Goal: Task Accomplishment & Management: Manage account settings

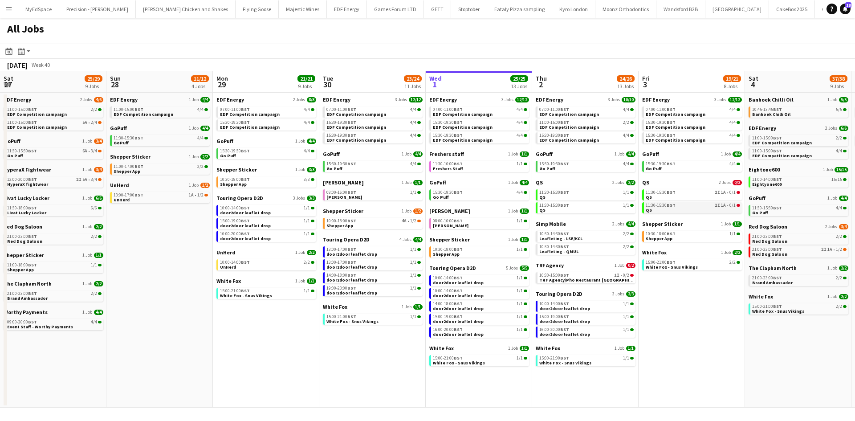
scroll to position [0, 213]
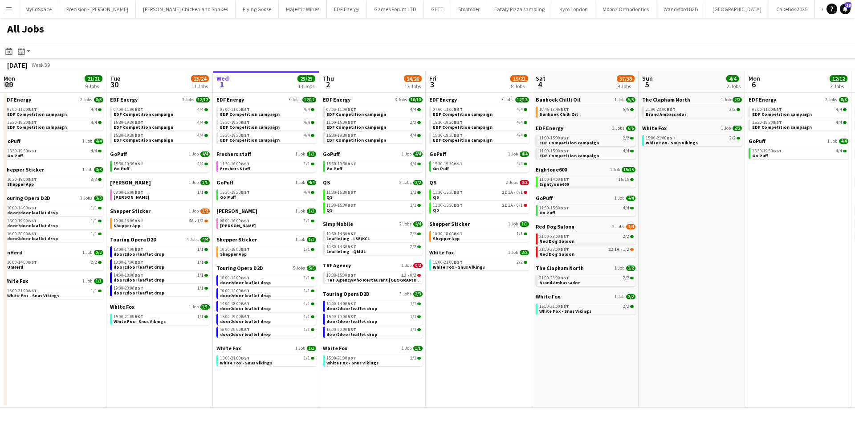
drag, startPoint x: 501, startPoint y: 336, endPoint x: 563, endPoint y: 347, distance: 62.9
click at [565, 347] on app-calendar-viewport "Sat 27 25/29 9 Jobs Sun 28 11/12 4 Jobs Mon 29 21/21 9 Jobs Tue 30 23/24 11 Job…" at bounding box center [427, 239] width 855 height 336
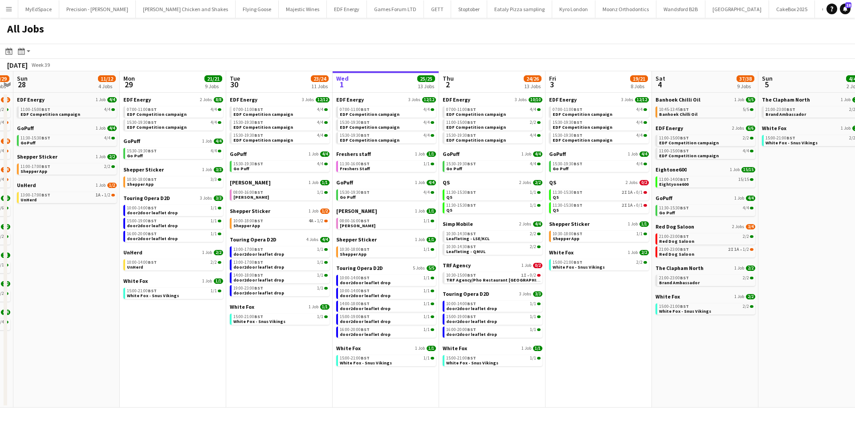
drag, startPoint x: 554, startPoint y: 373, endPoint x: 597, endPoint y: 367, distance: 43.6
click at [597, 367] on app-calendar-viewport "Fri 26 24/24 8 Jobs Sat 27 25/29 9 Jobs Sun 28 11/12 4 Jobs Mon 29 21/21 9 Jobs…" at bounding box center [427, 239] width 855 height 336
click at [631, 195] on span "1A" at bounding box center [631, 192] width 5 height 4
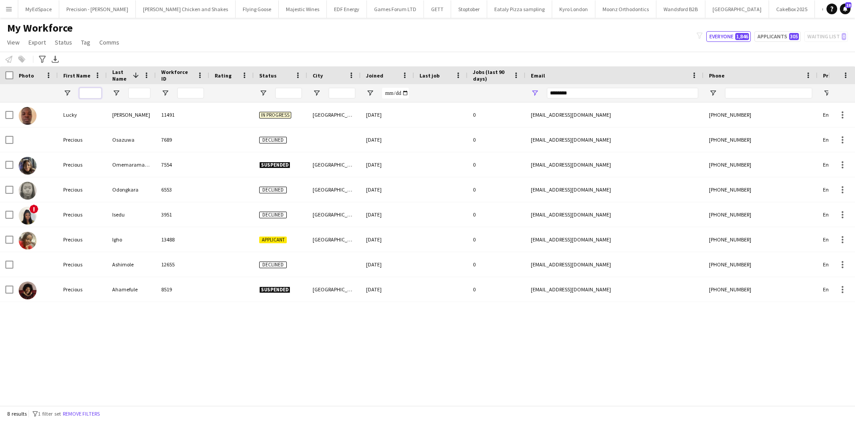
click at [90, 95] on input "First Name Filter Input" at bounding box center [90, 93] width 22 height 11
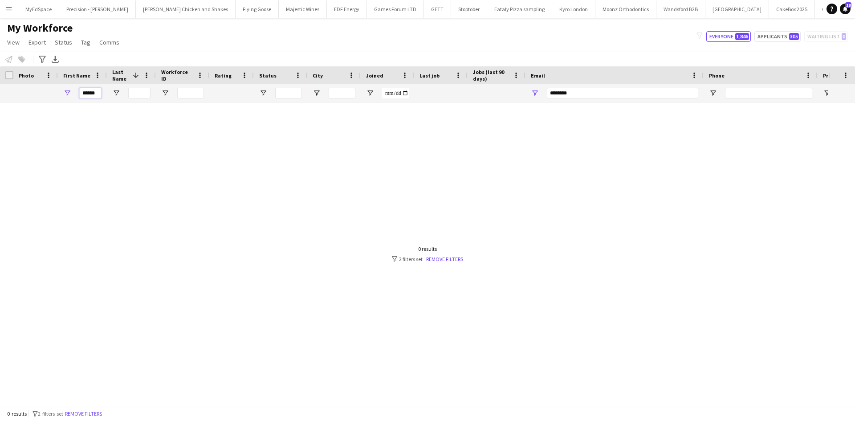
scroll to position [0, 1]
type input "******"
drag, startPoint x: 137, startPoint y: 91, endPoint x: 131, endPoint y: 92, distance: 5.8
click at [132, 91] on input "Last Name Filter Input" at bounding box center [139, 93] width 22 height 11
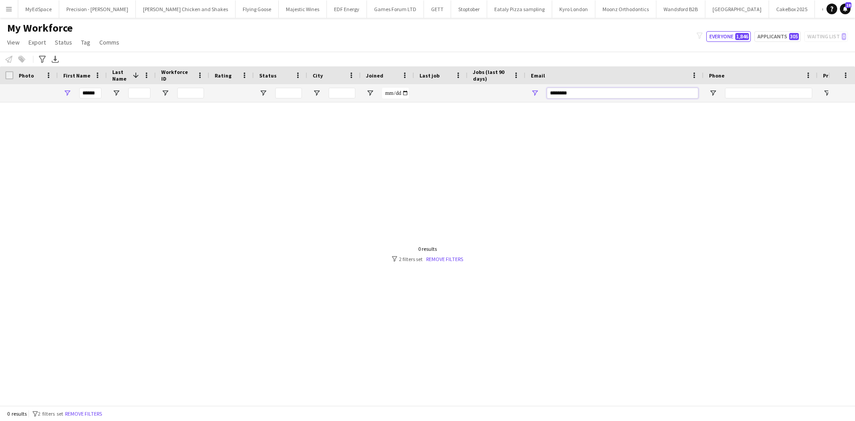
click at [574, 98] on input "********" at bounding box center [622, 93] width 151 height 11
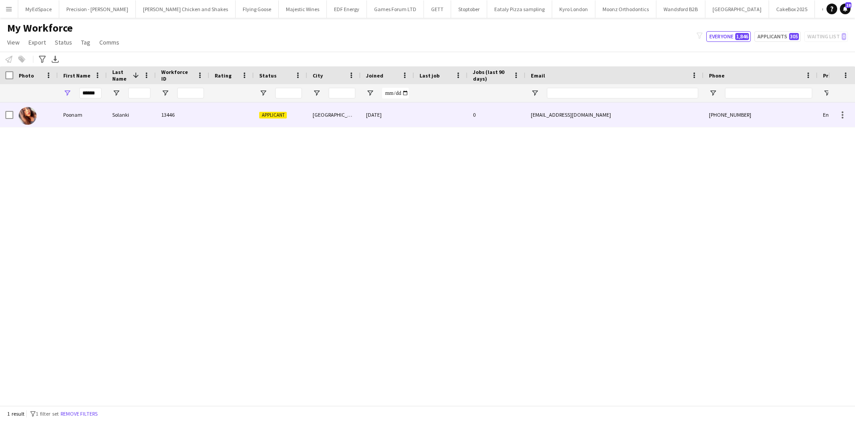
click at [106, 114] on div "Poonam" at bounding box center [82, 114] width 49 height 24
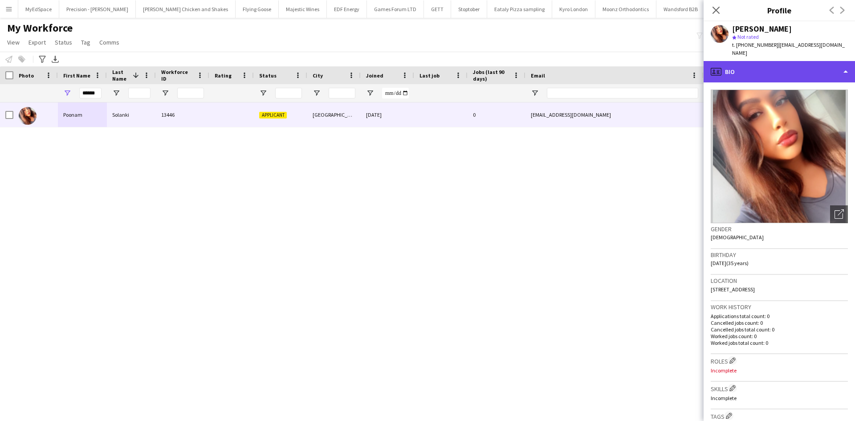
click at [784, 71] on div "profile Bio" at bounding box center [779, 71] width 151 height 21
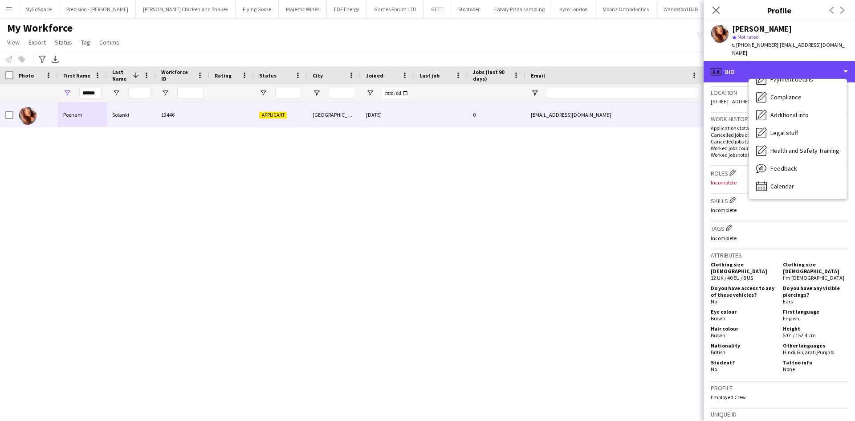
scroll to position [223, 0]
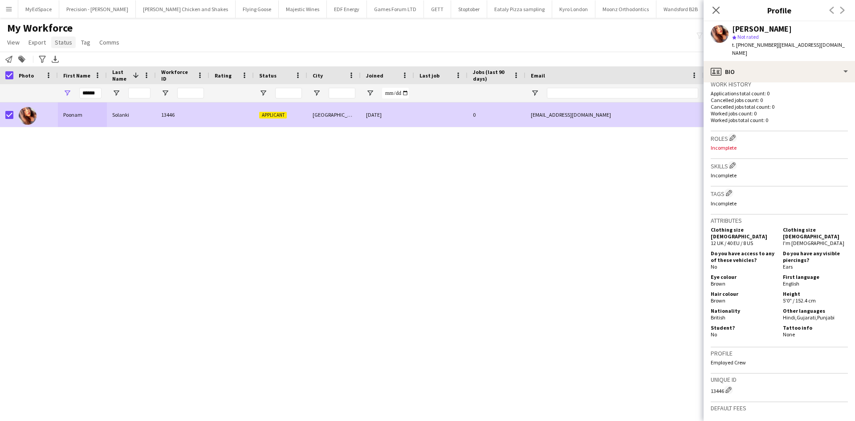
click at [61, 42] on span "Status" at bounding box center [63, 42] width 17 height 8
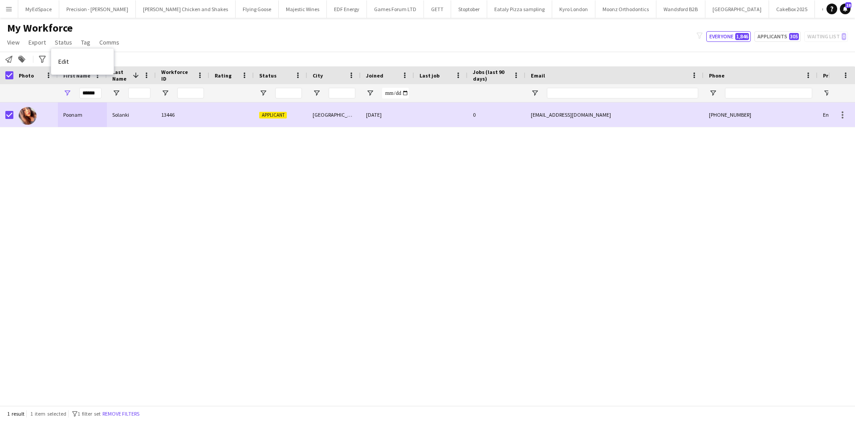
click at [80, 58] on link "Edit" at bounding box center [82, 61] width 62 height 19
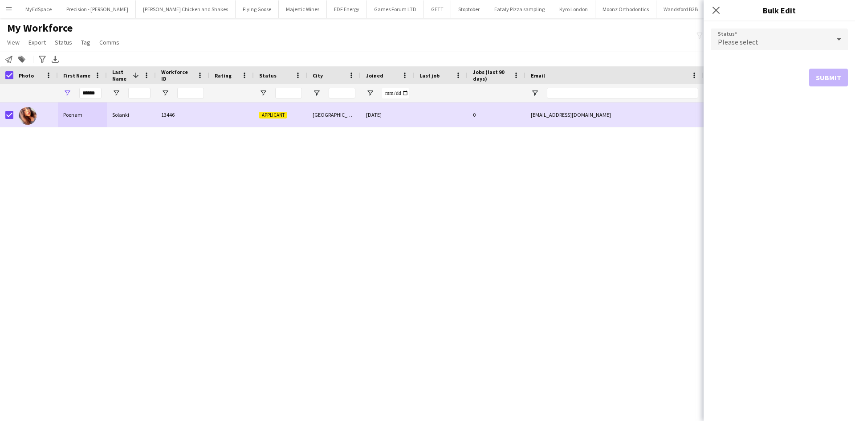
click at [772, 25] on form "Status Please select Submit" at bounding box center [779, 57] width 137 height 72
click at [776, 37] on div "Please select" at bounding box center [770, 39] width 119 height 21
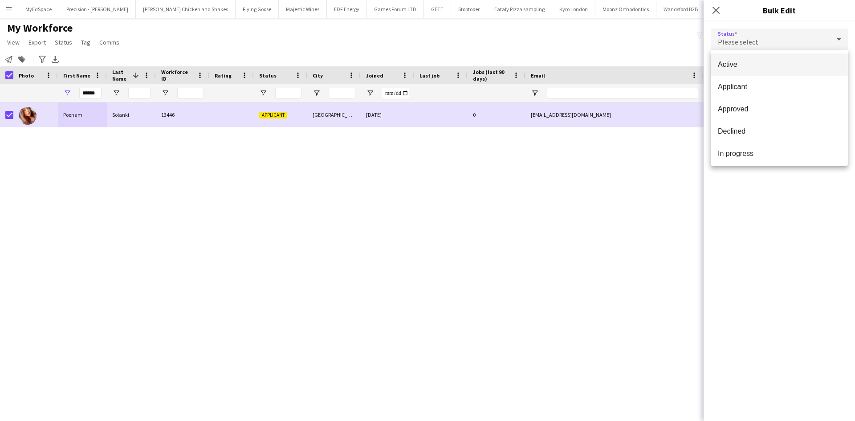
click at [780, 58] on mat-option "Active" at bounding box center [779, 64] width 137 height 22
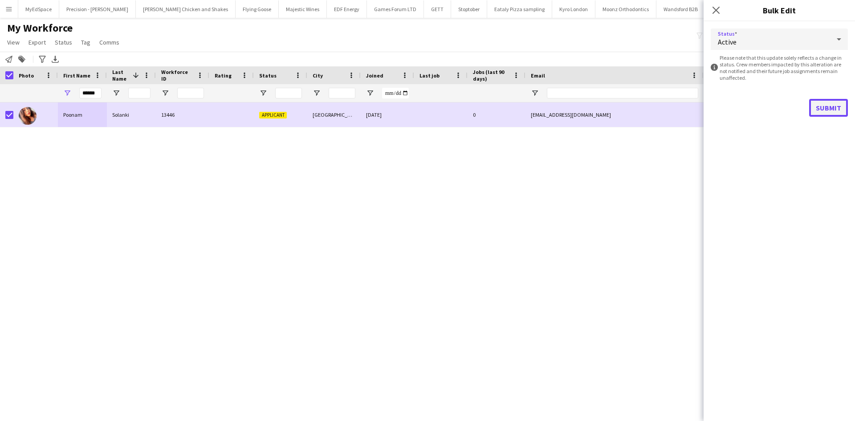
click at [831, 105] on button "Submit" at bounding box center [828, 108] width 39 height 18
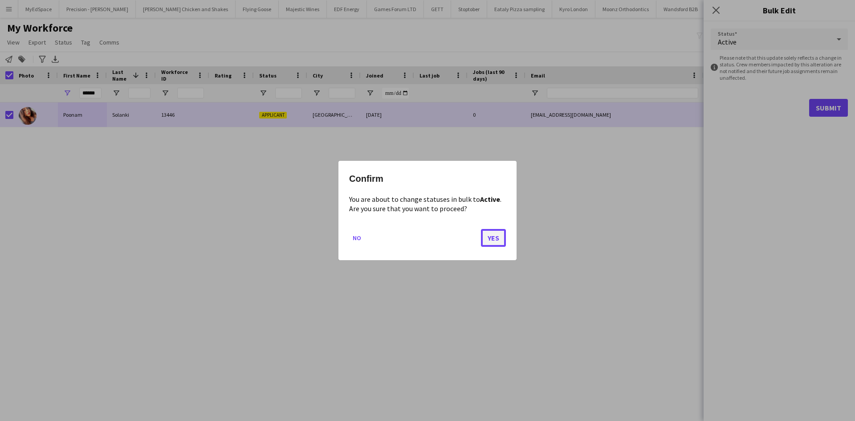
click at [493, 240] on button "Yes" at bounding box center [493, 238] width 25 height 18
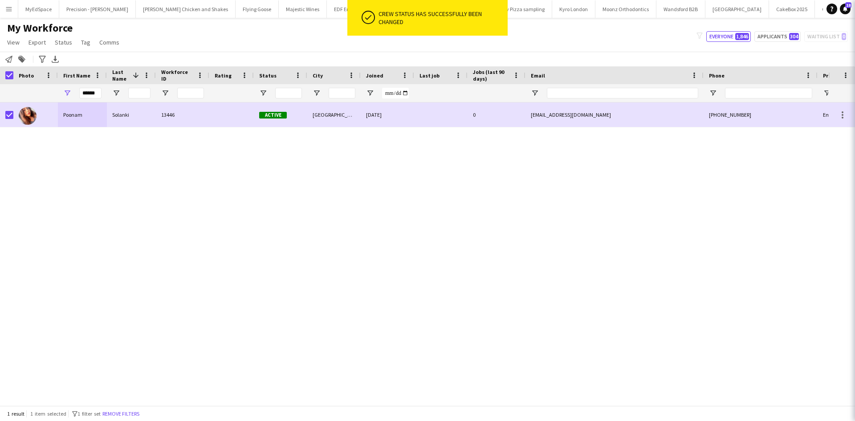
click at [575, 217] on div "Poonam Solanki 13446 Active London 26-09-2025 0 p_solanki@hotmail.co.uk +447543…" at bounding box center [414, 250] width 828 height 296
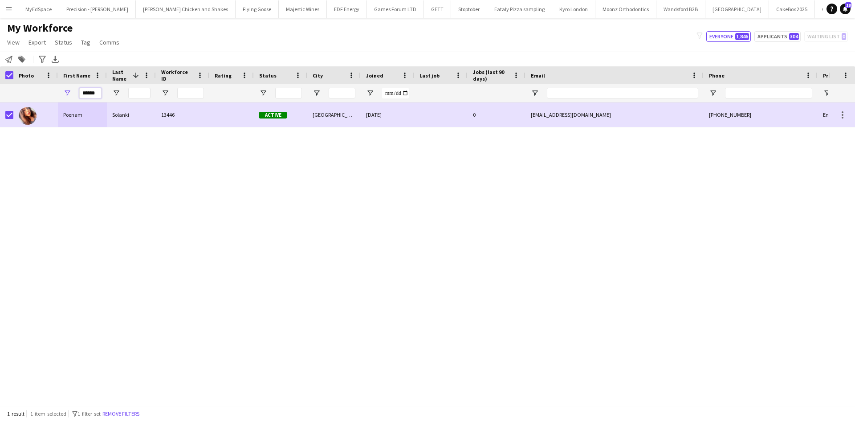
click at [87, 91] on input "******" at bounding box center [90, 93] width 22 height 11
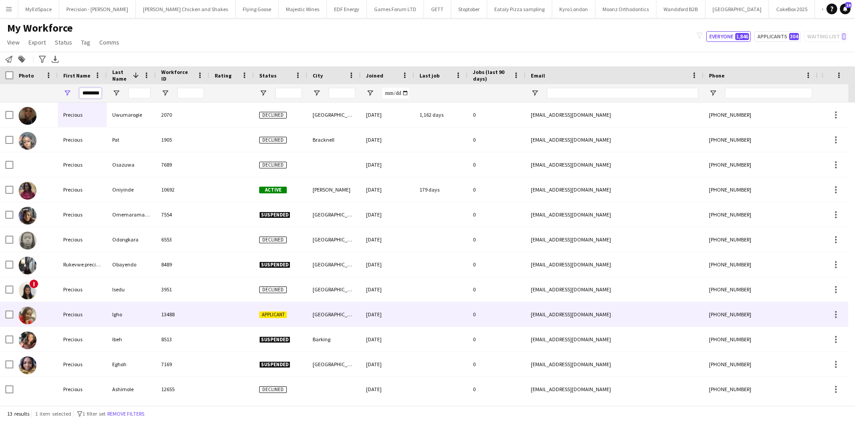
type input "********"
click at [116, 317] on div "Igho" at bounding box center [131, 314] width 49 height 24
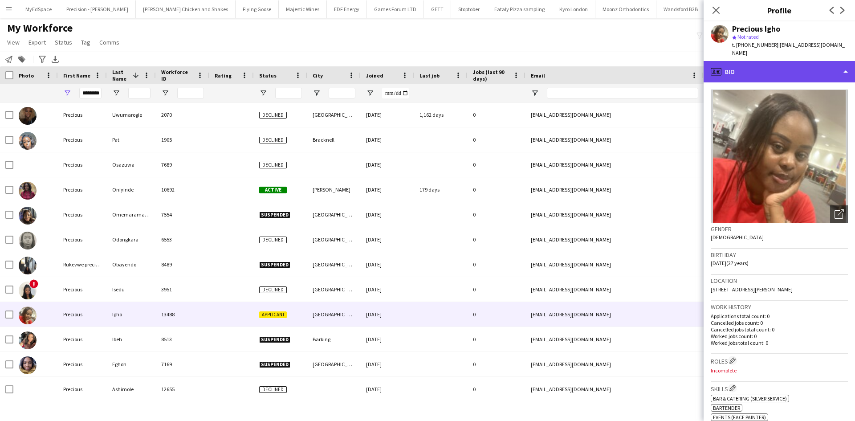
click at [760, 62] on div "profile Bio" at bounding box center [779, 71] width 151 height 21
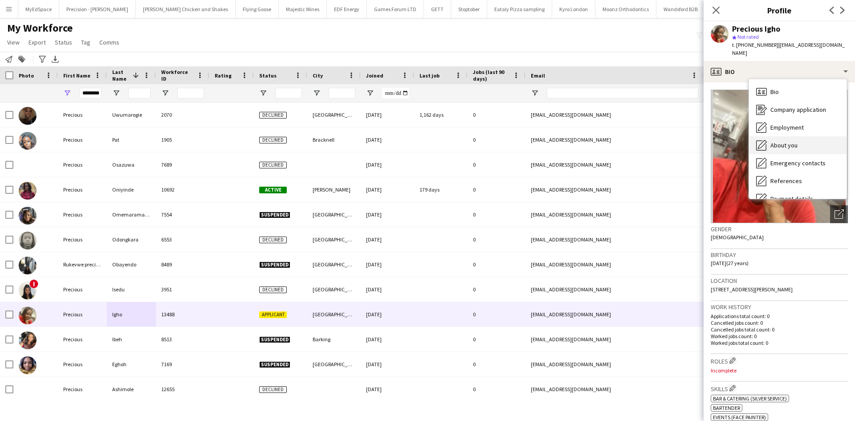
click at [793, 143] on div "About you About you" at bounding box center [798, 145] width 98 height 18
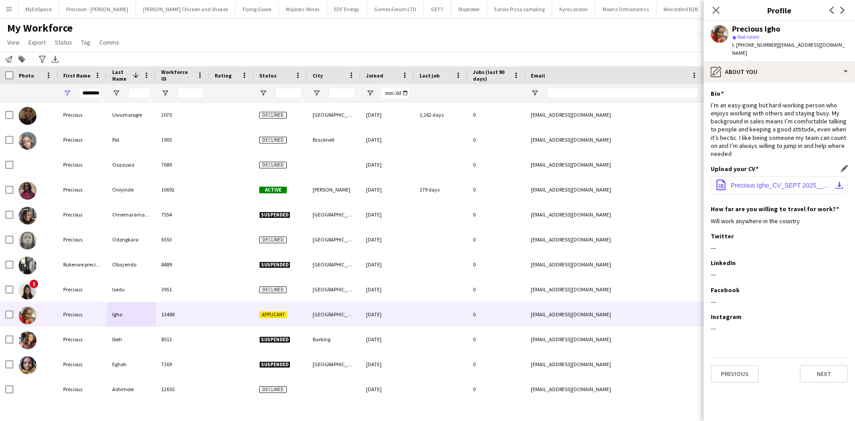
click at [799, 182] on span "Precious Igho_CV_SEPT 2025_____.pdf" at bounding box center [781, 185] width 101 height 7
click at [774, 176] on button "office-file-sheet Precious Igho_CV_SEPT 2025_____.pdf download-bottom" at bounding box center [779, 185] width 137 height 18
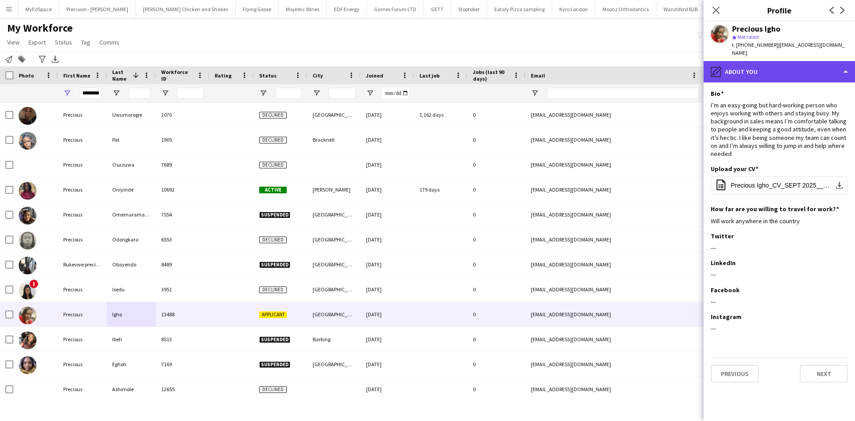
click at [799, 67] on div "pencil4 About you" at bounding box center [779, 71] width 151 height 21
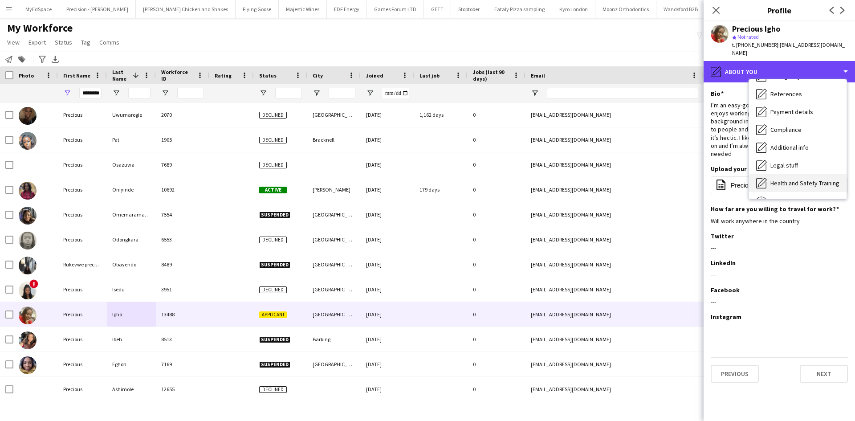
scroll to position [89, 0]
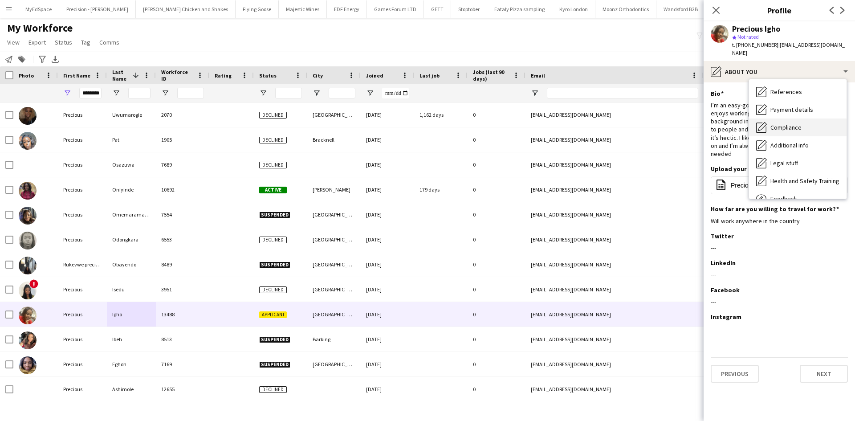
click at [811, 120] on div "Compliance Compliance" at bounding box center [798, 127] width 98 height 18
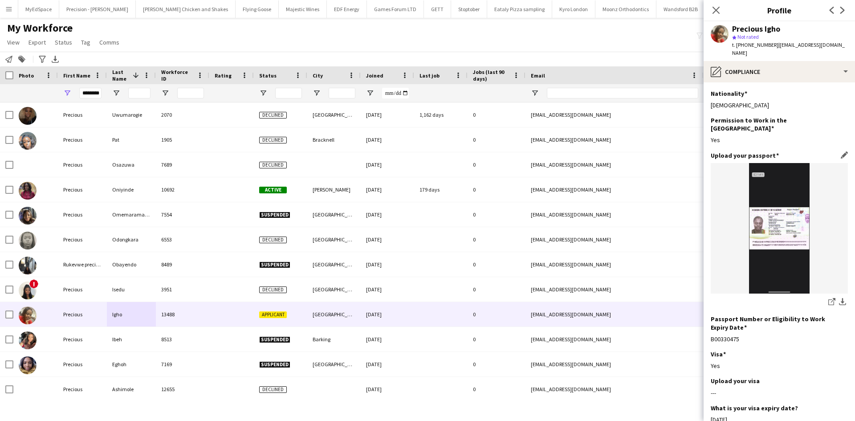
click at [780, 215] on img at bounding box center [779, 228] width 137 height 130
click at [791, 208] on img at bounding box center [779, 228] width 137 height 130
click at [791, 206] on img at bounding box center [779, 228] width 137 height 130
click at [791, 205] on img at bounding box center [779, 228] width 137 height 130
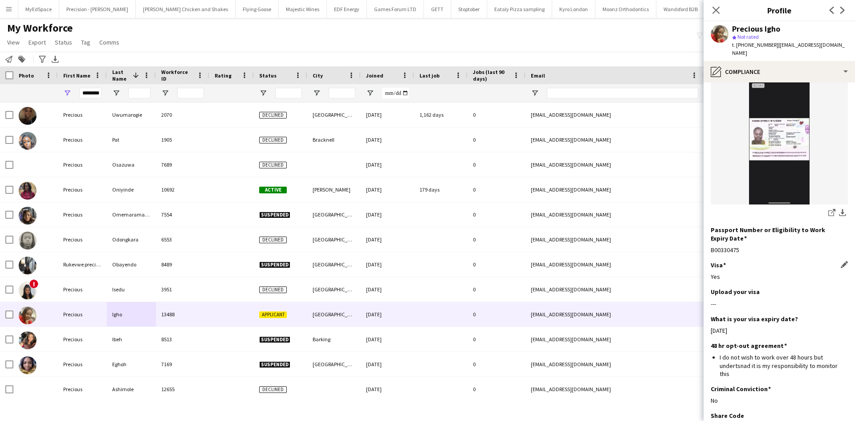
scroll to position [134, 0]
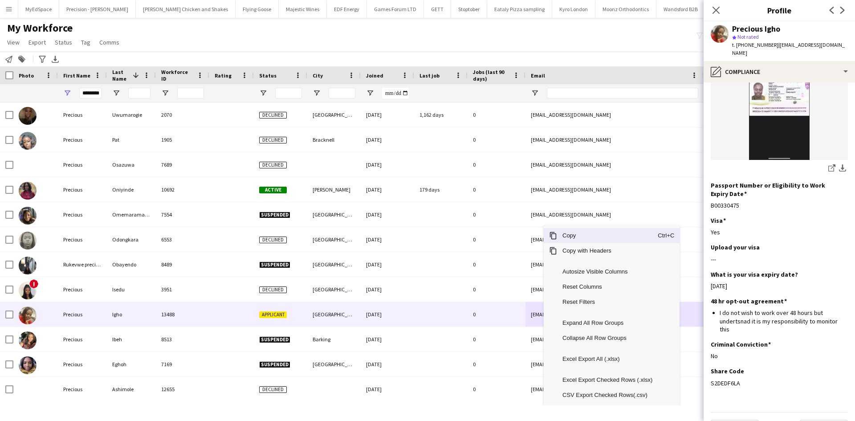
click at [592, 233] on span "Copy" at bounding box center [607, 235] width 101 height 15
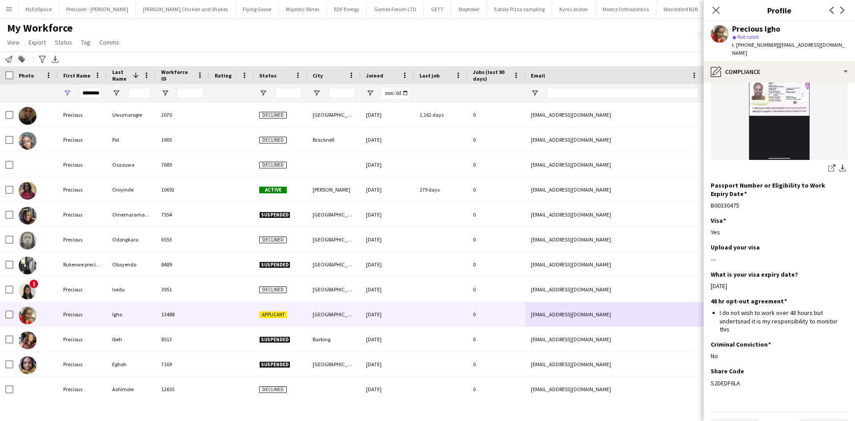
drag, startPoint x: 715, startPoint y: 12, endPoint x: 689, endPoint y: 13, distance: 25.8
click at [715, 12] on icon "Close pop-in" at bounding box center [716, 10] width 7 height 7
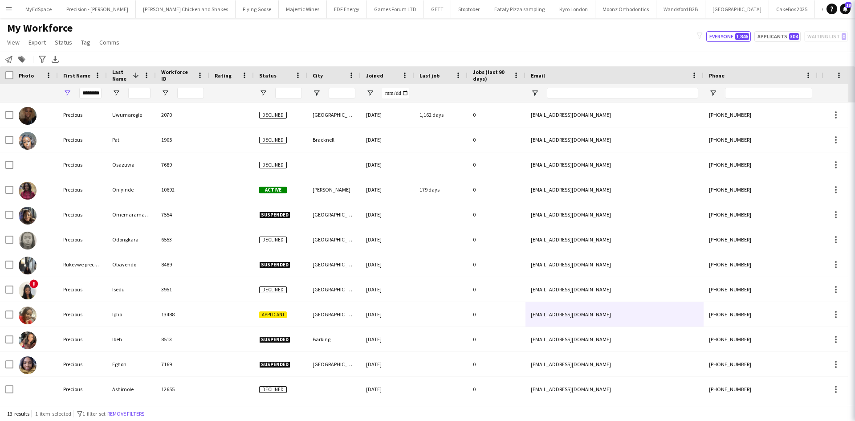
click at [589, 29] on div "My Workforce View Views Default view New view Update view Delete view Edit name…" at bounding box center [427, 36] width 855 height 30
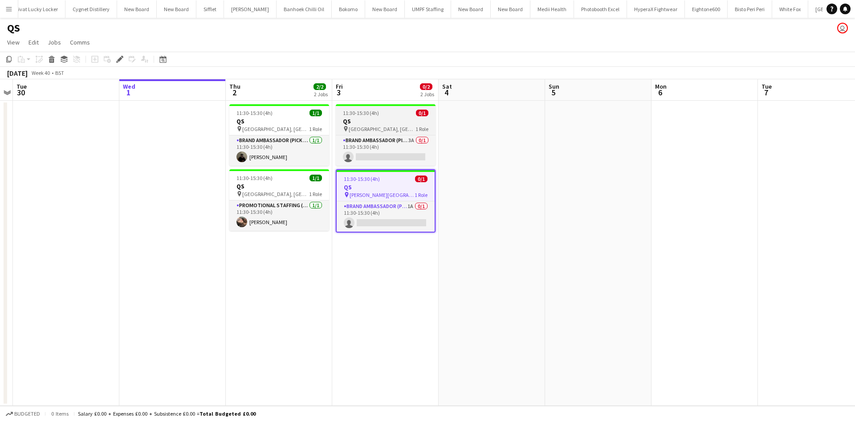
scroll to position [0, 2487]
click at [410, 141] on app-card-role "Brand Ambassador (Pick up) 3A 0/1 11:30-15:30 (4h) single-neutral-actions" at bounding box center [386, 150] width 100 height 30
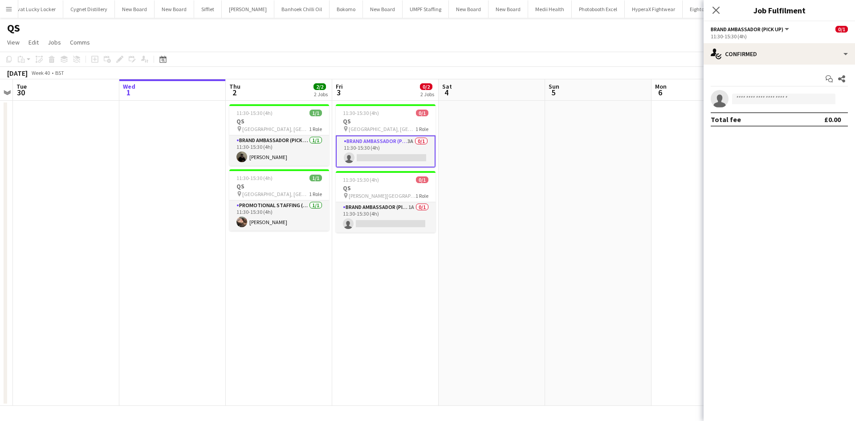
click at [786, 39] on div "11:30-15:30 (4h)" at bounding box center [779, 36] width 137 height 7
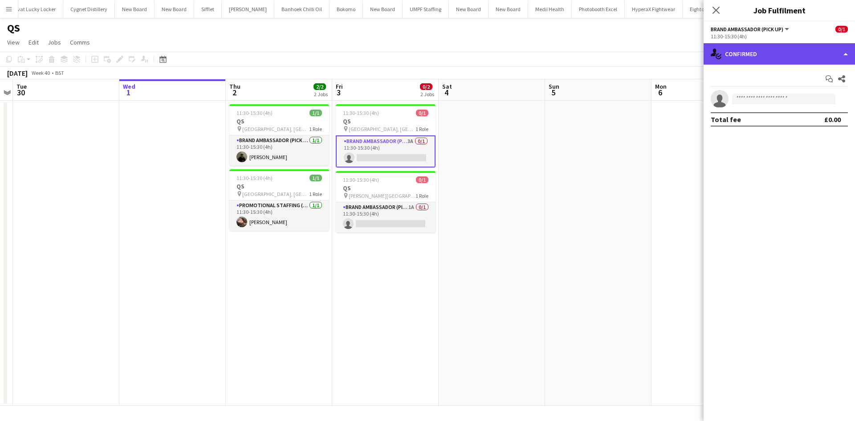
click at [787, 47] on div "single-neutral-actions-check-2 Confirmed" at bounding box center [779, 53] width 151 height 21
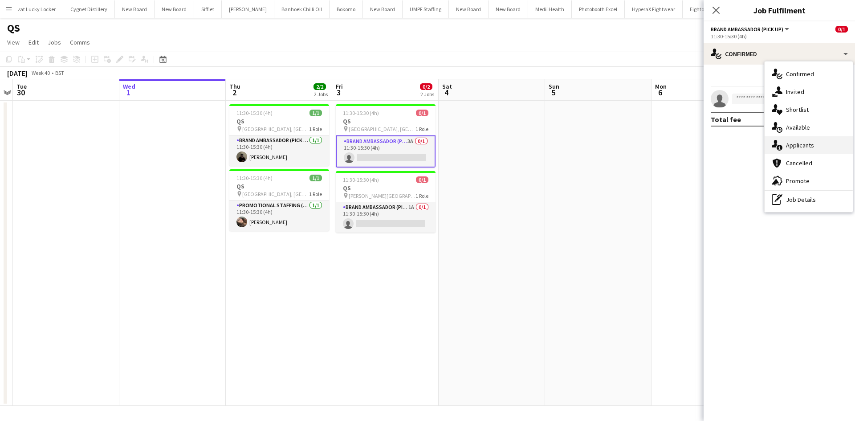
click at [805, 142] on span "Applicants" at bounding box center [800, 145] width 28 height 8
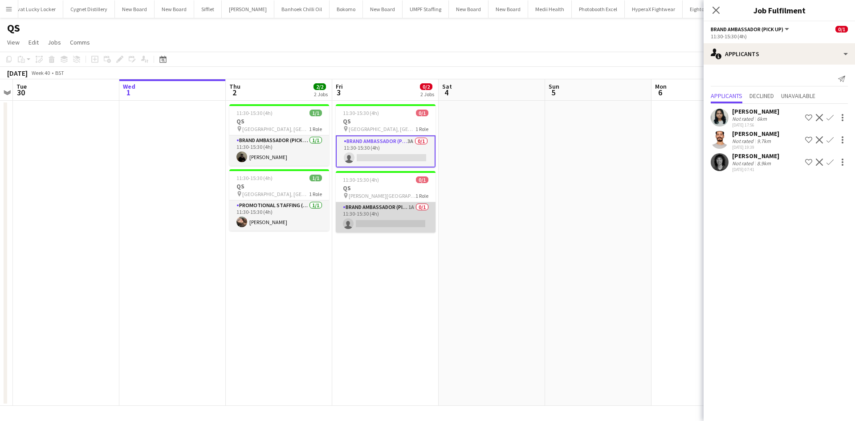
click at [415, 210] on app-card-role "Brand Ambassador (Pick up) 1A 0/1 11:30-15:30 (4h) single-neutral-actions" at bounding box center [386, 217] width 100 height 30
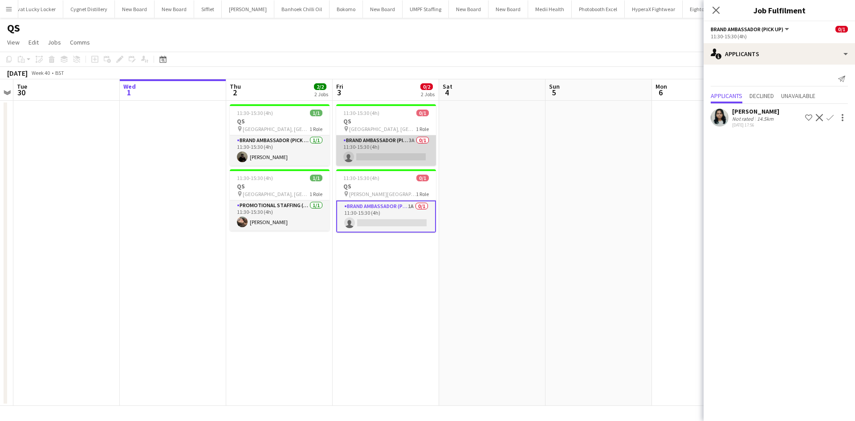
click at [414, 138] on app-card-role "Brand Ambassador (Pick up) 3A 0/1 11:30-15:30 (4h) single-neutral-actions" at bounding box center [386, 150] width 100 height 30
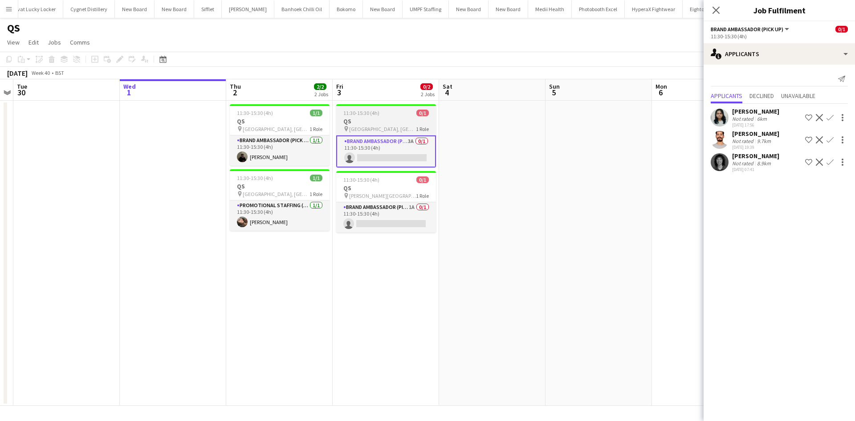
drag, startPoint x: 386, startPoint y: 119, endPoint x: 389, endPoint y: 124, distance: 5.4
click at [386, 119] on h3 "QS" at bounding box center [386, 121] width 100 height 8
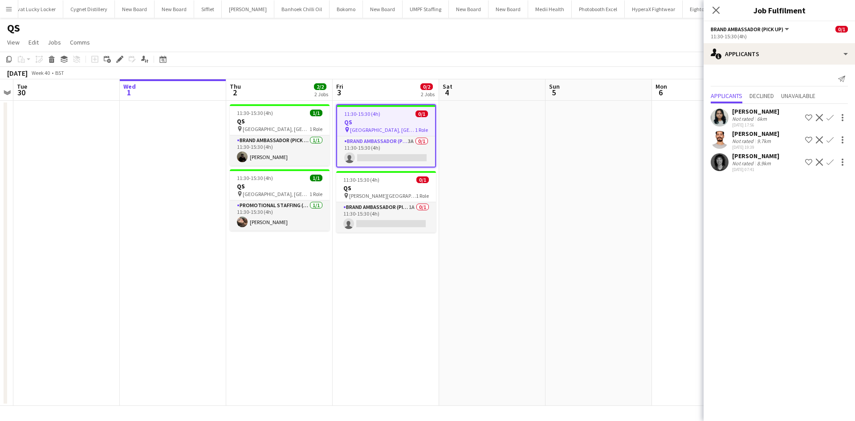
scroll to position [0, 306]
click at [116, 58] on icon "Edit" at bounding box center [119, 59] width 7 height 7
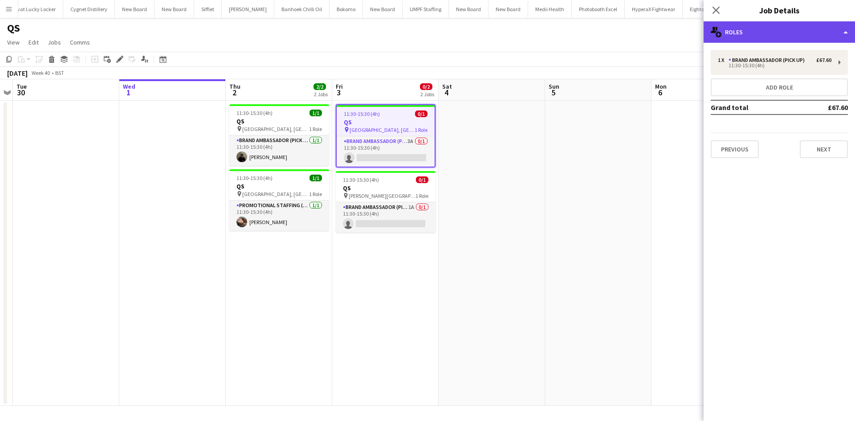
click at [768, 39] on div "multiple-users-add Roles" at bounding box center [779, 31] width 151 height 21
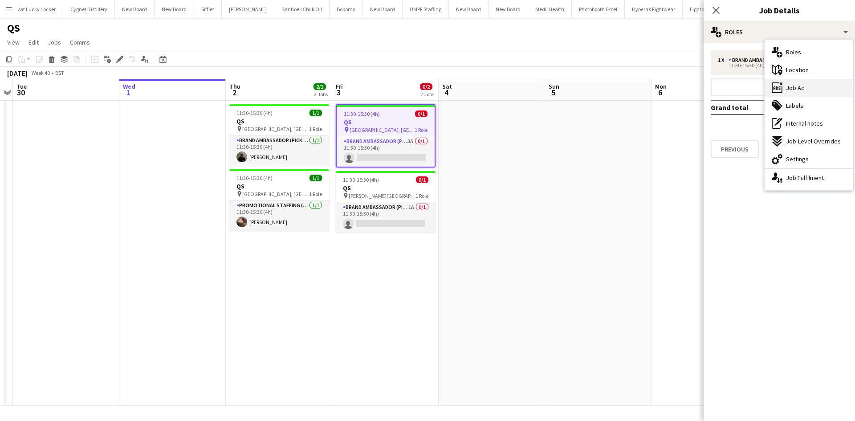
click at [815, 95] on div "ads-window Job Ad" at bounding box center [809, 88] width 88 height 18
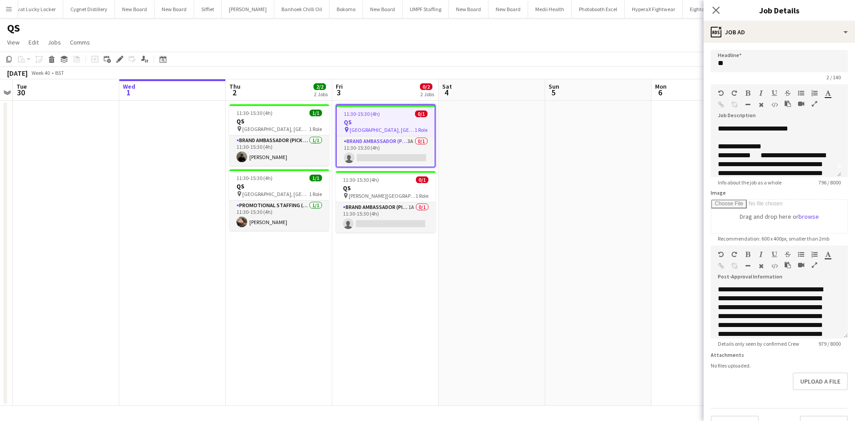
scroll to position [0, 0]
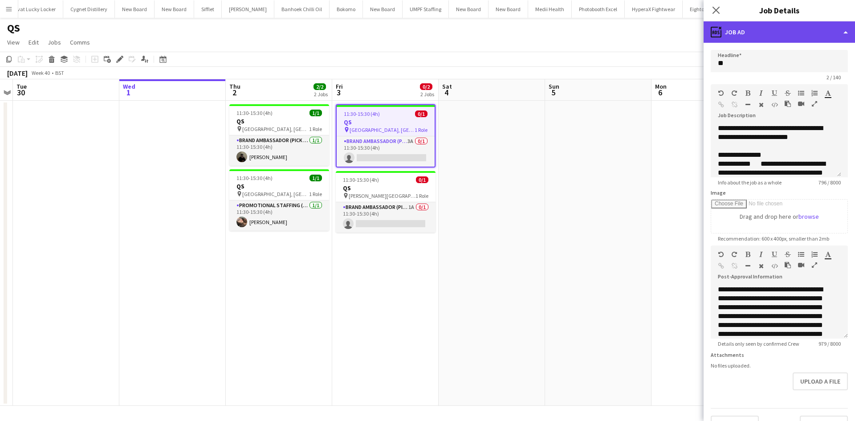
click at [767, 29] on div "ads-window Job Ad" at bounding box center [779, 31] width 151 height 21
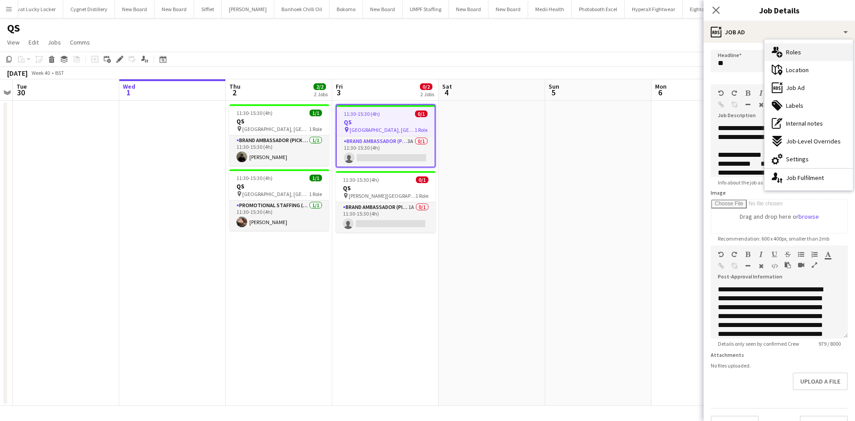
click at [808, 52] on div "multiple-users-add Roles" at bounding box center [809, 52] width 88 height 18
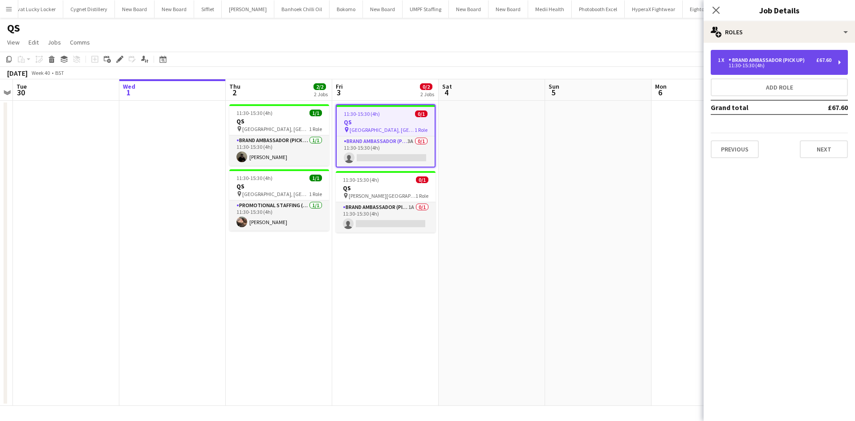
click at [799, 65] on div "11:30-15:30 (4h)" at bounding box center [775, 65] width 114 height 4
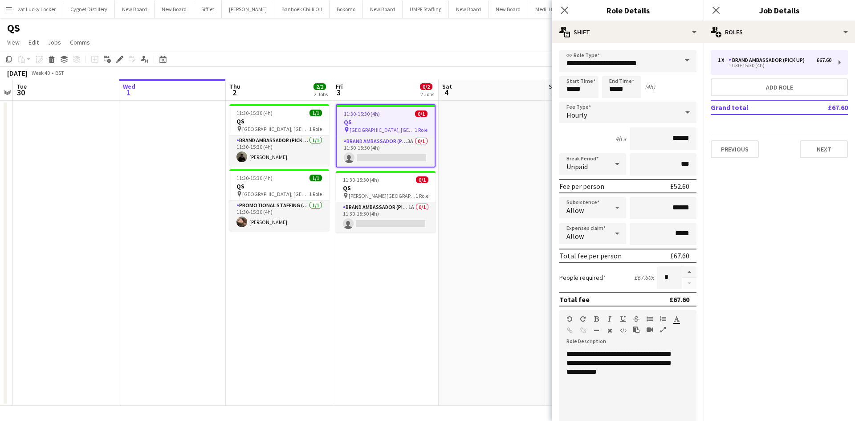
click at [392, 197] on span "Queen Mary University Strand Campus" at bounding box center [382, 195] width 67 height 7
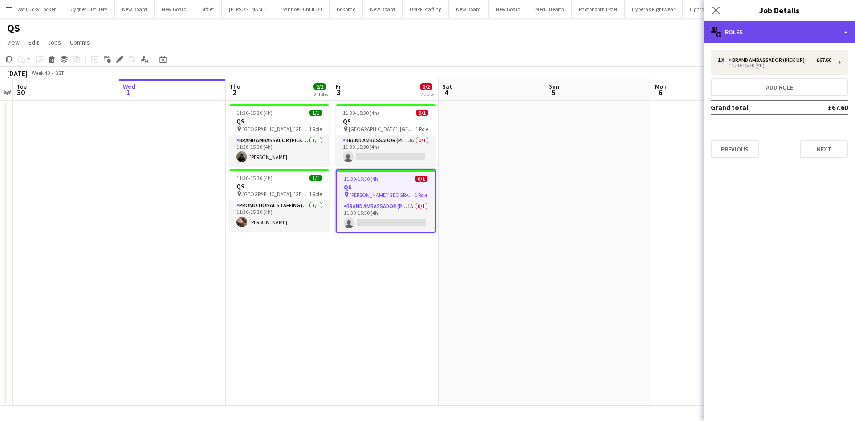
click at [800, 32] on div "multiple-users-add Roles" at bounding box center [779, 31] width 151 height 21
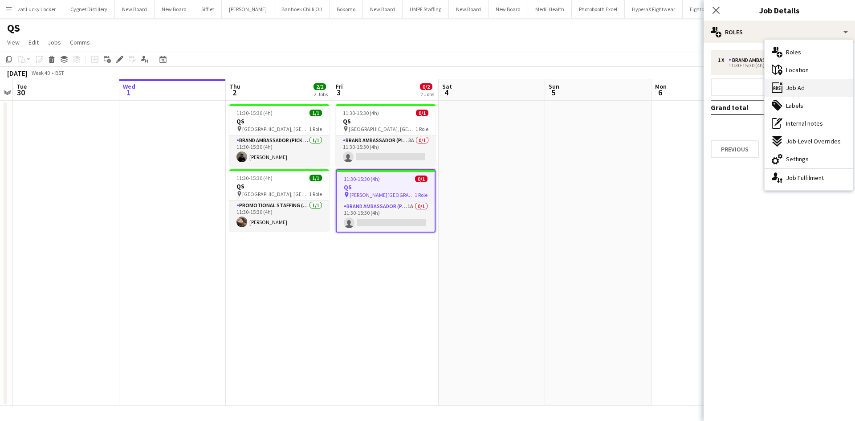
click at [797, 91] on span "Job Ad" at bounding box center [795, 88] width 19 height 8
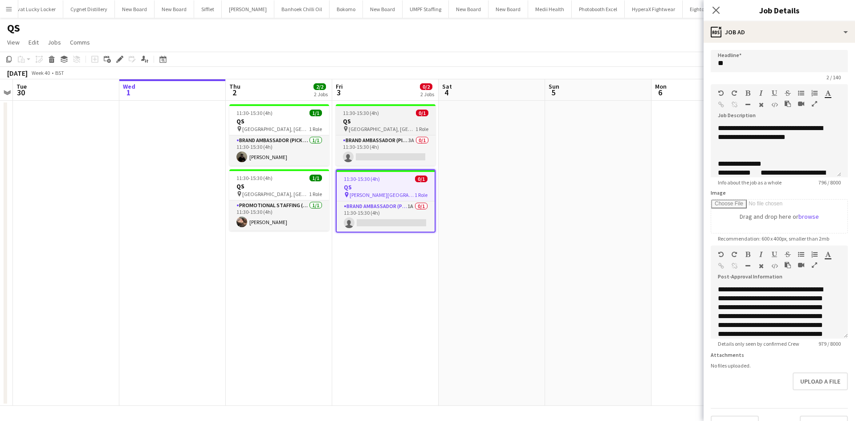
click at [410, 119] on h3 "QS" at bounding box center [386, 121] width 100 height 8
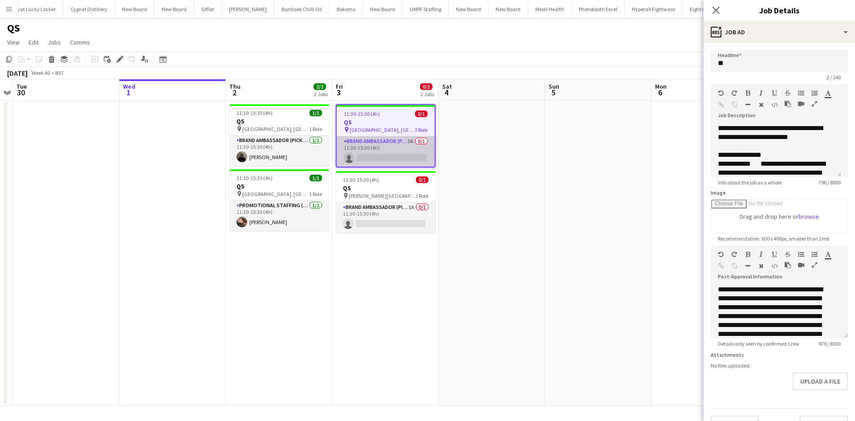
click at [404, 141] on app-card-role "Brand Ambassador (Pick up) 3A 0/1 11:30-15:30 (4h) single-neutral-actions" at bounding box center [386, 151] width 98 height 30
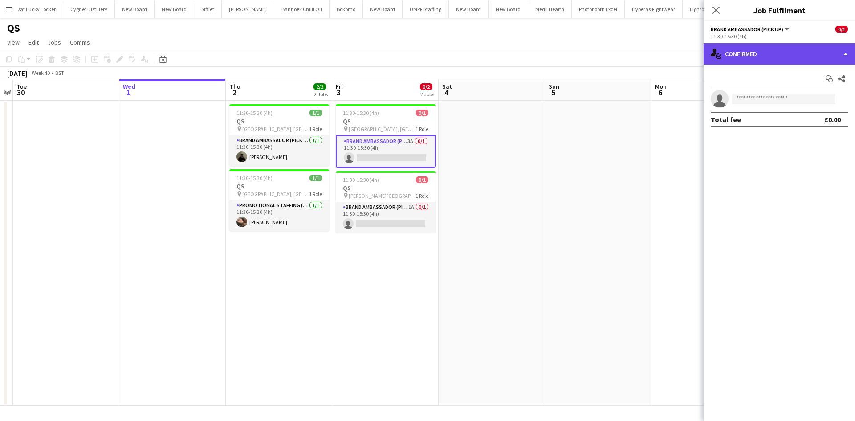
click at [751, 58] on div "single-neutral-actions-check-2 Confirmed" at bounding box center [779, 53] width 151 height 21
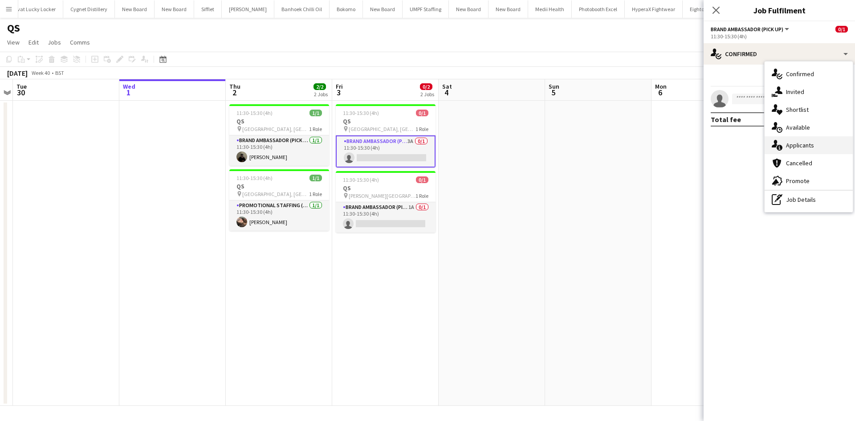
click at [815, 147] on div "single-neutral-actions-information Applicants" at bounding box center [809, 145] width 88 height 18
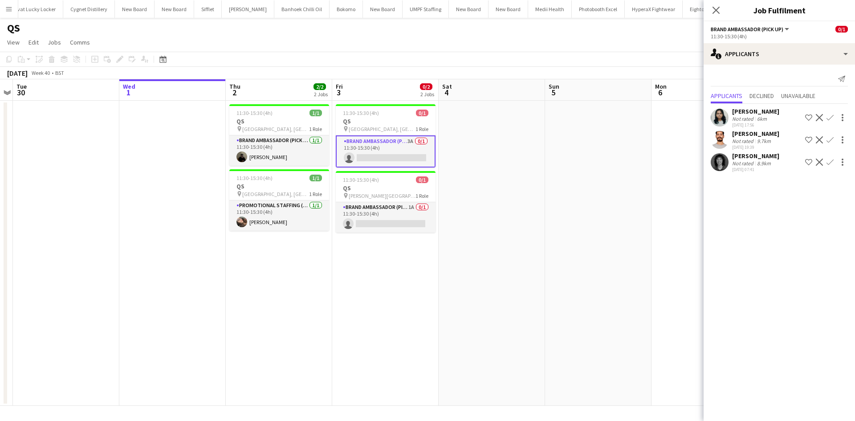
click at [753, 165] on div "Not rated" at bounding box center [743, 163] width 23 height 7
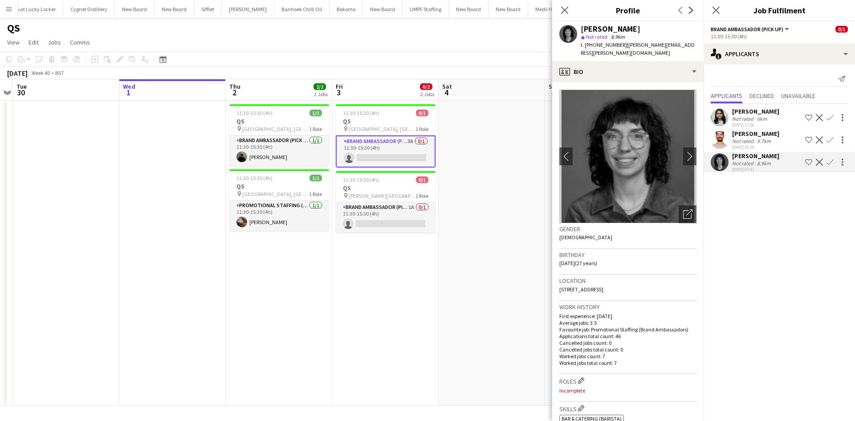
click at [757, 134] on div "[PERSON_NAME]" at bounding box center [755, 134] width 47 height 8
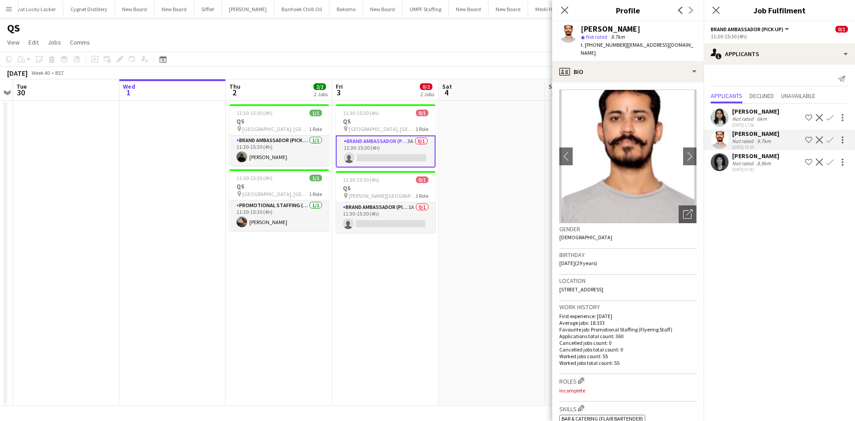
click at [758, 152] on div "Gina McDowall" at bounding box center [755, 156] width 47 height 8
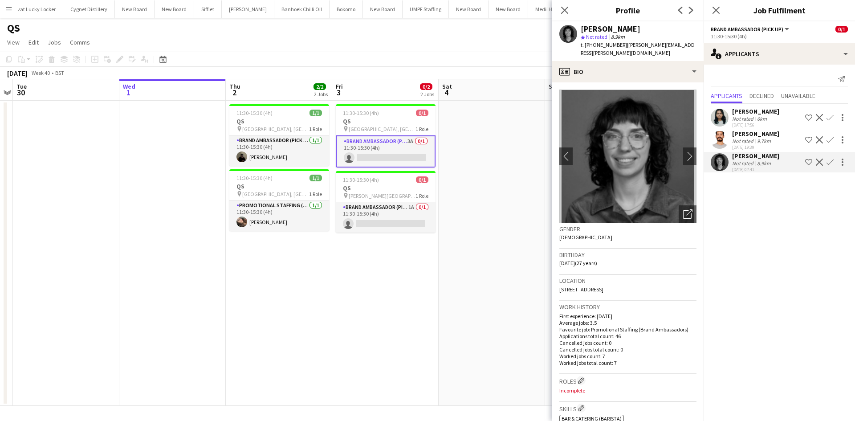
click at [831, 163] on app-icon "Confirm" at bounding box center [830, 162] width 7 height 7
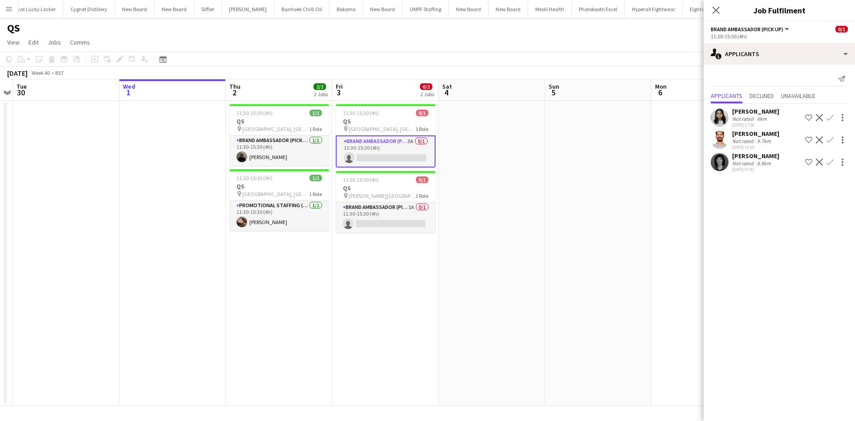
click at [831, 160] on app-icon "Confirm" at bounding box center [830, 162] width 7 height 7
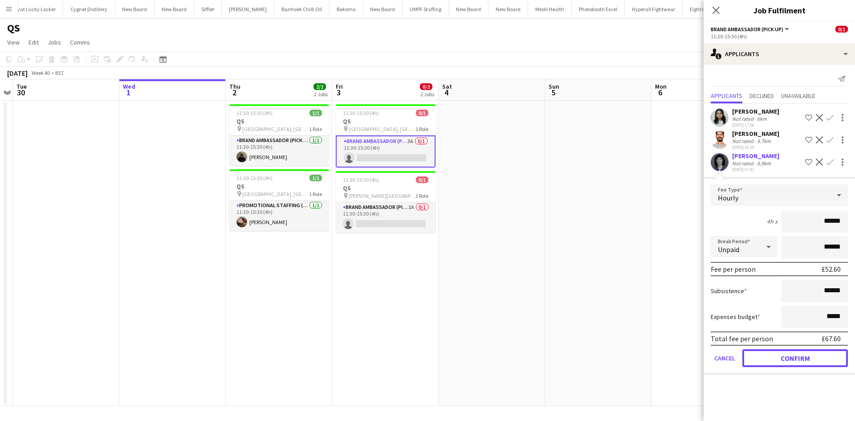
click at [818, 353] on button "Confirm" at bounding box center [795, 358] width 106 height 18
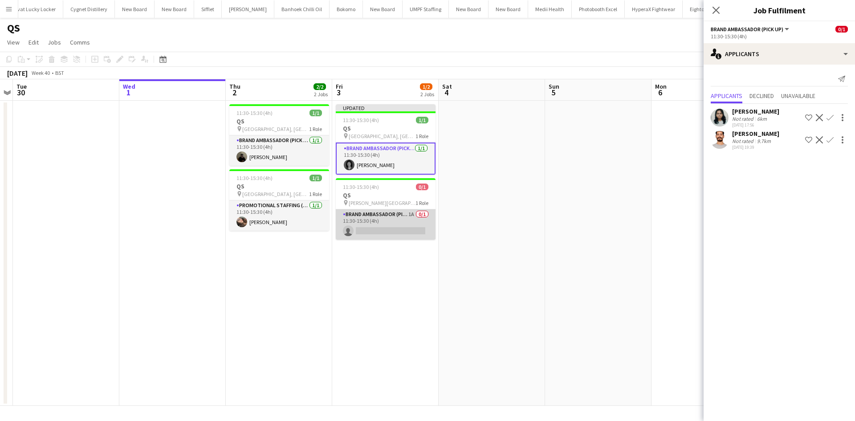
click at [409, 212] on app-card-role "Brand Ambassador (Pick up) 1A 0/1 11:30-15:30 (4h) single-neutral-actions" at bounding box center [386, 224] width 100 height 30
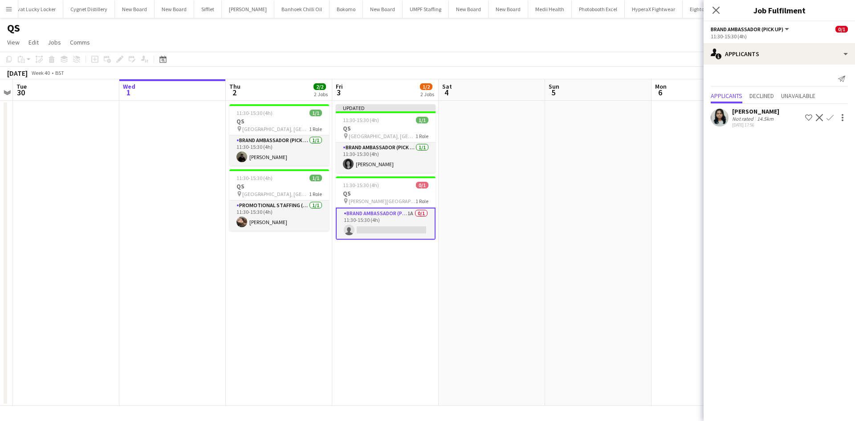
click at [828, 117] on app-icon "Confirm" at bounding box center [830, 117] width 7 height 7
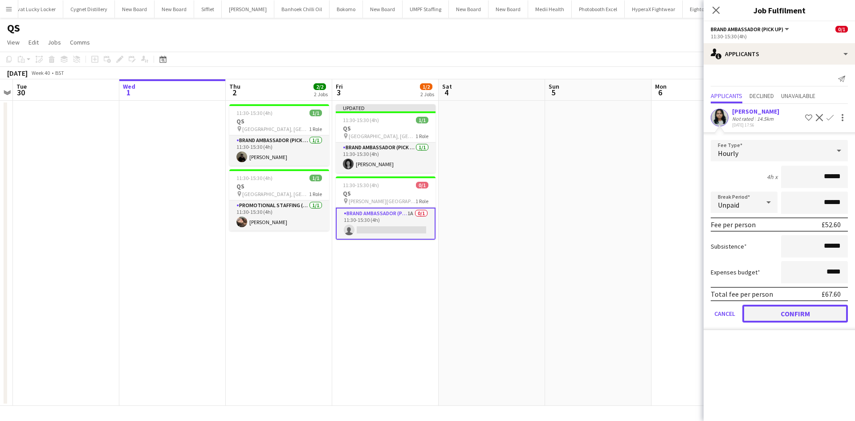
click at [783, 311] on button "Confirm" at bounding box center [795, 314] width 106 height 18
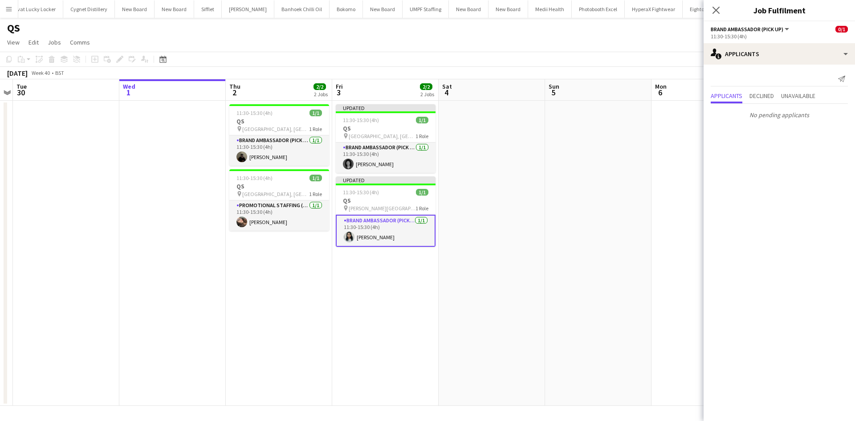
click at [559, 179] on app-date-cell at bounding box center [598, 253] width 106 height 305
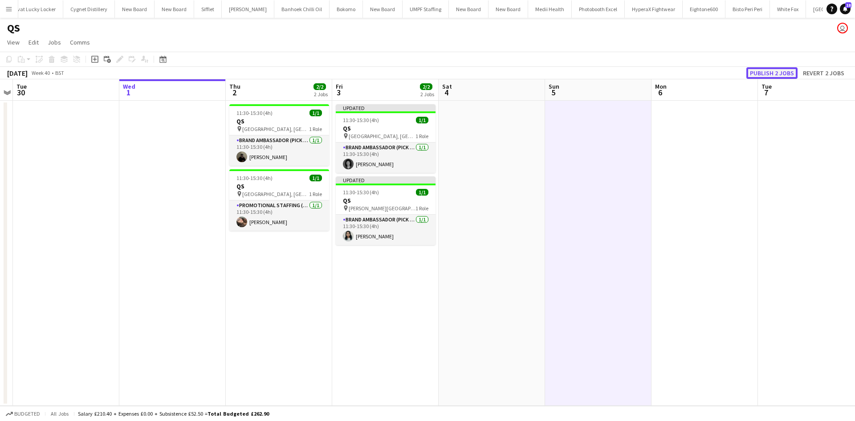
click at [778, 68] on button "Publish 2 jobs" at bounding box center [771, 73] width 51 height 12
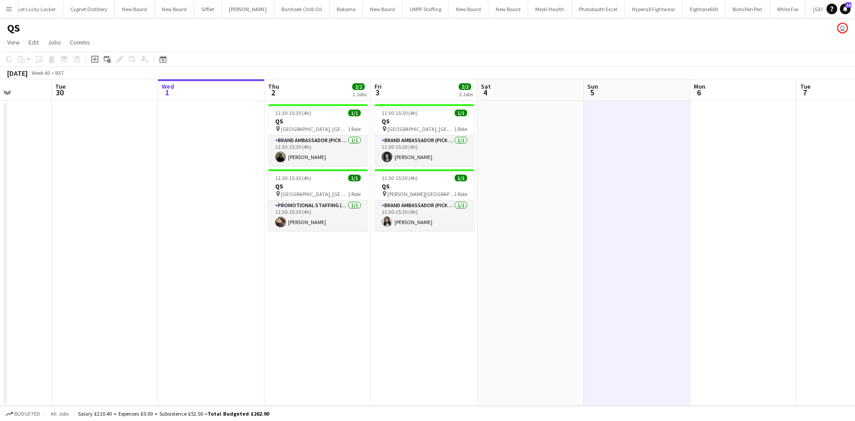
drag, startPoint x: 373, startPoint y: 324, endPoint x: 405, endPoint y: 292, distance: 45.7
click at [414, 301] on app-calendar-viewport "Sat 27 Sun 28 Mon 29 Tue 30 Wed 1 Thu 2 2/2 2 Jobs Fri 3 2/2 2 Jobs Sat 4 Sun 5…" at bounding box center [427, 242] width 855 height 326
click at [328, 130] on span "UCL, Bloomsbury Campus" at bounding box center [316, 129] width 67 height 7
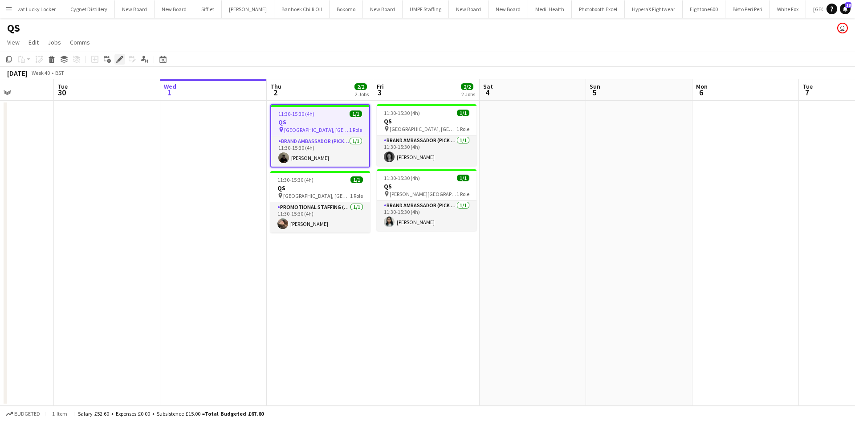
click at [123, 62] on div "Edit" at bounding box center [119, 59] width 11 height 11
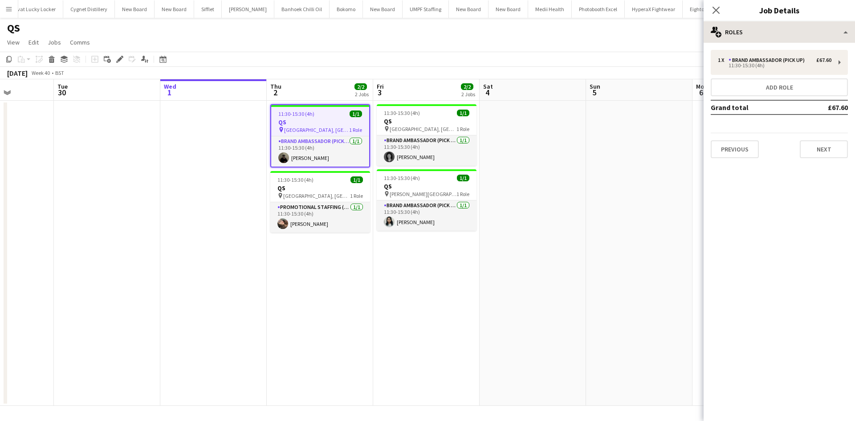
click at [803, 15] on h3 "Job Details" at bounding box center [779, 10] width 151 height 12
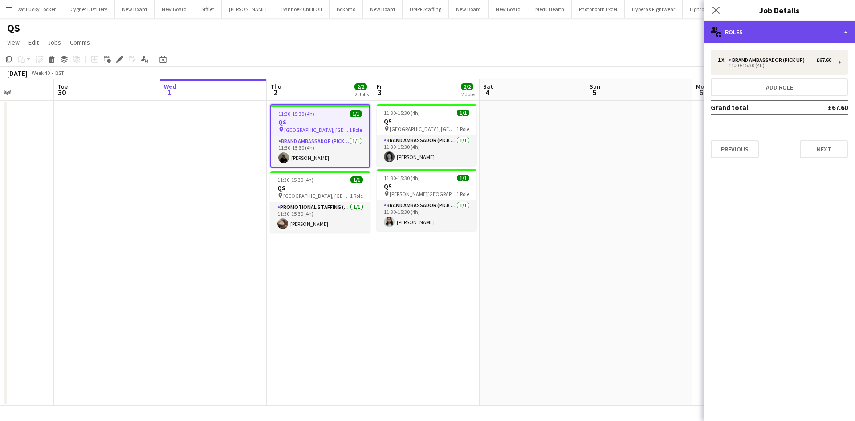
click at [810, 26] on div "multiple-users-add Roles" at bounding box center [779, 31] width 151 height 21
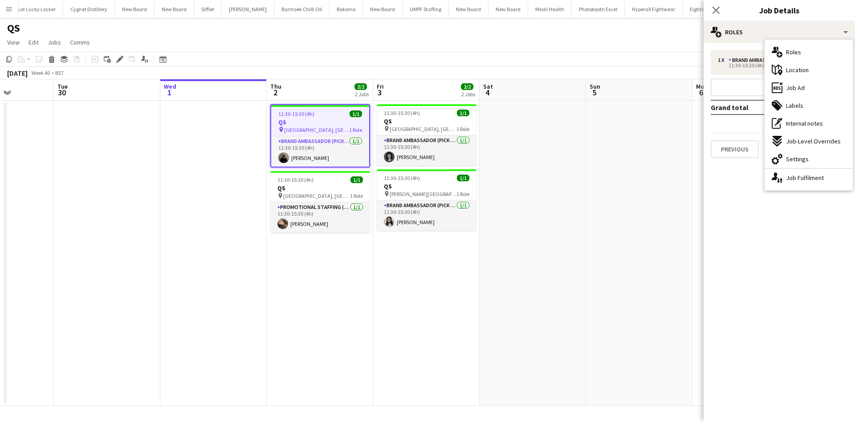
click at [828, 84] on div "ads-window Job Ad" at bounding box center [809, 88] width 88 height 18
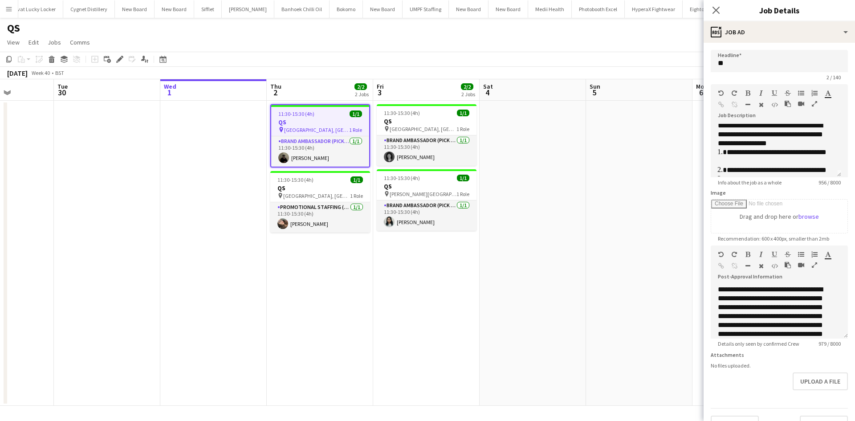
scroll to position [0, 0]
click at [619, 170] on app-date-cell at bounding box center [639, 253] width 106 height 305
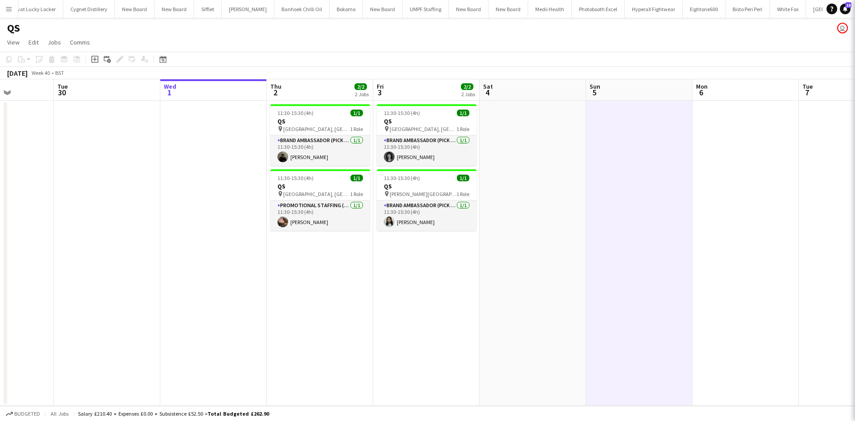
scroll to position [0, 265]
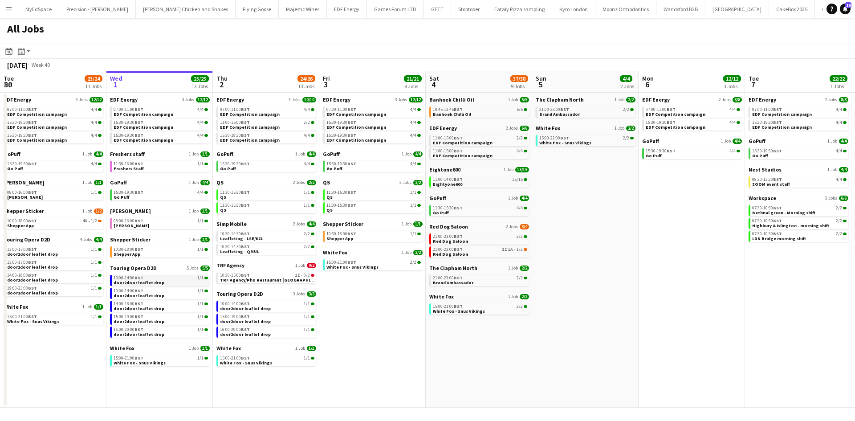
click at [169, 285] on app-brief-job-card "10:00-14:00 BST 1/1 door2door leaflet drop" at bounding box center [160, 280] width 100 height 11
click at [175, 278] on div "10:00-14:00 BST 1/1" at bounding box center [161, 278] width 94 height 4
drag, startPoint x: 415, startPoint y: 348, endPoint x: 506, endPoint y: 347, distance: 91.3
click at [482, 348] on app-calendar-viewport "Sun 28 11/12 4 Jobs Mon 29 21/21 9 Jobs Tue 30 23/24 11 Jobs Wed 1 25/25 13 Job…" at bounding box center [427, 239] width 855 height 336
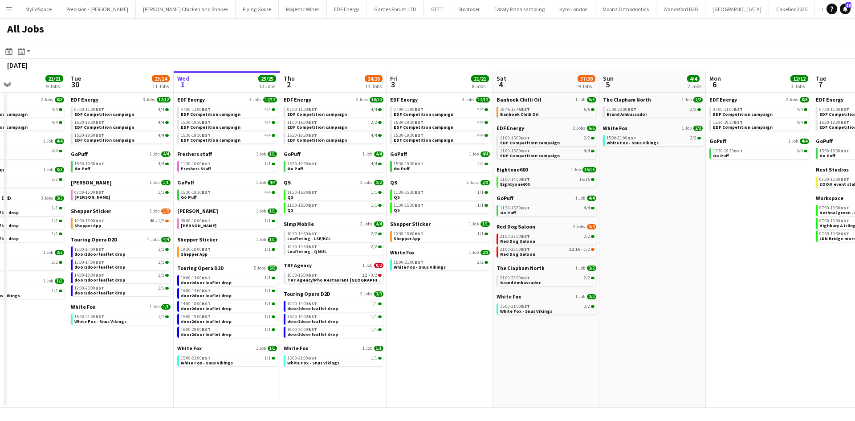
scroll to position [0, 280]
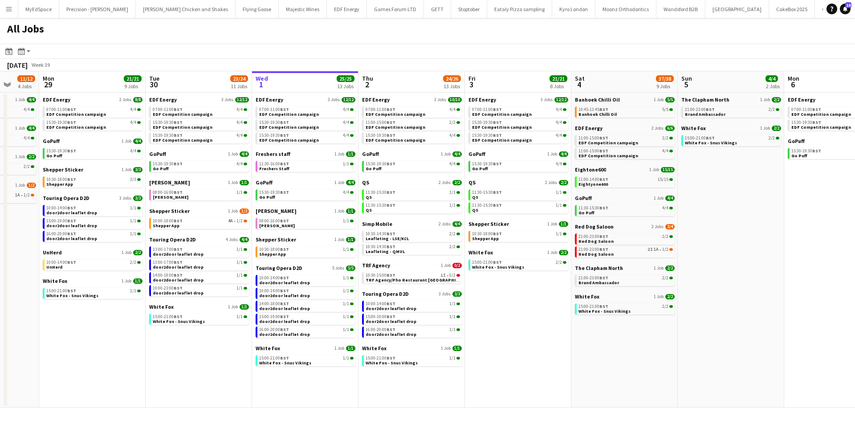
drag, startPoint x: 471, startPoint y: 386, endPoint x: 537, endPoint y: 385, distance: 65.5
click at [537, 385] on app-calendar-viewport "Fri 26 24/24 8 Jobs Sat 27 25/29 9 Jobs Sun 28 11/12 4 Jobs Mon 29 21/21 9 Jobs…" at bounding box center [427, 239] width 855 height 336
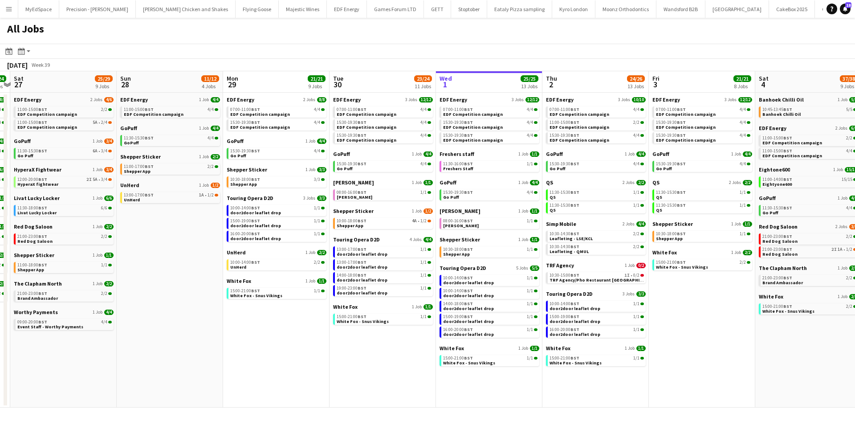
drag, startPoint x: 331, startPoint y: 394, endPoint x: 409, endPoint y: 375, distance: 80.3
click at [515, 394] on app-calendar-viewport "Thu 25 37/37 12 Jobs Fri 26 24/24 8 Jobs Sat 27 25/29 9 Jobs Sun 28 11/12 4 Job…" at bounding box center [427, 239] width 855 height 336
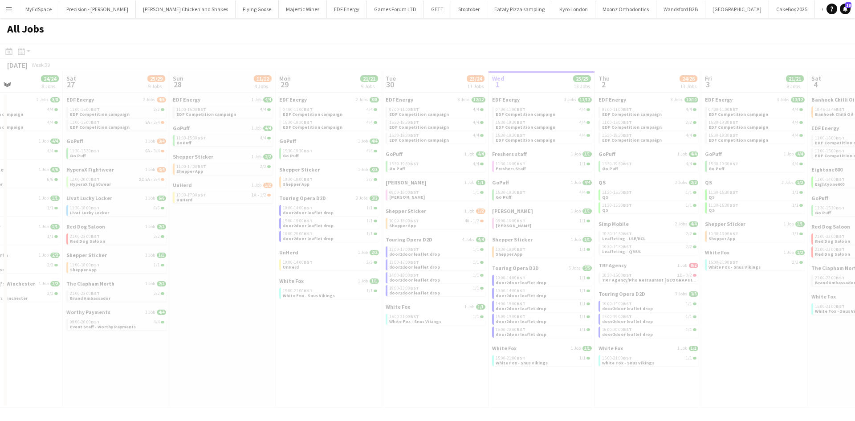
drag, startPoint x: 368, startPoint y: 366, endPoint x: 561, endPoint y: 391, distance: 194.4
click at [561, 391] on app-all-jobs "All Jobs Date picker OCT 2025 OCT 2025 Monday M Tuesday T Wednesday W Thursday …" at bounding box center [427, 213] width 855 height 390
drag, startPoint x: 389, startPoint y: 371, endPoint x: 592, endPoint y: 396, distance: 204.2
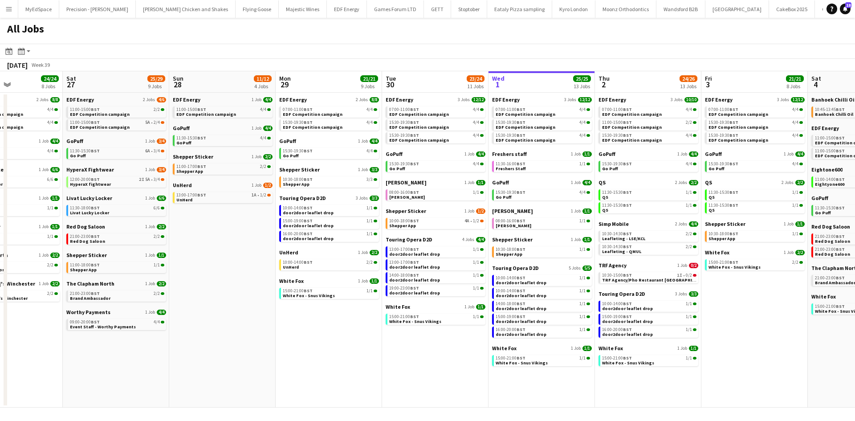
drag, startPoint x: 332, startPoint y: 371, endPoint x: 564, endPoint y: 383, distance: 232.4
click at [576, 386] on app-calendar-viewport "Wed 24 20/20 7 Jobs Thu 25 37/37 12 Jobs Fri 26 24/24 8 Jobs Sat 27 25/29 9 Job…" at bounding box center [427, 239] width 855 height 336
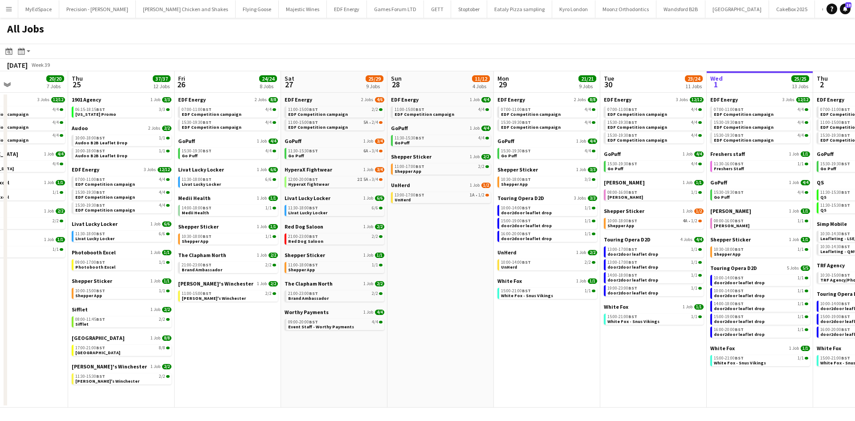
click at [709, 395] on app-all-jobs "All Jobs Date picker OCT 2025 OCT 2025 Monday M Tuesday T Wednesday W Thursday …" at bounding box center [427, 213] width 855 height 390
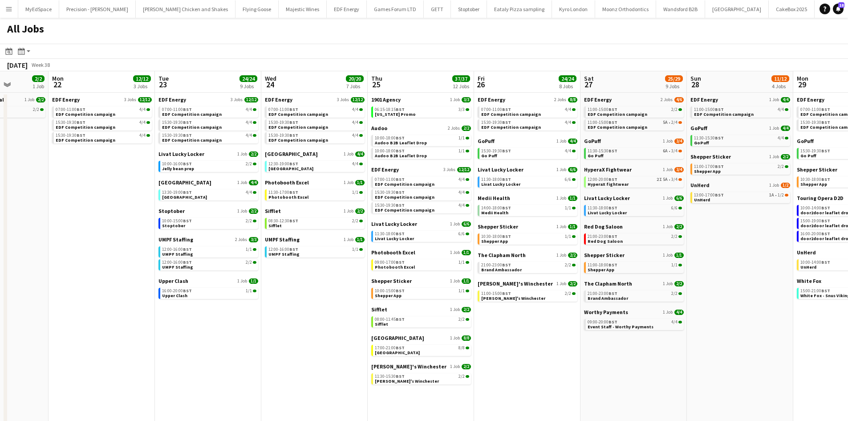
drag, startPoint x: 260, startPoint y: 359, endPoint x: 455, endPoint y: 368, distance: 194.8
click at [455, 368] on app-calendar-viewport "Fri 19 22/22 9 Jobs Sat 20 20/21 9 Jobs Sun 21 2/2 1 Job Mon 22 12/12 3 Jobs Tu…" at bounding box center [424, 269] width 848 height 397
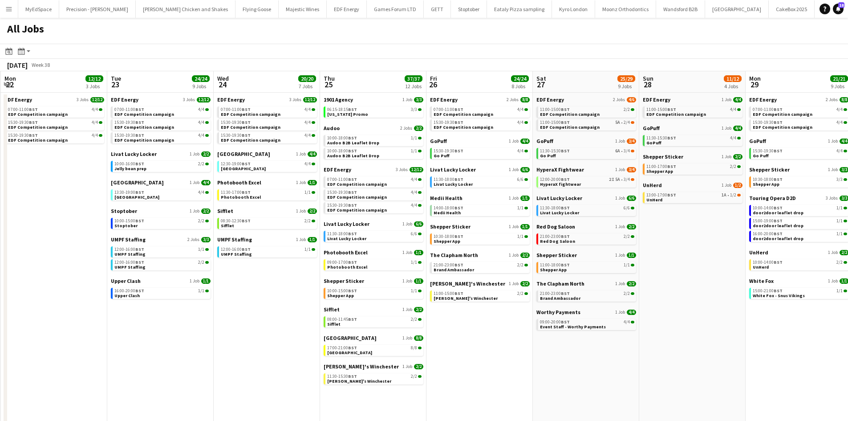
drag, startPoint x: 707, startPoint y: 383, endPoint x: 669, endPoint y: 378, distance: 37.8
click at [669, 378] on app-calendar-viewport "Thu 18 29/29 14 Jobs Fri 19 22/22 9 Jobs Sat 20 20/21 9 Jobs Sun 21 2/2 1 Job M…" at bounding box center [424, 269] width 848 height 397
click at [368, 351] on app-calendar-viewport "Thu 18 29/29 14 Jobs Fri 19 22/22 9 Jobs Sat 20 20/21 9 Jobs Sun 21 2/2 1 Job M…" at bounding box center [424, 269] width 848 height 397
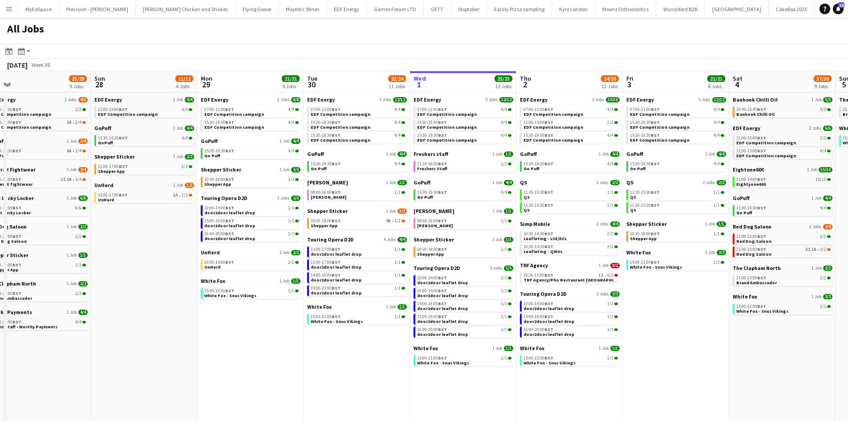
drag, startPoint x: 709, startPoint y: 357, endPoint x: 508, endPoint y: 336, distance: 202.3
click at [508, 336] on app-calendar-viewport "Tue 23 24/24 9 Jobs Wed 24 20/20 7 Jobs Thu 25 37/37 12 Jobs Fri 26 24/24 8 Job…" at bounding box center [424, 269] width 848 height 397
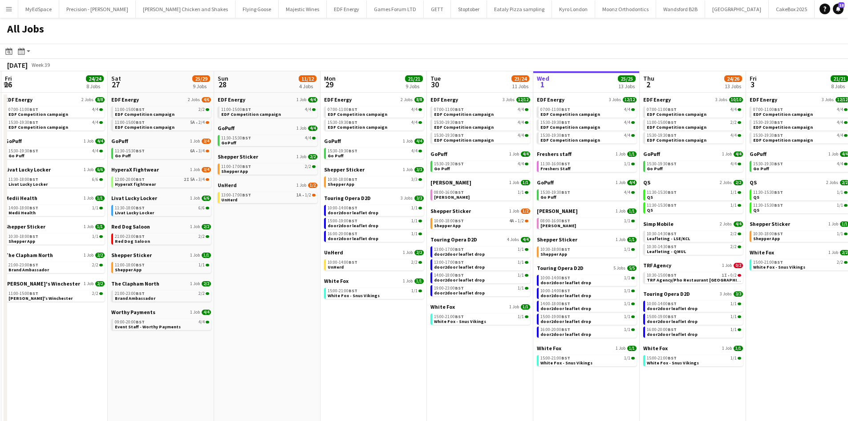
drag, startPoint x: 674, startPoint y: 347, endPoint x: 611, endPoint y: 357, distance: 64.5
click at [611, 357] on app-calendar-viewport "Tue 23 24/24 9 Jobs Wed 24 20/20 7 Jobs Thu 25 37/37 12 Jobs Fri 26 24/24 8 Job…" at bounding box center [424, 269] width 848 height 397
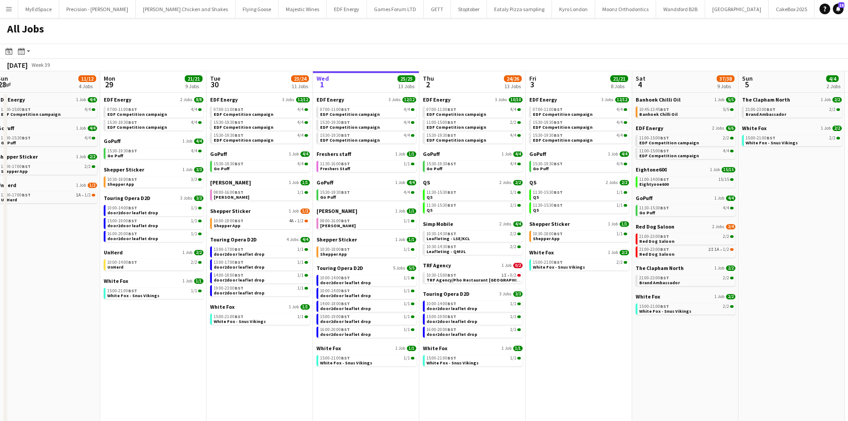
scroll to position [0, 362]
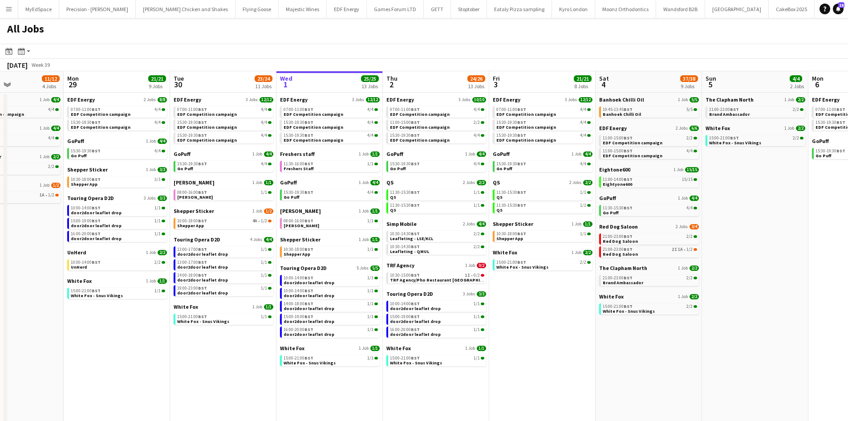
drag, startPoint x: 705, startPoint y: 367, endPoint x: 694, endPoint y: 366, distance: 10.7
click at [694, 366] on app-calendar-viewport "Thu 25 37/37 12 Jobs Fri 26 24/24 8 Jobs Sat 27 25/29 9 Jobs Sun 28 11/12 4 Job…" at bounding box center [424, 269] width 848 height 397
click at [463, 277] on span "TRF Agency/Pho Restaurant Newcastle" at bounding box center [443, 280] width 107 height 6
click at [546, 320] on app-date-cell "EDF Energy 3 Jobs 12/12 07:00-11:00 BST 4/4 EDF Competition campaign 15:30-19:3…" at bounding box center [542, 280] width 106 height 375
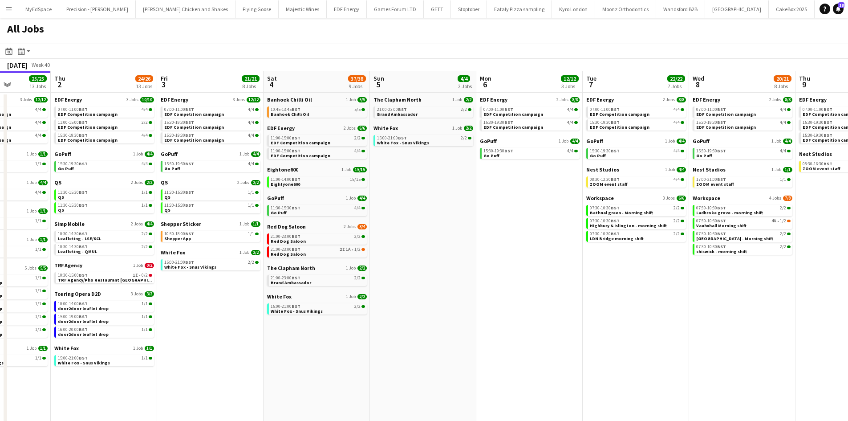
drag, startPoint x: 749, startPoint y: 273, endPoint x: 421, endPoint y: 281, distance: 327.4
click at [421, 281] on app-calendar-viewport "Mon 29 21/21 9 Jobs Tue 30 23/24 11 Jobs Wed 1 25/25 13 Jobs Thu 2 24/26 13 Job…" at bounding box center [424, 269] width 848 height 397
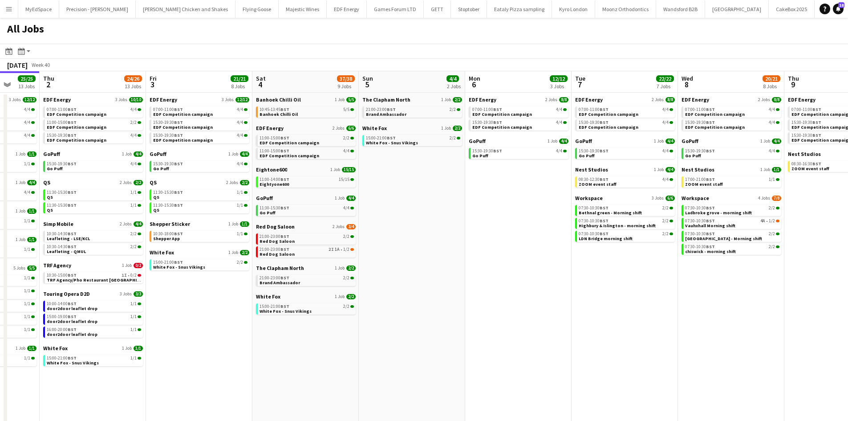
drag, startPoint x: 575, startPoint y: 283, endPoint x: 364, endPoint y: 286, distance: 211.6
click at [364, 286] on app-calendar-viewport "Mon 29 21/21 9 Jobs Tue 30 23/24 11 Jobs Wed 1 25/25 13 Jobs Thu 2 24/26 13 Job…" at bounding box center [424, 269] width 848 height 397
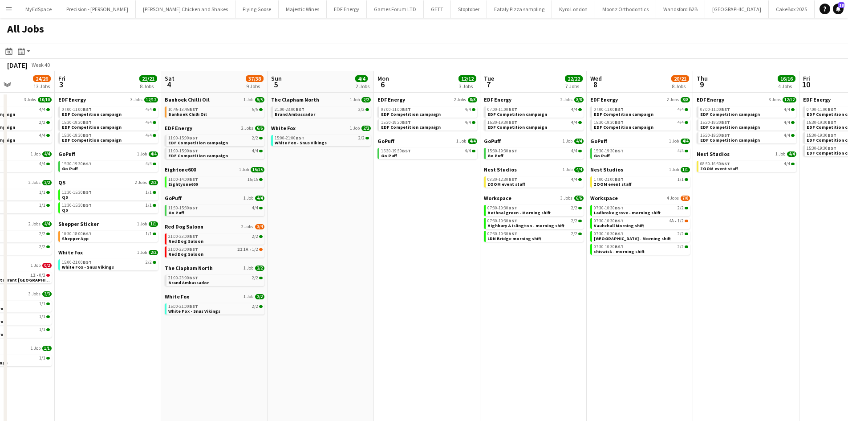
drag, startPoint x: 379, startPoint y: 323, endPoint x: 593, endPoint y: 289, distance: 216.9
click at [680, 317] on app-calendar-viewport "Wed 1 25/25 13 Jobs Thu 2 24/26 13 Jobs Fri 3 21/21 8 Jobs Sat 4 37/38 9 Jobs S…" at bounding box center [424, 269] width 848 height 397
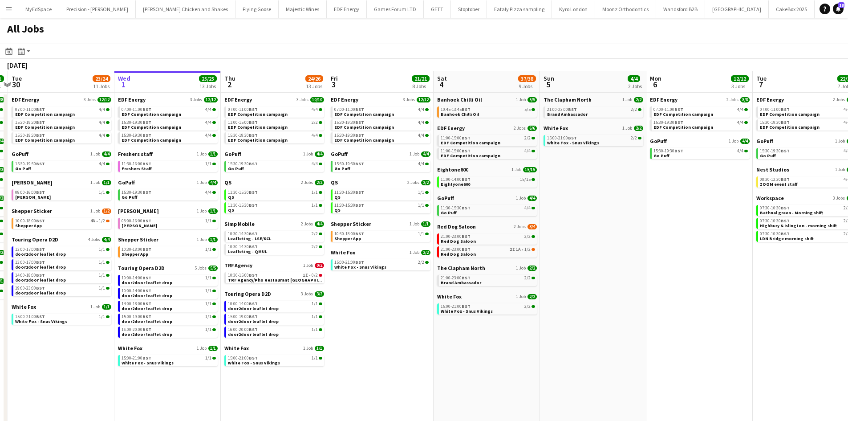
drag, startPoint x: 393, startPoint y: 361, endPoint x: 558, endPoint y: 356, distance: 164.4
click at [559, 358] on app-calendar-viewport "Sun 28 11/12 4 Jobs Mon 29 21/21 9 Jobs Tue 30 23/24 11 Jobs Wed 1 25/25 13 Job…" at bounding box center [424, 269] width 848 height 397
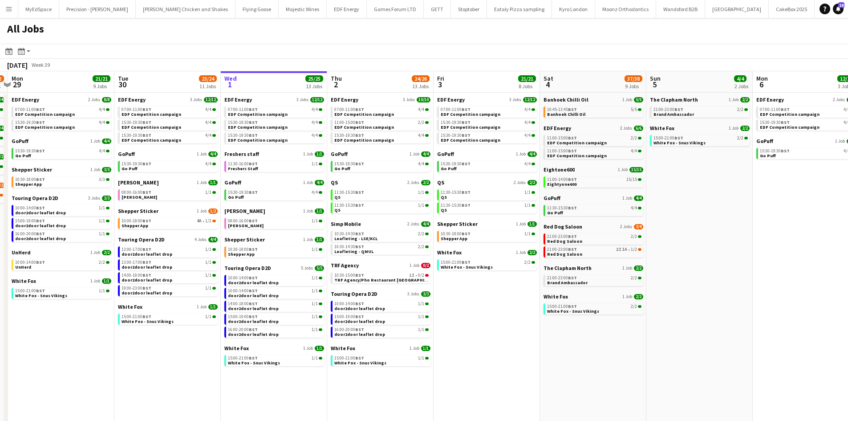
scroll to position [0, 204]
click at [606, 250] on div "21:00-23:00 BST 2I 1A • 1/2" at bounding box center [595, 249] width 94 height 4
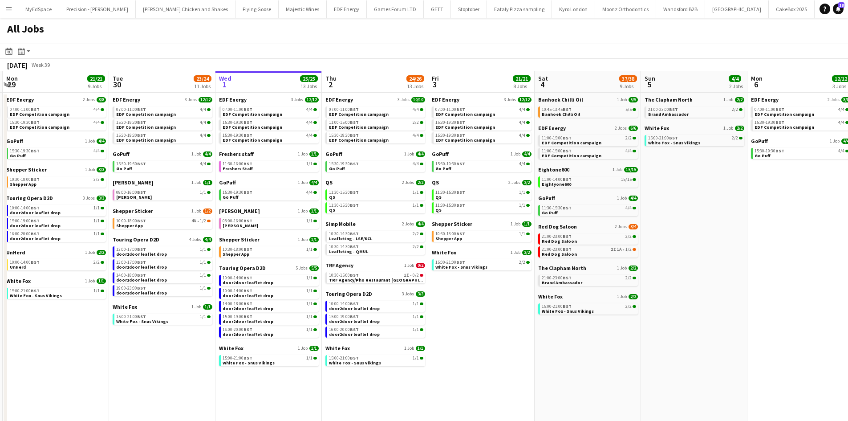
drag, startPoint x: 556, startPoint y: 357, endPoint x: 550, endPoint y: 357, distance: 6.2
click at [550, 357] on app-calendar-viewport "Sat 27 25/29 9 Jobs Sun 28 11/12 4 Jobs Mon 29 21/21 9 Jobs Tue 30 23/24 11 Job…" at bounding box center [424, 269] width 848 height 397
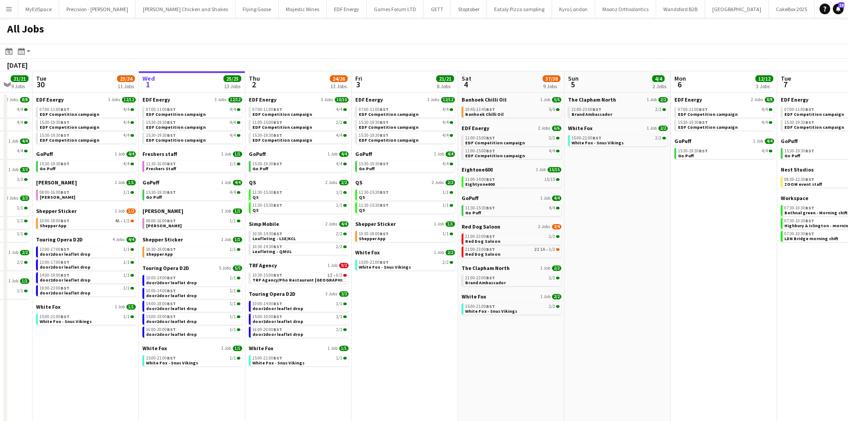
drag, startPoint x: 698, startPoint y: 326, endPoint x: 621, endPoint y: 326, distance: 77.0
click at [621, 326] on app-calendar-viewport "Sat 27 25/29 9 Jobs Sun 28 11/12 4 Jobs Mon 29 21/21 9 Jobs Tue 30 23/24 11 Job…" at bounding box center [424, 269] width 848 height 397
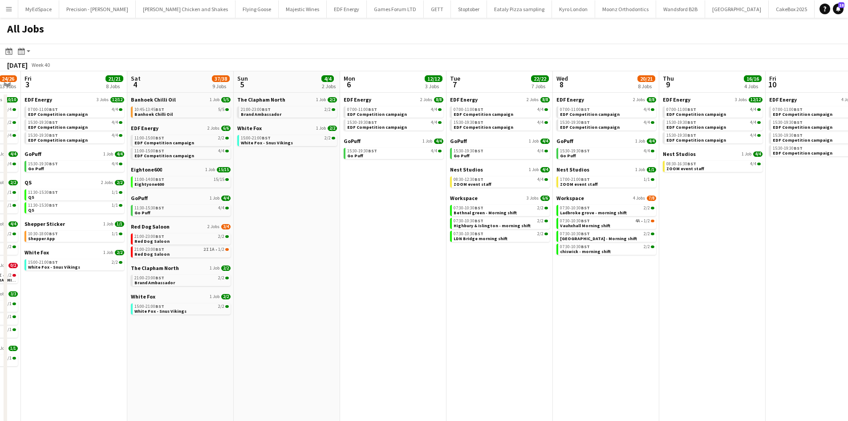
drag, startPoint x: 459, startPoint y: 294, endPoint x: 411, endPoint y: 281, distance: 50.3
click at [411, 281] on app-calendar-viewport "Mon 29 21/21 9 Jobs Tue 30 23/24 11 Jobs Wed 1 25/25 13 Jobs Thu 2 24/26 13 Job…" at bounding box center [424, 269] width 848 height 397
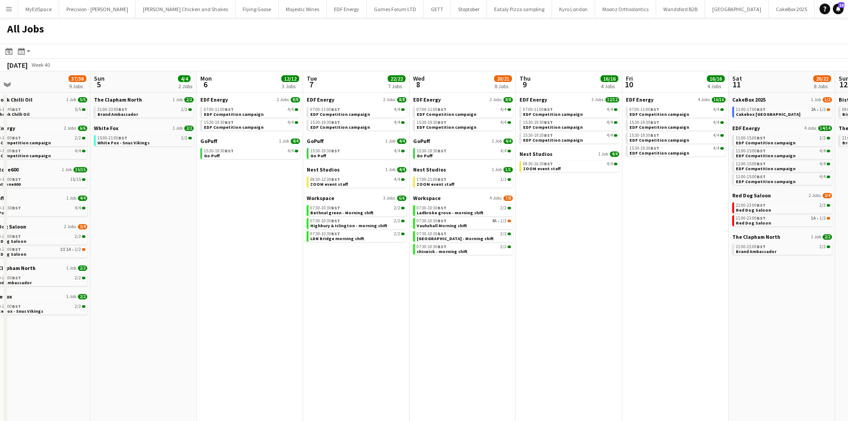
drag, startPoint x: 583, startPoint y: 270, endPoint x: 507, endPoint y: 262, distance: 76.1
click at [508, 262] on app-calendar-viewport "Wed 1 25/25 13 Jobs Thu 2 24/26 13 Jobs Fri 3 21/21 8 Jobs Sat 4 37/38 9 Jobs S…" at bounding box center [424, 269] width 848 height 397
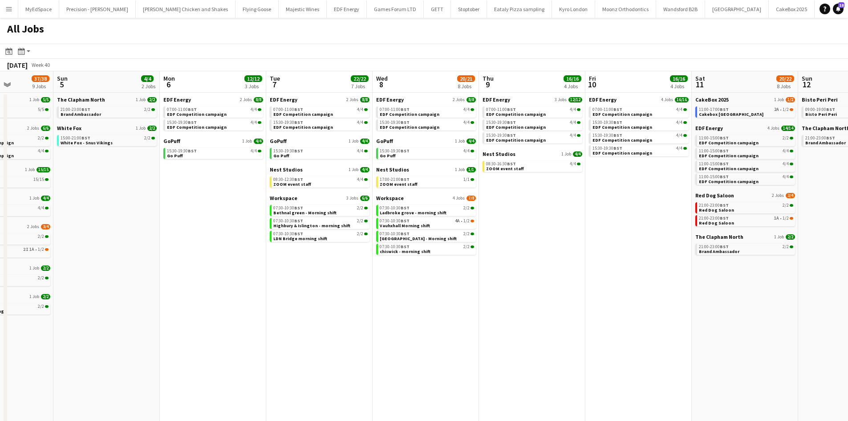
scroll to position [0, 300]
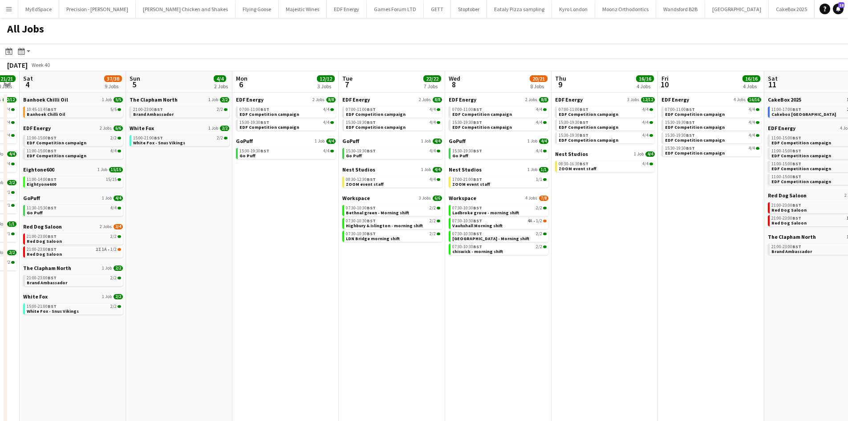
click at [433, 263] on app-all-jobs "All Jobs Date picker OCT 2025 OCT 2025 Monday M Tuesday T Wednesday W Thursday …" at bounding box center [424, 243] width 848 height 450
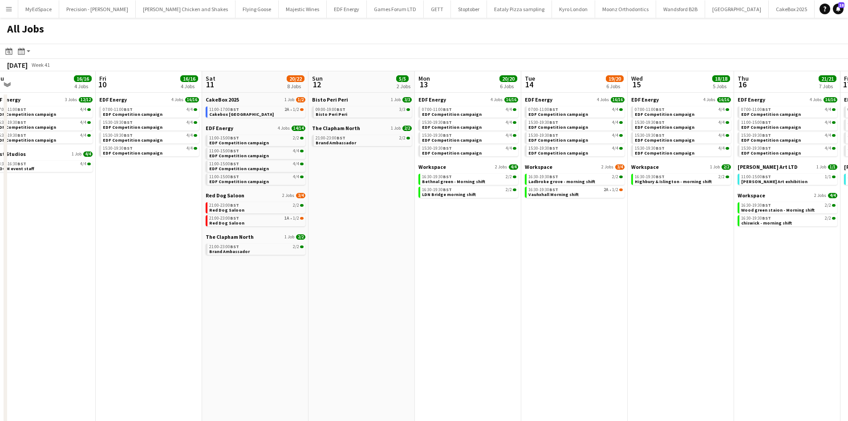
scroll to position [0, 272]
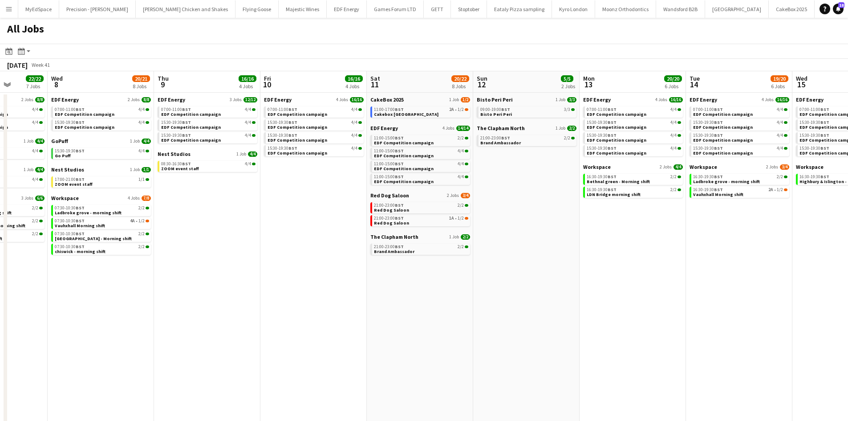
drag, startPoint x: 585, startPoint y: 279, endPoint x: 412, endPoint y: 274, distance: 172.9
click at [412, 274] on app-calendar-viewport "Sun 5 4/4 2 Jobs Mon 6 12/12 3 Jobs Tue 7 22/22 7 Jobs Wed 8 20/21 8 Jobs Thu 9…" at bounding box center [424, 269] width 848 height 397
click at [452, 112] on link "11:00-17:00 BST 2A • 1/2 Cakebox Sheffield" at bounding box center [421, 111] width 94 height 10
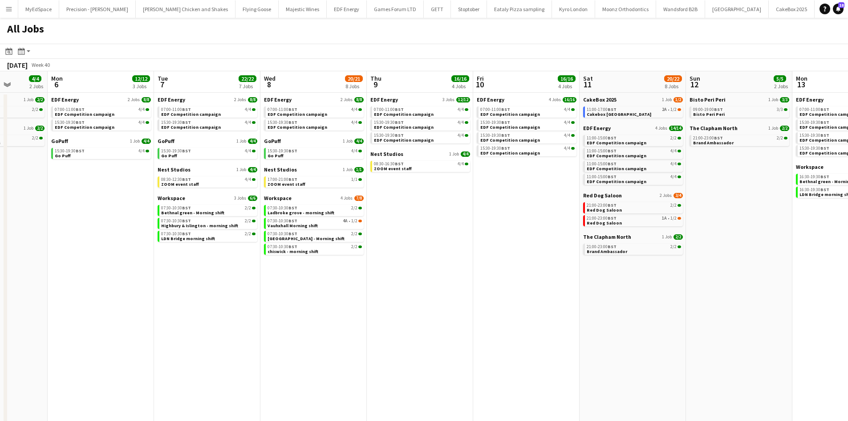
drag, startPoint x: 513, startPoint y: 302, endPoint x: 751, endPoint y: 328, distance: 239.6
click at [751, 328] on app-calendar-viewport "Fri 3 21/21 8 Jobs Sat 4 37/38 9 Jobs Sun 5 4/4 2 Jobs Mon 6 12/12 3 Jobs Tue 7…" at bounding box center [424, 269] width 848 height 397
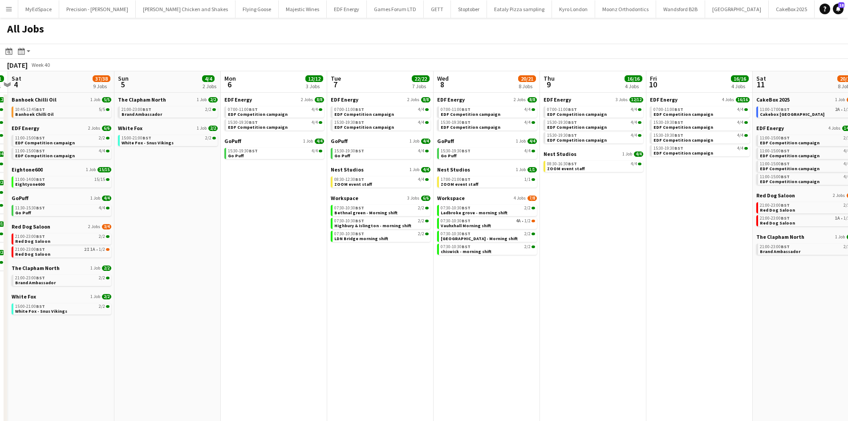
drag, startPoint x: 456, startPoint y: 283, endPoint x: 599, endPoint y: 289, distance: 142.6
click at [599, 289] on app-calendar-viewport "Thu 2 24/26 13 Jobs Fri 3 21/21 8 Jobs Sat 4 37/38 9 Jobs Sun 5 4/4 2 Jobs Mon …" at bounding box center [424, 269] width 848 height 397
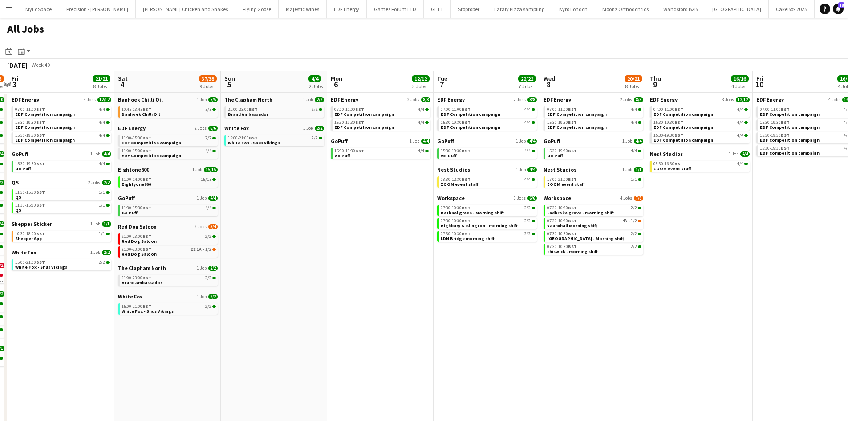
drag, startPoint x: 626, startPoint y: 300, endPoint x: 724, endPoint y: 298, distance: 98.0
click at [739, 300] on app-calendar-viewport "Wed 1 25/25 13 Jobs Thu 2 24/26 13 Jobs Fri 3 21/21 8 Jobs Sat 4 37/38 9 Jobs S…" at bounding box center [424, 269] width 848 height 397
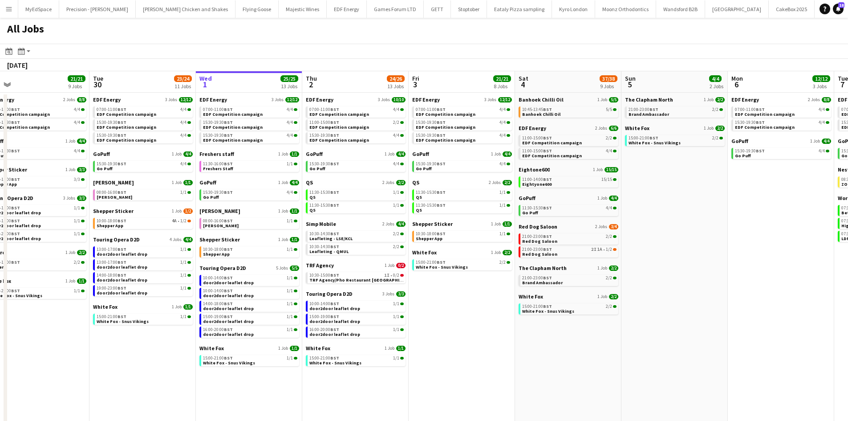
drag, startPoint x: 567, startPoint y: 289, endPoint x: 721, endPoint y: 293, distance: 153.7
click at [722, 293] on app-calendar-viewport "Sat 27 25/29 9 Jobs Sun 28 11/12 4 Jobs Mon 29 21/21 9 Jobs Tue 30 23/24 11 Job…" at bounding box center [424, 269] width 848 height 397
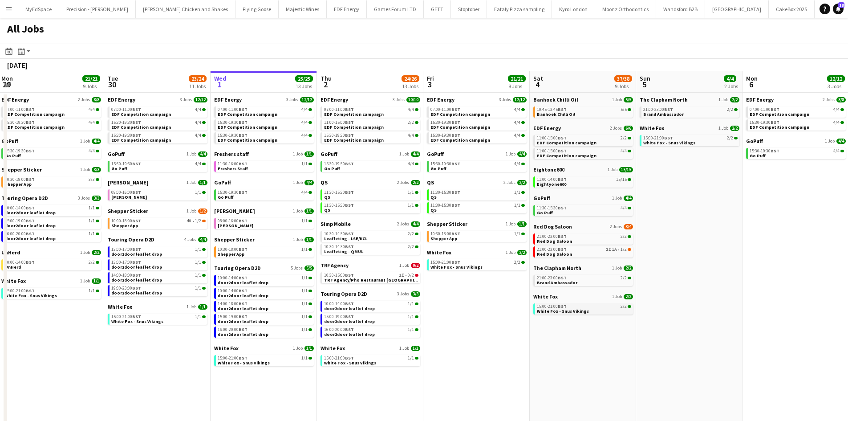
scroll to position [0, 358]
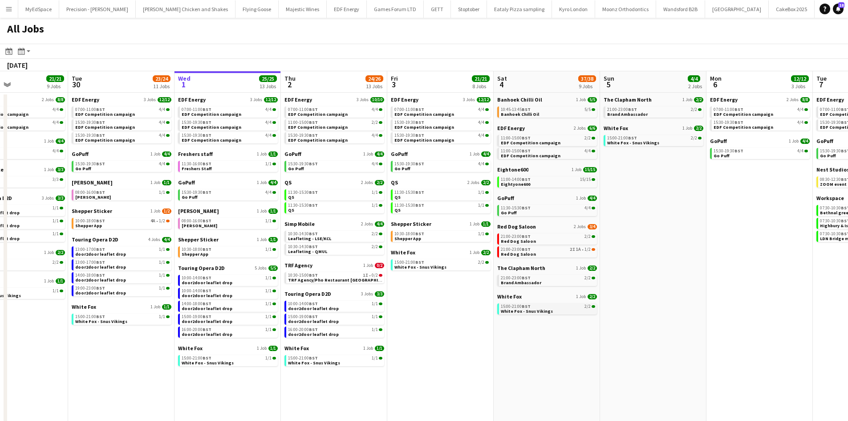
drag, startPoint x: 626, startPoint y: 314, endPoint x: 525, endPoint y: 314, distance: 101.5
click at [523, 314] on app-calendar-viewport "Fri 26 24/24 8 Jobs Sat 27 25/29 9 Jobs Sun 28 11/12 4 Jobs Mon 29 21/21 9 Jobs…" at bounding box center [424, 269] width 848 height 397
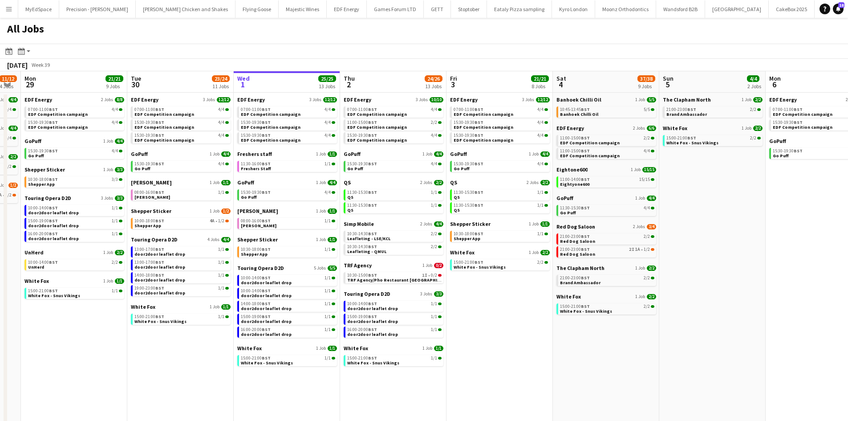
drag, startPoint x: 425, startPoint y: 310, endPoint x: 486, endPoint y: 311, distance: 61.0
click at [485, 311] on app-calendar-viewport "Fri 26 24/24 8 Jobs Sat 27 25/29 9 Jobs Sun 28 11/12 4 Jobs Mon 29 21/21 9 Jobs…" at bounding box center [424, 269] width 848 height 397
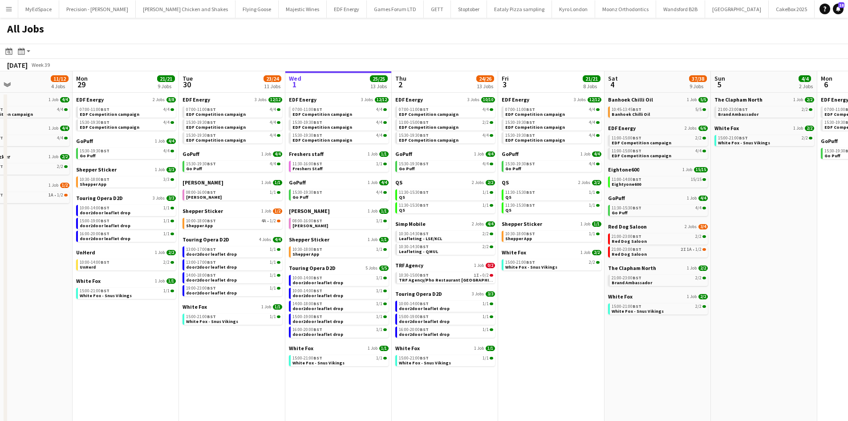
drag, startPoint x: 547, startPoint y: 345, endPoint x: 574, endPoint y: 343, distance: 27.7
click at [574, 343] on app-calendar-viewport "Fri 26 24/24 8 Jobs Sat 27 25/29 9 Jobs Sun 28 11/12 4 Jobs Mon 29 21/21 9 Jobs…" at bounding box center [424, 269] width 848 height 397
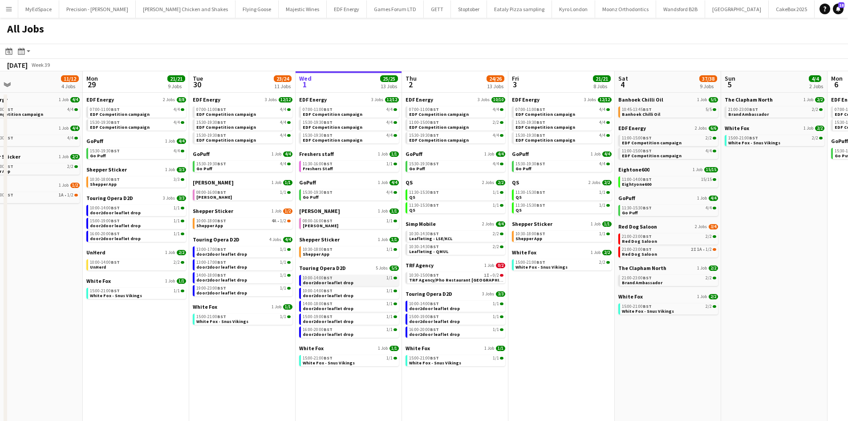
click at [381, 279] on div "10:00-14:00 BST 1/1" at bounding box center [350, 278] width 94 height 4
click at [450, 194] on div "11:30-15:30 BST 1/1" at bounding box center [456, 192] width 94 height 4
click at [469, 281] on span "TRF Agency/Pho Restaurant Newcastle" at bounding box center [462, 280] width 107 height 6
click at [441, 196] on link "11:30-15:30 BST 1/1 QS" at bounding box center [456, 194] width 94 height 10
drag, startPoint x: 471, startPoint y: 236, endPoint x: 468, endPoint y: 241, distance: 5.8
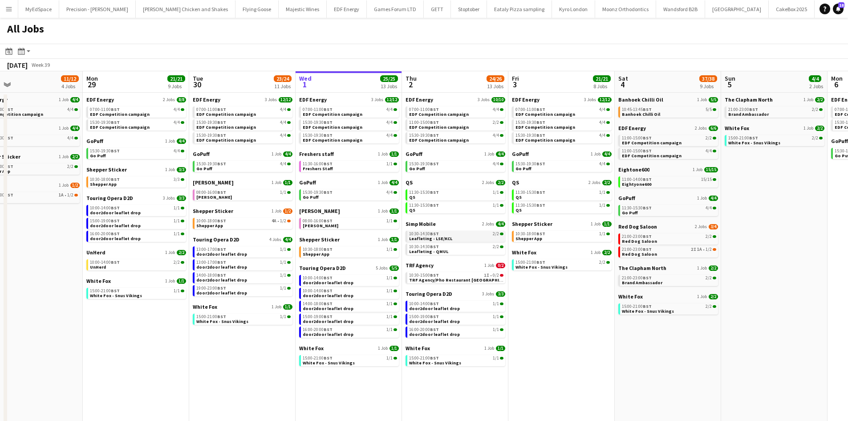
click at [470, 238] on link "10:30-14:30 BST 2/2 Leafleting - LSE/KCL" at bounding box center [456, 236] width 94 height 10
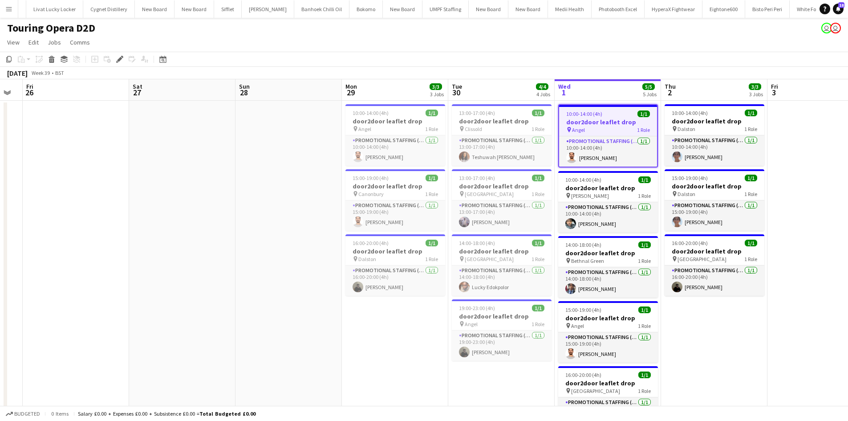
scroll to position [0, 270]
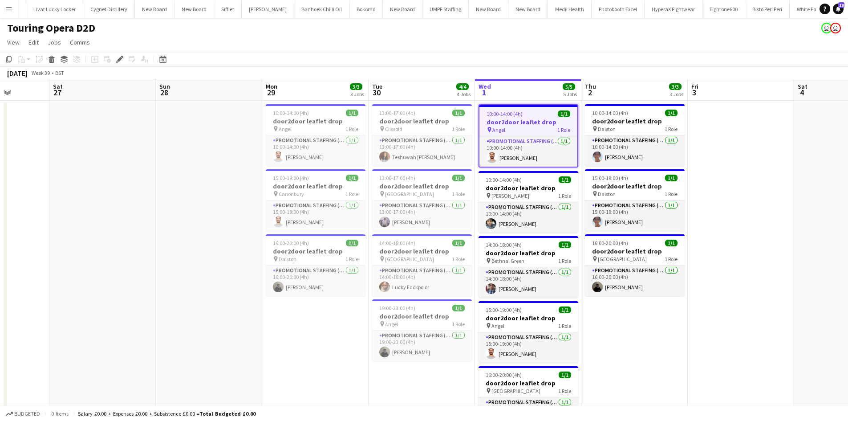
drag, startPoint x: 479, startPoint y: 334, endPoint x: 622, endPoint y: 328, distance: 143.1
click at [622, 328] on app-calendar-viewport "Wed 24 Thu 25 Fri 26 Sat 27 Sun 28 Mon 29 3/3 3 Jobs Tue 30 4/4 4 Jobs Wed 1 5/…" at bounding box center [424, 283] width 848 height 408
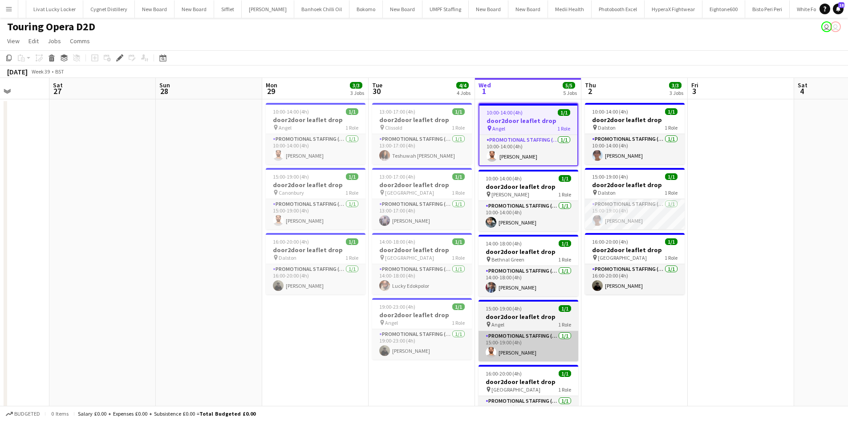
scroll to position [0, 0]
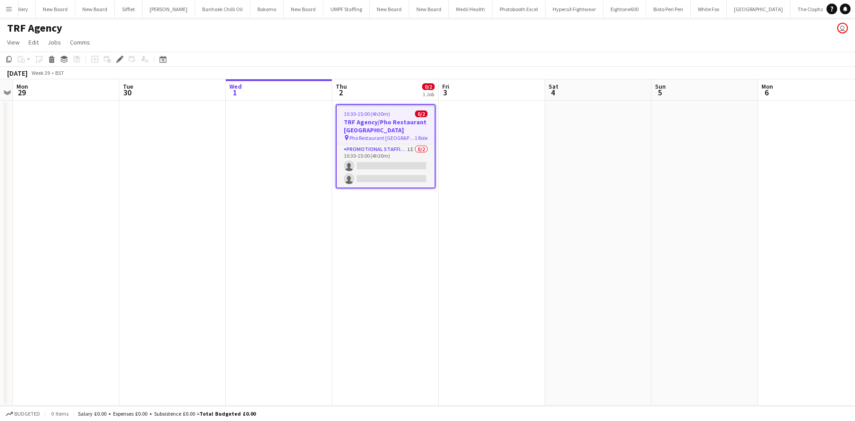
scroll to position [0, 2571]
click at [415, 154] on app-card-role "Promotional Staffing (Flyering Staff) 1I 0/2 10:30-15:00 (4h30m) single-neutral…" at bounding box center [386, 165] width 98 height 43
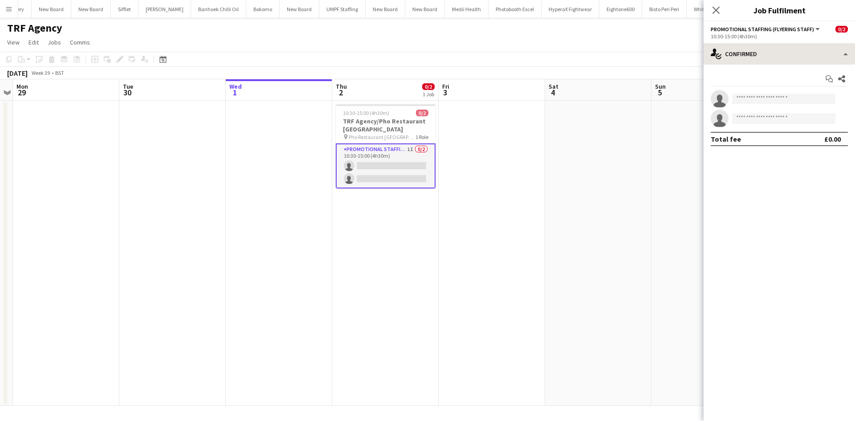
drag, startPoint x: 794, startPoint y: 31, endPoint x: 794, endPoint y: 45, distance: 13.8
click at [794, 33] on app-options-switcher "Promotional Staffing (Flyering Staff) All roles Promotional Staffing (Flyering …" at bounding box center [779, 32] width 151 height 22
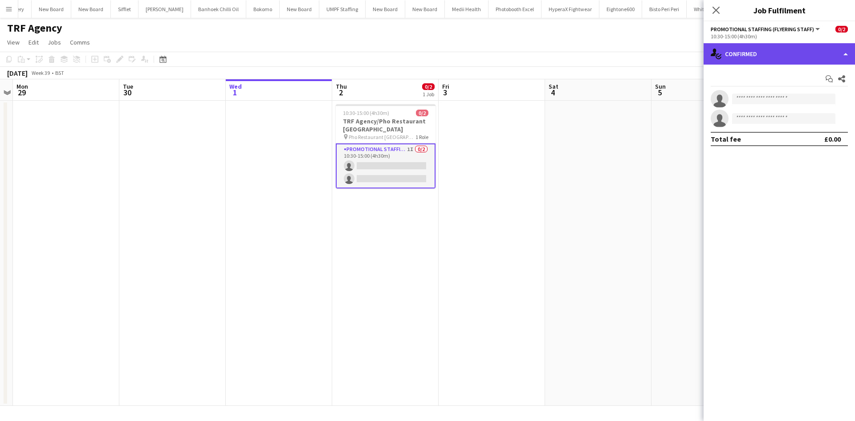
click at [795, 60] on div "single-neutral-actions-check-2 Confirmed" at bounding box center [779, 53] width 151 height 21
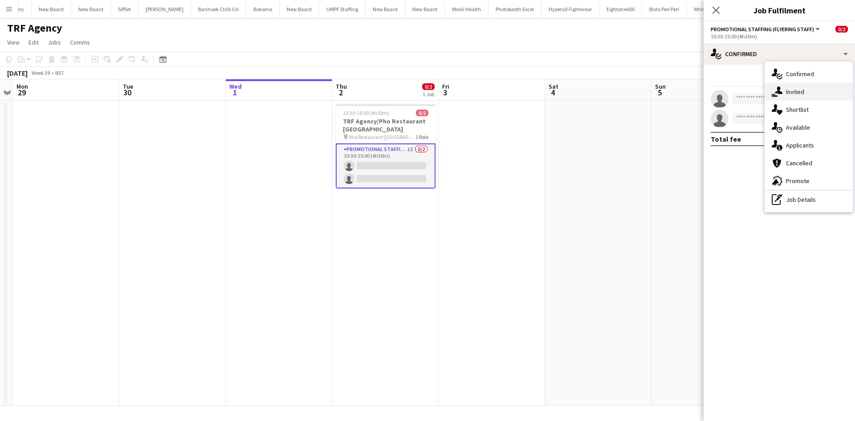
click at [807, 96] on div "single-neutral-actions-share-1 Invited" at bounding box center [809, 92] width 88 height 18
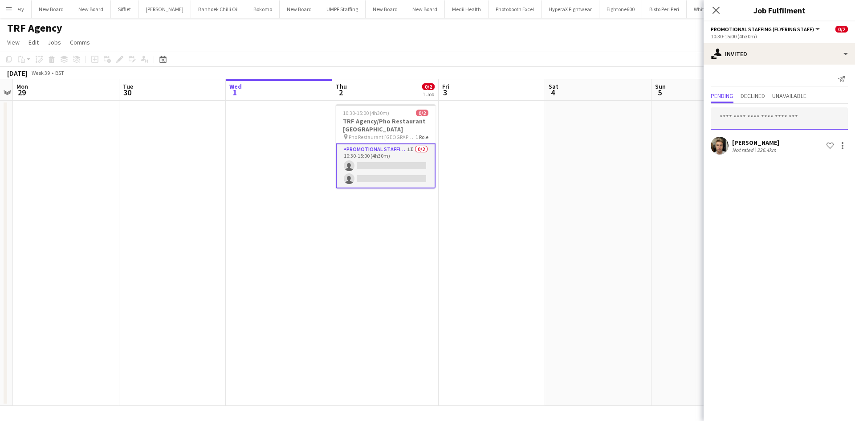
click at [804, 120] on input "text" at bounding box center [779, 118] width 137 height 22
drag, startPoint x: 790, startPoint y: 138, endPoint x: 820, endPoint y: 121, distance: 34.3
click at [820, 121] on input "text" at bounding box center [779, 118] width 137 height 22
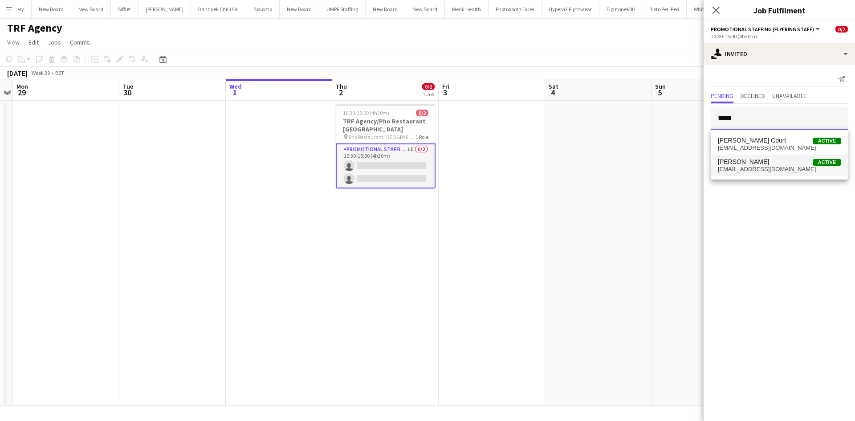
type input "*****"
click at [772, 168] on span "[EMAIL_ADDRESS][DOMAIN_NAME]" at bounding box center [779, 169] width 123 height 7
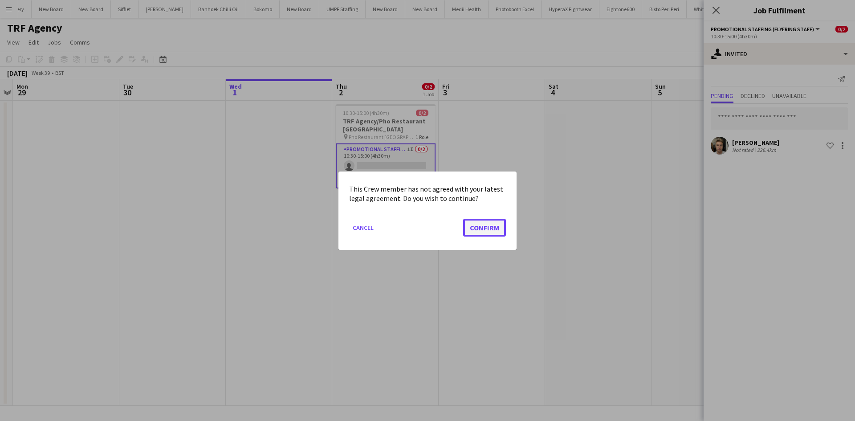
click at [488, 232] on button "Confirm" at bounding box center [484, 227] width 43 height 18
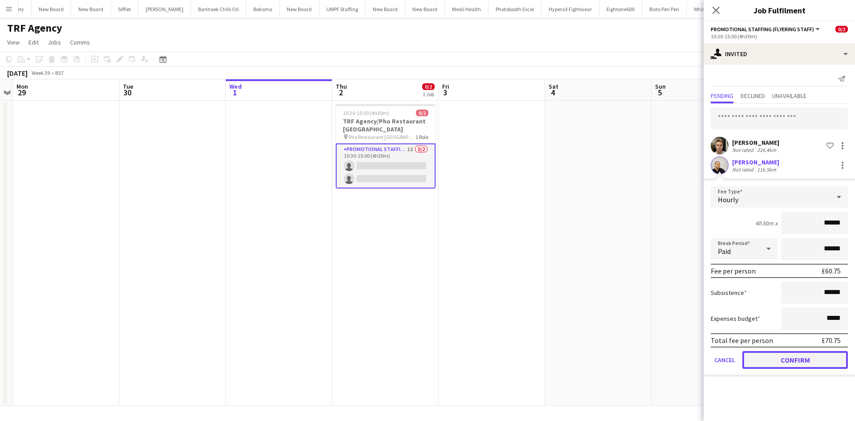
click at [786, 361] on button "Confirm" at bounding box center [795, 360] width 106 height 18
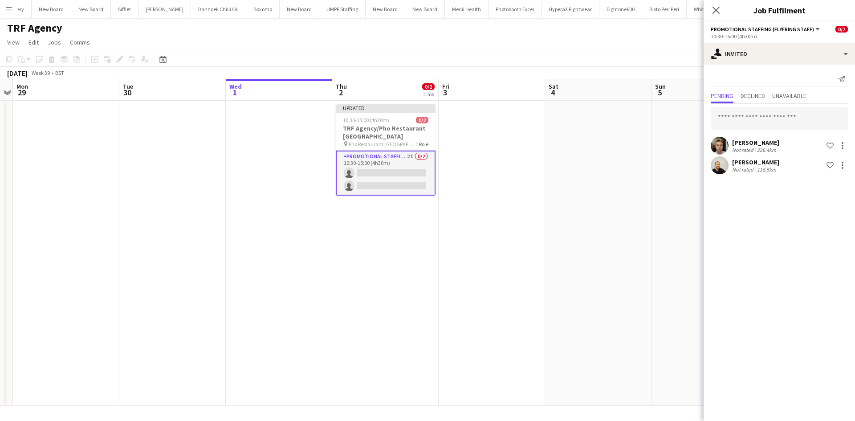
click at [583, 213] on app-date-cell at bounding box center [598, 253] width 106 height 305
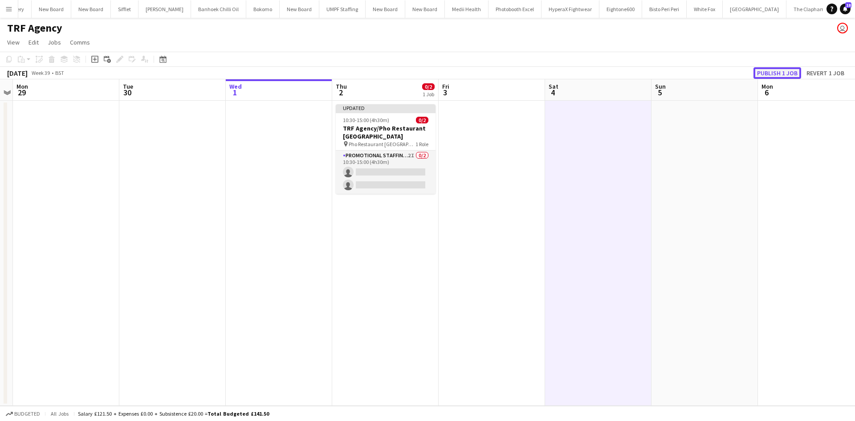
click at [779, 73] on button "Publish 1 job" at bounding box center [778, 73] width 48 height 12
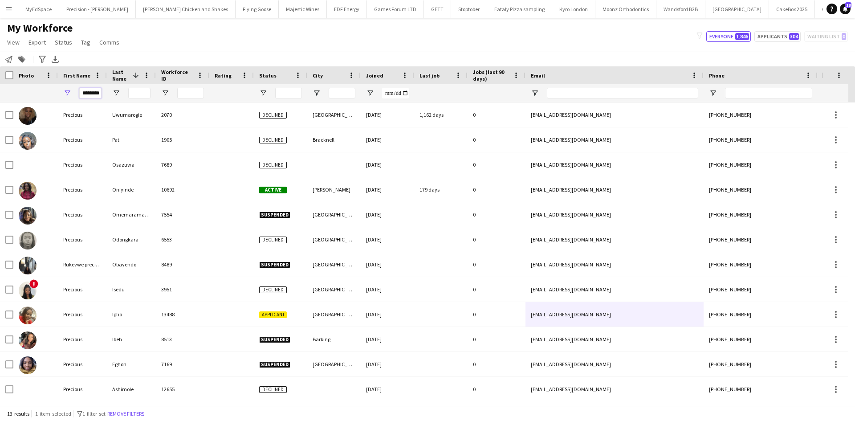
click at [92, 95] on input "********" at bounding box center [90, 93] width 22 height 11
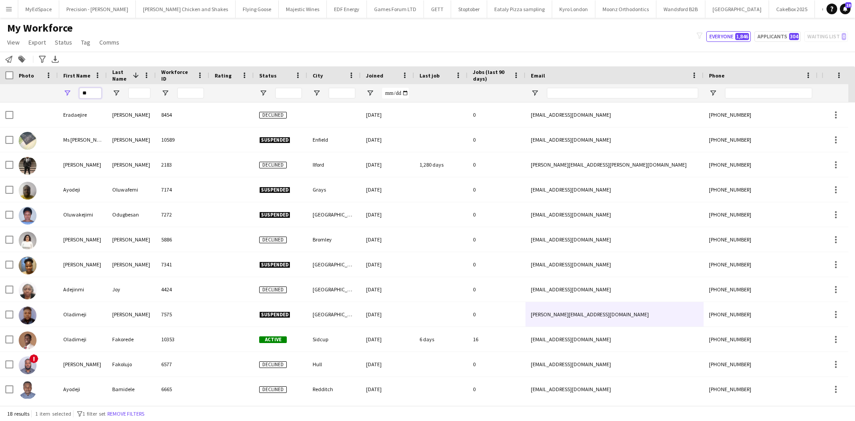
type input "*"
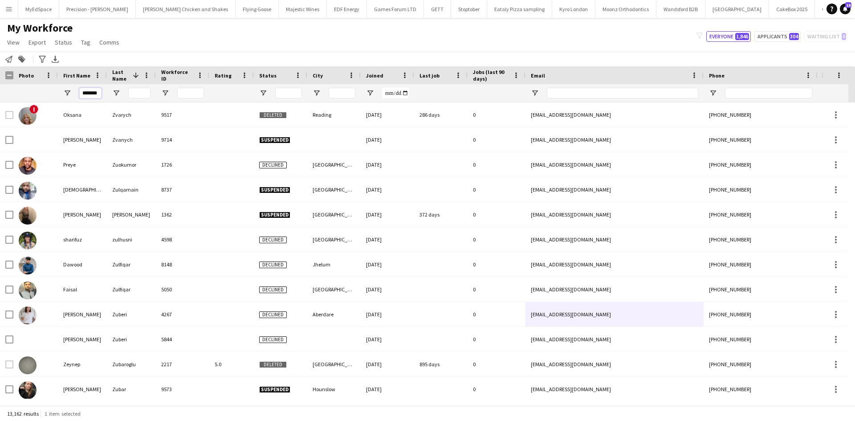
scroll to position [0, 0]
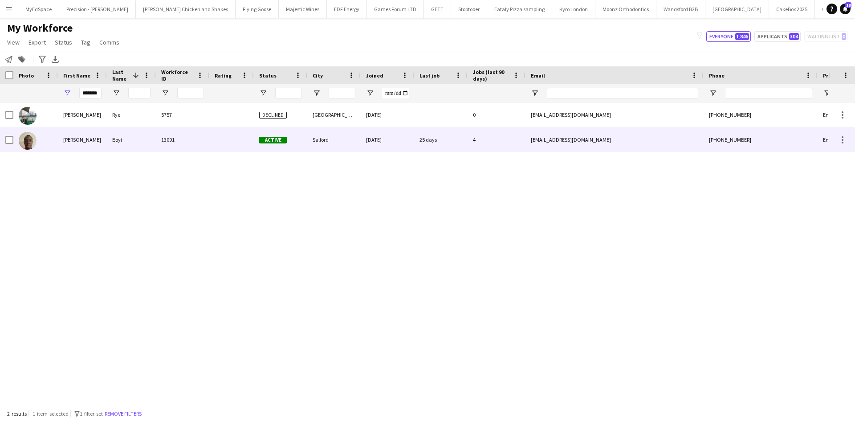
click at [98, 142] on div "Clement" at bounding box center [82, 139] width 49 height 24
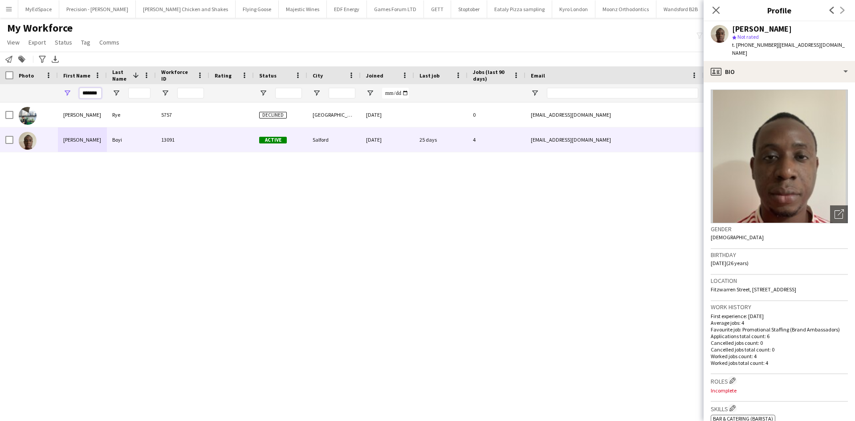
drag, startPoint x: 79, startPoint y: 94, endPoint x: 91, endPoint y: 98, distance: 12.4
click at [87, 97] on input "*******" at bounding box center [90, 93] width 22 height 11
click at [95, 96] on input "*******" at bounding box center [90, 93] width 22 height 11
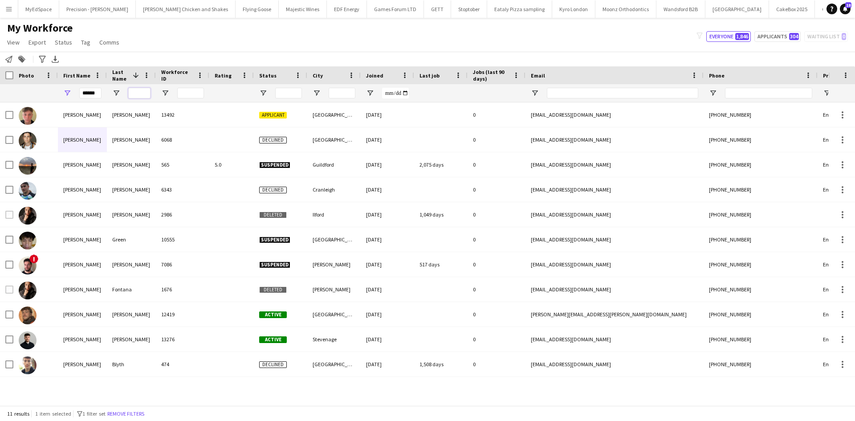
click at [131, 93] on input "Last Name Filter Input" at bounding box center [139, 93] width 22 height 11
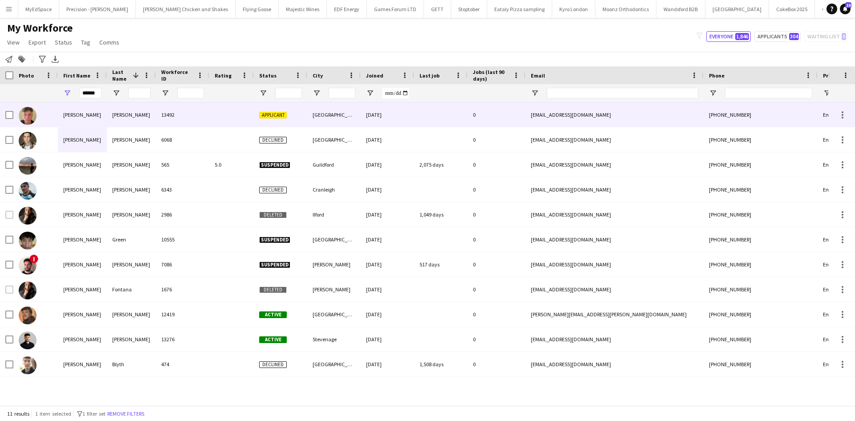
click at [81, 115] on div "Connor" at bounding box center [82, 114] width 49 height 24
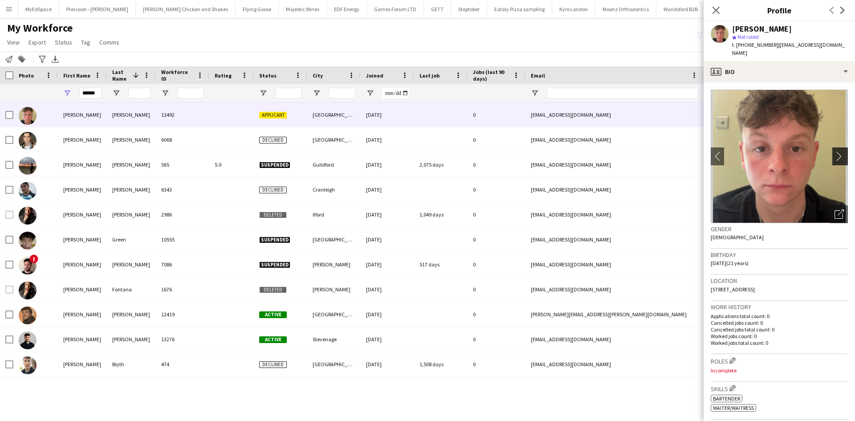
click at [838, 151] on app-icon "chevron-right" at bounding box center [842, 155] width 14 height 9
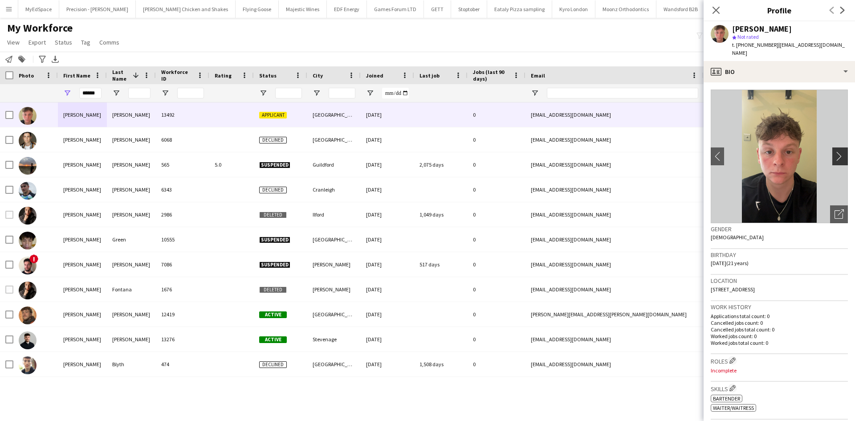
click at [832, 154] on button "chevron-right" at bounding box center [841, 156] width 18 height 18
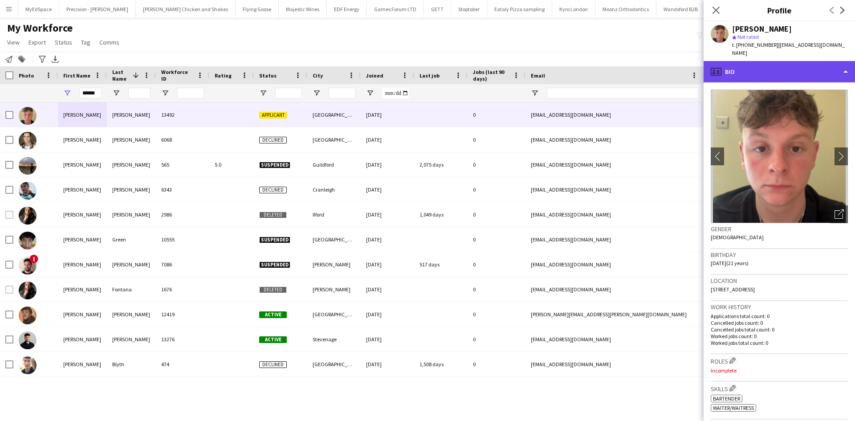
click at [760, 68] on div "profile Bio" at bounding box center [779, 71] width 151 height 21
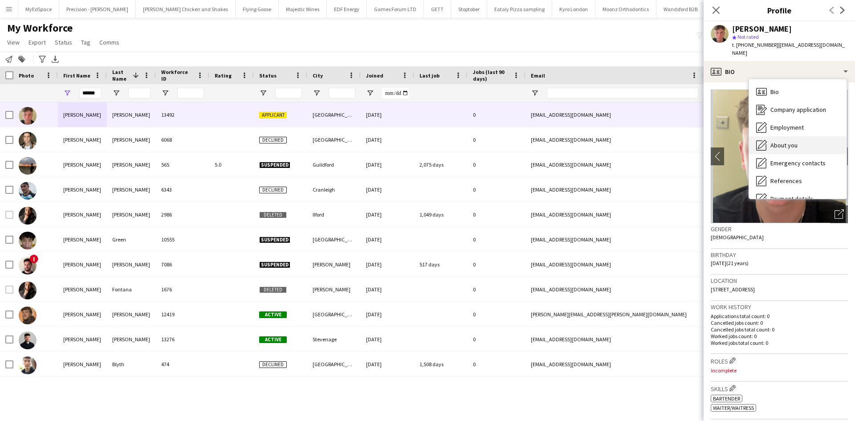
click at [788, 136] on div "About you About you" at bounding box center [798, 145] width 98 height 18
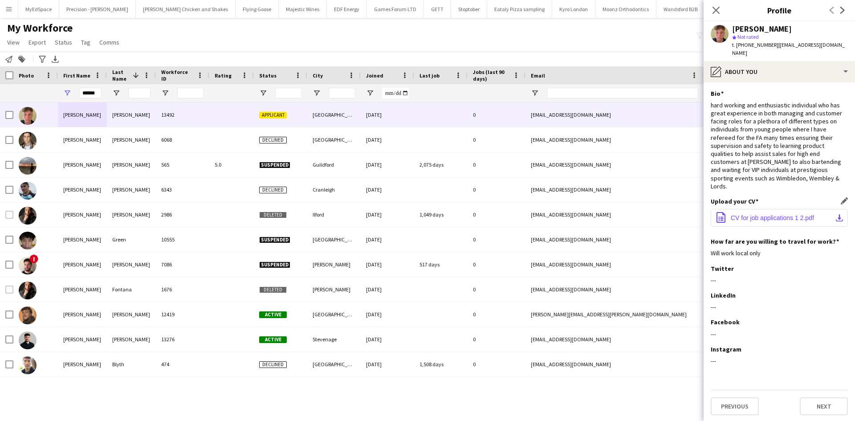
click at [779, 214] on span "CV for job applications 1 2.pdf" at bounding box center [772, 217] width 83 height 7
click at [93, 90] on input "******" at bounding box center [90, 93] width 22 height 11
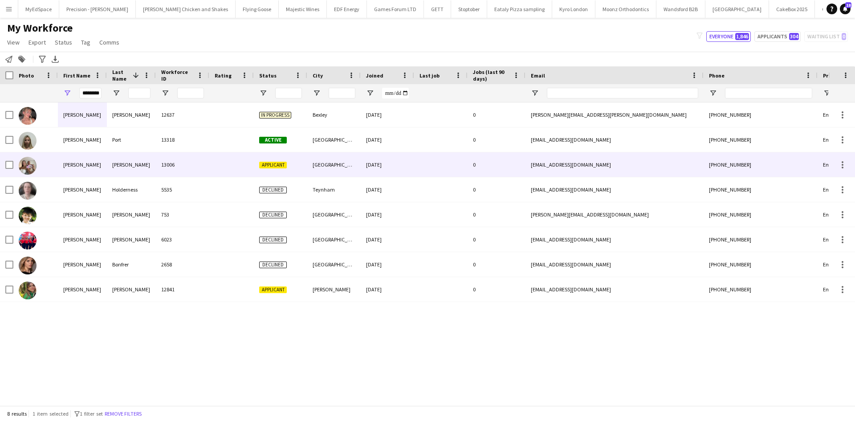
drag, startPoint x: 126, startPoint y: 165, endPoint x: 127, endPoint y: 172, distance: 6.9
click at [126, 166] on div "morrissey" at bounding box center [131, 164] width 49 height 24
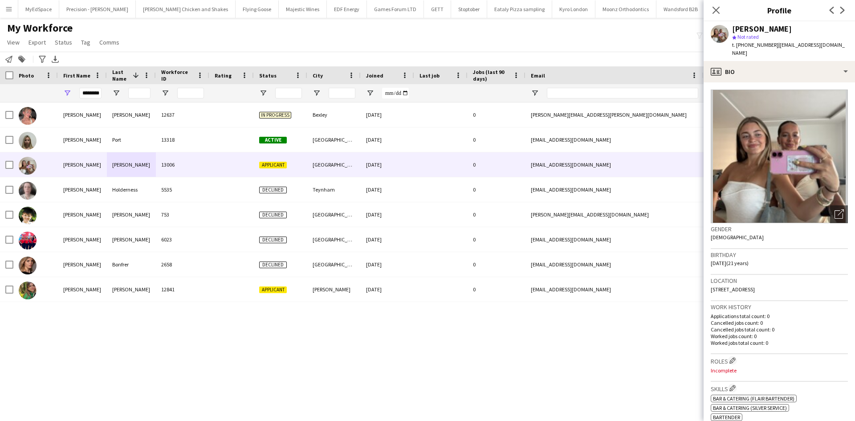
click at [395, 377] on div "Isabelle Saunders 12637 In progress Bexley 28-07-2025 0 isabelle.saunders@hotma…" at bounding box center [414, 250] width 828 height 296
click at [367, 51] on app-workforce-header "My Workforce View Views Default view New view Update view Delete view Edit name…" at bounding box center [427, 43] width 855 height 45
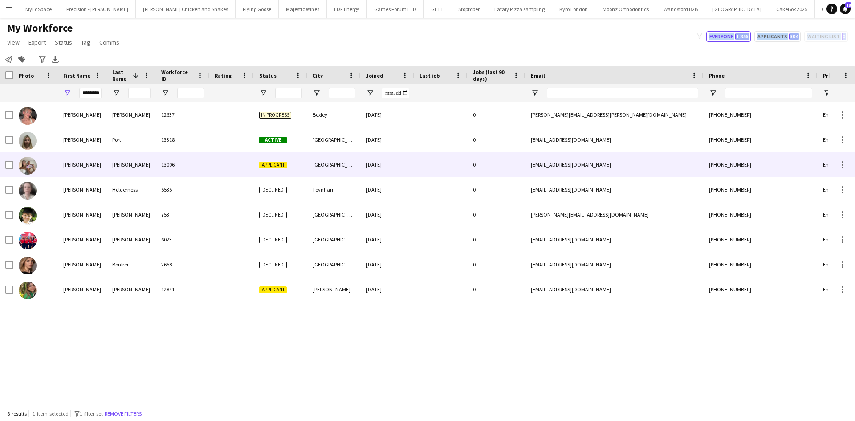
click at [30, 172] on img at bounding box center [28, 166] width 18 height 18
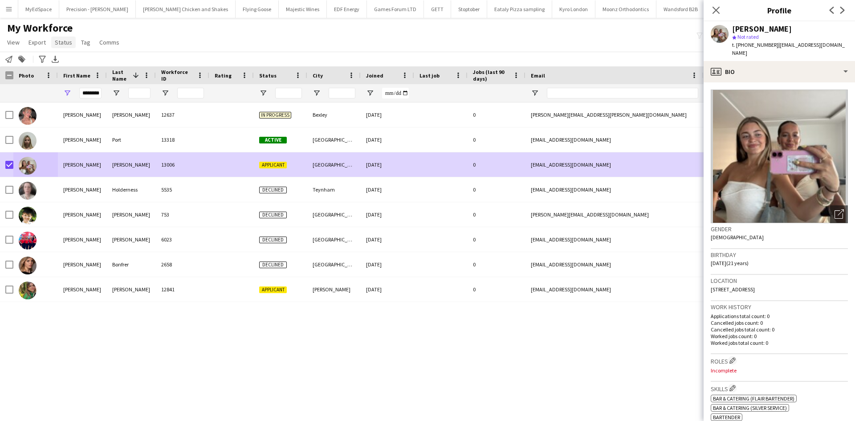
click at [57, 41] on span "Status" at bounding box center [63, 42] width 17 height 8
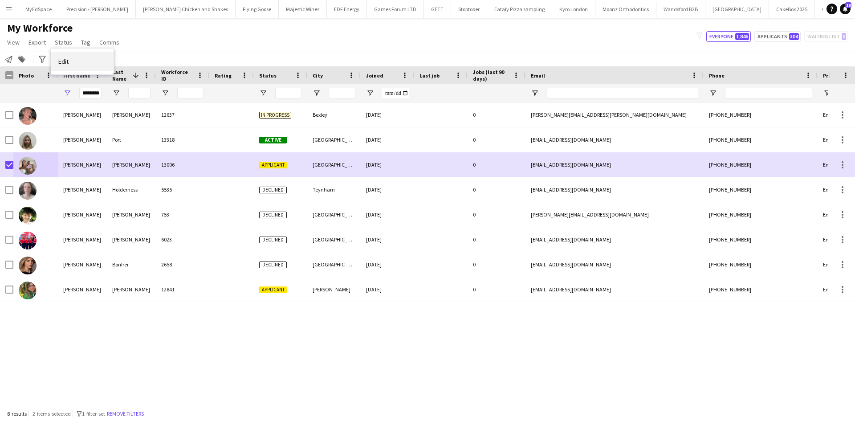
click at [82, 60] on link "Edit" at bounding box center [82, 61] width 62 height 19
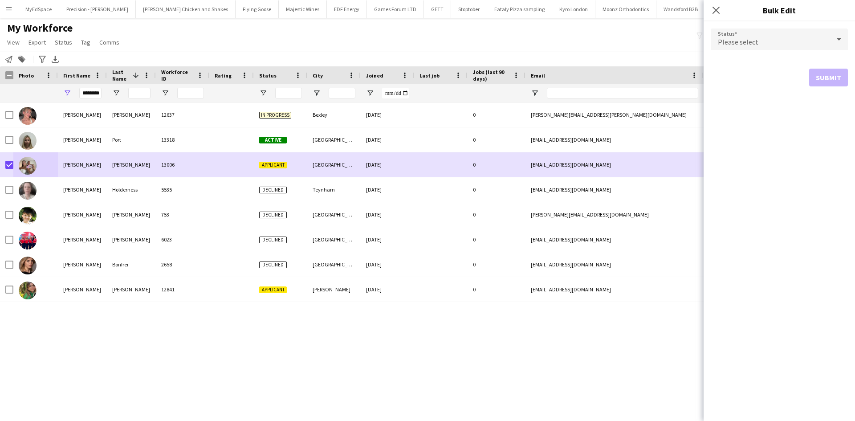
click at [800, 41] on div "Please select" at bounding box center [770, 39] width 119 height 21
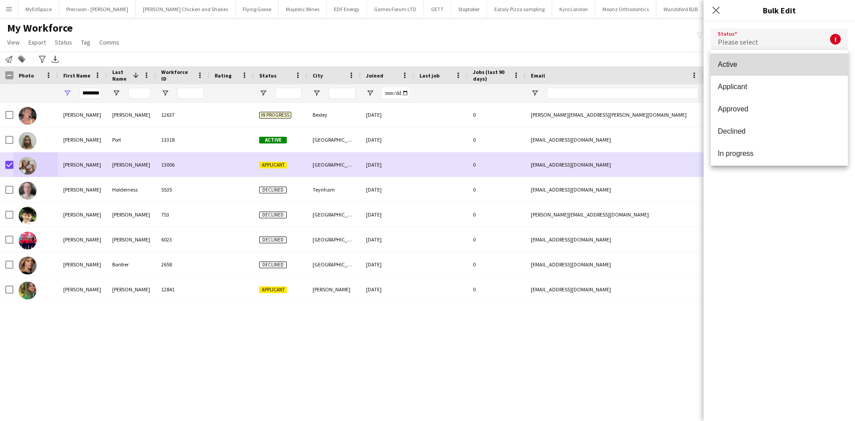
drag, startPoint x: 789, startPoint y: 68, endPoint x: 794, endPoint y: 69, distance: 4.8
click at [790, 67] on span "Active" at bounding box center [779, 64] width 123 height 8
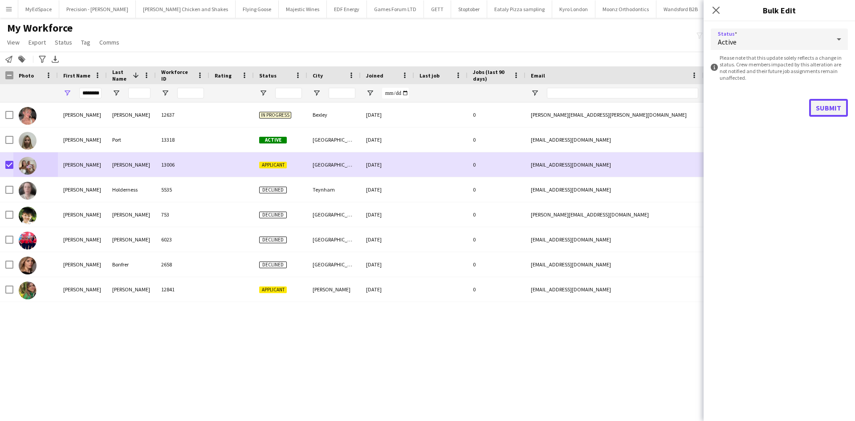
click at [836, 109] on button "Submit" at bounding box center [828, 108] width 39 height 18
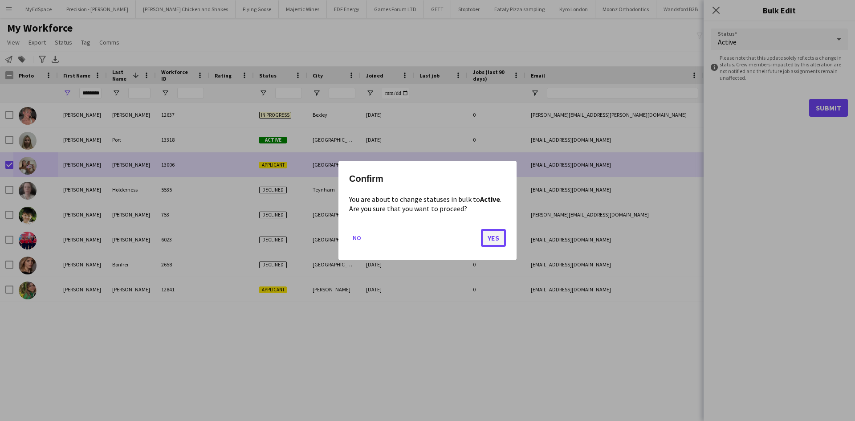
click at [488, 234] on button "Yes" at bounding box center [493, 238] width 25 height 18
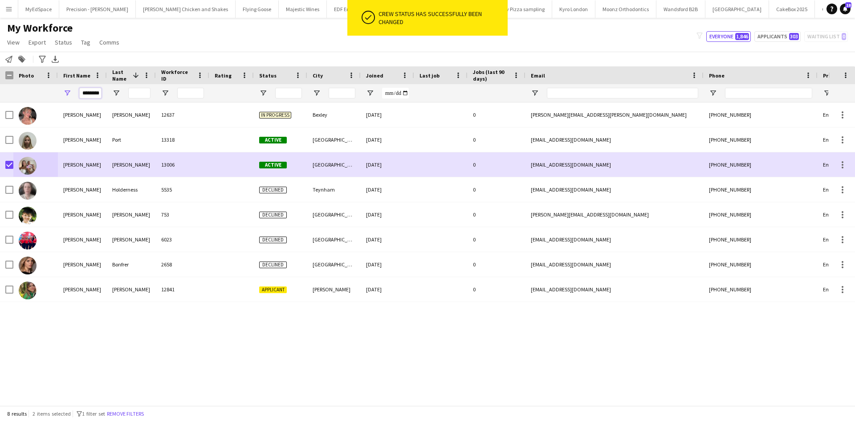
click at [96, 93] on input "********" at bounding box center [90, 93] width 22 height 11
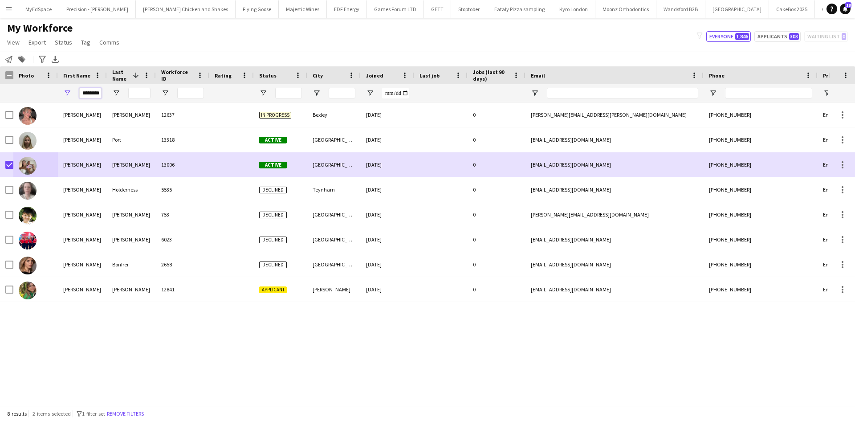
click at [96, 93] on input "********" at bounding box center [90, 93] width 22 height 11
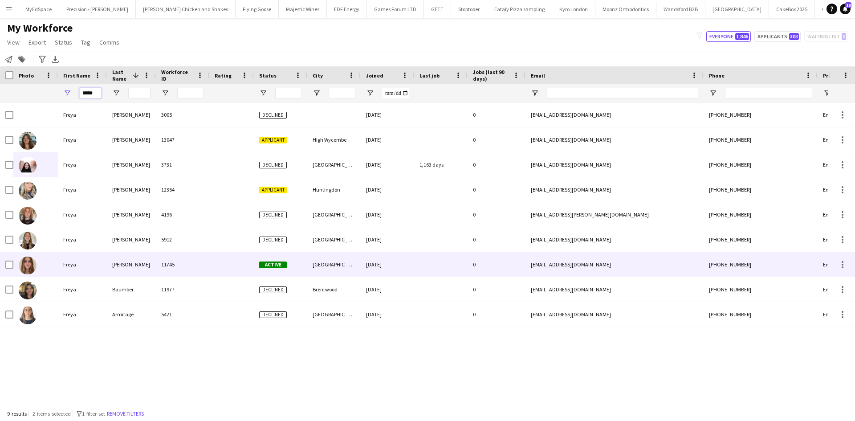
type input "*****"
click at [120, 263] on div "Drake" at bounding box center [131, 264] width 49 height 24
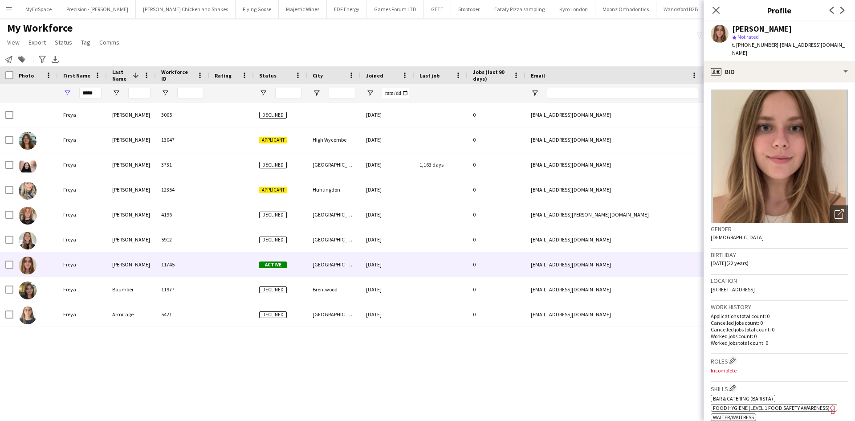
click at [154, 339] on div "Freya Simpson 3005 Declined 19-04-2022 0 freyamariekesimpson@outlook.com +44753…" at bounding box center [414, 250] width 828 height 296
drag, startPoint x: 174, startPoint y: 337, endPoint x: 179, endPoint y: 336, distance: 5.1
click at [175, 337] on div "Freya Simpson 3005 Declined 19-04-2022 0 freyamariekesimpson@outlook.com +44753…" at bounding box center [414, 250] width 828 height 296
drag, startPoint x: 265, startPoint y: 337, endPoint x: 270, endPoint y: 337, distance: 4.9
click at [266, 338] on div "Freya Simpson 3005 Declined 19-04-2022 0 freyamariekesimpson@outlook.com +44753…" at bounding box center [414, 250] width 828 height 296
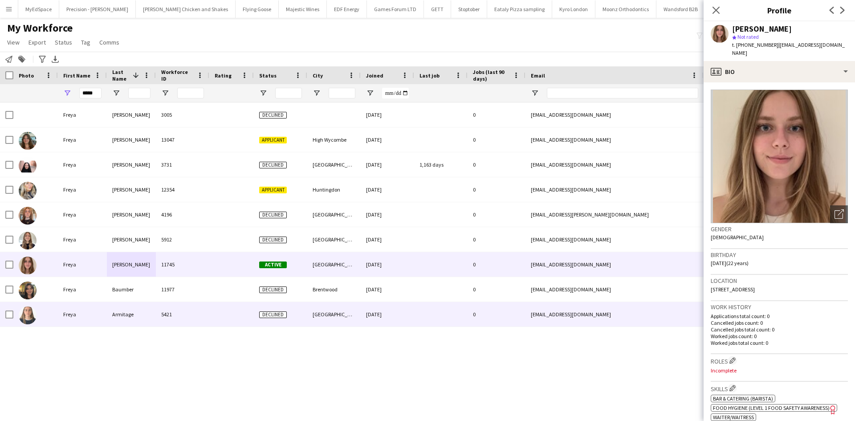
click at [131, 314] on div "Armitage" at bounding box center [131, 314] width 49 height 24
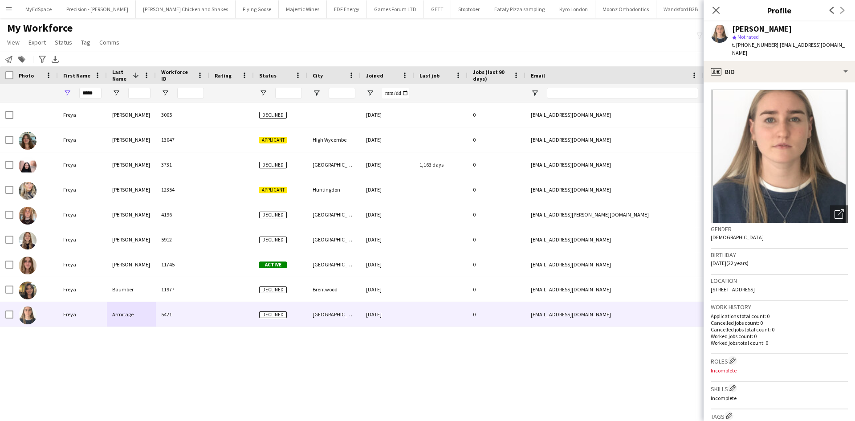
click at [136, 85] on div at bounding box center [139, 93] width 22 height 18
click at [144, 93] on input "Last Name Filter Input" at bounding box center [139, 93] width 22 height 11
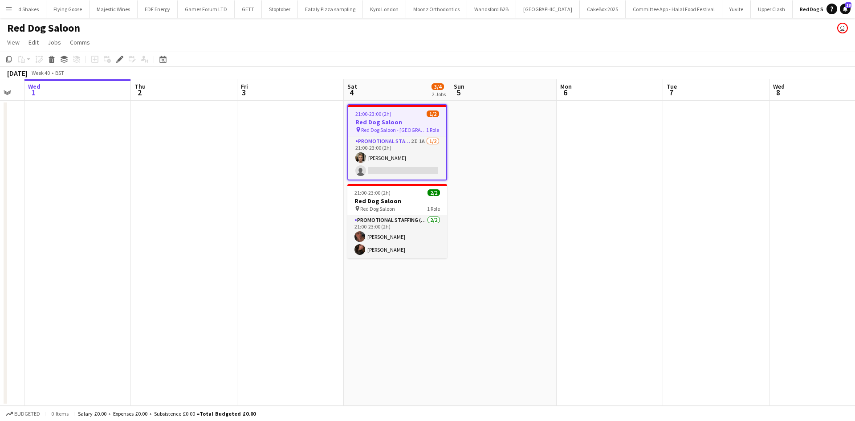
drag, startPoint x: 702, startPoint y: 208, endPoint x: 579, endPoint y: 239, distance: 126.3
click at [359, 207] on app-calendar-viewport "Sun 28 Mon 29 Tue 30 Wed 1 Thu 2 Fri 3 Sat 4 3/4 2 Jobs Sun 5 Mon 6 Tue 7 Wed 8…" at bounding box center [427, 242] width 855 height 326
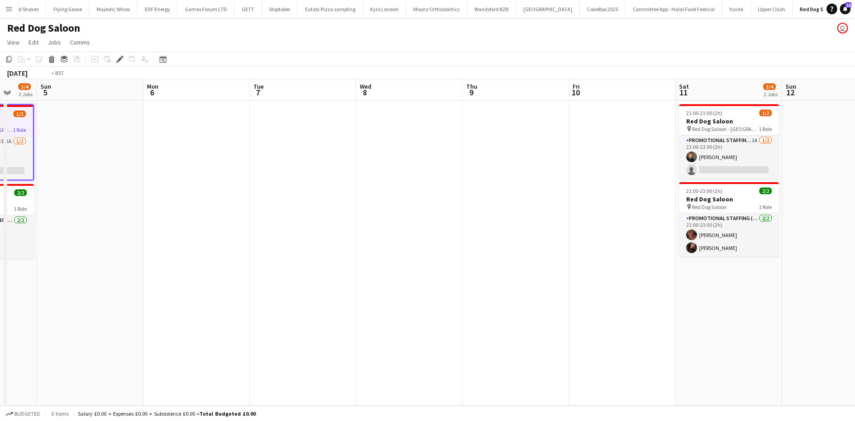
drag, startPoint x: 683, startPoint y: 256, endPoint x: 303, endPoint y: 209, distance: 383.1
click at [303, 209] on app-calendar-viewport "Wed 1 Thu 2 Fri 3 Sat 4 3/4 2 Jobs Sun 5 Mon 6 Tue 7 Wed 8 Thu 9 Fri 10 Sat 11 …" at bounding box center [427, 242] width 855 height 326
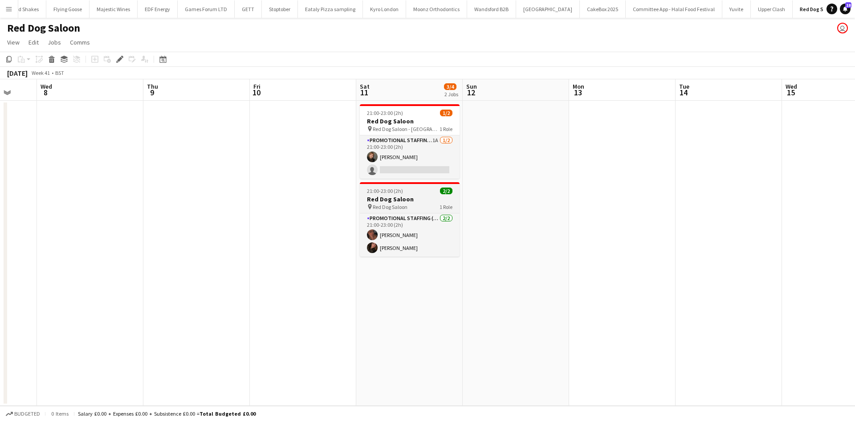
scroll to position [0, 431]
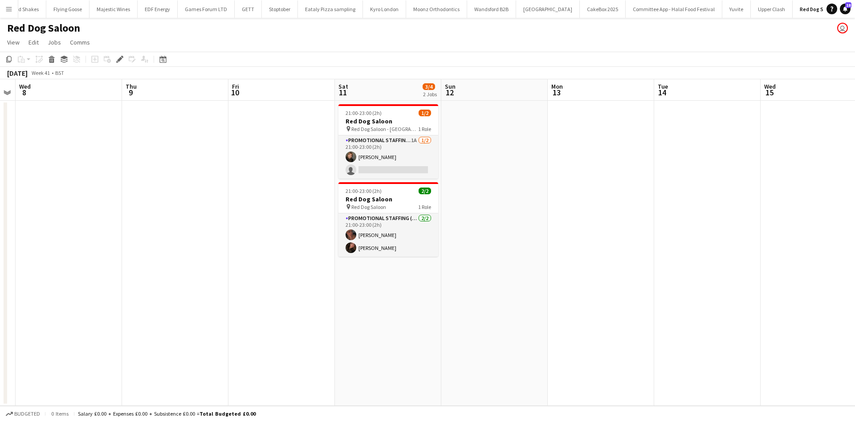
drag, startPoint x: 557, startPoint y: 186, endPoint x: 209, endPoint y: 163, distance: 348.2
click at [204, 158] on app-calendar-viewport "Sat 4 3/4 2 Jobs Sun 5 Mon 6 Tue 7 Wed 8 Thu 9 Fri 10 Sat 11 3/4 2 Jobs Sun 12 …" at bounding box center [427, 242] width 855 height 326
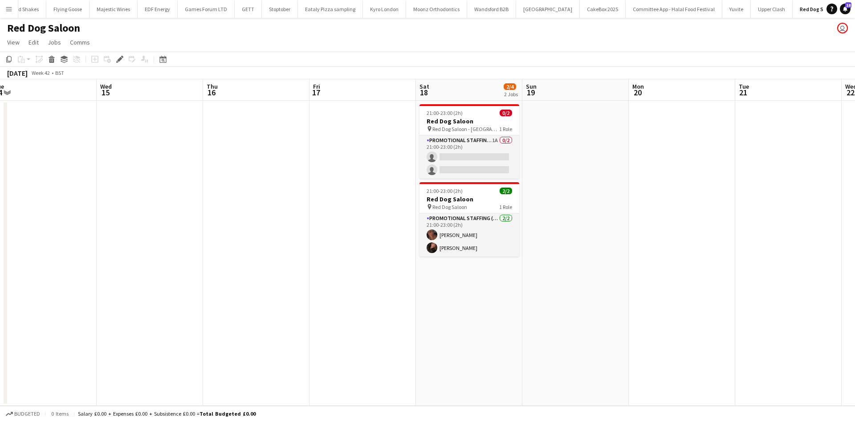
drag, startPoint x: 671, startPoint y: 236, endPoint x: 354, endPoint y: 202, distance: 318.5
click at [355, 202] on app-calendar-viewport "Fri 10 Sat 11 3/4 2 Jobs Sun 12 Mon 13 Tue 14 Wed 15 Thu 16 Fri 17 Sat 18 2/4 2…" at bounding box center [427, 242] width 855 height 326
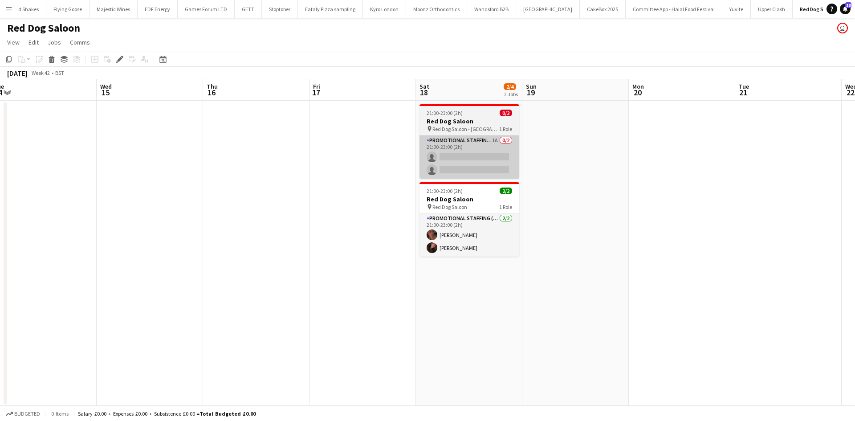
scroll to position [0, 288]
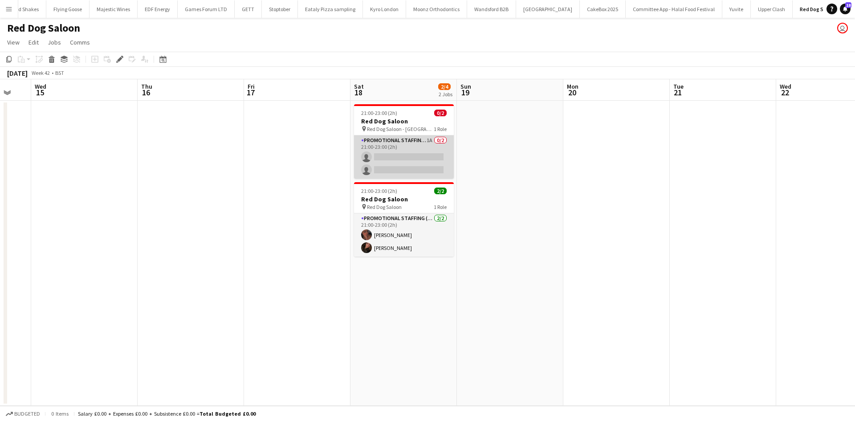
click at [426, 142] on app-card-role "Promotional Staffing (Brand Ambassadors) 1A 0/2 21:00-23:00 (2h) single-neutral…" at bounding box center [404, 156] width 100 height 43
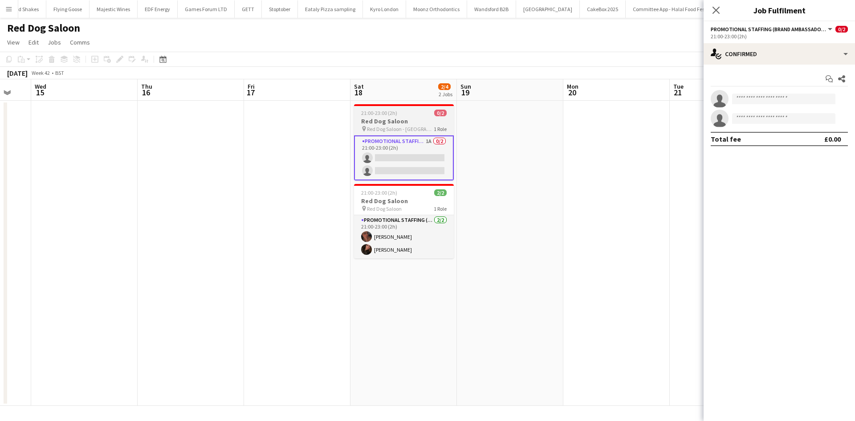
click at [396, 118] on h3 "Red Dog Saloon" at bounding box center [404, 121] width 100 height 8
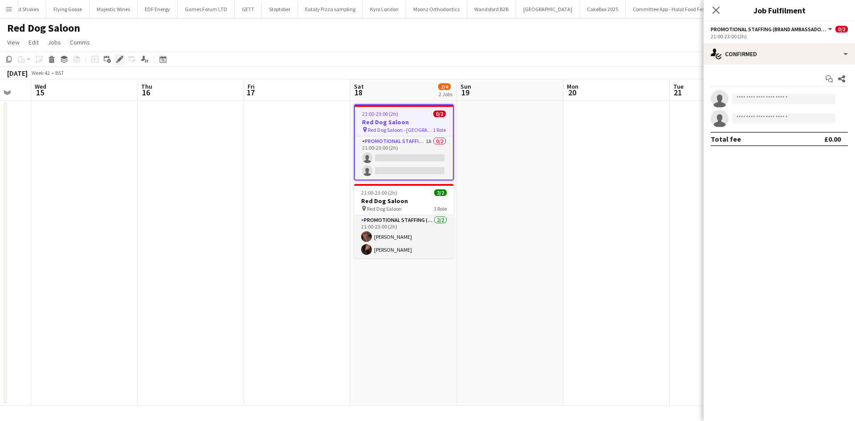
click at [120, 59] on icon at bounding box center [119, 59] width 5 height 5
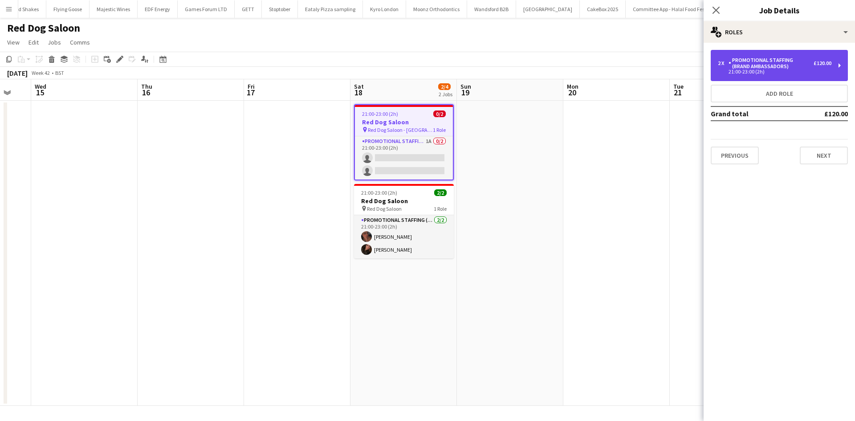
click at [819, 68] on div "2 x Promotional Staffing (Brand Ambassadors) £120.00" at bounding box center [775, 63] width 114 height 12
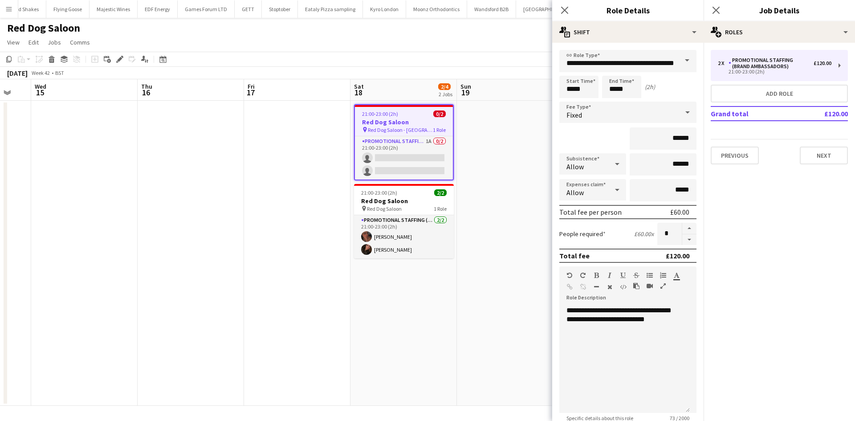
click at [443, 326] on app-date-cell "21:00-23:00 (2h) 0/2 Red Dog Saloon pin Red Dog Saloon - Nottingham 1 Role Prom…" at bounding box center [403, 253] width 106 height 305
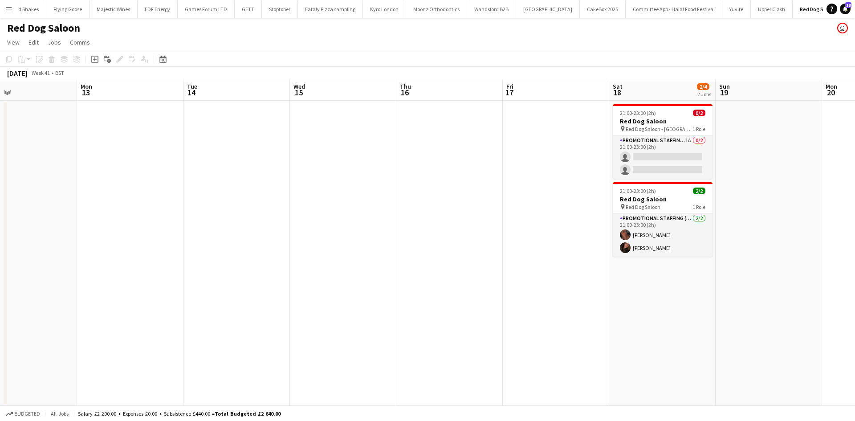
drag, startPoint x: 253, startPoint y: 212, endPoint x: 418, endPoint y: 213, distance: 165.2
click at [489, 213] on app-calendar-viewport "Fri 10 Sat 11 Sun 12 Mon 13 Tue 14 Wed 15 Thu 16 Fri 17 Sat 18 2/4 2 Jobs Sun 1…" at bounding box center [427, 242] width 855 height 326
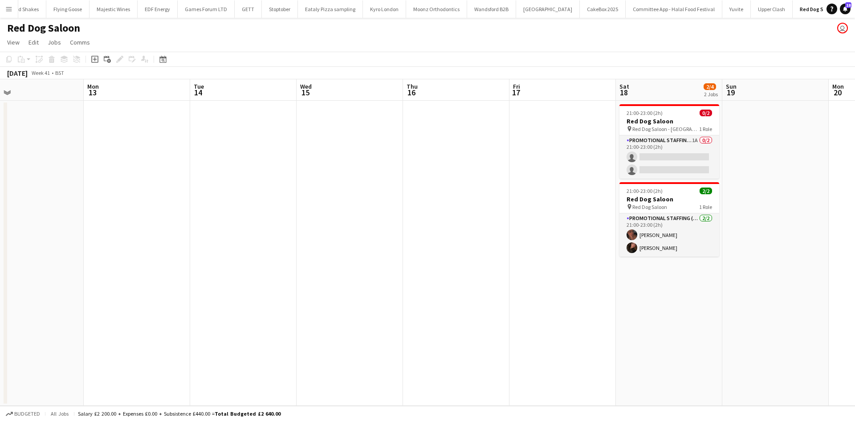
drag, startPoint x: 179, startPoint y: 242, endPoint x: 381, endPoint y: 248, distance: 201.8
click at [499, 243] on app-calendar-viewport "Fri 10 Sat 11 3/4 2 Jobs Sun 12 Mon 13 Tue 14 Wed 15 Thu 16 Fri 17 Sat 18 2/4 2…" at bounding box center [427, 242] width 855 height 326
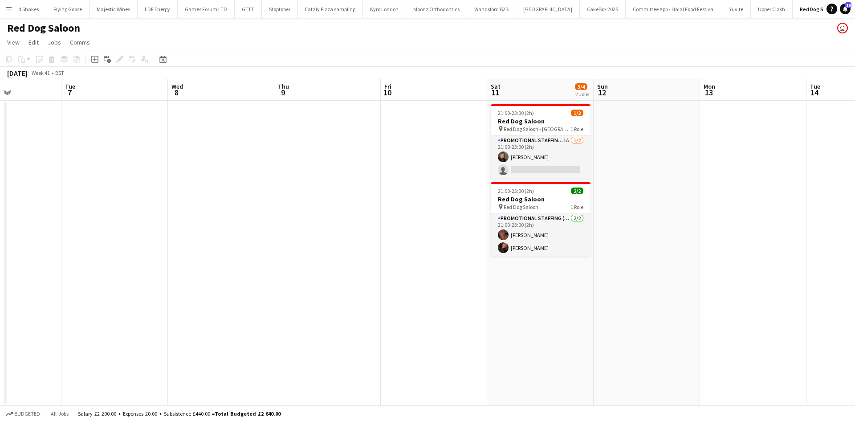
drag, startPoint x: 220, startPoint y: 254, endPoint x: 381, endPoint y: 245, distance: 161.4
click at [465, 255] on app-calendar-viewport "Sat 4 Sun 5 Mon 6 Tue 7 Wed 8 Thu 9 Fri 10 Sat 11 3/4 2 Jobs Sun 12 Mon 13 Tue …" at bounding box center [427, 242] width 855 height 326
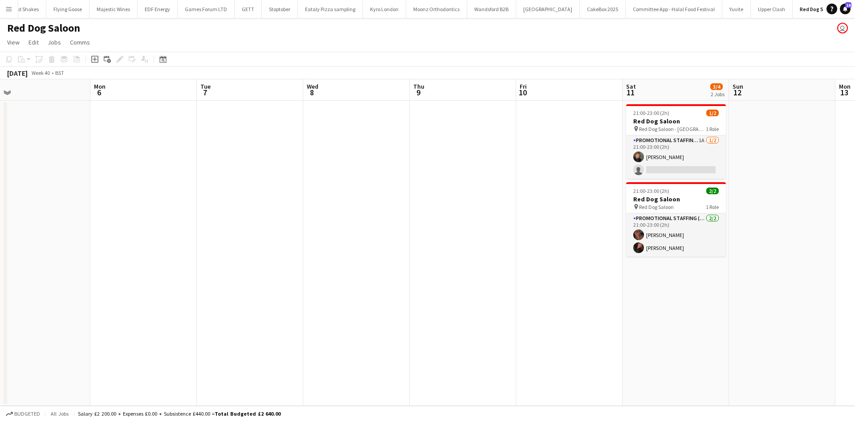
drag, startPoint x: 195, startPoint y: 238, endPoint x: 448, endPoint y: 239, distance: 252.5
click at [497, 239] on app-calendar-viewport "Fri 3 Sat 4 3/4 2 Jobs Sun 5 Mon 6 Tue 7 Wed 8 Thu 9 Fri 10 Sat 11 3/4 2 Jobs S…" at bounding box center [427, 242] width 855 height 326
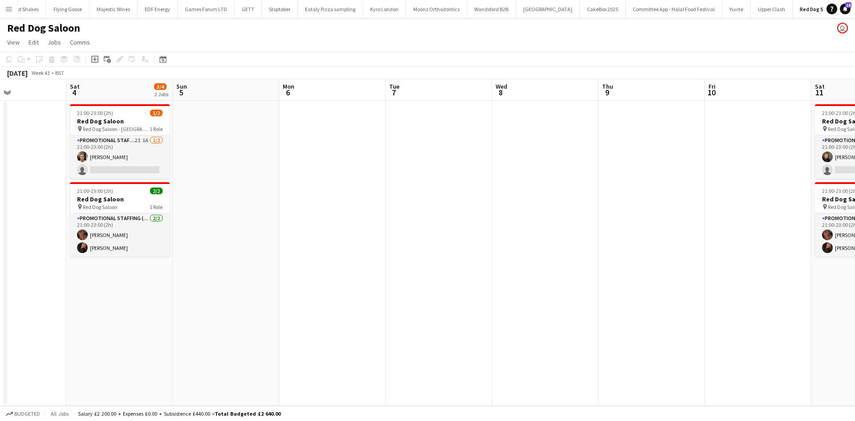
drag, startPoint x: 260, startPoint y: 269, endPoint x: 437, endPoint y: 269, distance: 177.7
click at [437, 269] on app-calendar-viewport "Wed 1 Thu 2 Fri 3 Sat 4 3/4 2 Jobs Sun 5 Mon 6 Tue 7 Wed 8 Thu 9 Fri 10 Sat 11 …" at bounding box center [427, 242] width 855 height 326
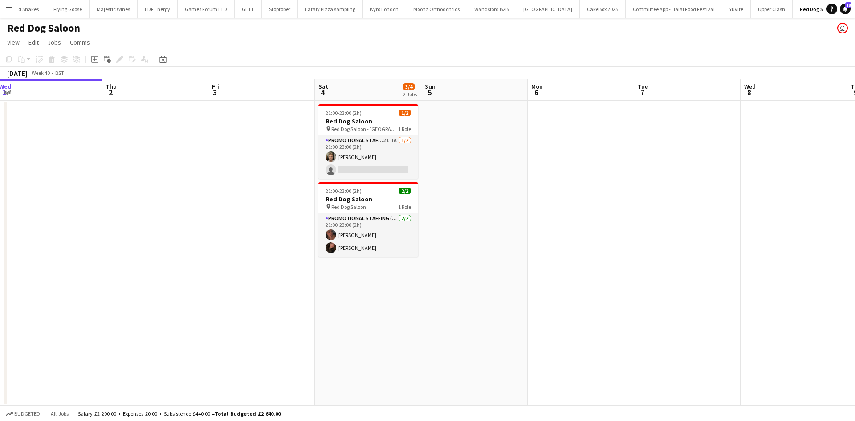
drag, startPoint x: 395, startPoint y: 275, endPoint x: 533, endPoint y: 293, distance: 139.2
click at [534, 293] on app-calendar-viewport "Mon 29 Tue 30 Wed 1 Thu 2 Fri 3 Sat 4 3/4 2 Jobs Sun 5 Mon 6 Tue 7 Wed 8 Thu 9 …" at bounding box center [427, 242] width 855 height 326
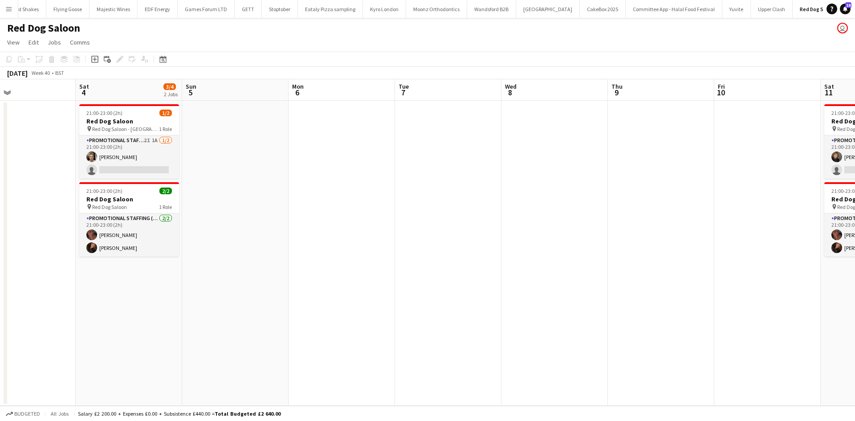
drag, startPoint x: 404, startPoint y: 289, endPoint x: 354, endPoint y: 272, distance: 52.5
click at [269, 272] on app-calendar-viewport "Mon 29 Tue 30 Wed 1 Thu 2 Fri 3 Sat 4 3/4 2 Jobs Sun 5 Mon 6 Tue 7 Wed 8 Thu 9 …" at bounding box center [427, 242] width 855 height 326
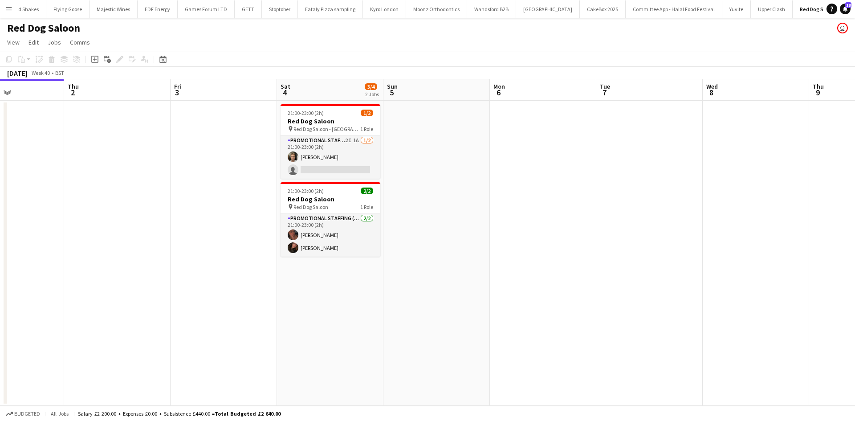
drag, startPoint x: 167, startPoint y: 273, endPoint x: 333, endPoint y: 273, distance: 165.7
click at [162, 273] on app-calendar-viewport "Mon 29 Tue 30 Wed 1 Thu 2 Fri 3 Sat 4 3/4 2 Jobs Sun 5 Mon 6 Tue 7 Wed 8 Thu 9 …" at bounding box center [427, 242] width 855 height 326
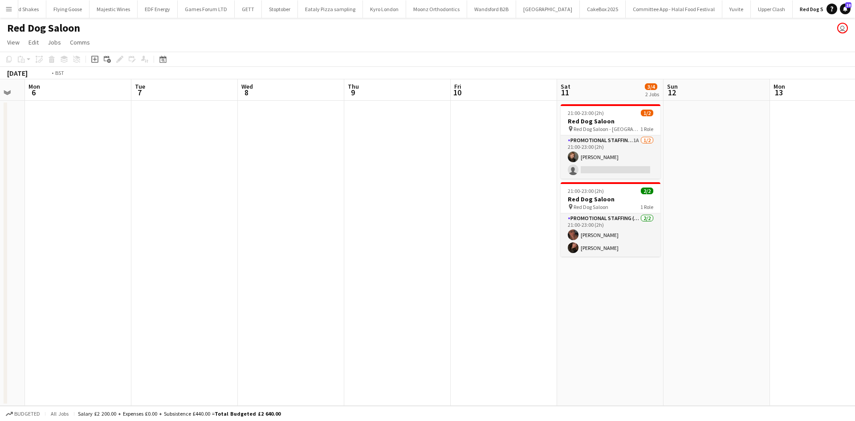
drag, startPoint x: 224, startPoint y: 257, endPoint x: 195, endPoint y: 250, distance: 29.2
click at [195, 251] on app-calendar-viewport "Thu 2 Fri 3 Sat 4 3/4 2 Jobs Sun 5 Mon 6 Tue 7 Wed 8 Thu 9 Fri 10 Sat 11 3/4 2 …" at bounding box center [427, 242] width 855 height 326
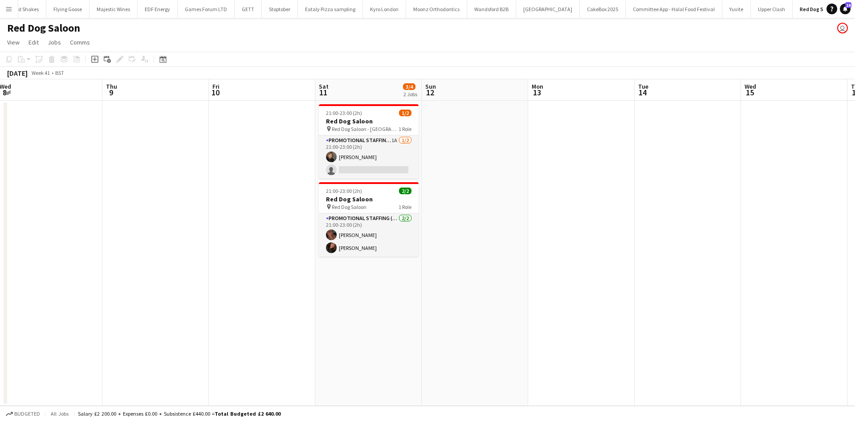
drag, startPoint x: 556, startPoint y: 254, endPoint x: 283, endPoint y: 206, distance: 277.1
click at [336, 221] on app-calendar-viewport "Sat 4 3/4 2 Jobs Sun 5 Mon 6 Tue 7 Wed 8 Thu 9 Fri 10 Sat 11 3/4 2 Jobs Sun 12 …" at bounding box center [427, 242] width 855 height 326
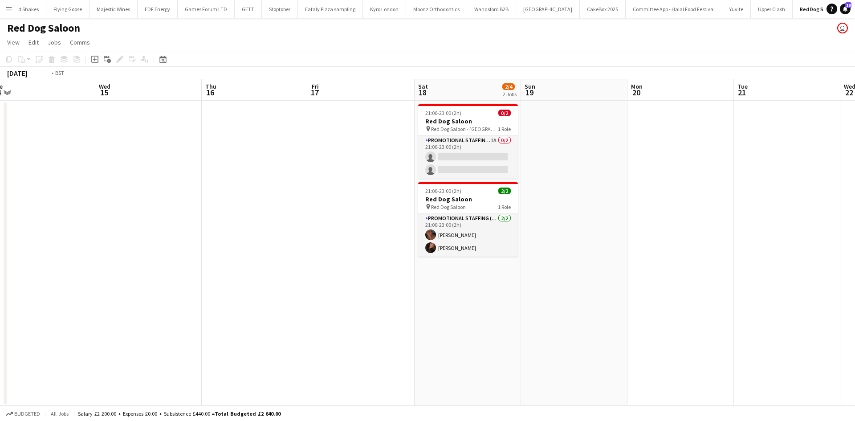
drag, startPoint x: 340, startPoint y: 212, endPoint x: 101, endPoint y: 181, distance: 241.1
click at [134, 184] on app-calendar-viewport "Fri 10 Sat 11 3/4 2 Jobs Sun 12 Mon 13 Tue 14 Wed 15 Thu 16 Fri 17 Sat 18 2/4 2…" at bounding box center [427, 242] width 855 height 326
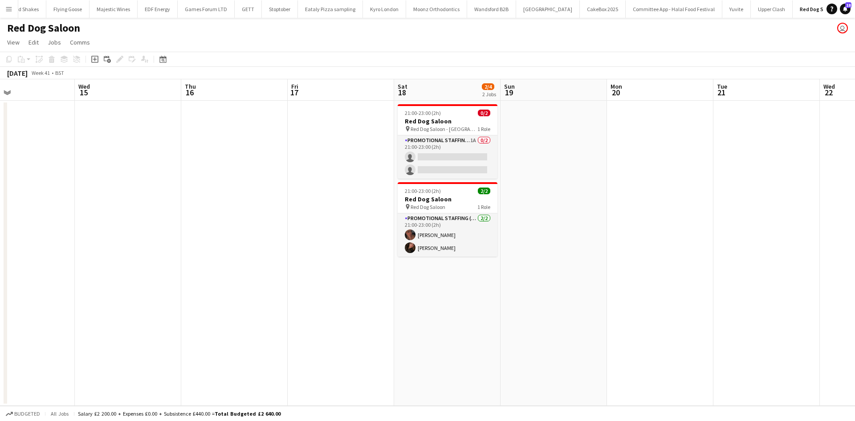
drag, startPoint x: 320, startPoint y: 221, endPoint x: 328, endPoint y: 213, distance: 12.0
click at [308, 221] on app-calendar-viewport "Sun 12 Mon 13 Tue 14 Wed 15 Thu 16 Fri 17 Sat 18 2/4 2 Jobs Sun 19 Mon 20 Tue 2…" at bounding box center [427, 242] width 855 height 326
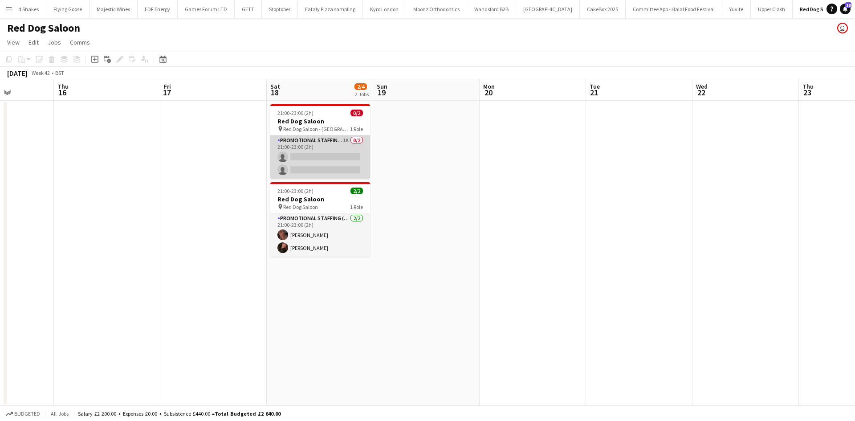
click at [330, 163] on app-card-role "Promotional Staffing (Brand Ambassadors) 1A 0/2 21:00-23:00 (2h) single-neutral…" at bounding box center [320, 156] width 100 height 43
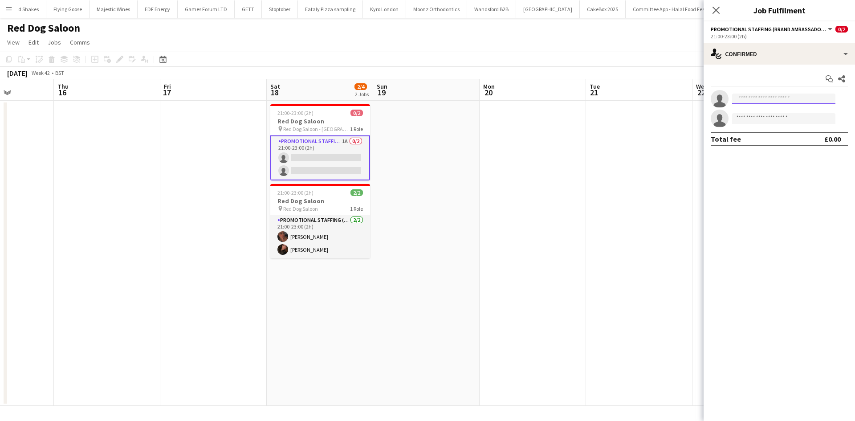
click at [773, 98] on input at bounding box center [783, 99] width 103 height 11
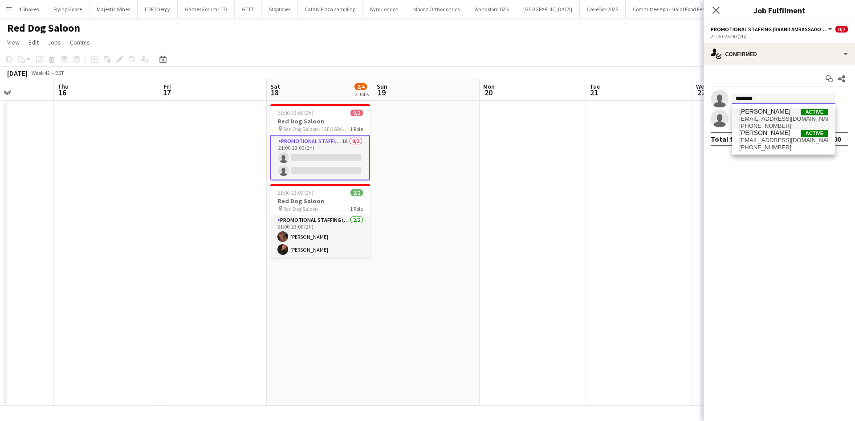
type input "********"
click at [782, 112] on span "isabelle morrissey" at bounding box center [764, 112] width 51 height 8
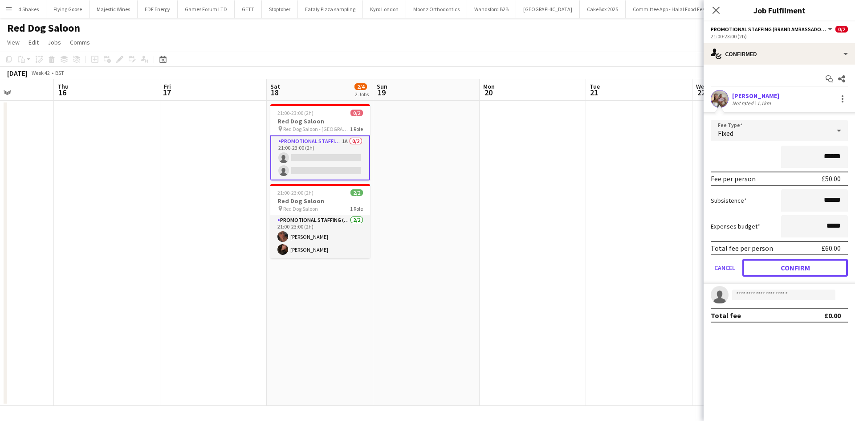
drag, startPoint x: 808, startPoint y: 264, endPoint x: 754, endPoint y: 265, distance: 53.9
click at [808, 264] on button "Confirm" at bounding box center [795, 268] width 106 height 18
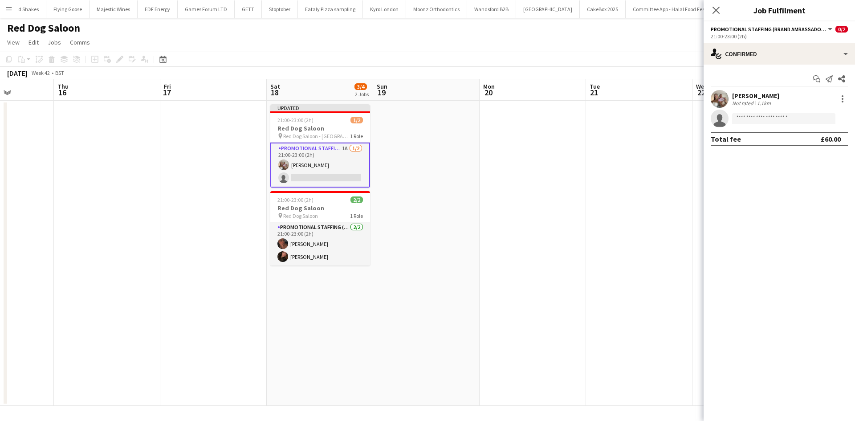
click at [585, 220] on app-date-cell at bounding box center [533, 253] width 106 height 305
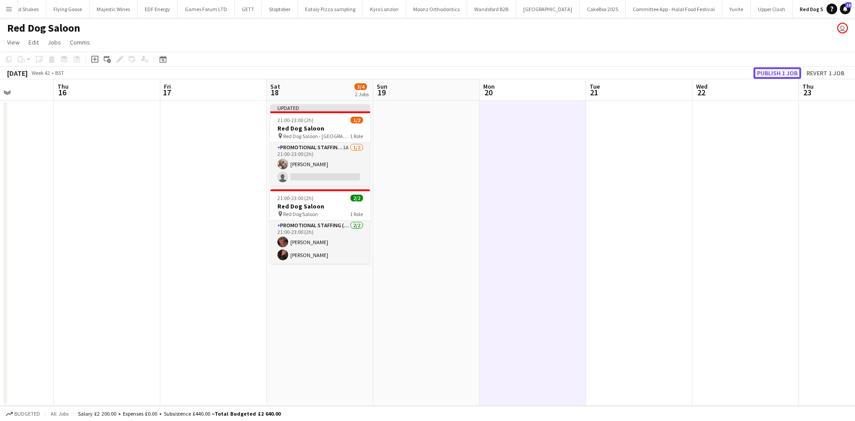
click at [779, 69] on button "Publish 1 job" at bounding box center [778, 73] width 48 height 12
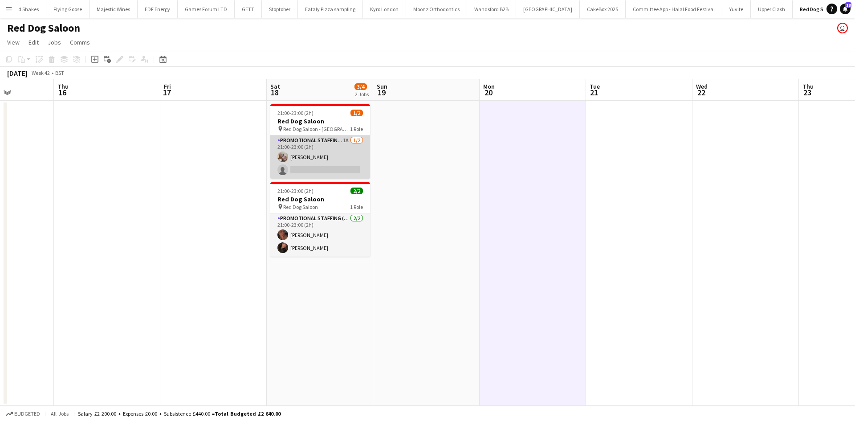
click at [342, 138] on app-card-role "Promotional Staffing (Brand Ambassadors) 1A 1/2 21:00-23:00 (2h) isabelle morri…" at bounding box center [320, 156] width 100 height 43
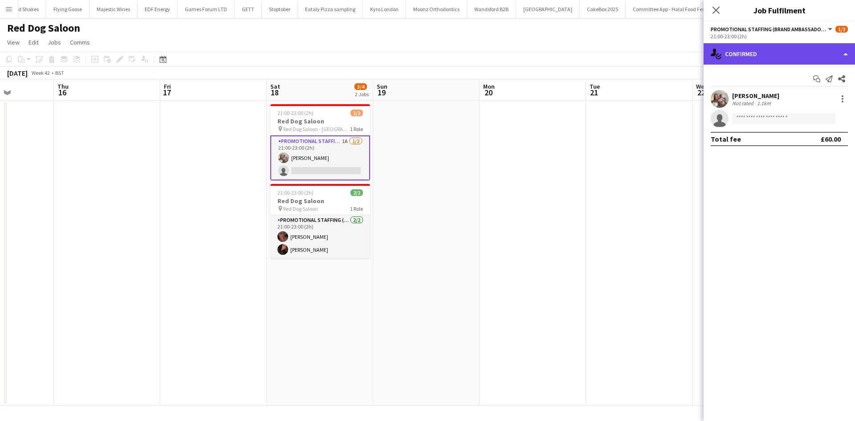
click at [775, 55] on div "single-neutral-actions-check-2 Confirmed" at bounding box center [779, 53] width 151 height 21
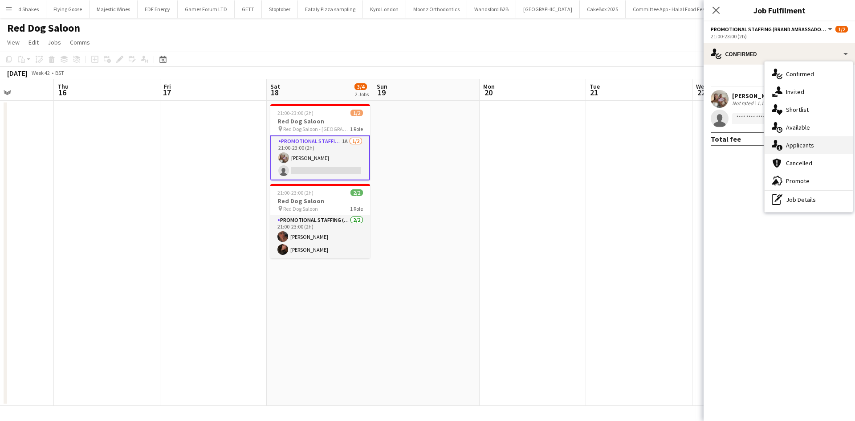
click at [803, 149] on span "Applicants" at bounding box center [800, 145] width 28 height 8
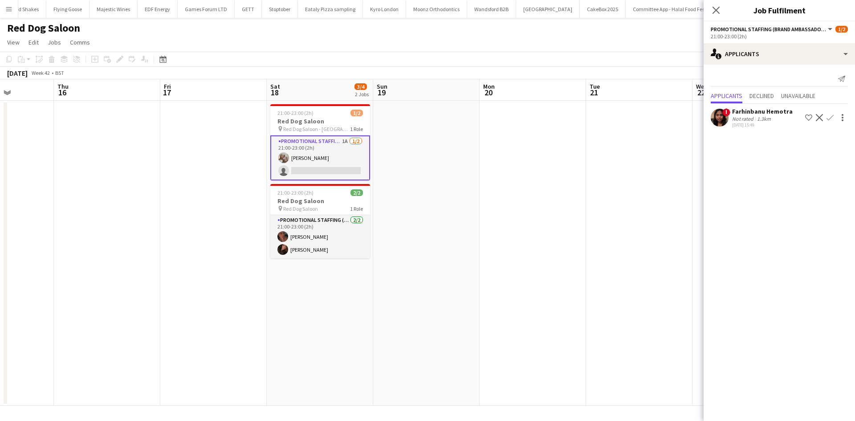
click at [522, 212] on app-date-cell at bounding box center [533, 253] width 106 height 305
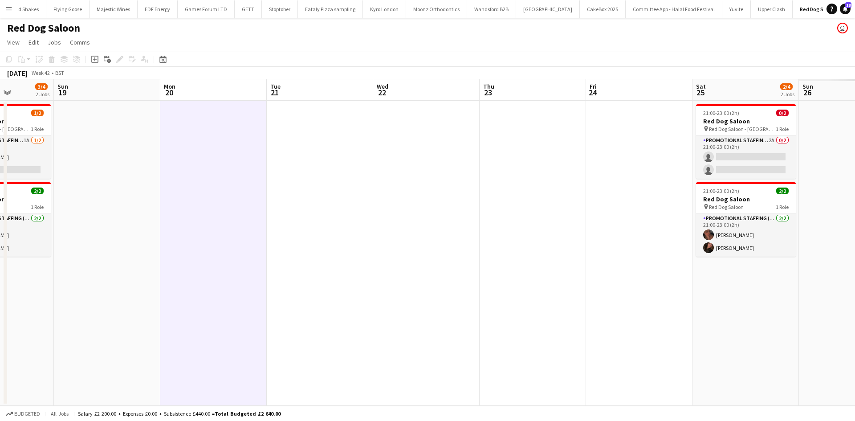
drag, startPoint x: 322, startPoint y: 214, endPoint x: 502, endPoint y: 208, distance: 179.6
click at [253, 206] on app-calendar-viewport "Wed 15 Thu 16 Fri 17 Sat 18 3/4 2 Jobs Sun 19 Mon 20 Tue 21 Wed 22 Thu 23 Fri 2…" at bounding box center [427, 242] width 855 height 326
drag, startPoint x: 493, startPoint y: 208, endPoint x: 366, endPoint y: 179, distance: 130.4
click at [294, 182] on app-calendar-viewport "Wed 15 Thu 16 Fri 17 Sat 18 3/4 2 Jobs Sun 19 Mon 20 Tue 21 Wed 22 Thu 23 Fri 2…" at bounding box center [427, 242] width 855 height 326
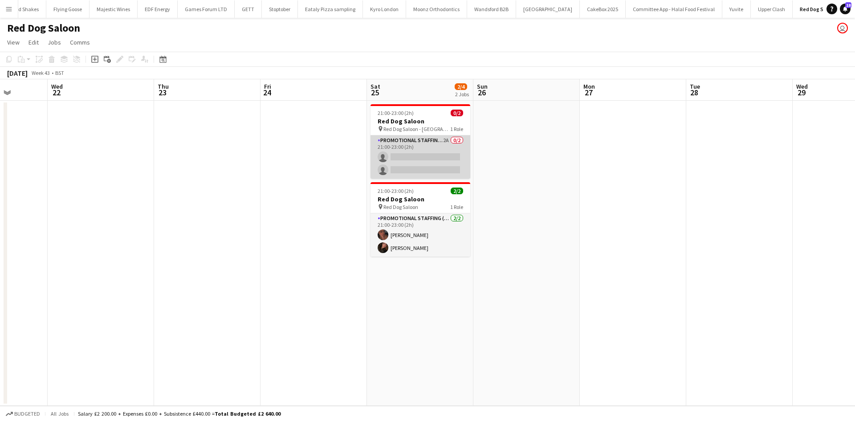
click at [448, 141] on app-card-role "Promotional Staffing (Brand Ambassadors) 2A 0/2 21:00-23:00 (2h) single-neutral…" at bounding box center [421, 156] width 100 height 43
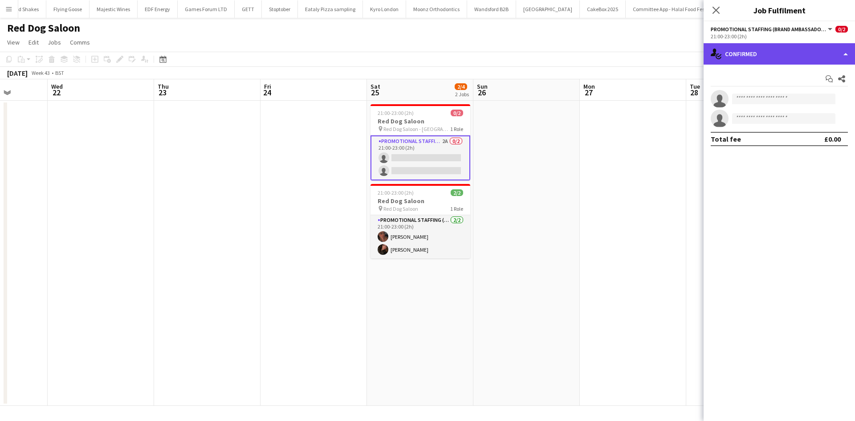
click at [794, 63] on div "single-neutral-actions-check-2 Confirmed" at bounding box center [779, 53] width 151 height 21
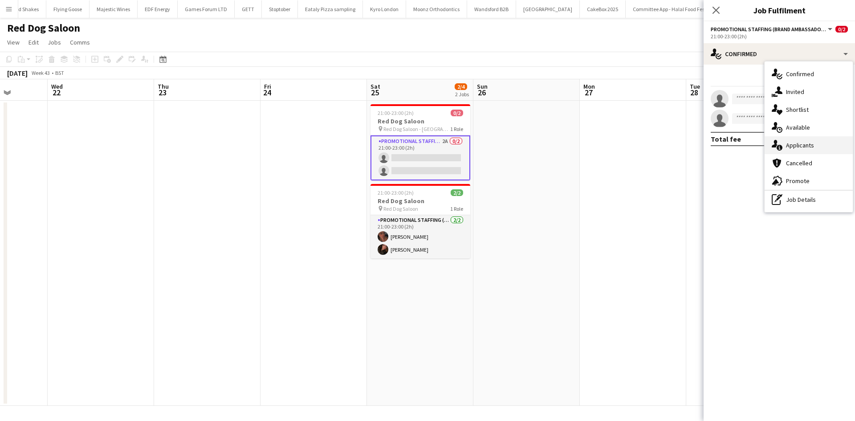
click at [815, 147] on div "single-neutral-actions-information Applicants" at bounding box center [809, 145] width 88 height 18
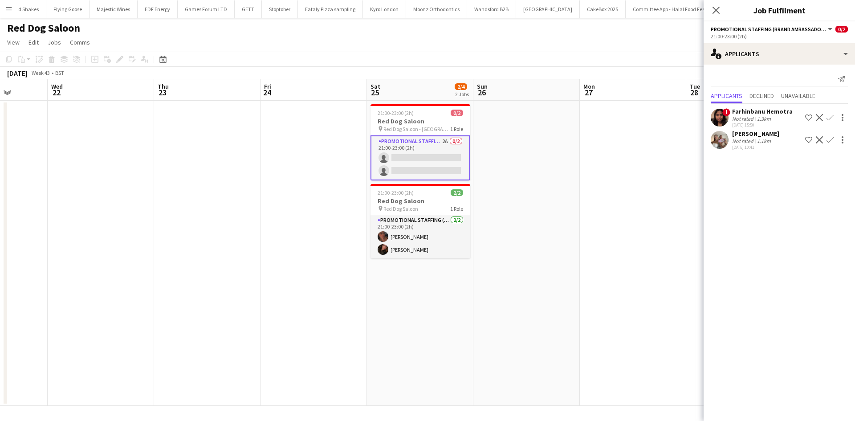
click at [829, 139] on app-icon "Confirm" at bounding box center [830, 139] width 7 height 7
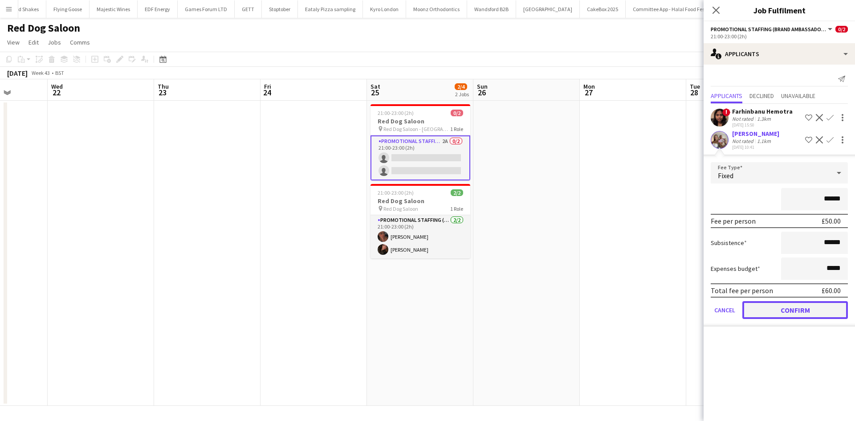
click at [787, 311] on button "Confirm" at bounding box center [795, 310] width 106 height 18
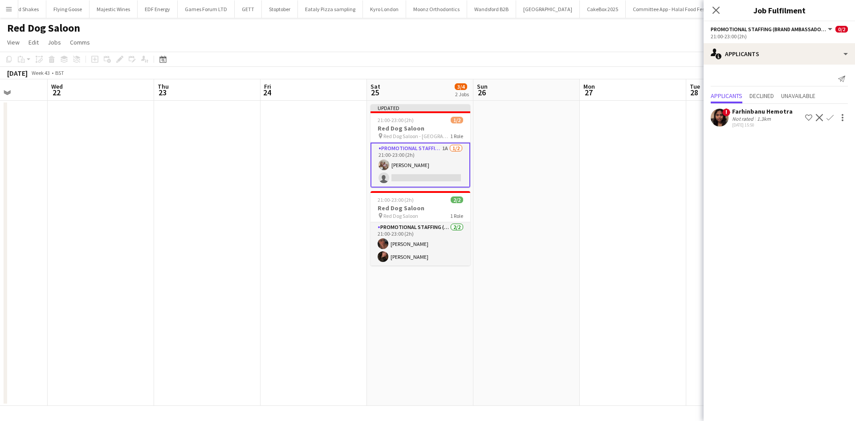
click at [573, 241] on app-date-cell at bounding box center [526, 253] width 106 height 305
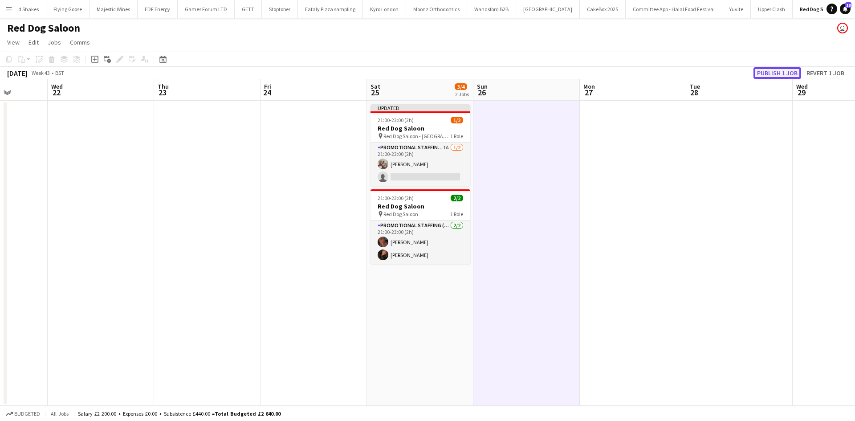
click at [775, 70] on button "Publish 1 job" at bounding box center [778, 73] width 48 height 12
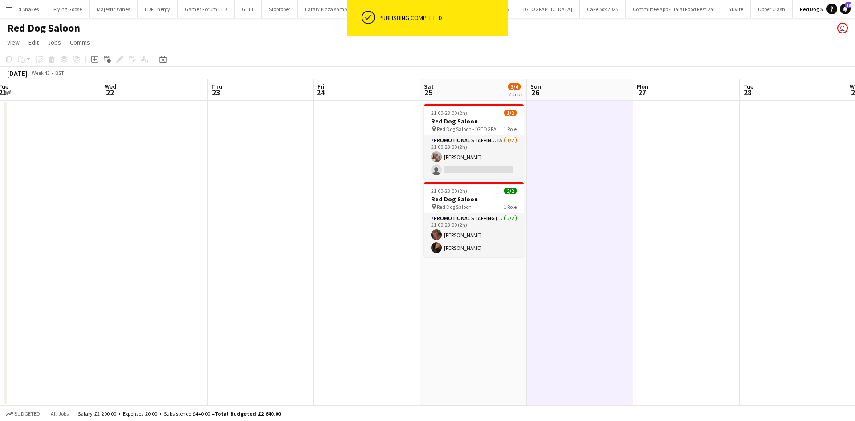
drag, startPoint x: 811, startPoint y: 214, endPoint x: 394, endPoint y: 168, distance: 419.8
click at [394, 168] on app-calendar-viewport "Sat 18 3/4 2 Jobs Sun 19 Mon 20 Tue 21 Wed 22 Thu 23 Fri 24 Sat 25 3/4 2 Jobs S…" at bounding box center [427, 242] width 855 height 326
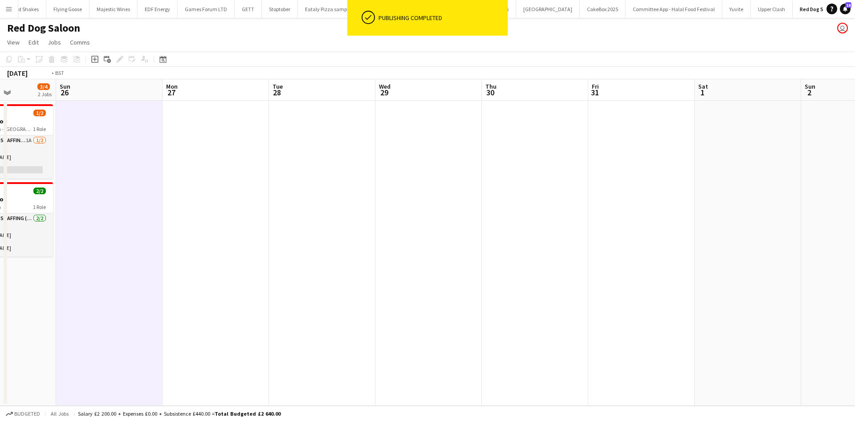
click at [495, 158] on app-calendar-viewport "Wed 22 Thu 23 Fri 24 Sat 25 3/4 2 Jobs Sun 26 Mon 27 Tue 28 Wed 29 Thu 30 Fri 3…" at bounding box center [427, 242] width 855 height 326
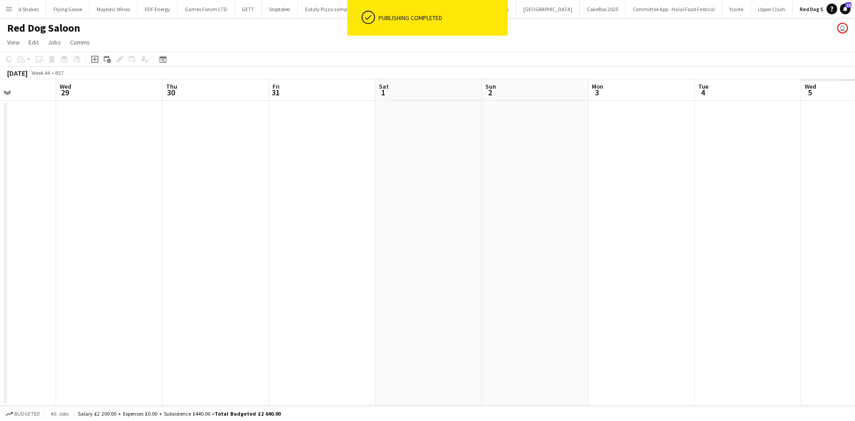
scroll to position [0, 291]
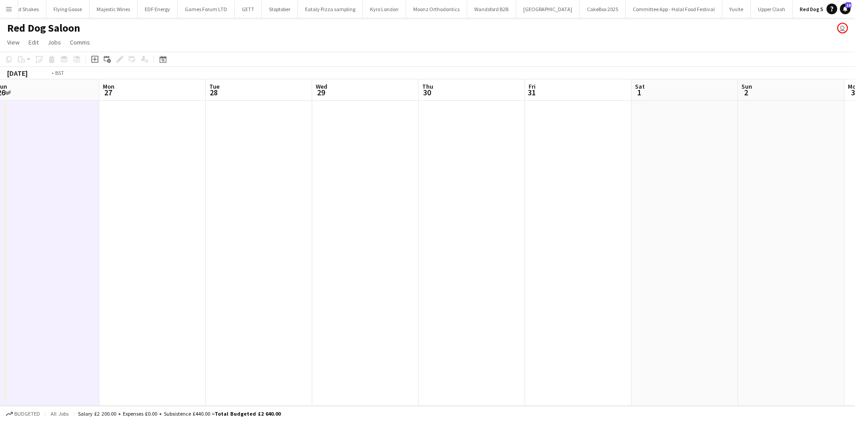
drag, startPoint x: 265, startPoint y: 277, endPoint x: 143, endPoint y: 212, distance: 138.1
click at [629, 275] on app-calendar-viewport "Sat 25 3/4 2 Jobs Sun 26 Mon 27 Tue 28 Wed 29 Thu 30 Fri 31 Sat 1 Sun 2 Mon 3 T…" at bounding box center [427, 242] width 855 height 326
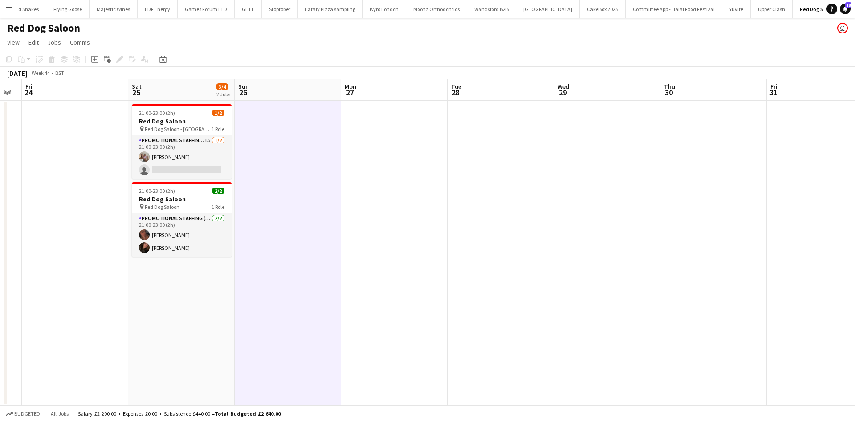
click at [525, 216] on app-calendar-viewport "Wed 22 Thu 23 Fri 24 Sat 25 3/4 2 Jobs Sun 26 Mon 27 Tue 28 Wed 29 Thu 30 Fri 3…" at bounding box center [427, 242] width 855 height 326
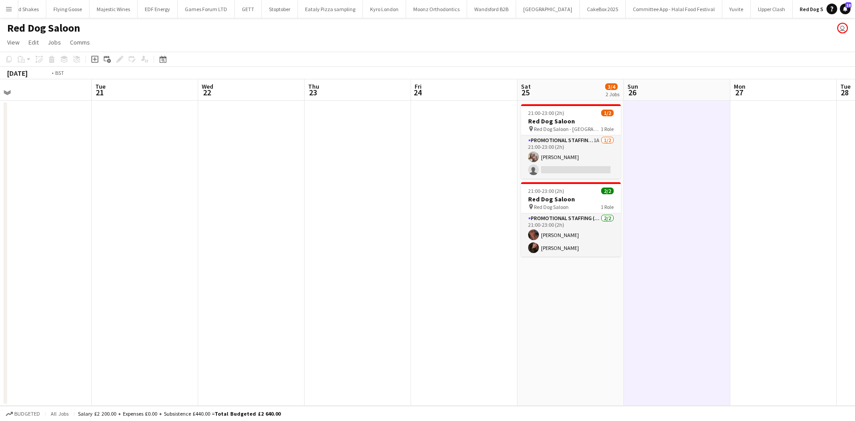
drag, startPoint x: 195, startPoint y: 230, endPoint x: 443, endPoint y: 234, distance: 248.1
click at [504, 234] on app-calendar-viewport "Sat 18 3/4 2 Jobs Sun 19 Mon 20 Tue 21 Wed 22 Thu 23 Fri 24 Sat 25 3/4 2 Jobs S…" at bounding box center [427, 242] width 855 height 326
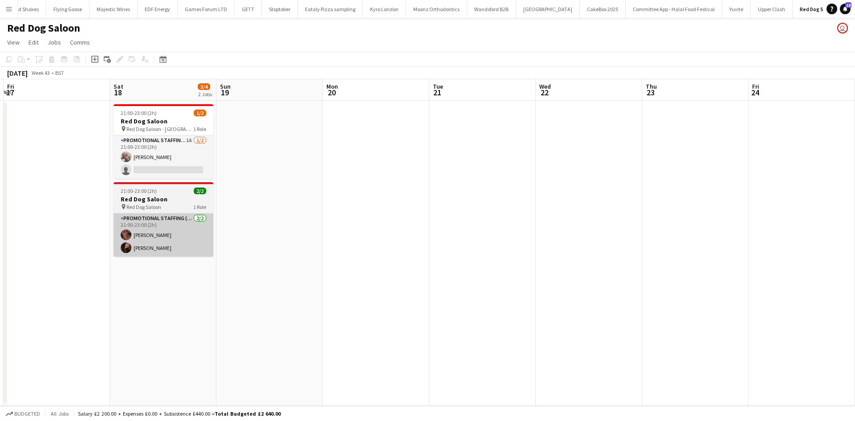
drag, startPoint x: 511, startPoint y: 251, endPoint x: 444, endPoint y: 229, distance: 70.3
click at [546, 245] on app-calendar-viewport "Wed 15 Thu 16 Fri 17 Sat 18 3/4 2 Jobs Sun 19 Mon 20 Tue 21 Wed 22 Thu 23 Fri 2…" at bounding box center [427, 242] width 855 height 326
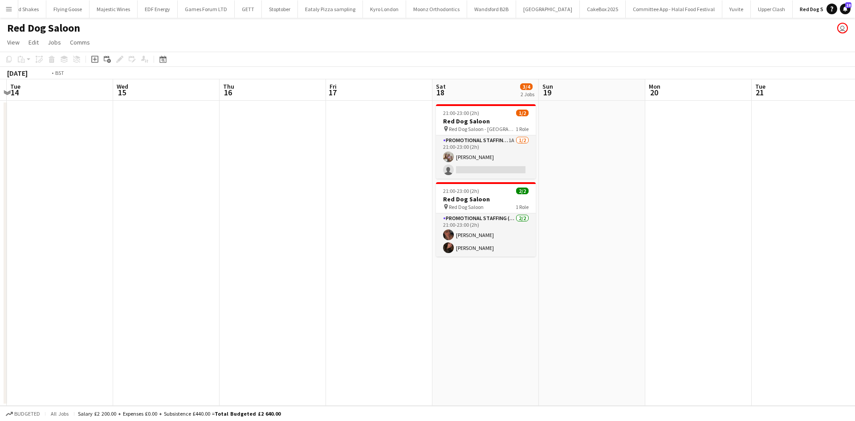
click at [501, 236] on app-calendar-viewport "Sun 12 Mon 13 Tue 14 Wed 15 Thu 16 Fri 17 Sat 18 3/4 2 Jobs Sun 19 Mon 20 Tue 2…" at bounding box center [427, 242] width 855 height 326
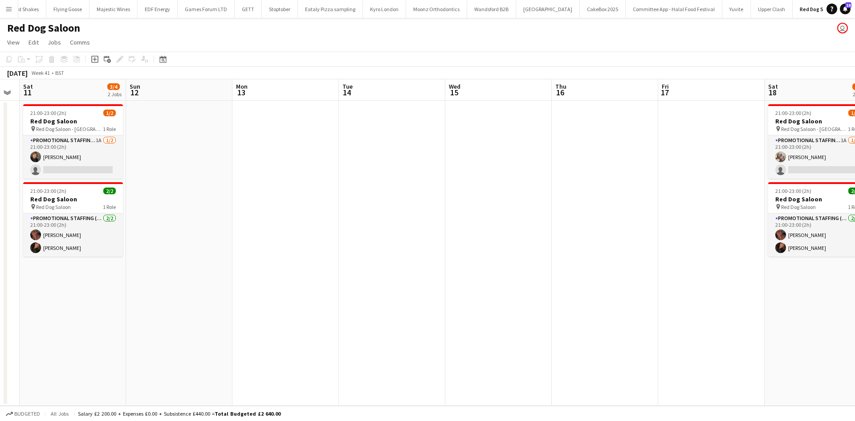
drag, startPoint x: 337, startPoint y: 245, endPoint x: 502, endPoint y: 247, distance: 164.8
click at [541, 246] on app-calendar-viewport "Thu 9 Fri 10 Sat 11 3/4 2 Jobs Sun 12 Mon 13 Tue 14 Wed 15 Thu 16 Fri 17 Sat 18…" at bounding box center [427, 242] width 855 height 326
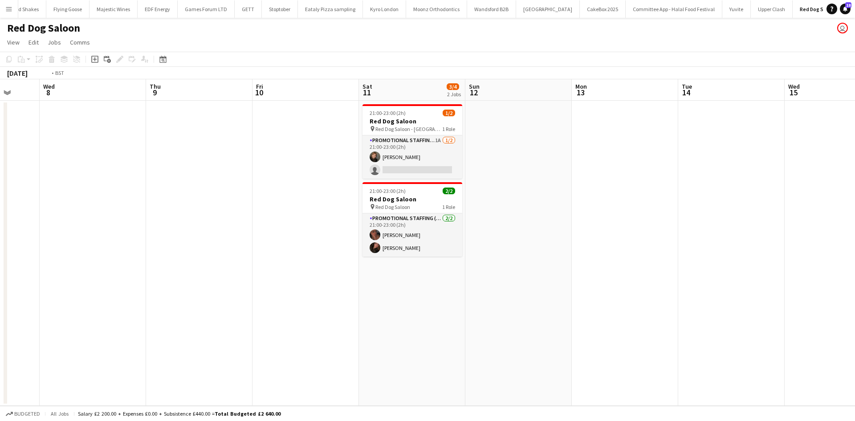
click at [486, 282] on app-calendar-viewport "Sun 5 Mon 6 Tue 7 Wed 8 Thu 9 Fri 10 Sat 11 3/4 2 Jobs Sun 12 Mon 13 Tue 14 Wed…" at bounding box center [427, 242] width 855 height 326
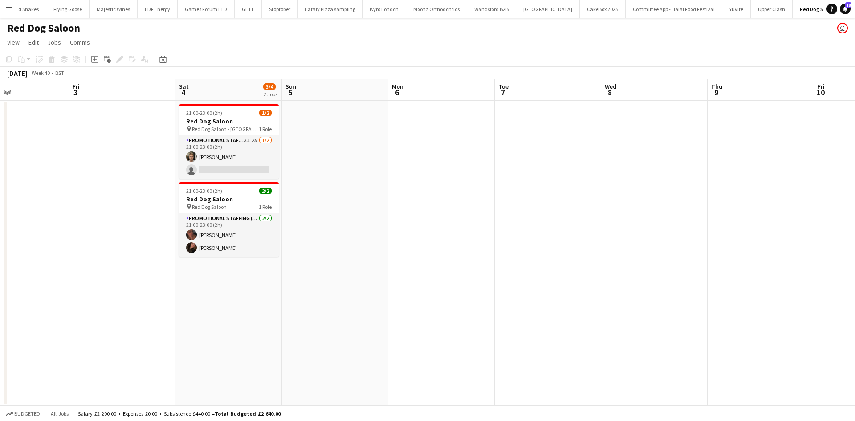
drag, startPoint x: 254, startPoint y: 284, endPoint x: 532, endPoint y: 286, distance: 277.5
click at [523, 285] on app-calendar-viewport "Tue 30 Wed 1 Thu 2 Fri 3 Sat 4 3/4 2 Jobs Sun 5 Mon 6 Tue 7 Wed 8 Thu 9 Fri 10 …" at bounding box center [427, 242] width 855 height 326
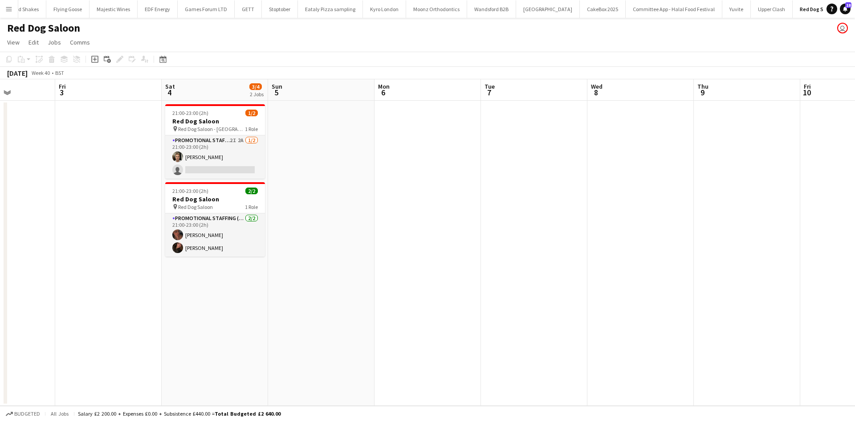
drag, startPoint x: 389, startPoint y: 288, endPoint x: 449, endPoint y: 288, distance: 60.1
click at [449, 288] on app-calendar-viewport "Tue 30 Wed 1 Thu 2 Fri 3 Sat 4 3/4 2 Jobs Sun 5 Mon 6 Tue 7 Wed 8 Thu 9 Fri 10 …" at bounding box center [427, 242] width 855 height 326
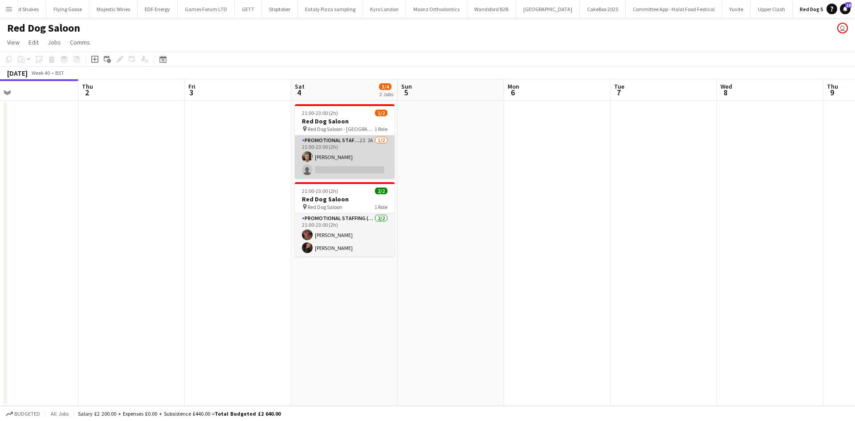
click at [366, 143] on app-card-role "Promotional Staffing (Brand Ambassadors) 2I 2A 1/2 21:00-23:00 (2h) bruno lansd…" at bounding box center [345, 156] width 100 height 43
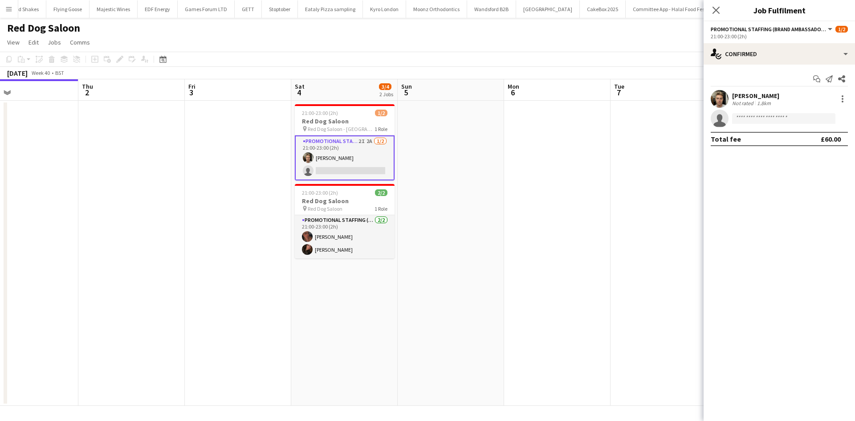
click at [763, 69] on div "Start chat Send notification Share bruno lansdown Not rated 1.8km single-neutra…" at bounding box center [779, 109] width 151 height 89
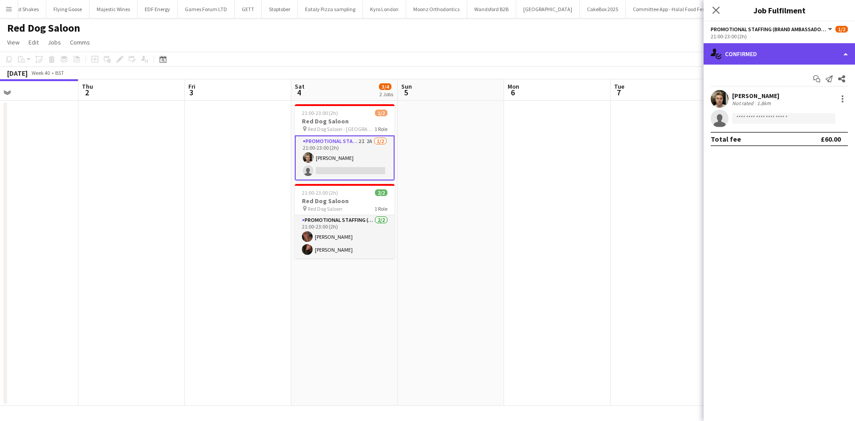
click at [767, 57] on div "single-neutral-actions-check-2 Confirmed" at bounding box center [779, 53] width 151 height 21
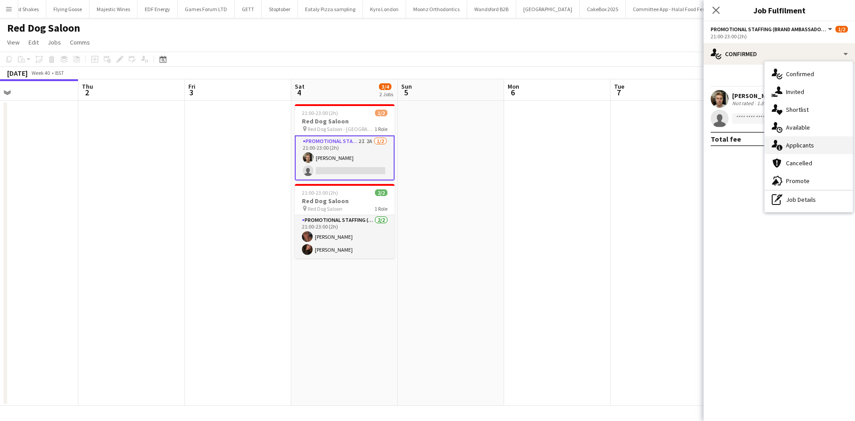
click at [810, 143] on span "Applicants" at bounding box center [800, 145] width 28 height 8
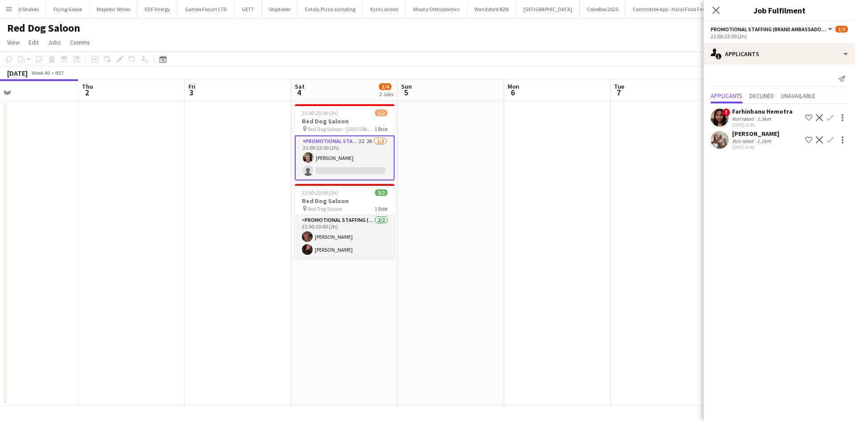
click at [528, 201] on app-date-cell at bounding box center [557, 253] width 106 height 305
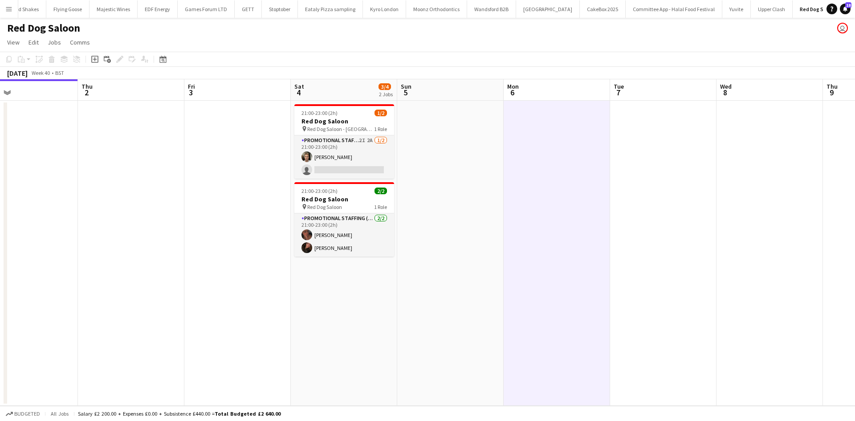
click at [452, 244] on app-date-cell at bounding box center [450, 253] width 106 height 305
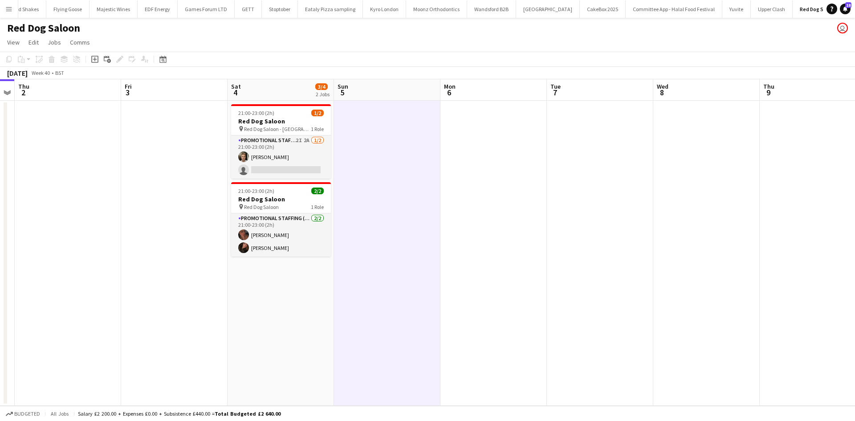
drag, startPoint x: 205, startPoint y: 119, endPoint x: 366, endPoint y: 156, distance: 165.4
click at [155, 116] on app-calendar-viewport "Mon 29 Tue 30 Wed 1 Thu 2 Fri 3 Sat 4 3/4 2 Jobs Sun 5 Mon 6 Tue 7 Wed 8 Thu 9 …" at bounding box center [427, 242] width 855 height 326
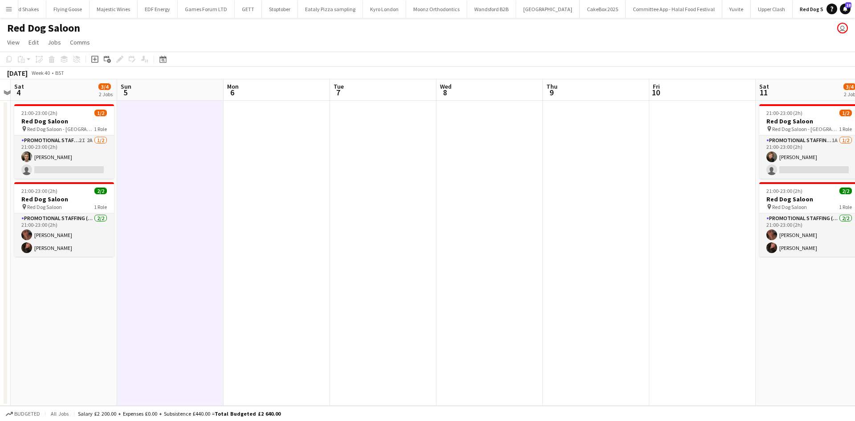
click at [327, 175] on app-calendar-viewport "Wed 1 Thu 2 Fri 3 Sat 4 3/4 2 Jobs Sun 5 Mon 6 Tue 7 Wed 8 Thu 9 Fri 10 Sat 11 …" at bounding box center [427, 242] width 855 height 326
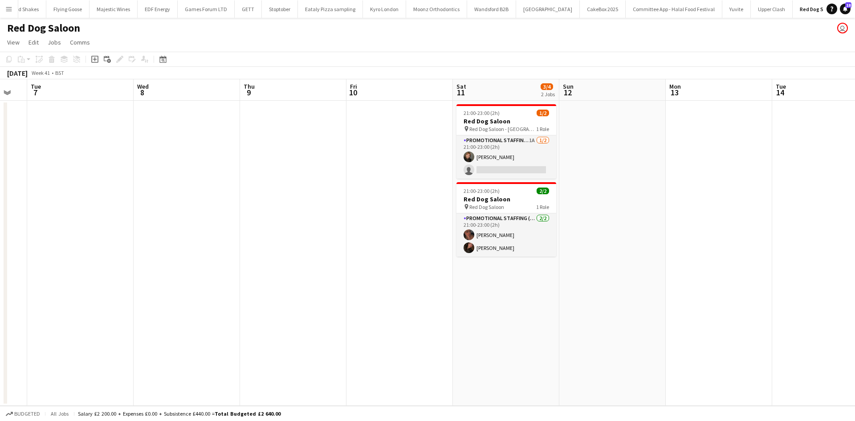
drag, startPoint x: 674, startPoint y: 252, endPoint x: 495, endPoint y: 214, distance: 182.6
click at [410, 214] on app-calendar-viewport "Fri 3 Sat 4 3/4 2 Jobs Sun 5 Mon 6 Tue 7 Wed 8 Thu 9 Fri 10 Sat 11 3/4 2 Jobs S…" at bounding box center [427, 242] width 855 height 326
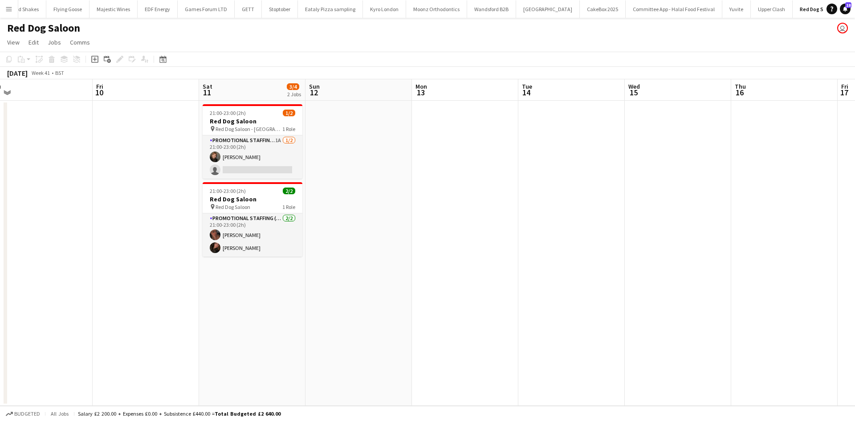
drag, startPoint x: 749, startPoint y: 249, endPoint x: 220, endPoint y: 173, distance: 534.9
click at [245, 179] on app-calendar-viewport "Sun 5 Mon 6 Tue 7 Wed 8 Thu 9 Fri 10 Sat 11 3/4 2 Jobs Sun 12 Mon 13 Tue 14 Wed…" at bounding box center [427, 242] width 855 height 326
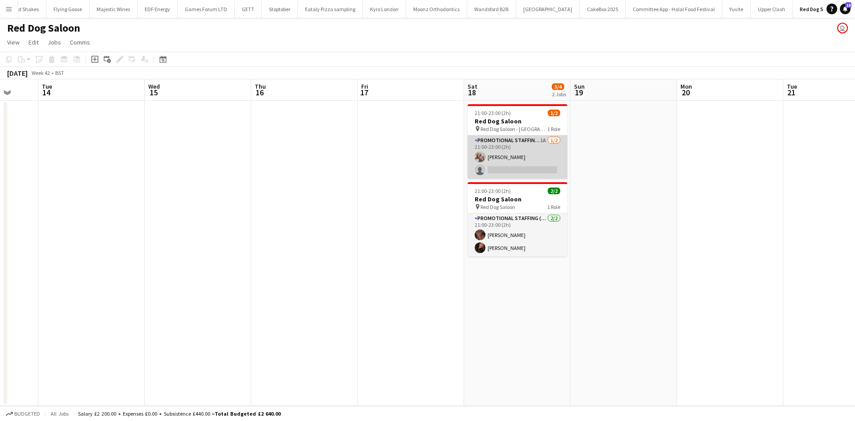
click at [528, 169] on app-card-role "Promotional Staffing (Brand Ambassadors) 1A 1/2 21:00-23:00 (2h) isabelle morri…" at bounding box center [518, 156] width 100 height 43
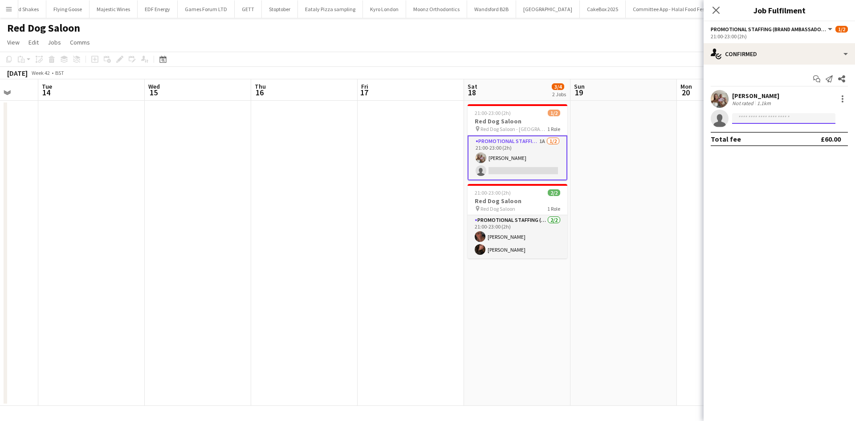
click at [783, 116] on input at bounding box center [783, 118] width 103 height 11
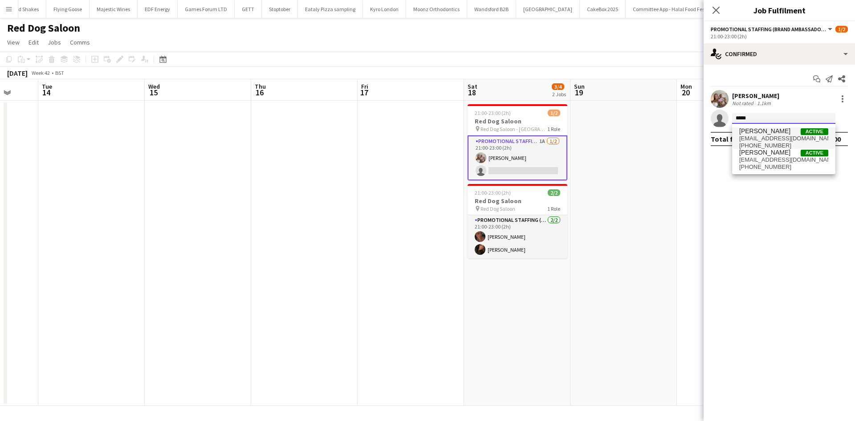
type input "*****"
click at [777, 142] on span "+447818637199" at bounding box center [783, 145] width 89 height 7
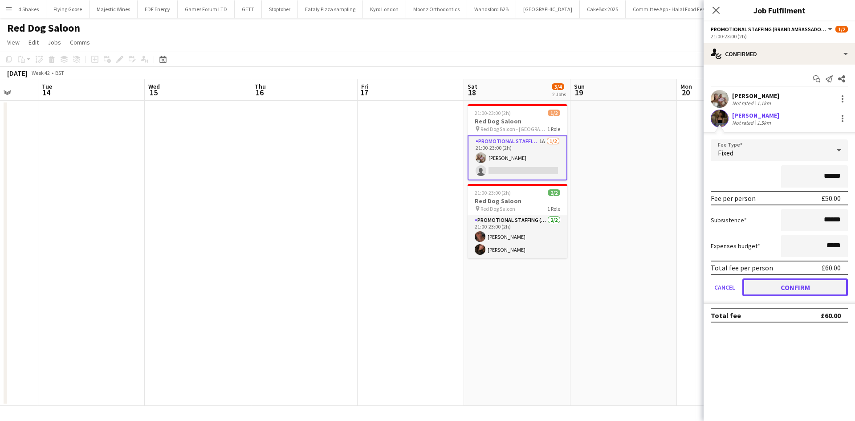
click at [782, 285] on button "Confirm" at bounding box center [795, 287] width 106 height 18
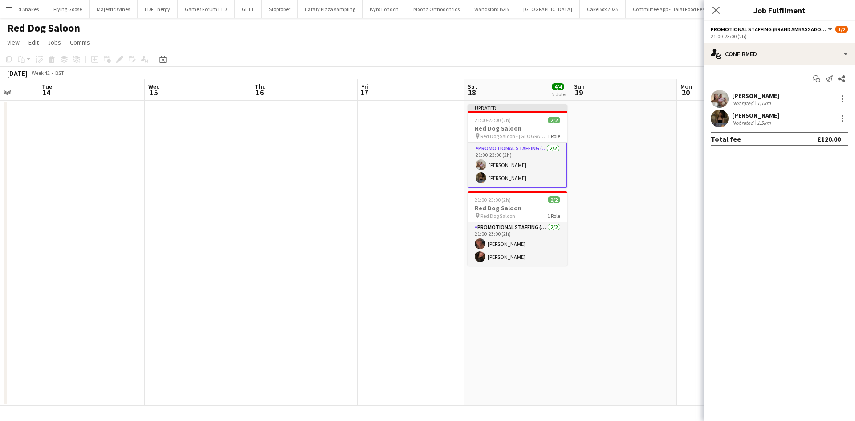
click at [601, 265] on app-date-cell at bounding box center [623, 253] width 106 height 305
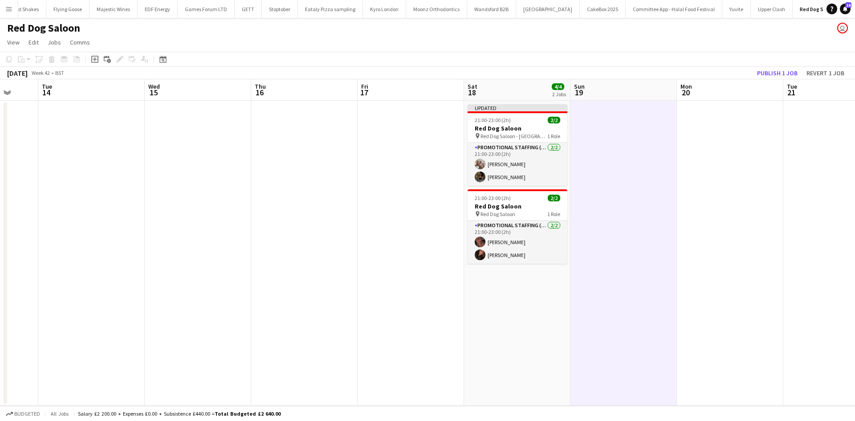
drag, startPoint x: 658, startPoint y: 270, endPoint x: 373, endPoint y: 261, distance: 285.2
click at [372, 260] on app-calendar-viewport "Sat 11 3/4 2 Jobs Sun 12 Mon 13 Tue 14 Wed 15 Thu 16 Fri 17 Sat 18 4/4 2 Jobs S…" at bounding box center [427, 242] width 855 height 326
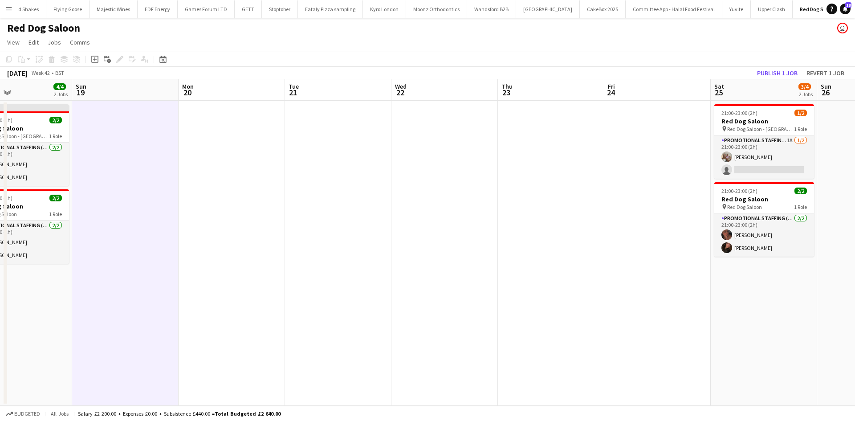
drag, startPoint x: 562, startPoint y: 279, endPoint x: 506, endPoint y: 272, distance: 56.6
click at [507, 272] on app-calendar-viewport "Wed 15 Thu 16 Fri 17 Sat 18 4/4 2 Jobs Sun 19 Mon 20 Tue 21 Wed 22 Thu 23 Fri 2…" at bounding box center [427, 242] width 855 height 326
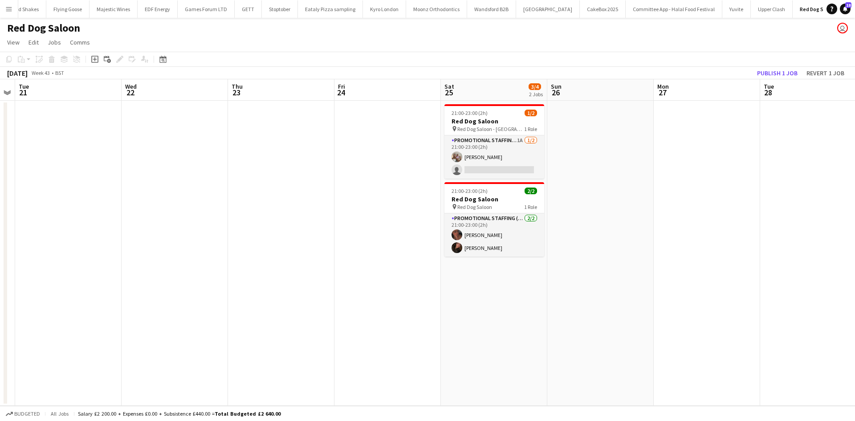
drag, startPoint x: 657, startPoint y: 282, endPoint x: 562, endPoint y: 269, distance: 95.9
click at [565, 263] on app-calendar-viewport "Sat 18 4/4 2 Jobs Sun 19 Mon 20 Tue 21 Wed 22 Thu 23 Fri 24 Sat 25 3/4 2 Jobs S…" at bounding box center [427, 242] width 855 height 326
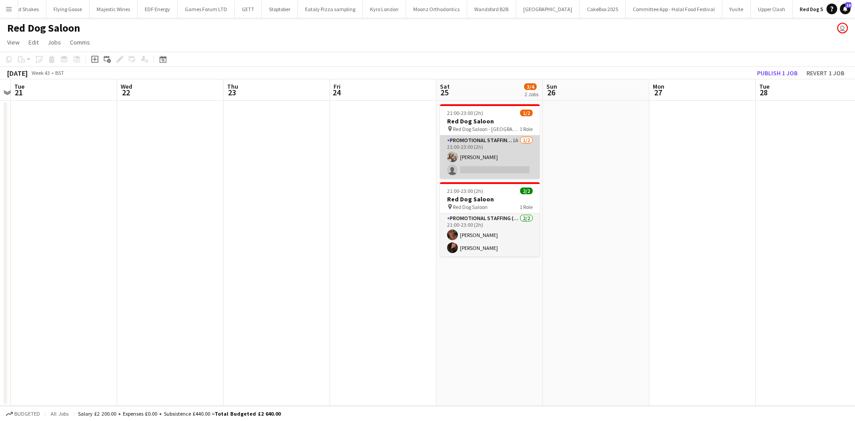
click at [482, 172] on app-card-role "Promotional Staffing (Brand Ambassadors) 1A 1/2 21:00-23:00 (2h) isabelle morri…" at bounding box center [490, 156] width 100 height 43
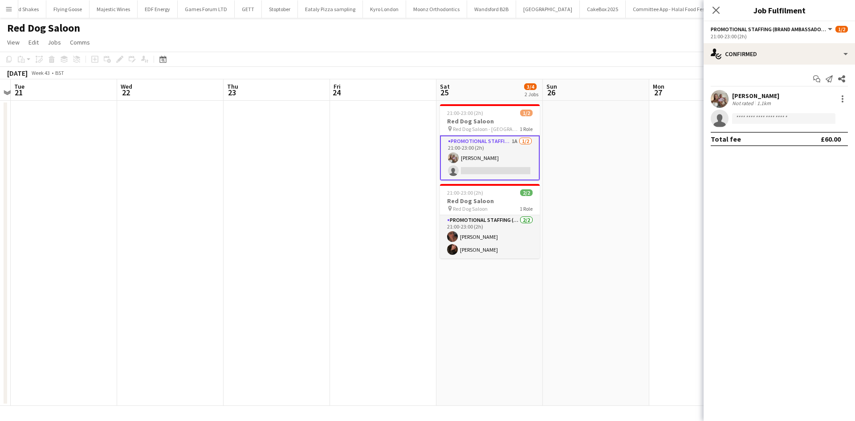
click at [766, 109] on div "isabelle morrissey Not rated 1.1km single-neutral-actions" at bounding box center [779, 108] width 151 height 37
click at [767, 123] on input at bounding box center [783, 118] width 103 height 11
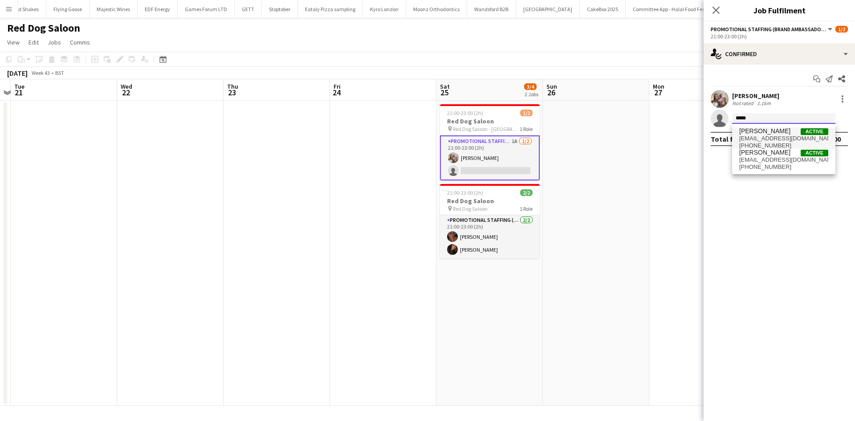
type input "*****"
drag, startPoint x: 773, startPoint y: 130, endPoint x: 774, endPoint y: 126, distance: 4.6
click at [774, 127] on span "Freya Blackmore" at bounding box center [764, 131] width 51 height 8
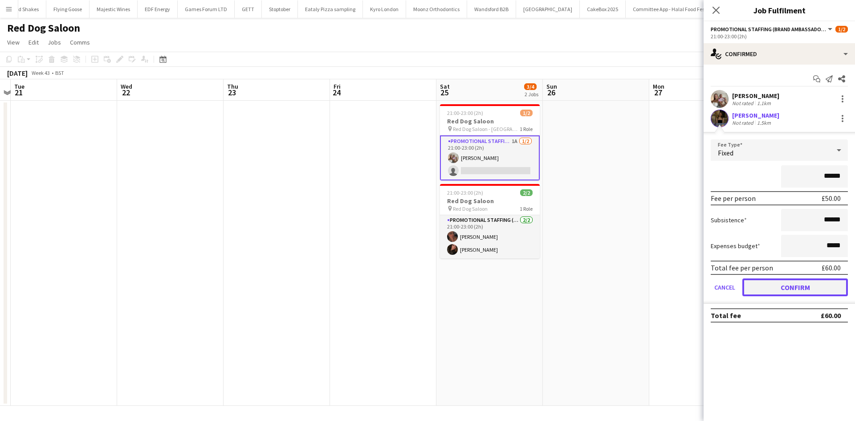
click at [782, 286] on button "Confirm" at bounding box center [795, 287] width 106 height 18
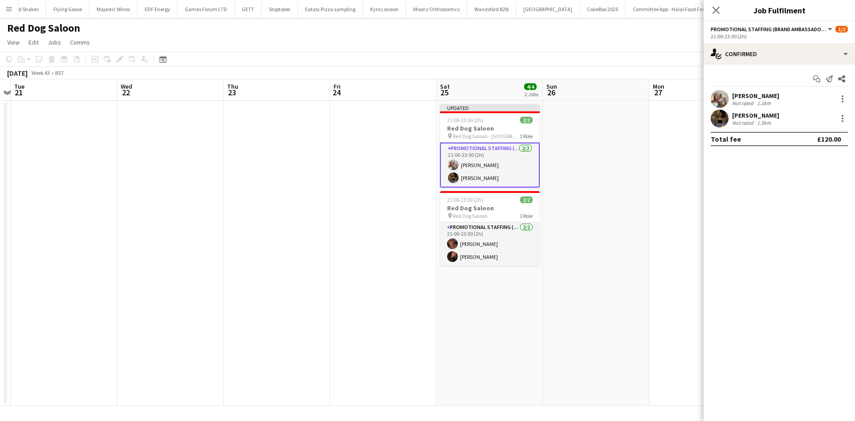
click at [587, 159] on app-date-cell at bounding box center [596, 253] width 106 height 305
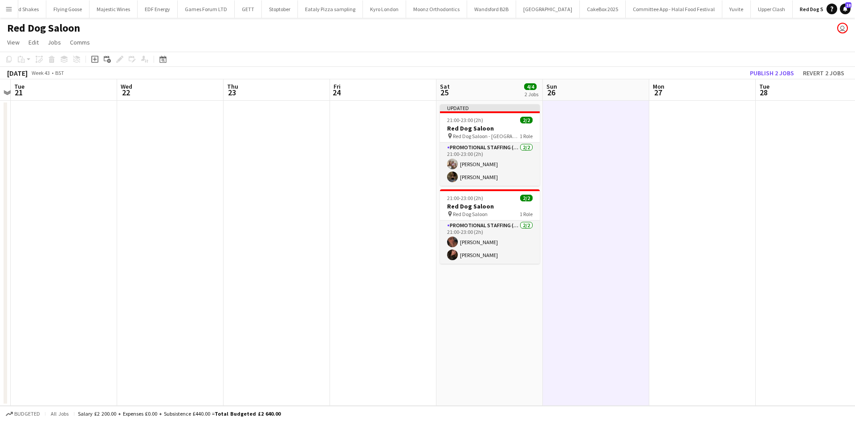
scroll to position [0, 308]
click at [758, 72] on button "Publish 2 jobs" at bounding box center [771, 73] width 51 height 12
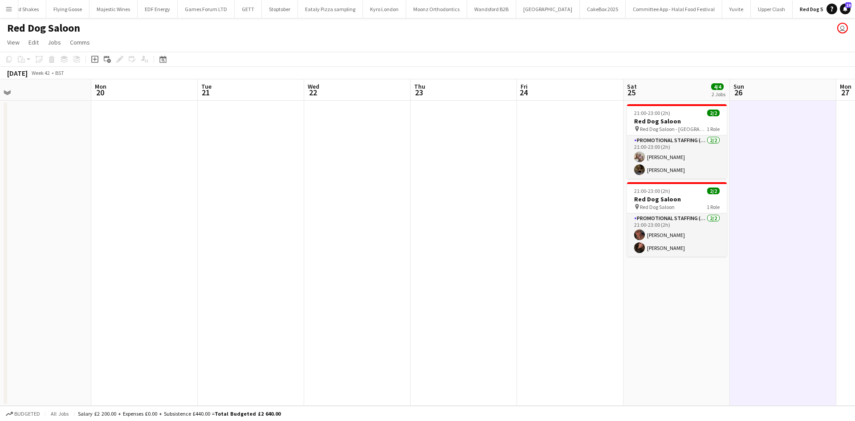
drag, startPoint x: 335, startPoint y: 200, endPoint x: 636, endPoint y: 230, distance: 302.0
click at [656, 233] on app-calendar-viewport "Fri 17 Sat 18 4/4 2 Jobs Sun 19 Mon 20 Tue 21 Wed 22 Thu 23 Fri 24 Sat 25 4/4 2…" at bounding box center [427, 242] width 855 height 326
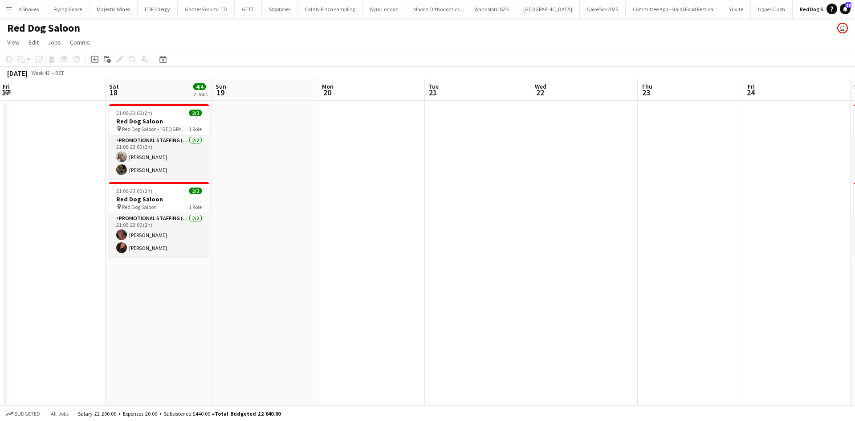
drag, startPoint x: 320, startPoint y: 210, endPoint x: 664, endPoint y: 210, distance: 344.3
click at [677, 210] on app-calendar-viewport "Wed 15 Thu 16 Fri 17 Sat 18 4/4 2 Jobs Sun 19 Mon 20 Tue 21 Wed 22 Thu 23 Fri 2…" at bounding box center [427, 242] width 855 height 326
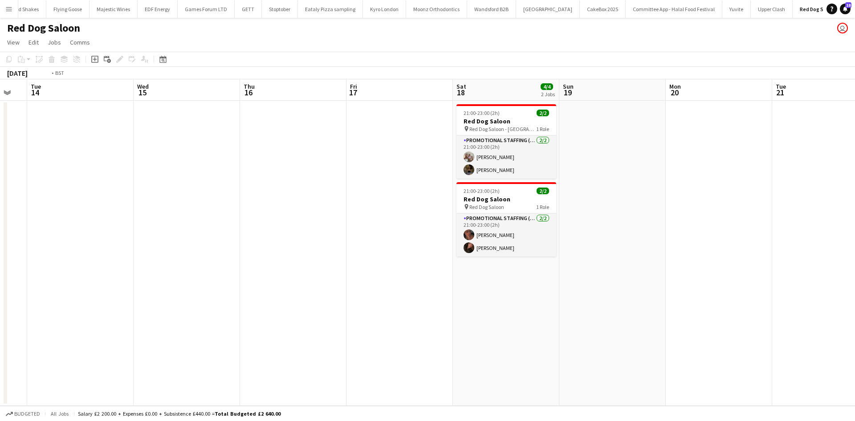
drag, startPoint x: 477, startPoint y: 283, endPoint x: 362, endPoint y: 306, distance: 116.6
click at [769, 254] on app-calendar-viewport "Sun 12 Mon 13 Tue 14 Wed 15 Thu 16 Fri 17 Sat 18 4/4 2 Jobs Sun 19 Mon 20 Tue 2…" at bounding box center [427, 242] width 855 height 326
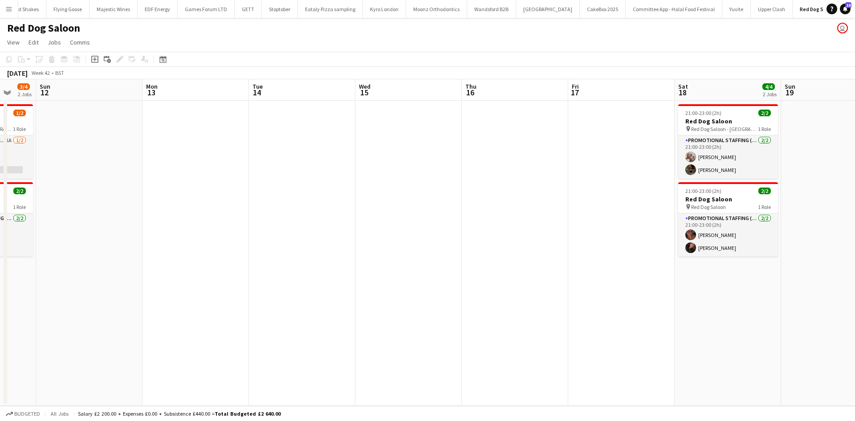
drag, startPoint x: 538, startPoint y: 327, endPoint x: 651, endPoint y: 321, distance: 112.4
click at [642, 328] on app-calendar-viewport "Thu 9 Fri 10 Sat 11 3/4 2 Jobs Sun 12 Mon 13 Tue 14 Wed 15 Thu 16 Fri 17 Sat 18…" at bounding box center [427, 242] width 855 height 326
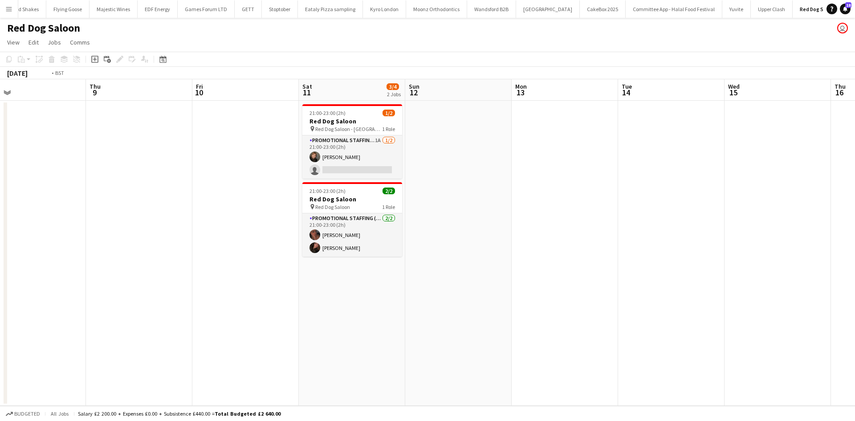
drag, startPoint x: 361, startPoint y: 369, endPoint x: 677, endPoint y: 367, distance: 315.8
click at [677, 370] on app-calendar-viewport "Mon 6 Tue 7 Wed 8 Thu 9 Fri 10 Sat 11 3/4 2 Jobs Sun 12 Mon 13 Tue 14 Wed 15 Th…" at bounding box center [427, 242] width 855 height 326
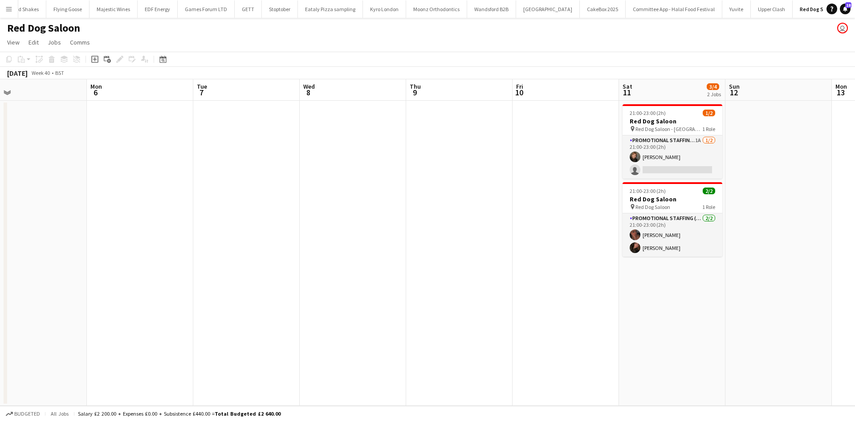
drag, startPoint x: 380, startPoint y: 345, endPoint x: 778, endPoint y: 350, distance: 397.3
click at [774, 351] on app-calendar-viewport "Fri 3 Sat 4 3/4 2 Jobs Sun 5 Mon 6 Tue 7 Wed 8 Thu 9 Fri 10 Sat 11 3/4 2 Jobs S…" at bounding box center [427, 242] width 855 height 326
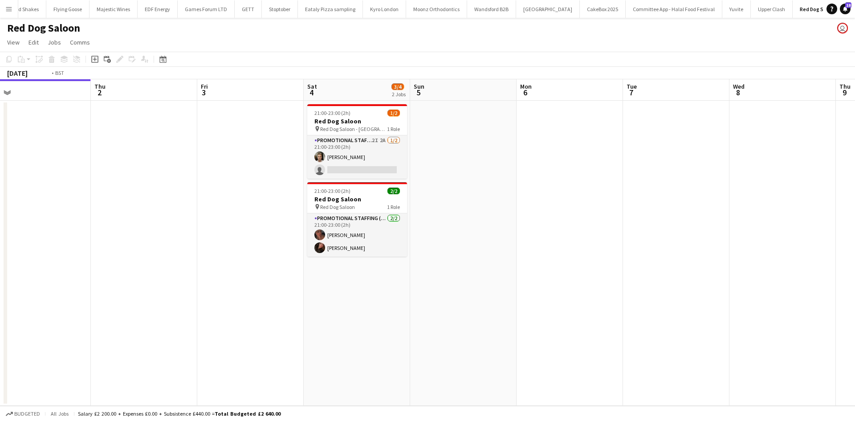
drag, startPoint x: 272, startPoint y: 343, endPoint x: 555, endPoint y: 342, distance: 283.2
click at [555, 342] on app-calendar-viewport "Mon 29 Tue 30 Wed 1 Thu 2 Fri 3 Sat 4 3/4 2 Jobs Sun 5 Mon 6 Tue 7 Wed 8 Thu 9 …" at bounding box center [427, 242] width 855 height 326
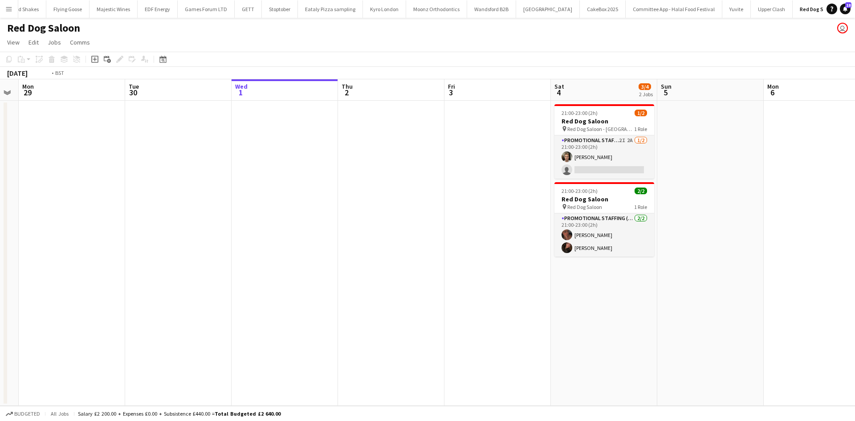
drag, startPoint x: 524, startPoint y: 296, endPoint x: 284, endPoint y: 253, distance: 244.3
click at [288, 255] on app-calendar-viewport "Sat 27 2/2 1 Job Sun 28 Mon 29 Tue 30 Wed 1 Thu 2 Fri 3 Sat 4 3/4 2 Jobs Sun 5 …" at bounding box center [427, 242] width 855 height 326
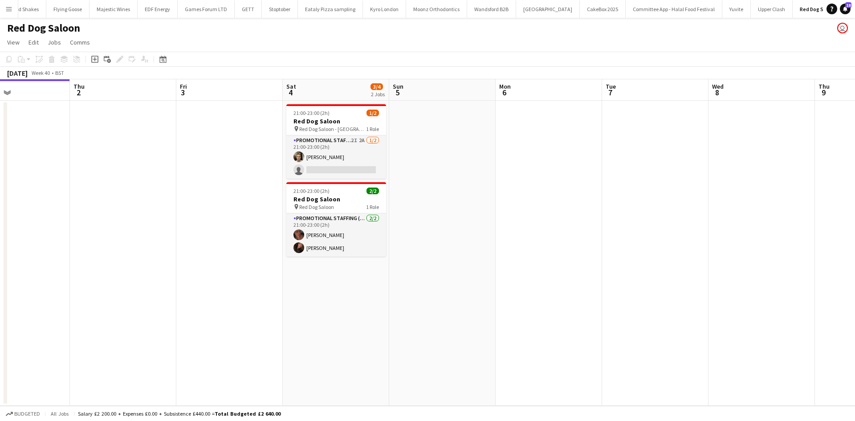
drag, startPoint x: 515, startPoint y: 283, endPoint x: 546, endPoint y: 277, distance: 31.3
click at [299, 245] on app-calendar-viewport "Mon 29 Tue 30 Wed 1 Thu 2 Fri 3 Sat 4 3/4 2 Jobs Sun 5 Mon 6 Tue 7 Wed 8 Thu 9 …" at bounding box center [427, 242] width 855 height 326
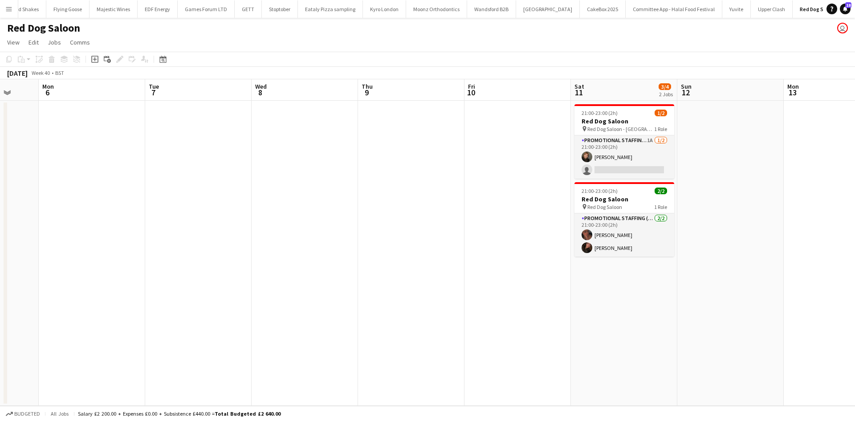
drag, startPoint x: 519, startPoint y: 279, endPoint x: 344, endPoint y: 257, distance: 176.9
click at [343, 257] on app-calendar-viewport "Wed 1 Thu 2 Fri 3 Sat 4 3/4 2 Jobs Sun 5 Mon 6 Tue 7 Wed 8 Thu 9 Fri 10 Sat 11 …" at bounding box center [427, 242] width 855 height 326
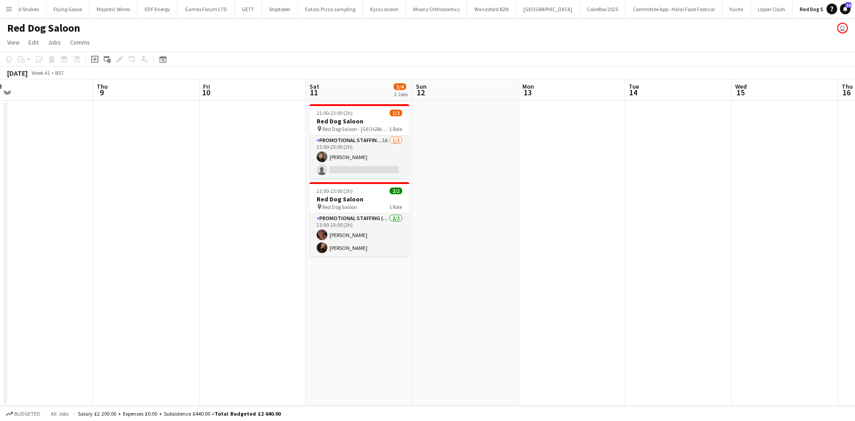
drag, startPoint x: 574, startPoint y: 284, endPoint x: 343, endPoint y: 261, distance: 232.3
click at [338, 261] on app-calendar-viewport "Sun 5 Mon 6 Tue 7 Wed 8 Thu 9 Fri 10 Sat 11 3/4 2 Jobs Sun 12 Mon 13 Tue 14 Wed…" at bounding box center [427, 242] width 855 height 326
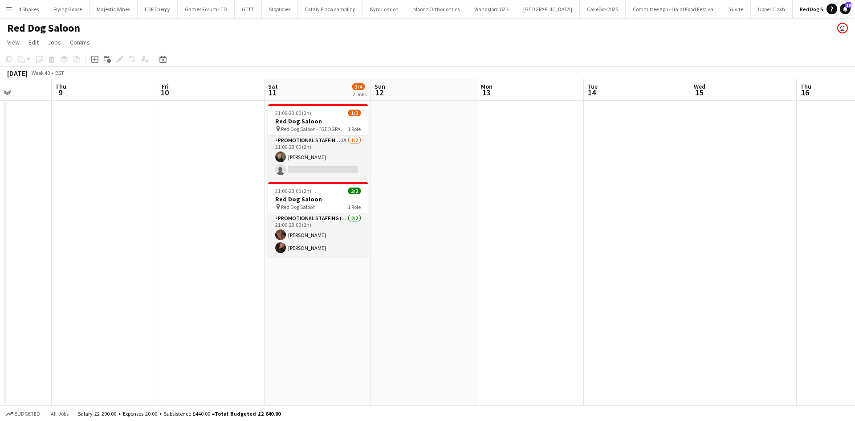
drag, startPoint x: 612, startPoint y: 298, endPoint x: 452, endPoint y: 257, distance: 164.6
click at [280, 240] on app-calendar-viewport "Sun 5 Mon 6 Tue 7 Wed 8 Thu 9 Fri 10 Sat 11 3/4 2 Jobs Sun 12 Mon 13 Tue 14 Wed…" at bounding box center [427, 242] width 855 height 326
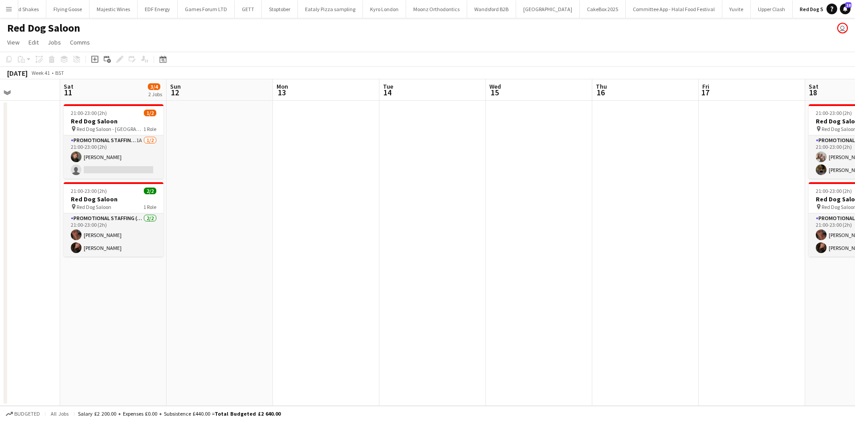
drag, startPoint x: 530, startPoint y: 274, endPoint x: 475, endPoint y: 260, distance: 56.2
click at [475, 260] on app-calendar-viewport "Wed 8 Thu 9 Fri 10 Sat 11 3/4 2 Jobs Sun 12 Mon 13 Tue 14 Wed 15 Thu 16 Fri 17 …" at bounding box center [427, 242] width 855 height 326
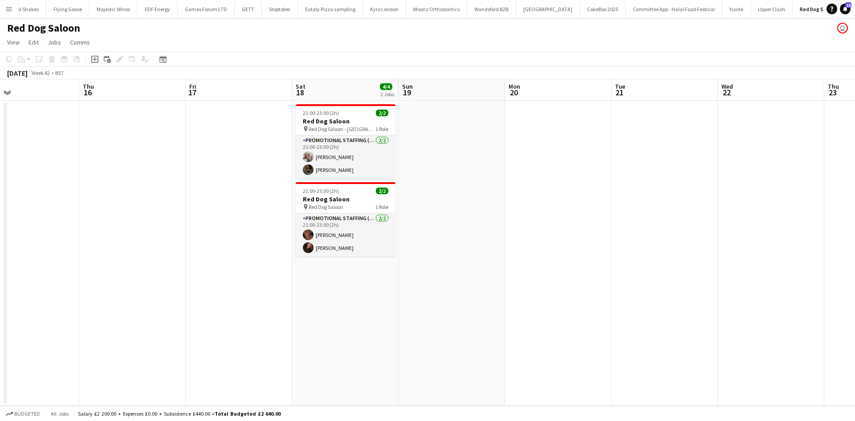
drag, startPoint x: 627, startPoint y: 306, endPoint x: 352, endPoint y: 264, distance: 277.9
click at [352, 264] on app-calendar-viewport "Sun 12 Mon 13 Tue 14 Wed 15 Thu 16 Fri 17 Sat 18 4/4 2 Jobs Sun 19 Mon 20 Tue 2…" at bounding box center [427, 242] width 855 height 326
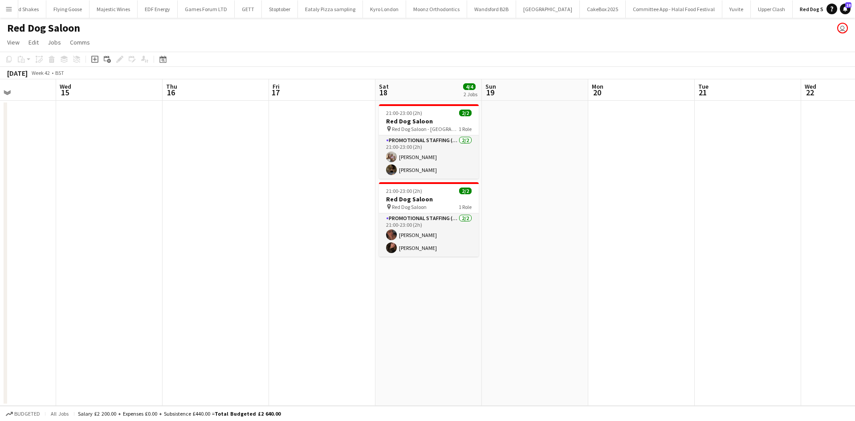
drag, startPoint x: 478, startPoint y: 275, endPoint x: 554, endPoint y: 297, distance: 79.6
click at [554, 297] on app-calendar-viewport "Sun 12 Mon 13 Tue 14 Wed 15 Thu 16 Fri 17 Sat 18 4/4 2 Jobs Sun 19 Mon 20 Tue 2…" at bounding box center [427, 242] width 855 height 326
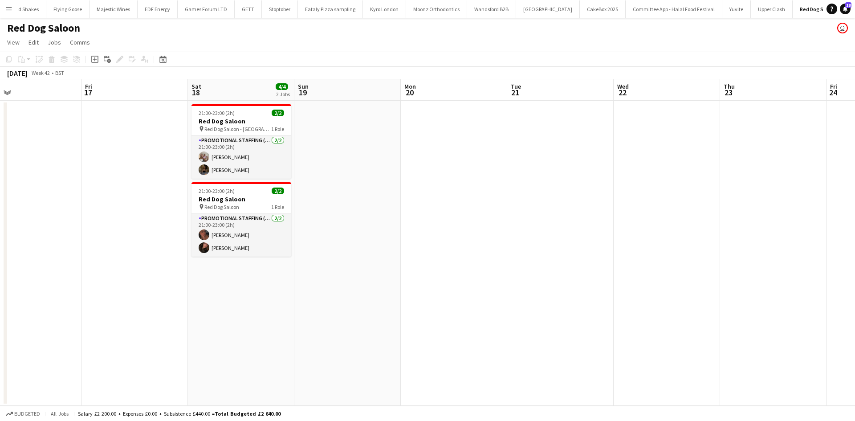
drag, startPoint x: 583, startPoint y: 292, endPoint x: 442, endPoint y: 292, distance: 141.2
click at [296, 271] on app-calendar-viewport "Mon 13 Tue 14 Wed 15 Thu 16 Fri 17 Sat 18 4/4 2 Jobs Sun 19 Mon 20 Tue 21 Wed 2…" at bounding box center [427, 242] width 855 height 326
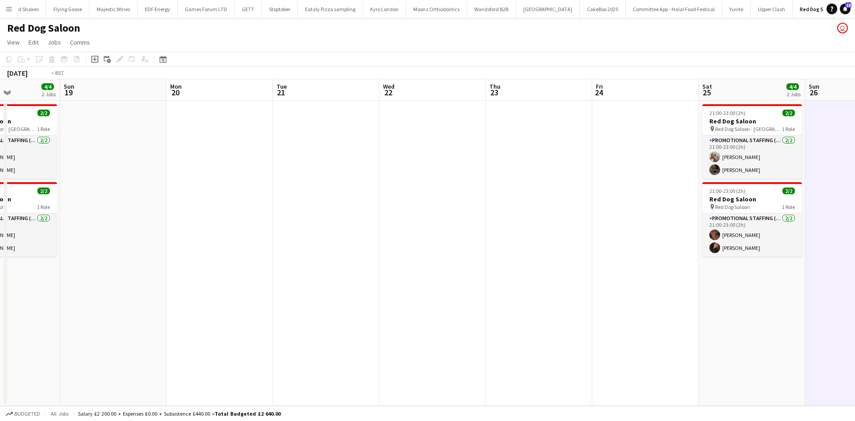
drag, startPoint x: 497, startPoint y: 312, endPoint x: 418, endPoint y: 297, distance: 80.7
click at [380, 297] on app-calendar-viewport "Wed 15 Thu 16 Fri 17 Sat 18 4/4 2 Jobs Sun 19 Mon 20 Tue 21 Wed 22 Thu 23 Fri 2…" at bounding box center [427, 242] width 855 height 326
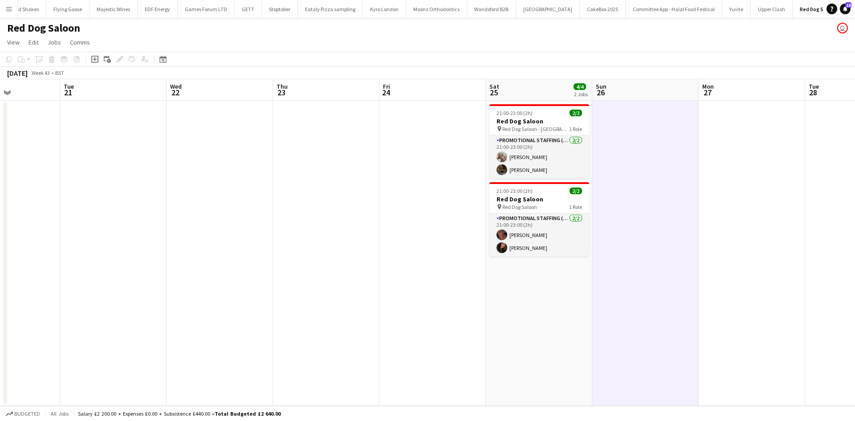
scroll to position [0, 352]
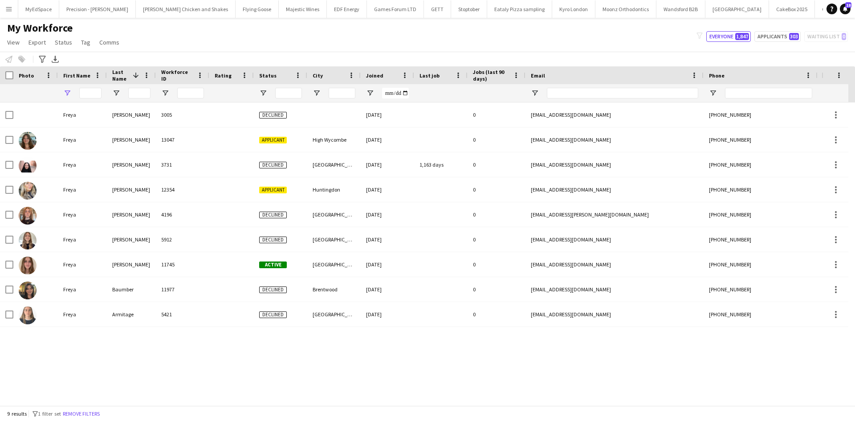
type input "*****"
click at [155, 95] on div at bounding box center [131, 93] width 49 height 18
click at [145, 94] on input "Last Name Filter Input" at bounding box center [139, 93] width 22 height 11
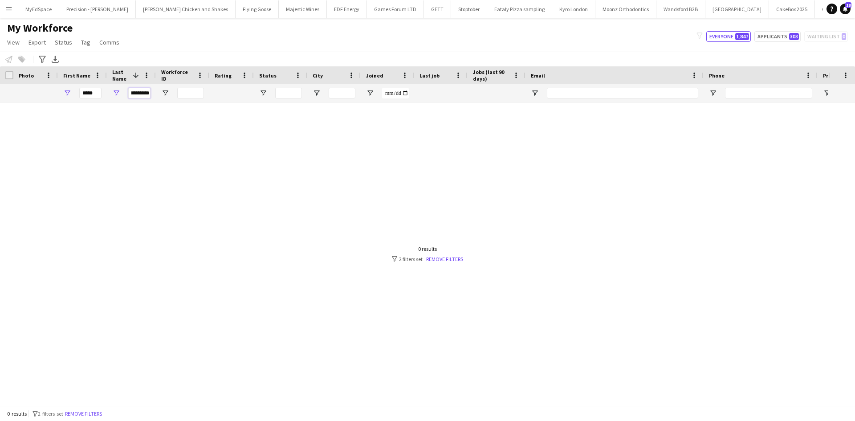
type input "*********"
click at [94, 93] on input "*****" at bounding box center [90, 93] width 22 height 11
click at [93, 94] on input "First Name Filter Input" at bounding box center [90, 93] width 22 height 11
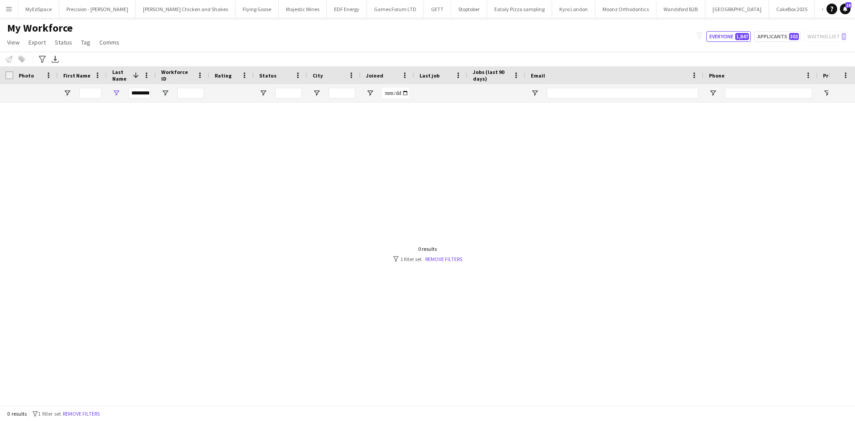
click at [138, 99] on div "*********" at bounding box center [139, 93] width 22 height 18
click at [141, 93] on input "*********" at bounding box center [139, 93] width 22 height 11
click at [97, 94] on input "First Name Filter Input" at bounding box center [90, 93] width 22 height 11
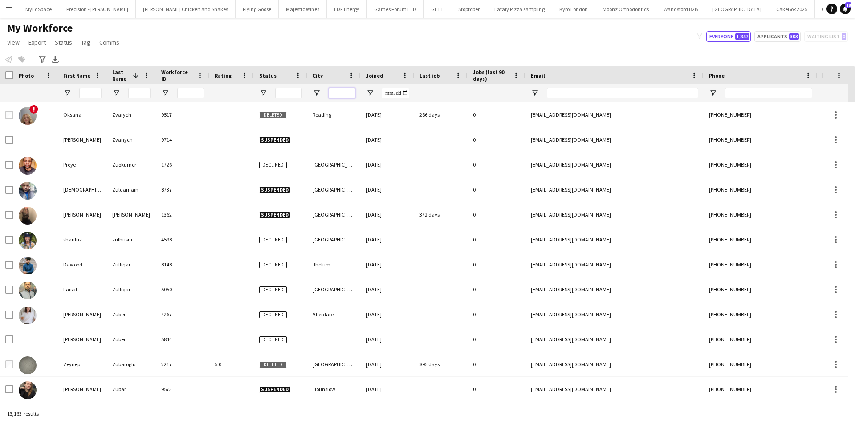
click at [337, 95] on input "City Filter Input" at bounding box center [342, 93] width 27 height 11
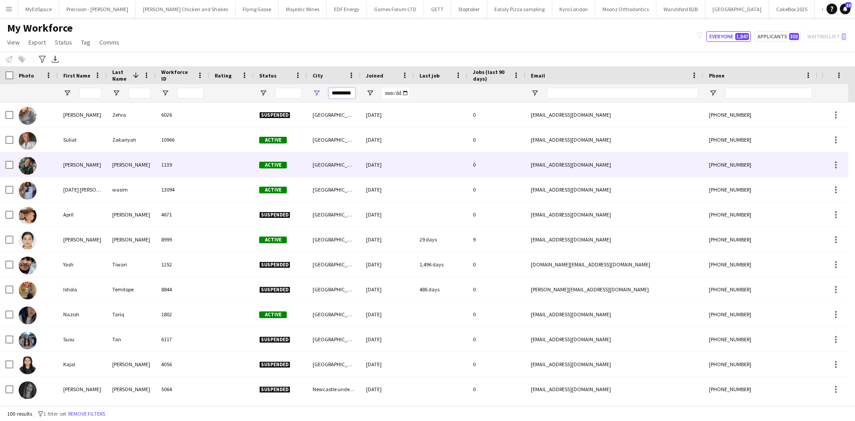
type input "*********"
click at [132, 166] on div "Woods" at bounding box center [131, 164] width 49 height 24
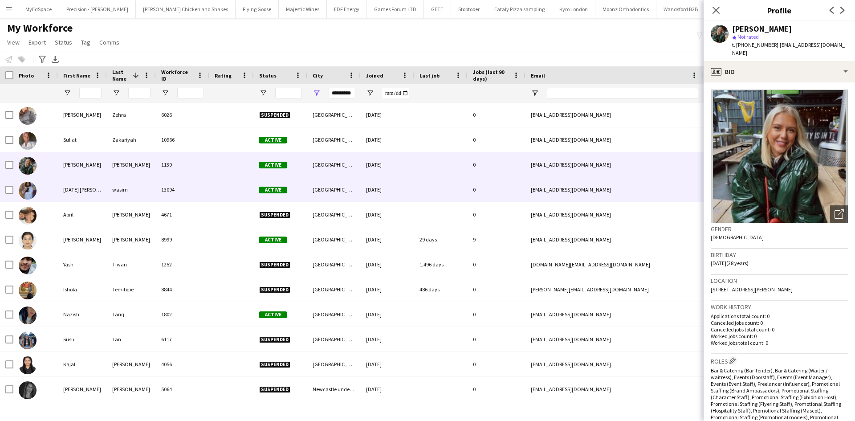
click at [133, 188] on div "wasim" at bounding box center [131, 189] width 49 height 24
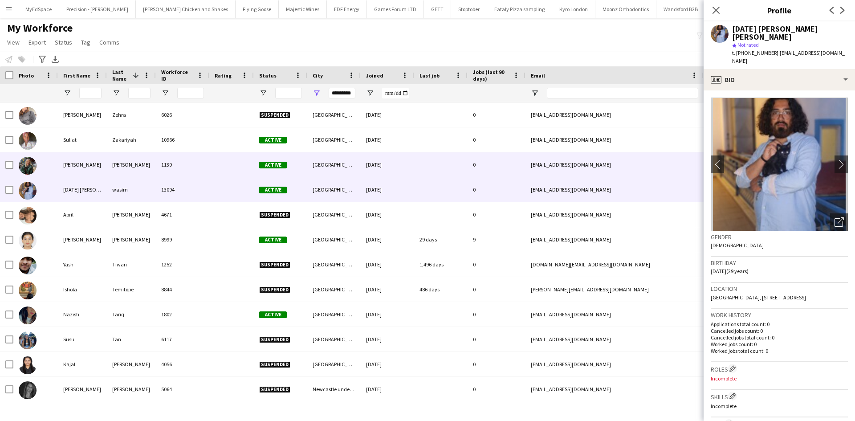
click at [131, 170] on div "Woods" at bounding box center [131, 164] width 49 height 24
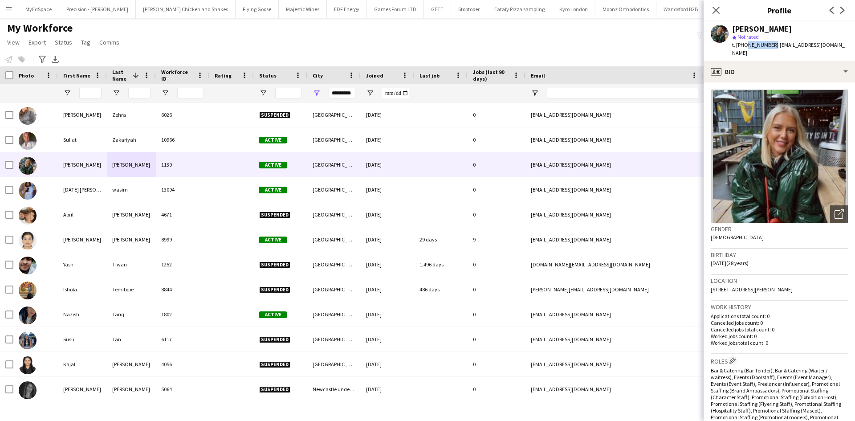
drag, startPoint x: 745, startPoint y: 45, endPoint x: 770, endPoint y: 48, distance: 25.1
click at [770, 48] on span "t. +447388349656" at bounding box center [755, 44] width 46 height 7
copy span "7388349656"
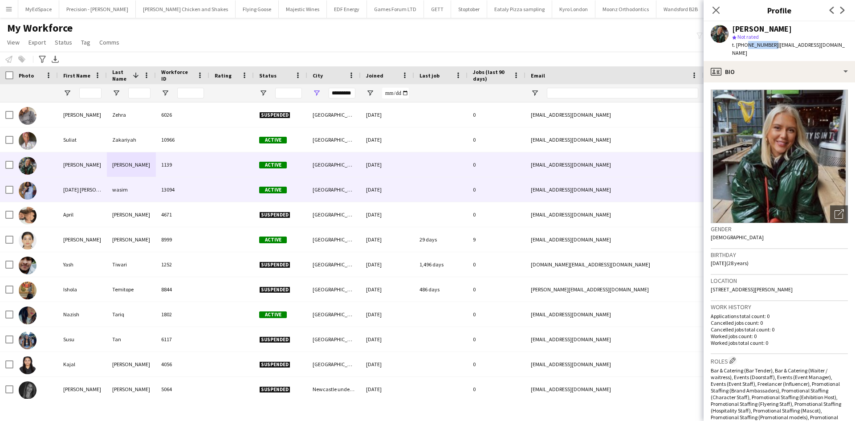
click at [173, 194] on div "13094" at bounding box center [182, 189] width 53 height 24
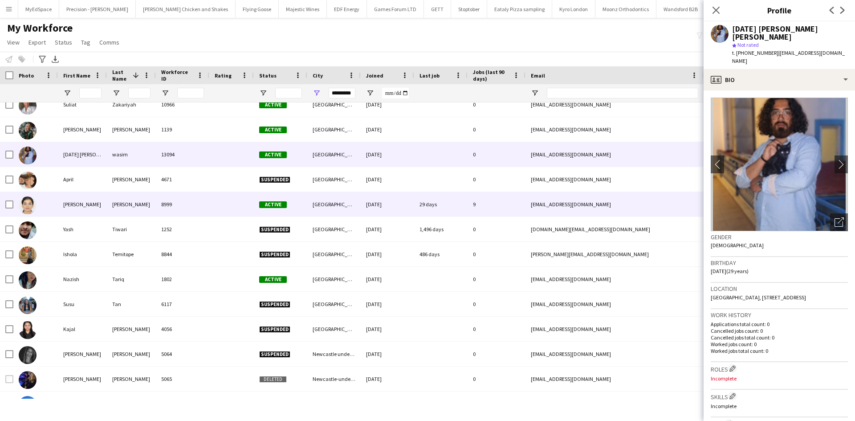
scroll to position [45, 0]
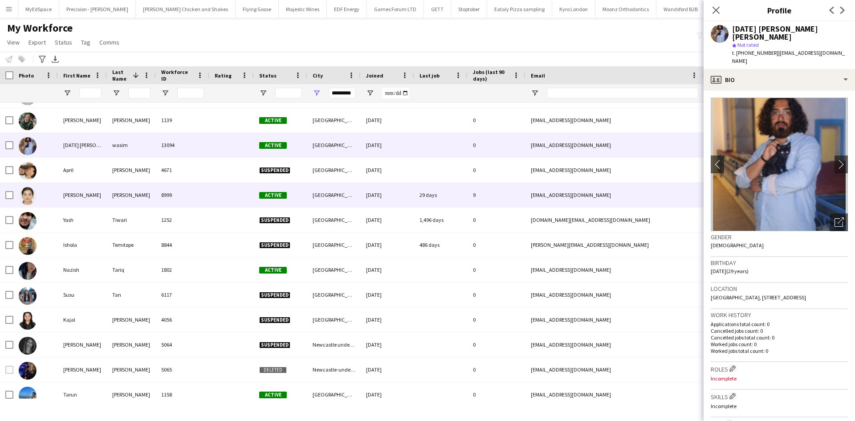
click at [178, 194] on div "8999" at bounding box center [182, 195] width 53 height 24
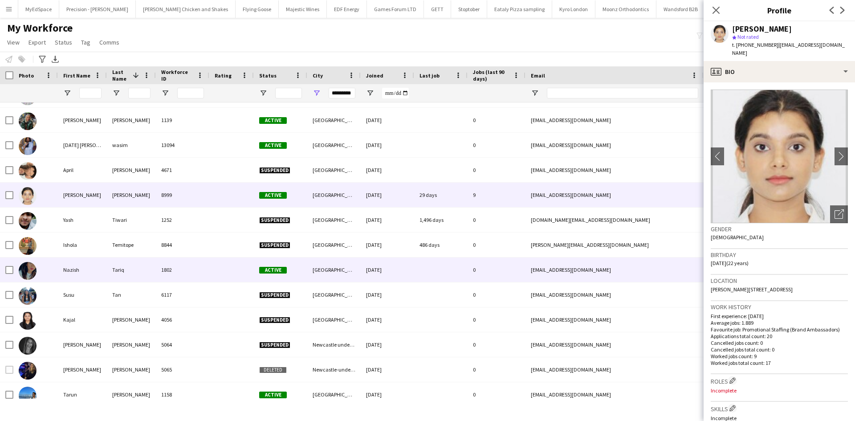
click at [176, 265] on div "1802" at bounding box center [182, 269] width 53 height 24
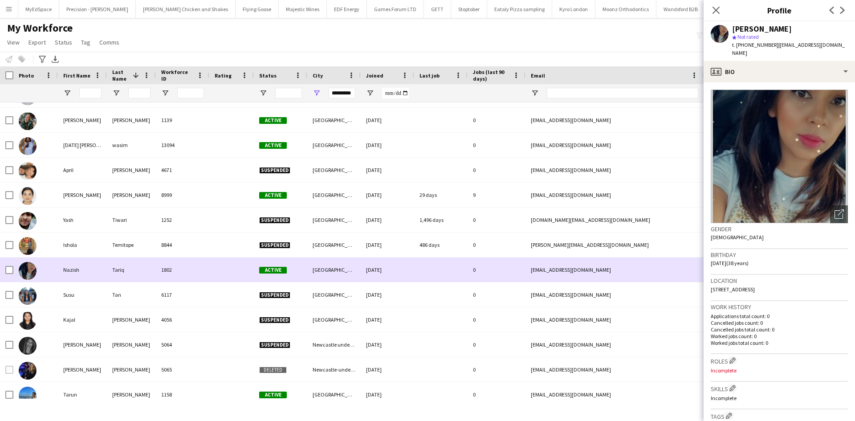
scroll to position [89, 0]
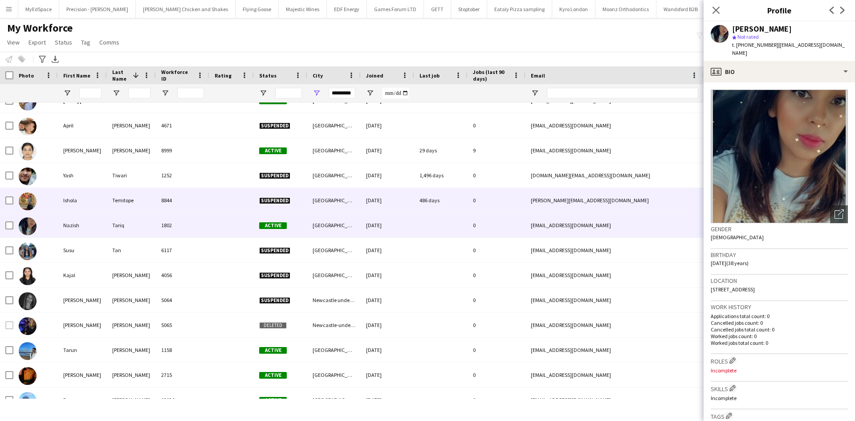
click at [163, 201] on div "8844" at bounding box center [182, 200] width 53 height 24
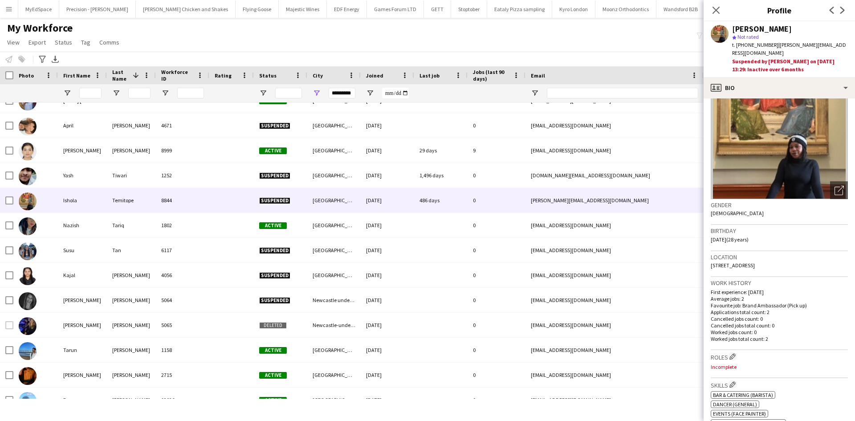
scroll to position [0, 0]
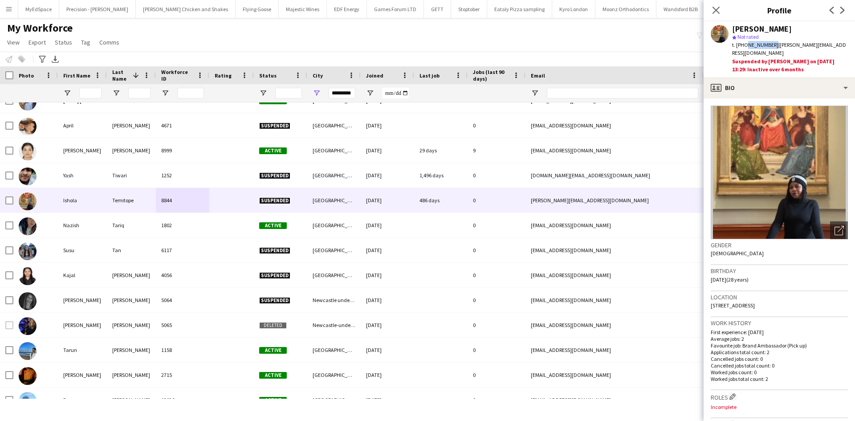
drag, startPoint x: 745, startPoint y: 44, endPoint x: 770, endPoint y: 45, distance: 24.9
click at [770, 45] on span "t. +447909869419" at bounding box center [755, 44] width 46 height 7
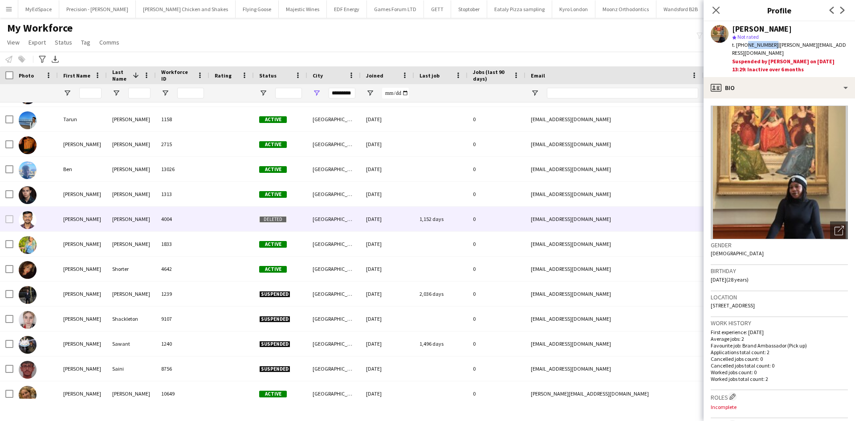
scroll to position [312, 0]
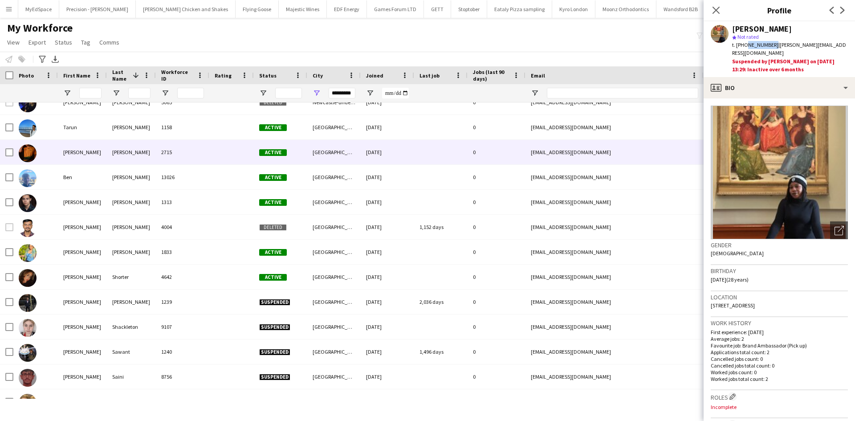
drag, startPoint x: 94, startPoint y: 158, endPoint x: 120, endPoint y: 184, distance: 37.2
click at [94, 159] on div "Callen" at bounding box center [82, 152] width 49 height 24
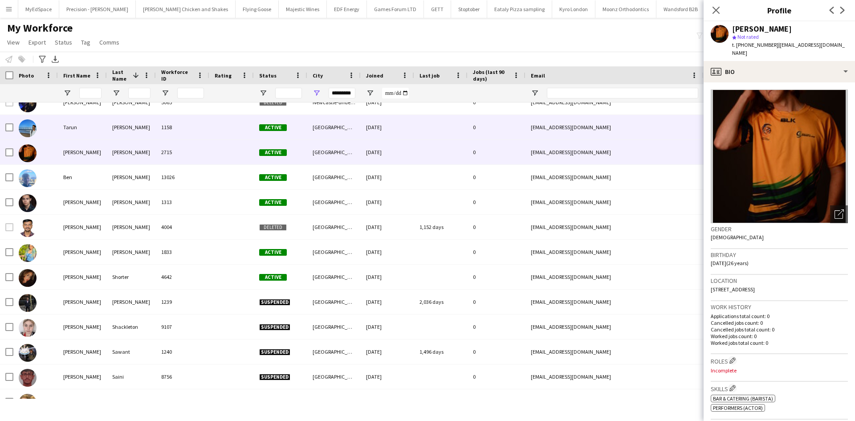
click at [170, 132] on div "1158" at bounding box center [182, 127] width 53 height 24
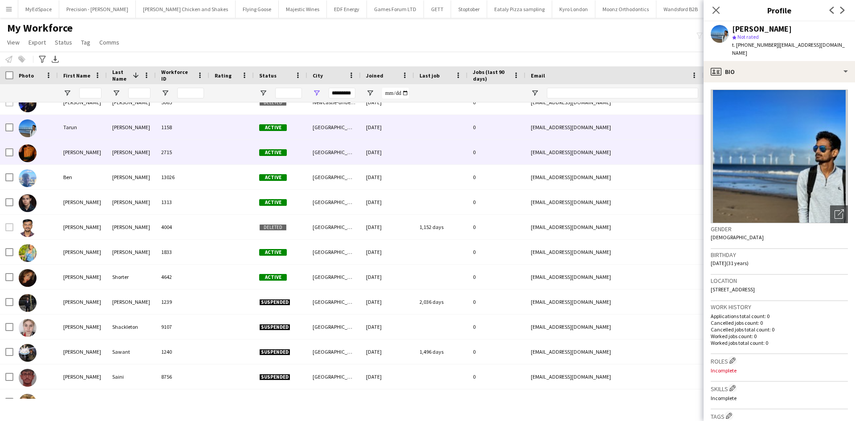
click at [164, 146] on div "2715" at bounding box center [182, 152] width 53 height 24
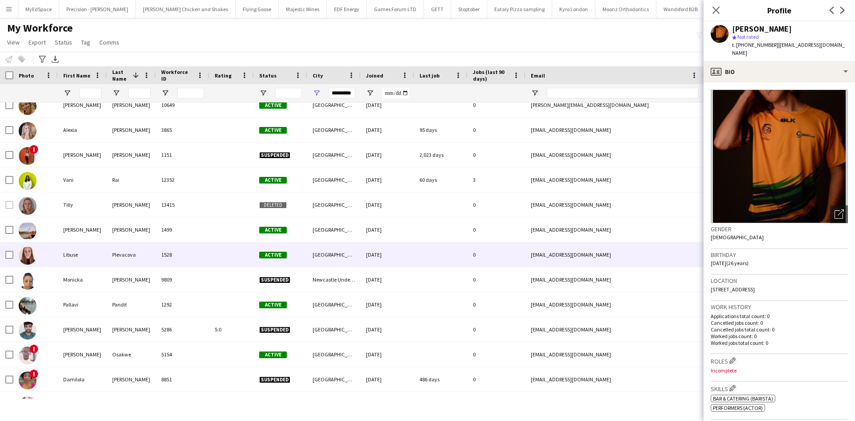
scroll to position [623, 0]
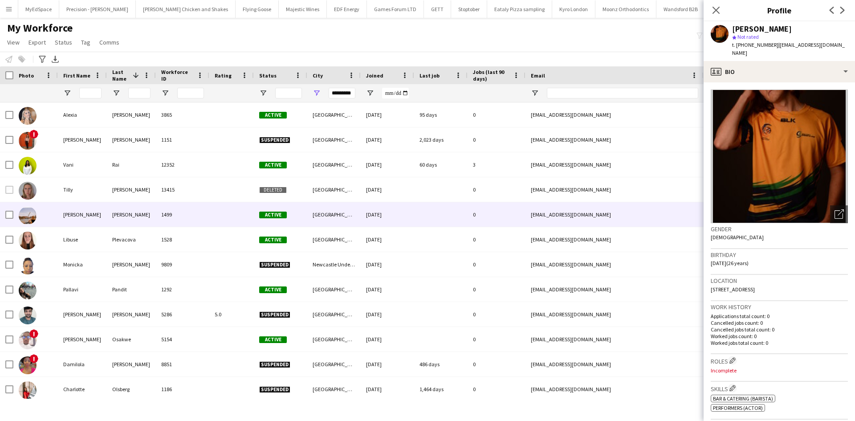
click at [113, 220] on div "Pluharova" at bounding box center [131, 214] width 49 height 24
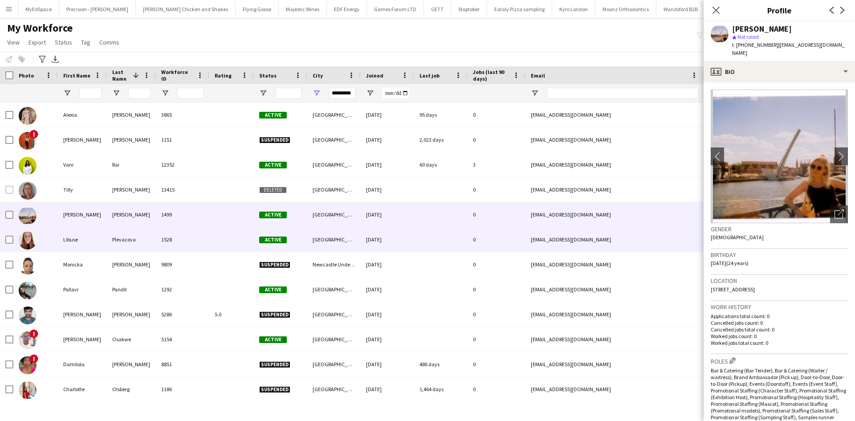
click at [115, 236] on div "Plevacova" at bounding box center [131, 239] width 49 height 24
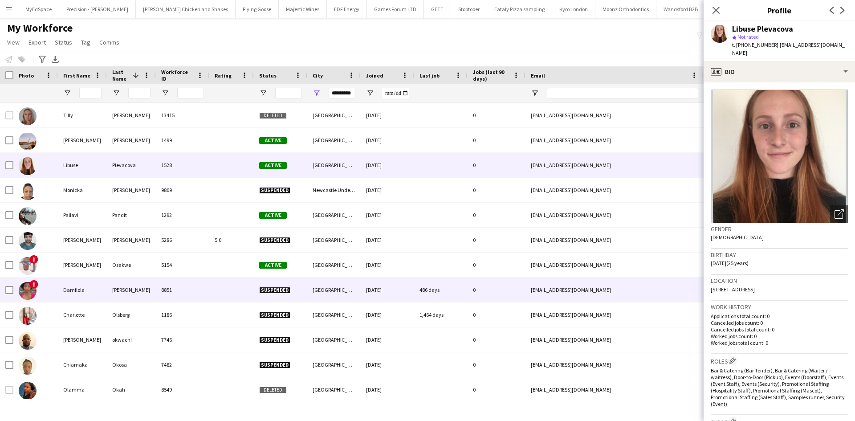
scroll to position [757, 0]
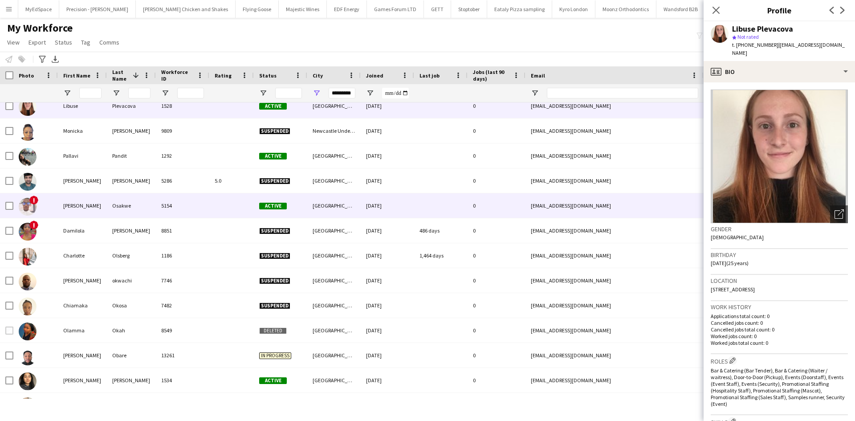
click at [167, 202] on div "5154" at bounding box center [182, 205] width 53 height 24
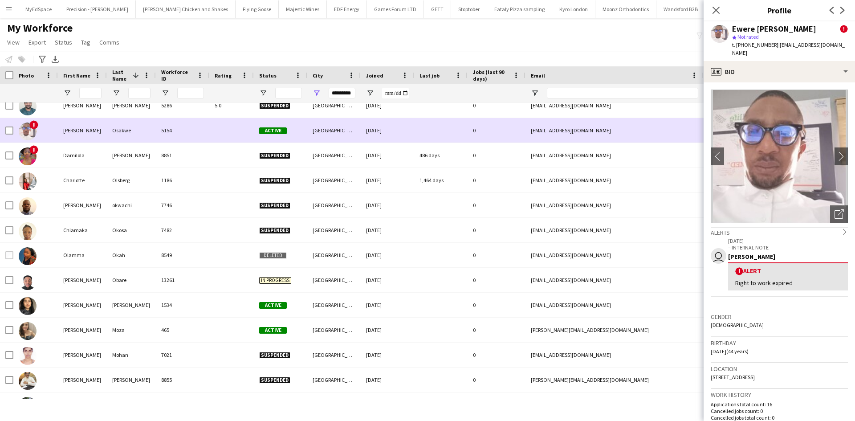
scroll to position [935, 0]
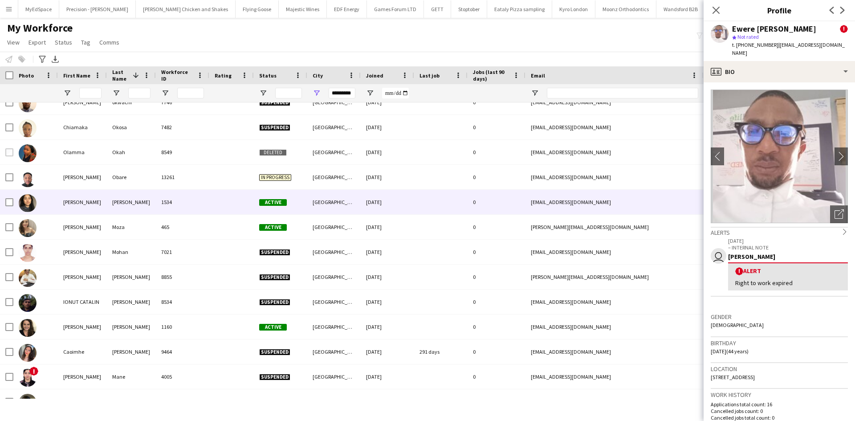
click at [179, 203] on div "1534" at bounding box center [182, 202] width 53 height 24
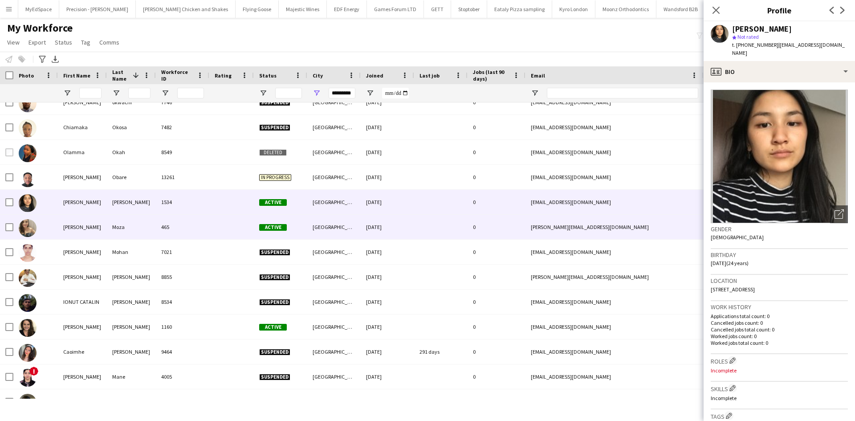
click at [174, 224] on div "465" at bounding box center [182, 227] width 53 height 24
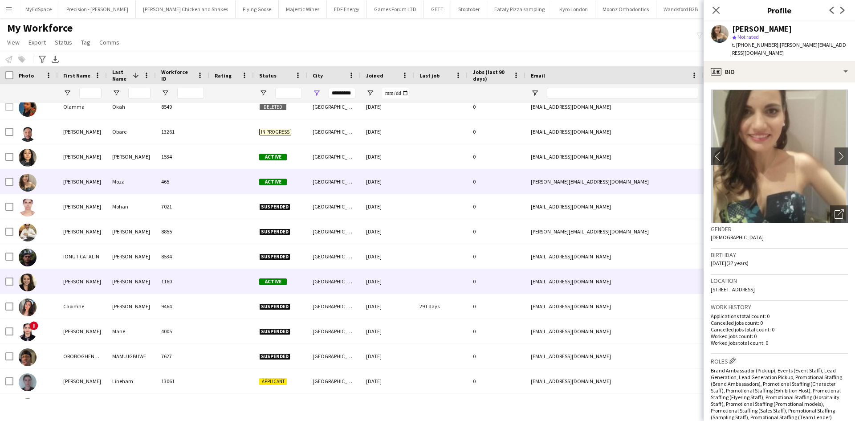
scroll to position [1024, 0]
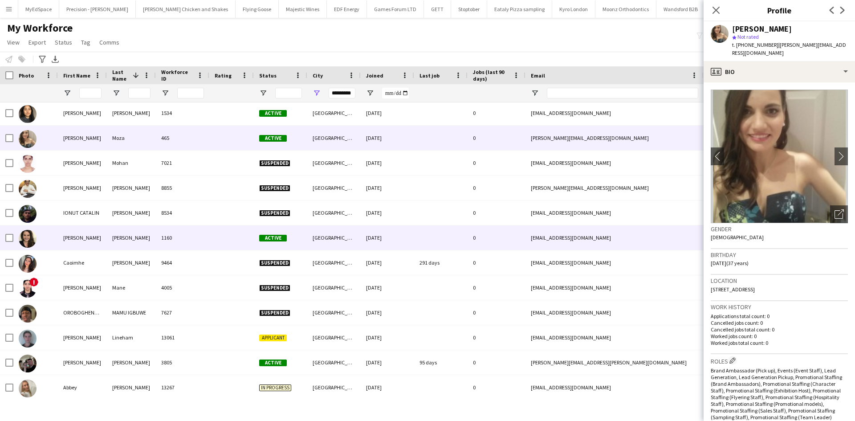
click at [170, 239] on div "1160" at bounding box center [182, 237] width 53 height 24
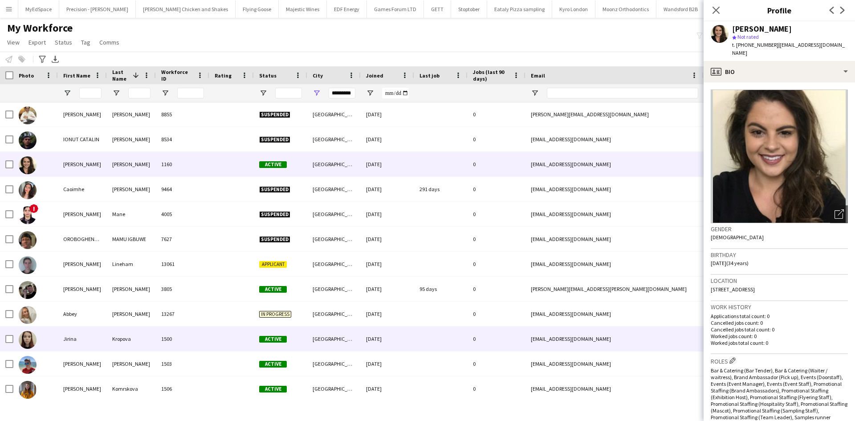
scroll to position [1202, 0]
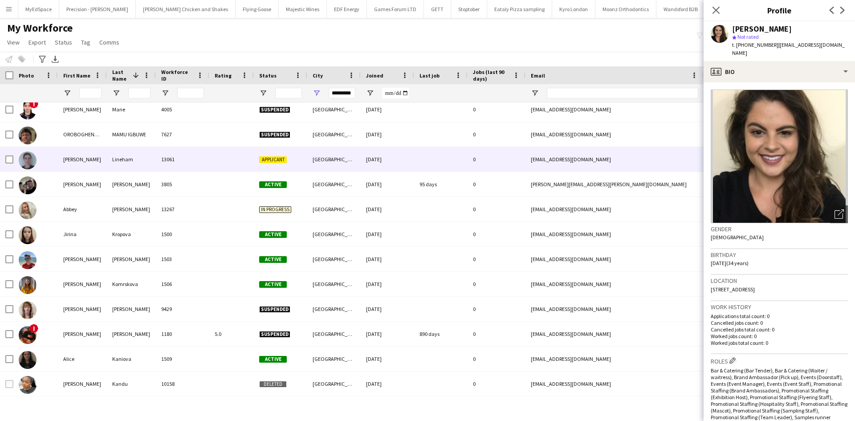
click at [191, 160] on div "13061" at bounding box center [182, 159] width 53 height 24
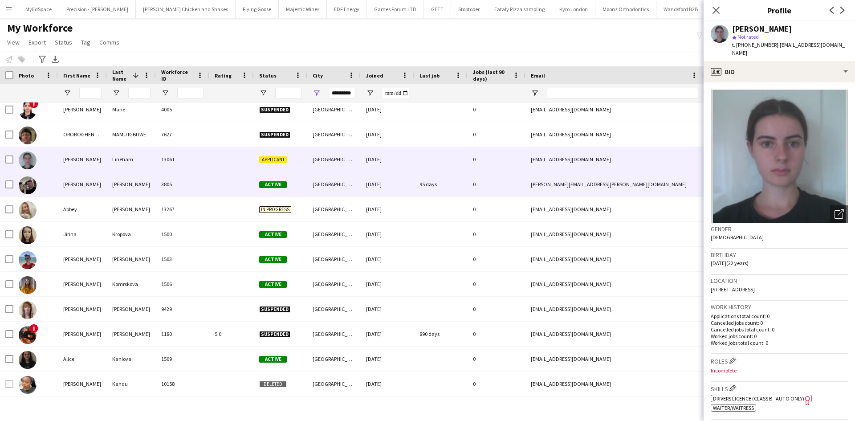
click at [191, 184] on div "3805" at bounding box center [182, 184] width 53 height 24
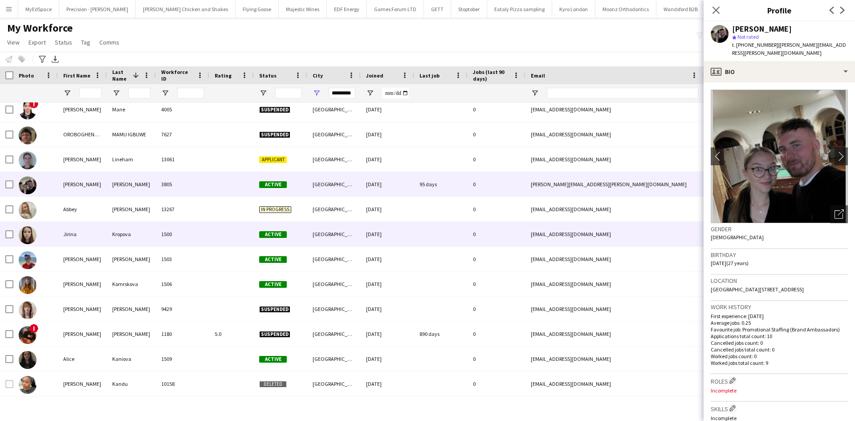
click at [194, 232] on div "1500" at bounding box center [182, 234] width 53 height 24
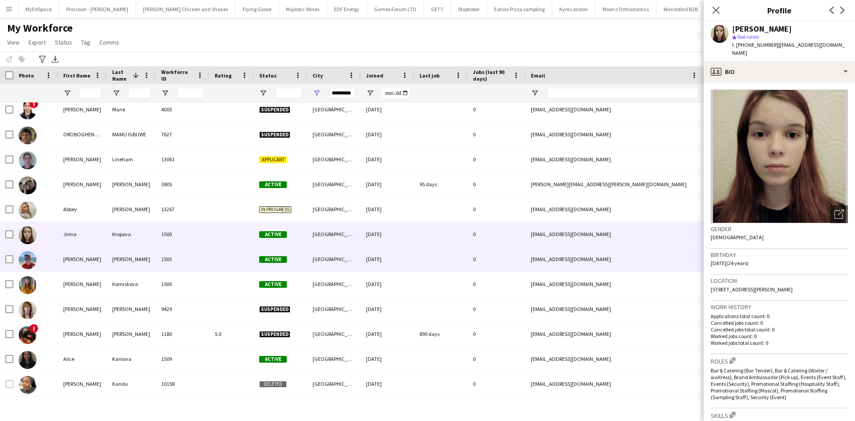
drag, startPoint x: 205, startPoint y: 257, endPoint x: 204, endPoint y: 271, distance: 13.8
click at [205, 258] on div "1503" at bounding box center [182, 259] width 53 height 24
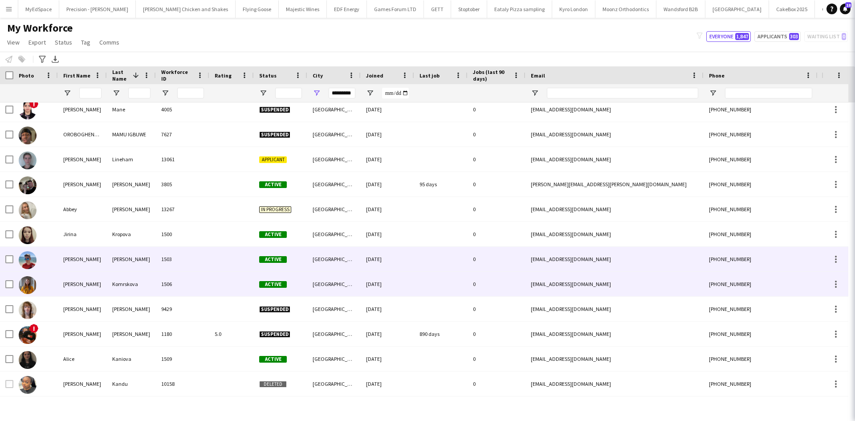
click at [211, 281] on div at bounding box center [231, 284] width 45 height 24
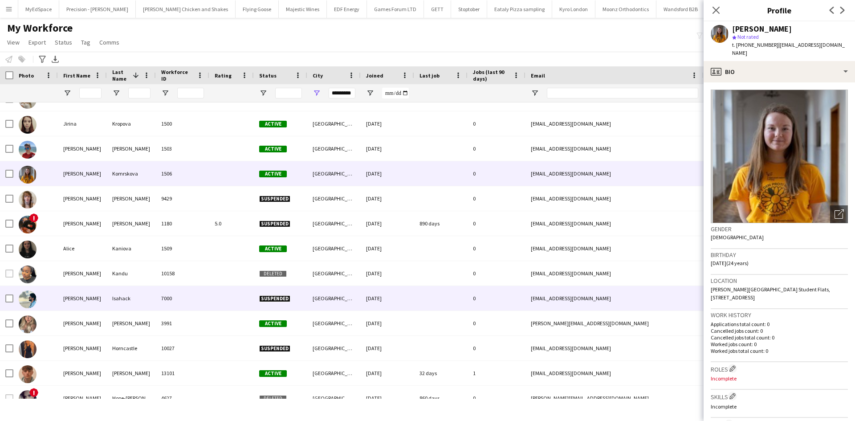
scroll to position [1336, 0]
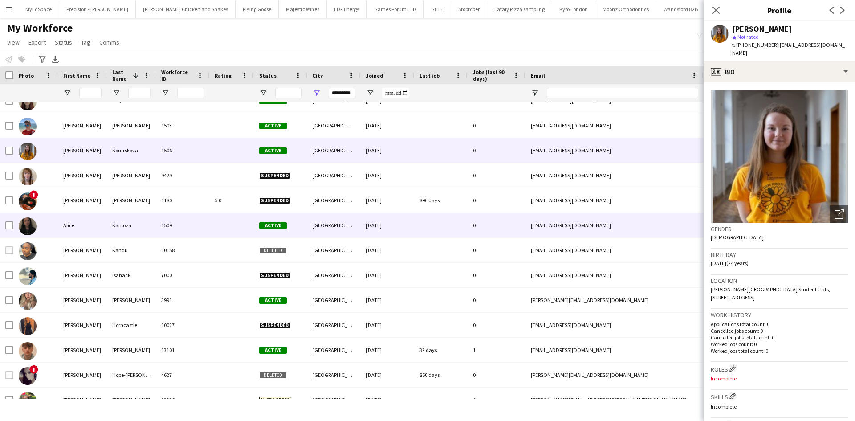
click at [204, 211] on div "1180" at bounding box center [182, 200] width 53 height 24
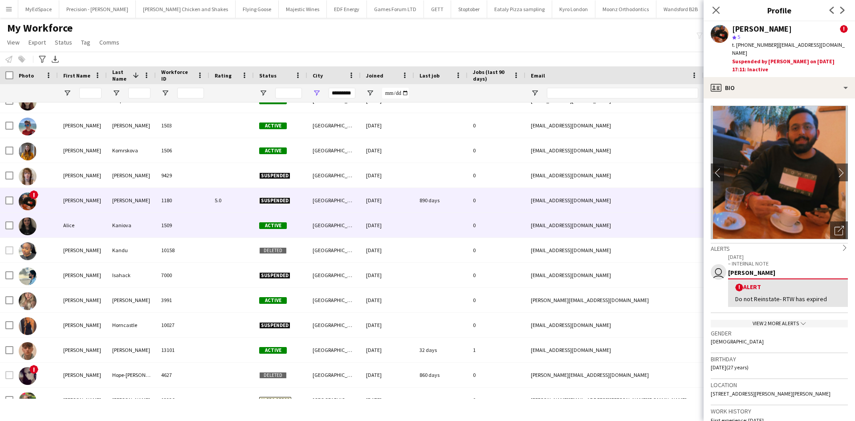
click at [210, 224] on div "Alice Kaniova 1509 Active Newcastle upon Tyne 23-10-2020 0 allykania999@gmail.c…" at bounding box center [572, 225] width 1144 height 25
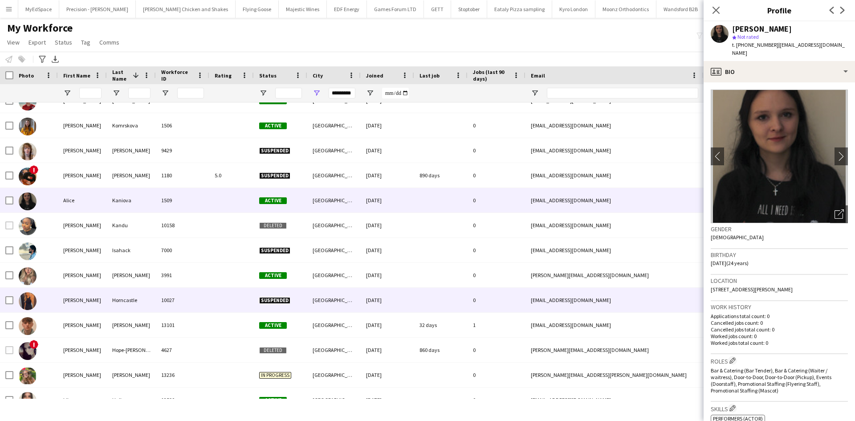
scroll to position [1381, 0]
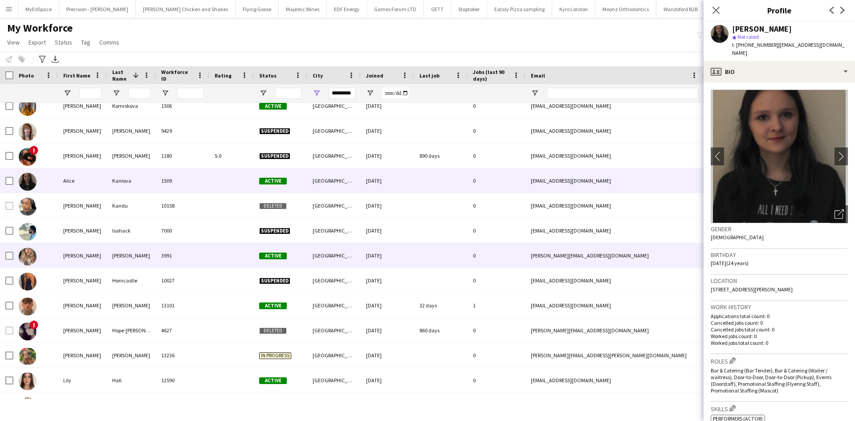
click at [187, 255] on div "3991" at bounding box center [182, 255] width 53 height 24
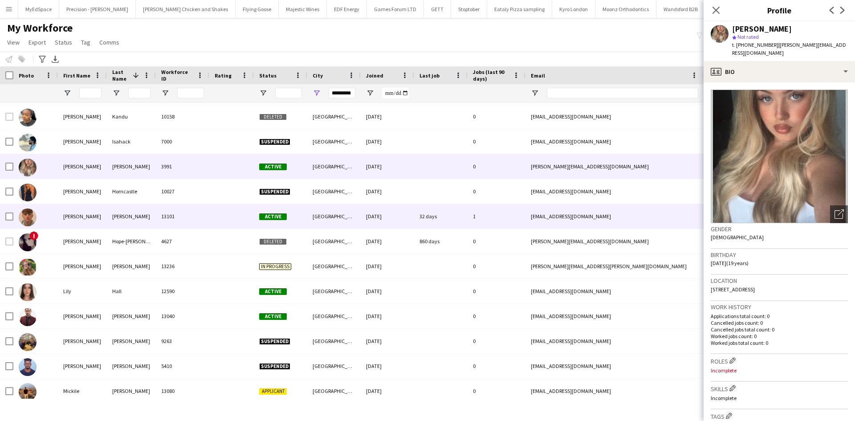
scroll to position [1470, 0]
click at [209, 218] on div "13101" at bounding box center [182, 216] width 53 height 24
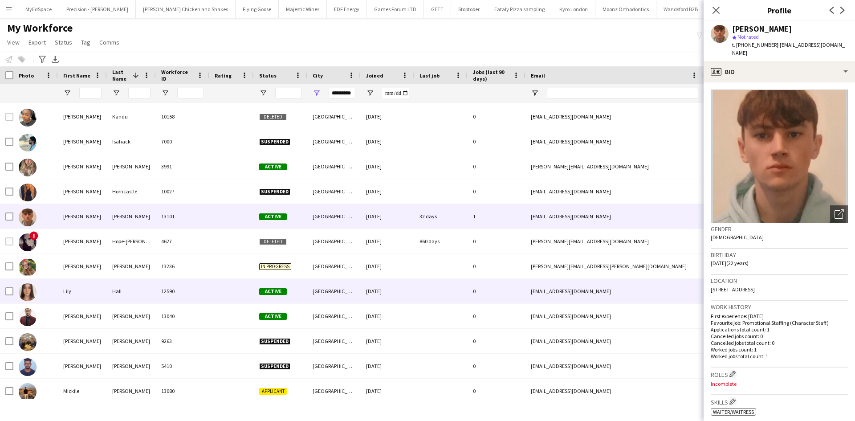
click at [225, 282] on div at bounding box center [231, 291] width 45 height 24
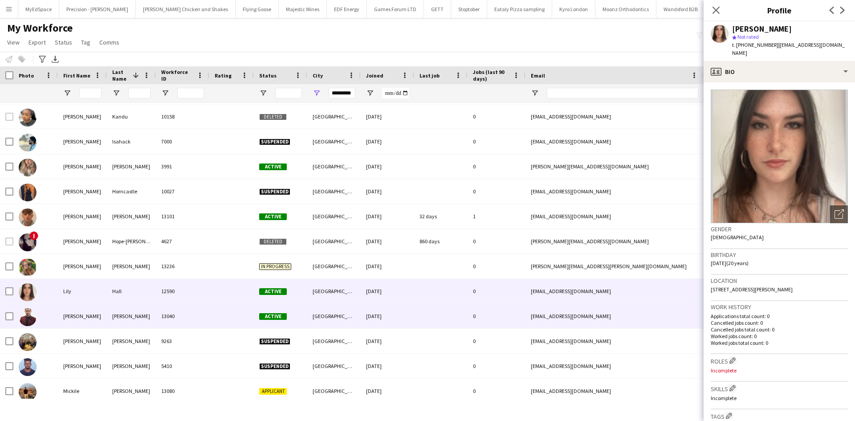
click at [240, 314] on div at bounding box center [231, 316] width 45 height 24
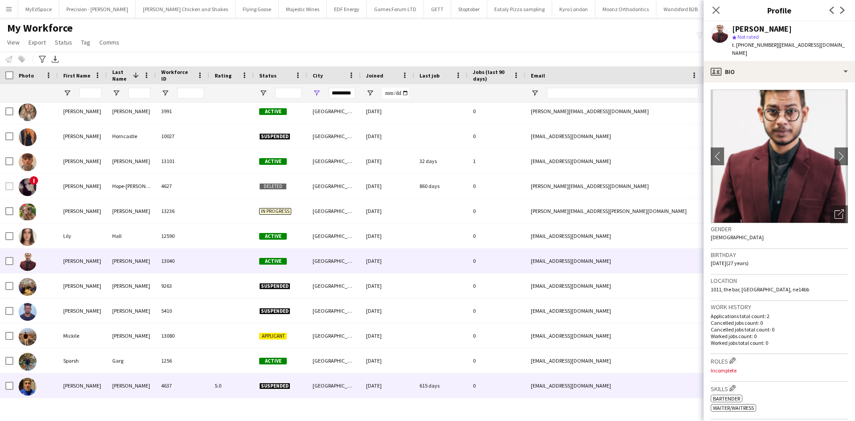
scroll to position [1648, 0]
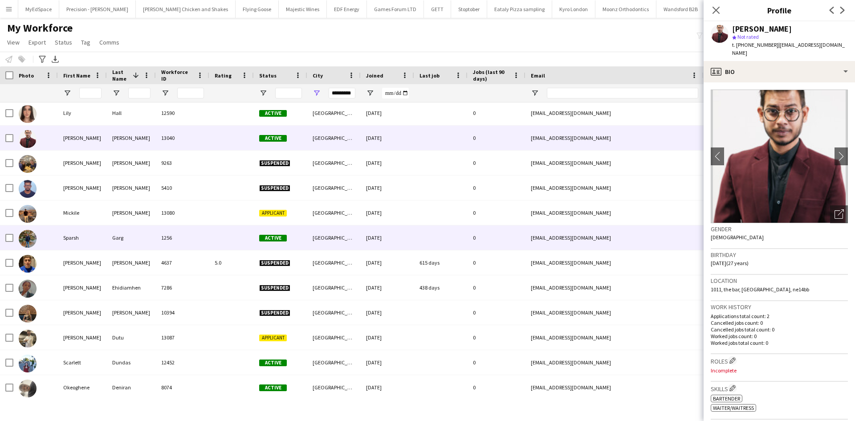
drag, startPoint x: 216, startPoint y: 231, endPoint x: 216, endPoint y: 223, distance: 8.5
click at [216, 233] on div at bounding box center [231, 237] width 45 height 24
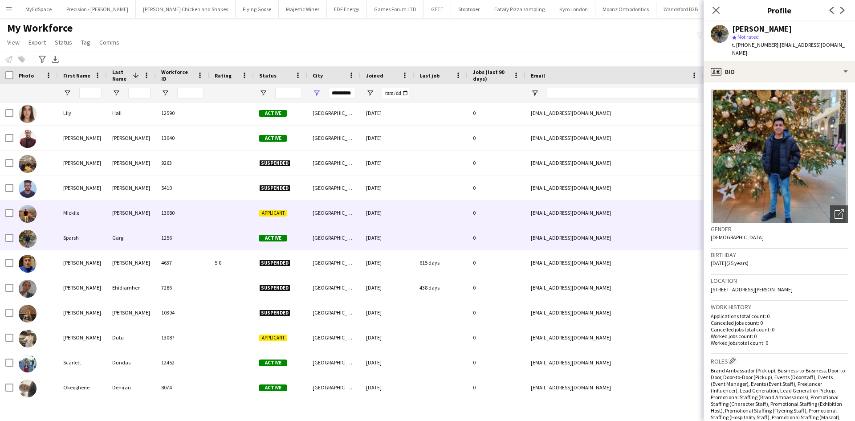
click at [216, 212] on div at bounding box center [231, 212] width 45 height 24
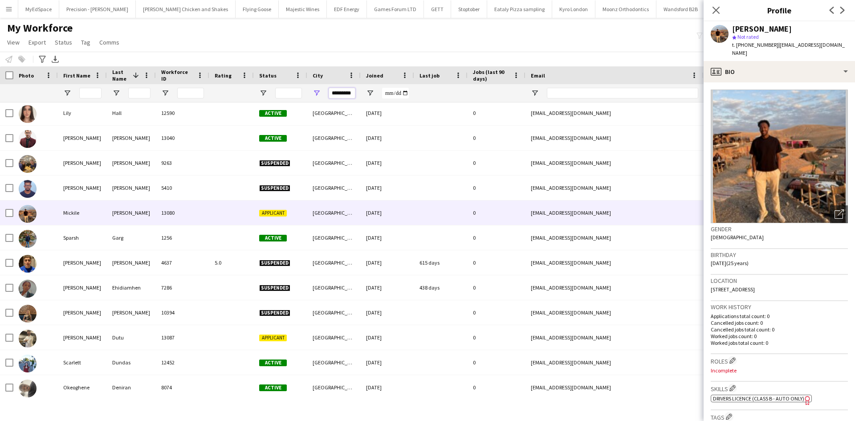
click at [349, 96] on input "*********" at bounding box center [342, 93] width 27 height 11
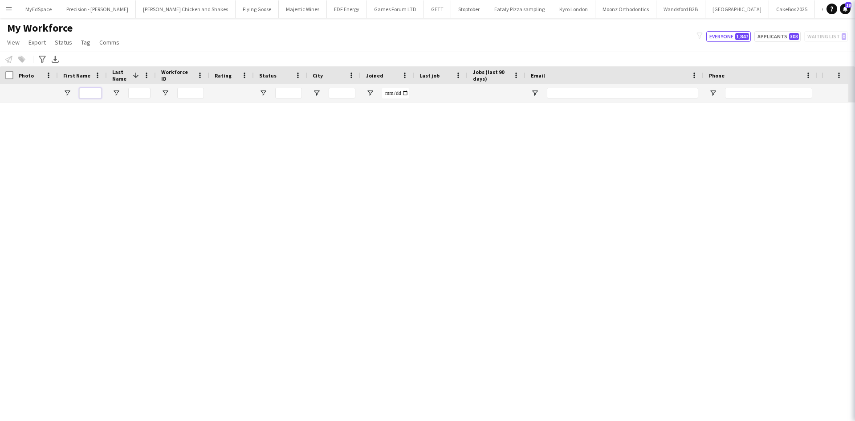
click at [94, 92] on input "First Name Filter Input" at bounding box center [90, 93] width 22 height 11
click at [81, 91] on input "First Name Filter Input" at bounding box center [90, 93] width 22 height 11
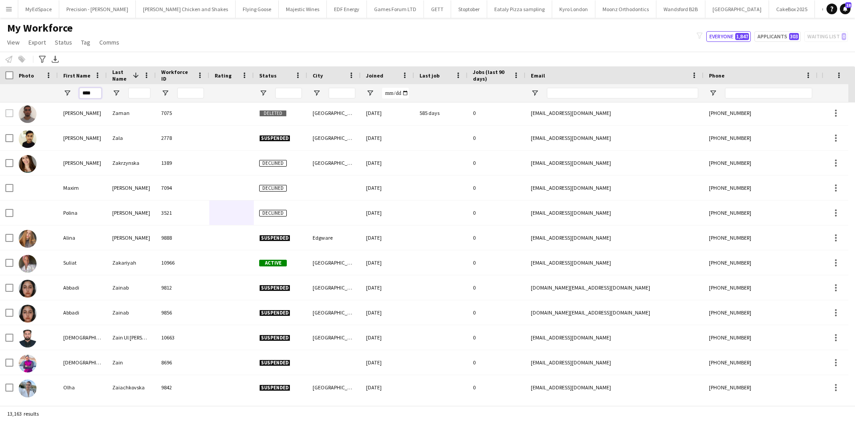
type input "*****"
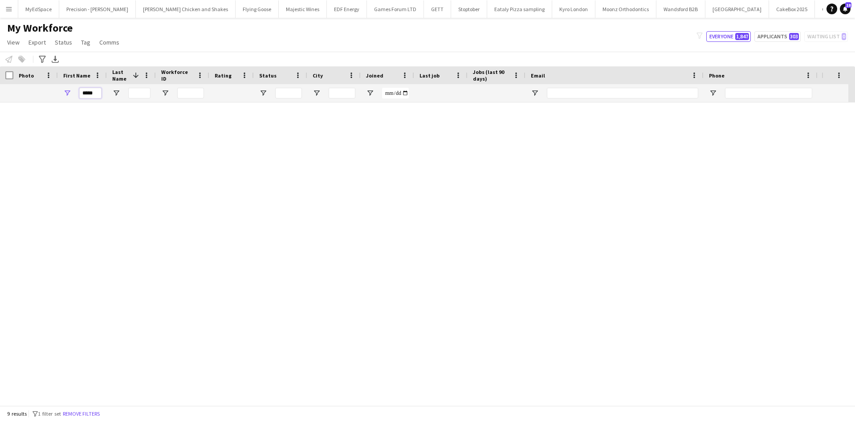
scroll to position [0, 0]
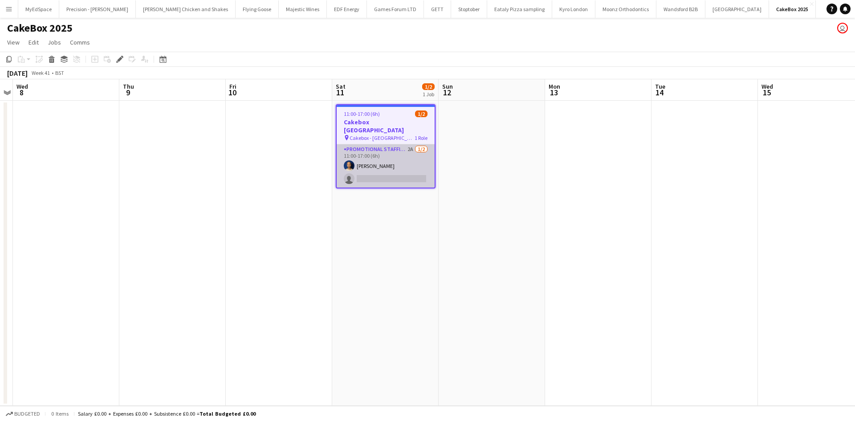
click at [412, 144] on app-card-role "Promotional Staffing (Brand Ambassadors) 2A [DATE] 11:00-17:00 (6h) [PERSON_NAM…" at bounding box center [386, 165] width 98 height 43
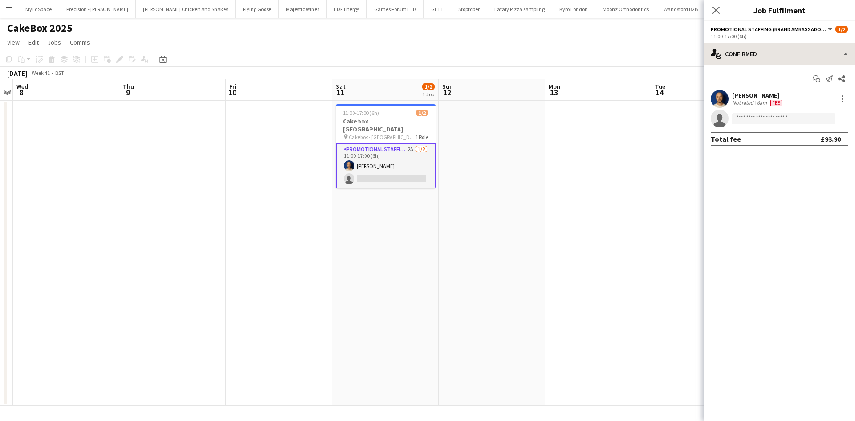
drag, startPoint x: 806, startPoint y: 69, endPoint x: 804, endPoint y: 62, distance: 6.5
click at [806, 69] on div "Start chat Send notification Share [PERSON_NAME] Not rated 6km Fee single-neutr…" at bounding box center [779, 109] width 151 height 89
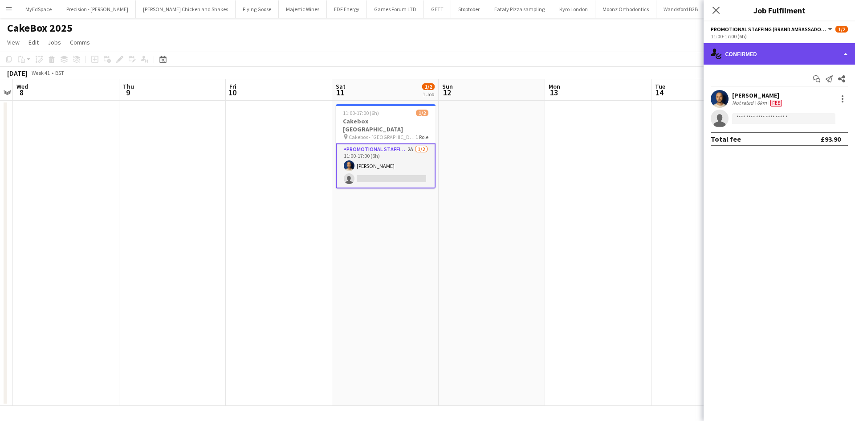
click at [803, 61] on div "single-neutral-actions-check-2 Confirmed" at bounding box center [779, 53] width 151 height 21
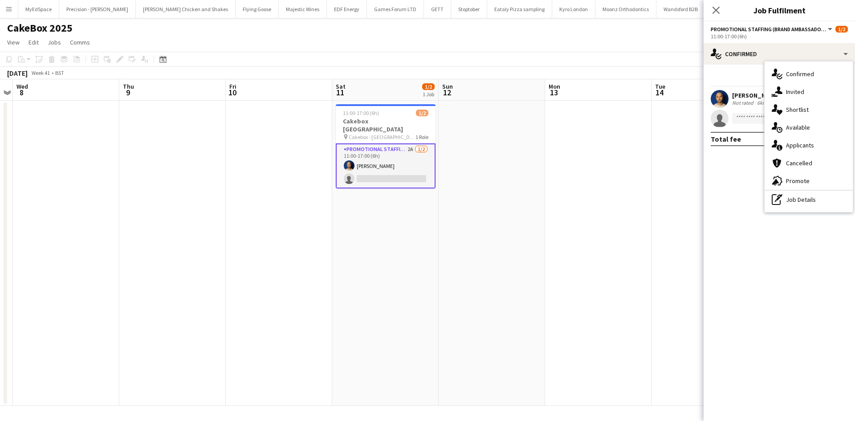
click at [807, 148] on span "Applicants" at bounding box center [800, 145] width 28 height 8
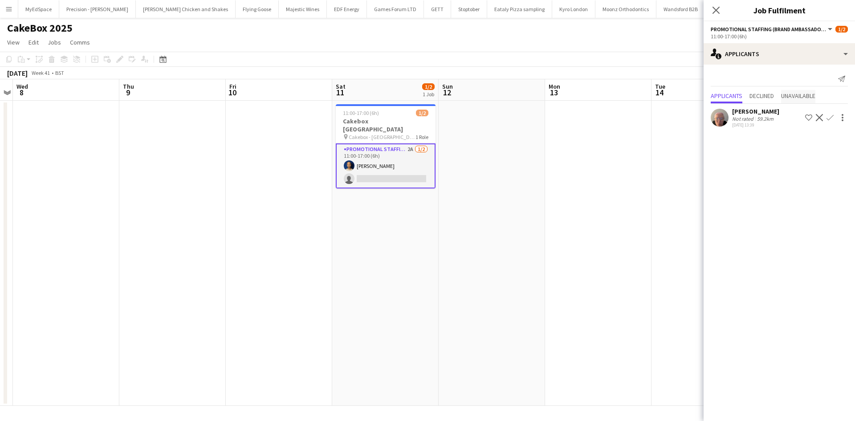
click at [792, 91] on span "Unavailable" at bounding box center [798, 96] width 34 height 13
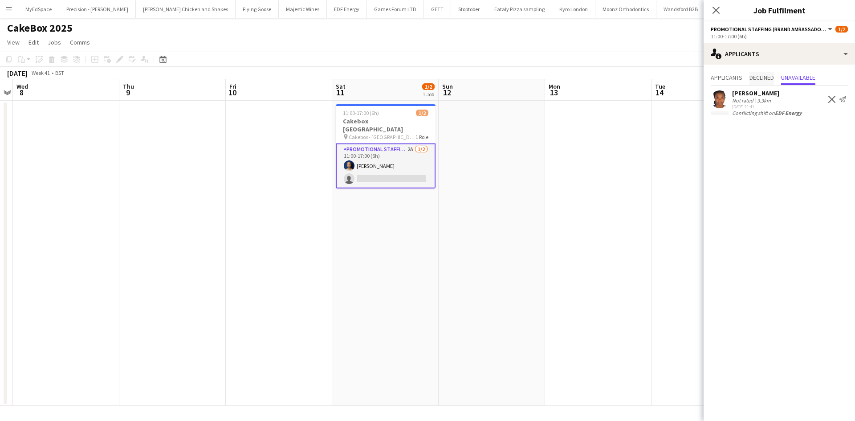
click at [769, 79] on span "Declined" at bounding box center [762, 77] width 24 height 6
click at [724, 79] on span "Applicants" at bounding box center [727, 77] width 32 height 6
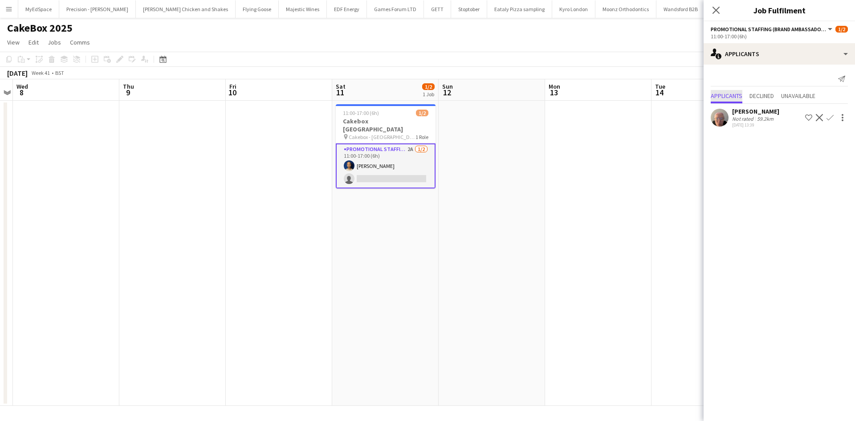
click at [558, 198] on app-date-cell at bounding box center [598, 253] width 106 height 305
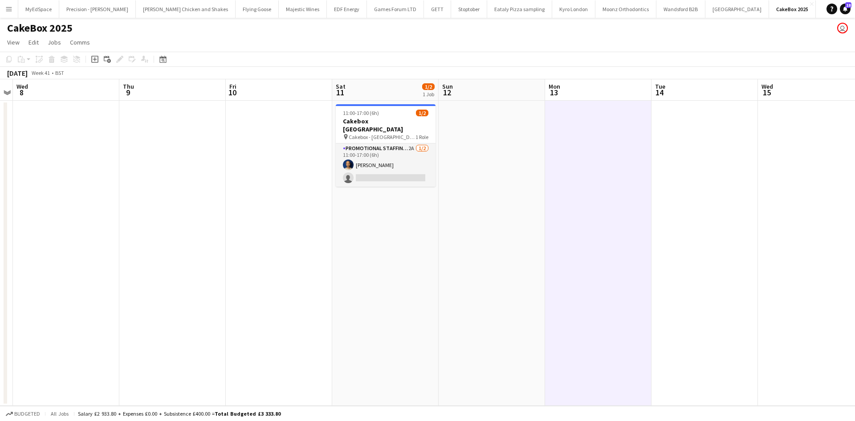
scroll to position [0, 307]
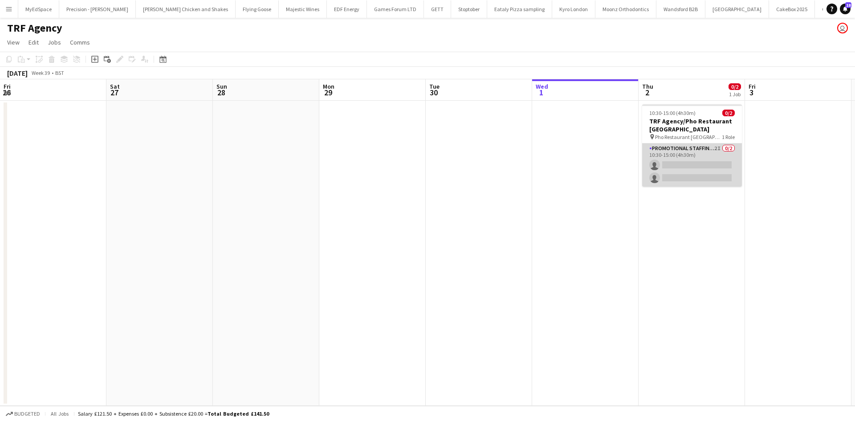
scroll to position [0, 306]
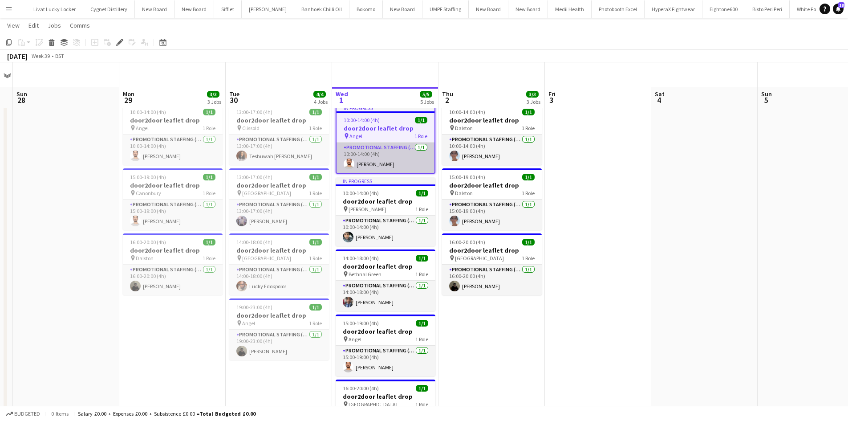
scroll to position [45, 0]
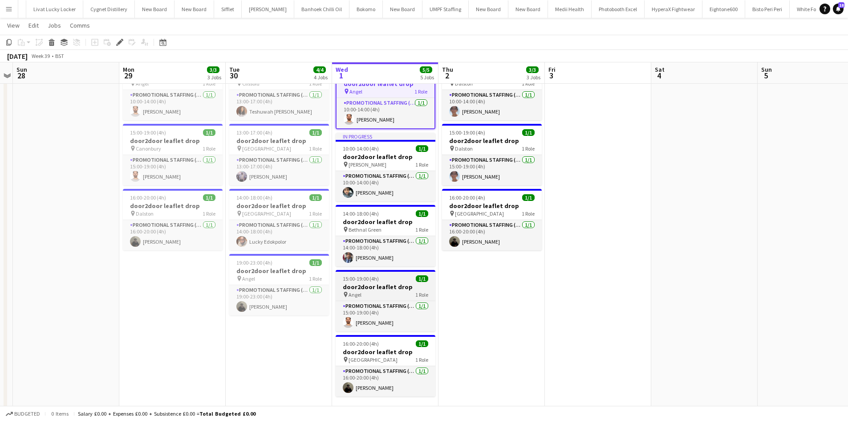
click at [383, 294] on div "pin Angel 1 Role" at bounding box center [386, 294] width 100 height 7
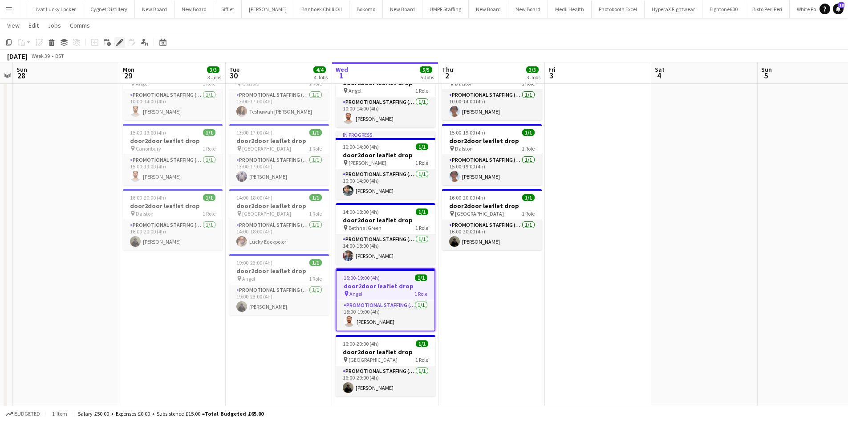
click at [120, 46] on div "Edit" at bounding box center [119, 42] width 11 height 11
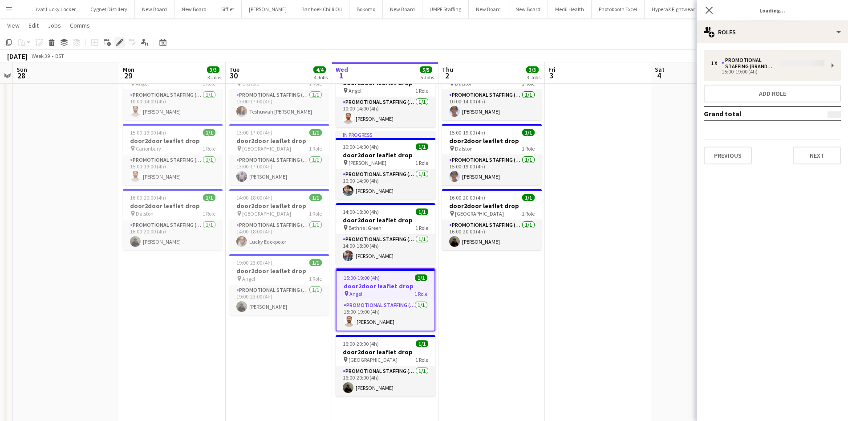
type input "**********"
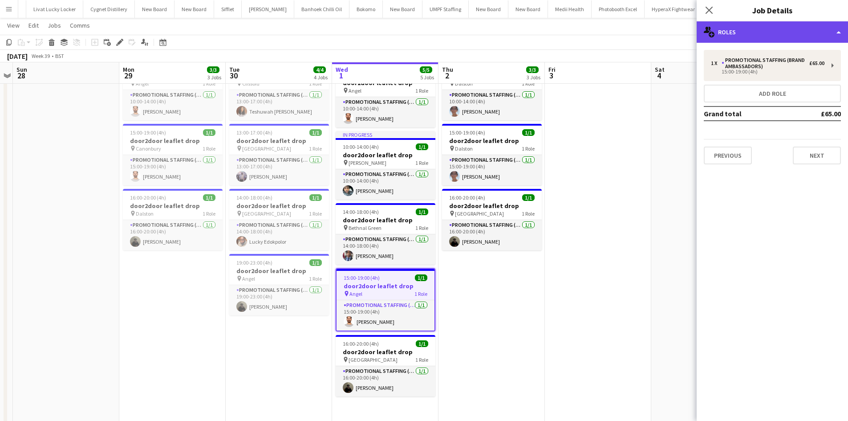
click at [811, 38] on div "multiple-users-add Roles" at bounding box center [772, 31] width 151 height 21
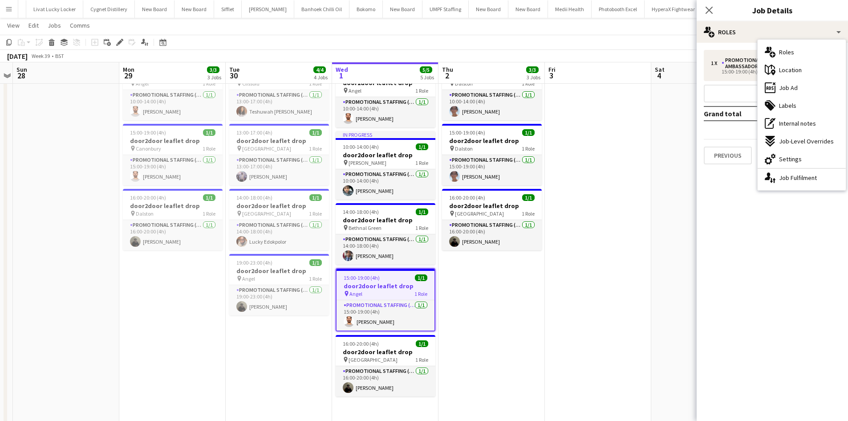
click at [813, 90] on div "ads-window Job Ad" at bounding box center [802, 88] width 88 height 18
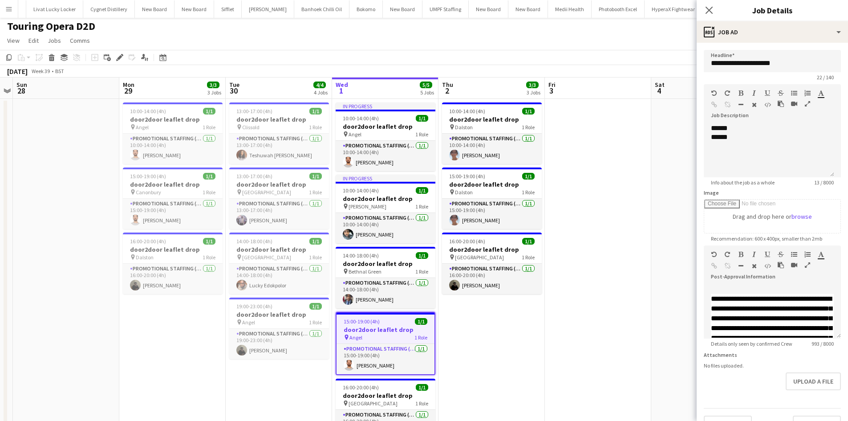
scroll to position [0, 0]
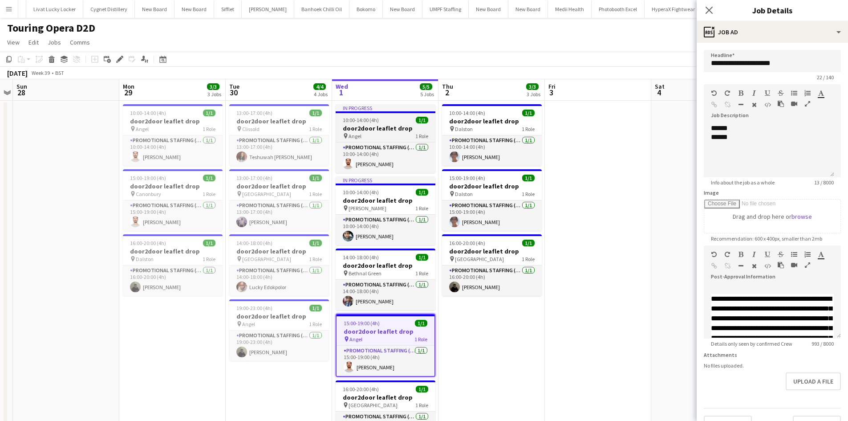
drag, startPoint x: 395, startPoint y: 137, endPoint x: 398, endPoint y: 143, distance: 6.8
click at [395, 137] on div "pin Angel 1 Role" at bounding box center [386, 135] width 100 height 7
type input "**********"
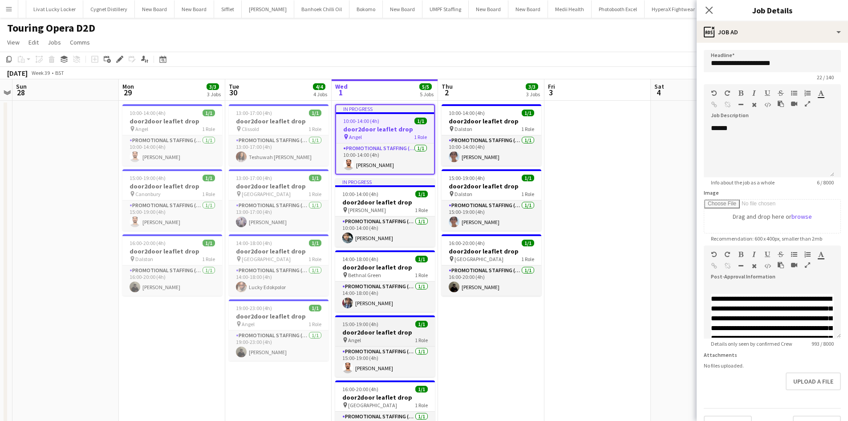
click at [375, 334] on h3 "door2door leaflet drop" at bounding box center [385, 332] width 100 height 8
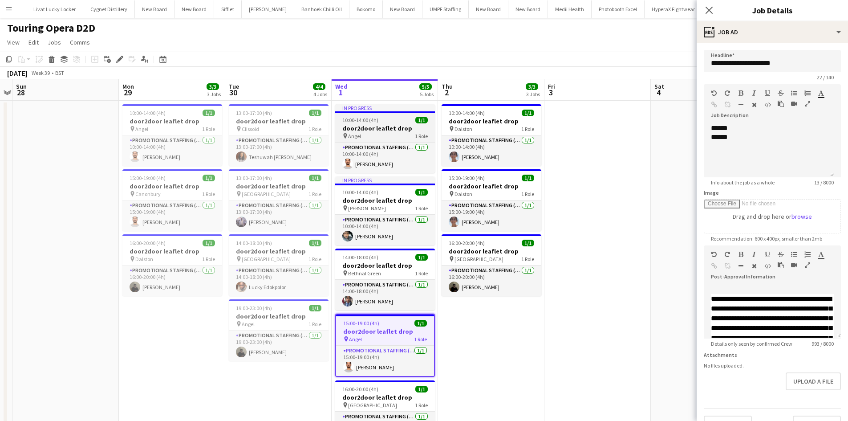
click at [371, 131] on h3 "door2door leaflet drop" at bounding box center [385, 128] width 100 height 8
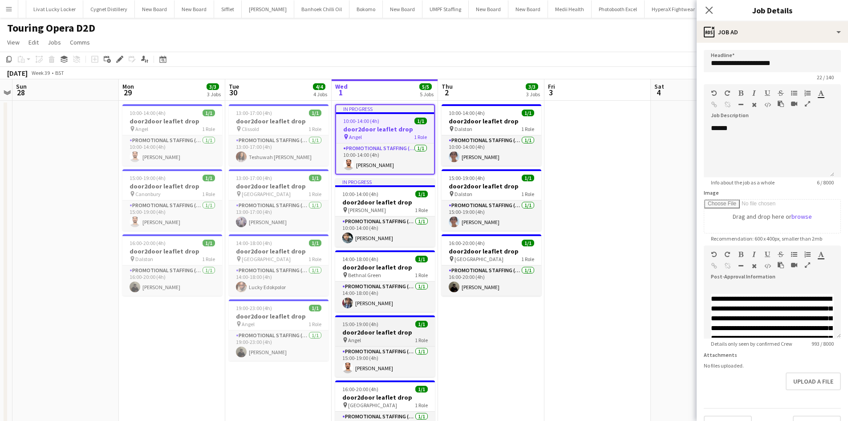
click at [388, 338] on div "pin Angel 1 Role" at bounding box center [385, 339] width 100 height 7
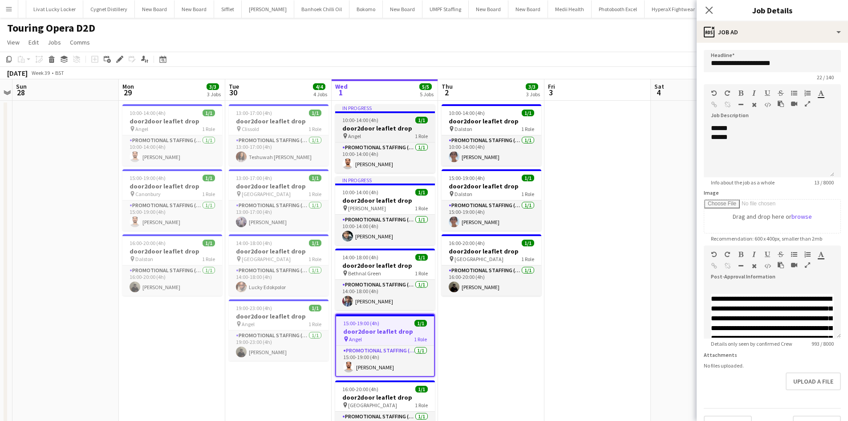
click at [360, 122] on span "10:00-14:00 (4h)" at bounding box center [360, 120] width 36 height 7
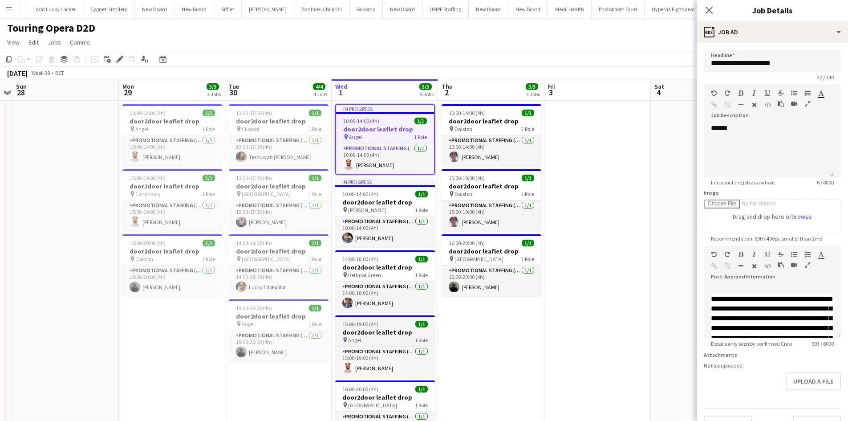
click at [386, 337] on div "pin Angel 1 Role" at bounding box center [385, 339] width 100 height 7
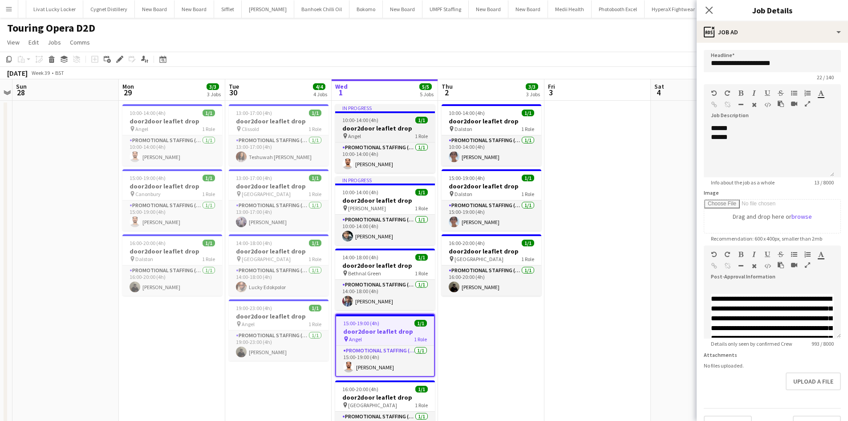
click at [387, 128] on h3 "door2door leaflet drop" at bounding box center [385, 128] width 100 height 8
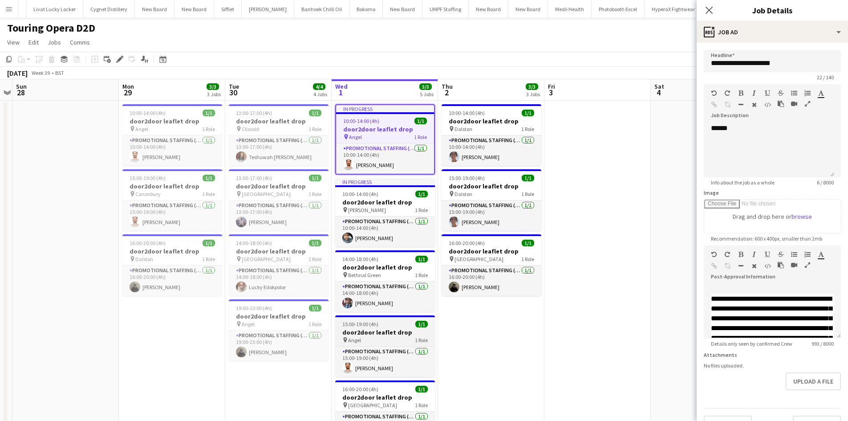
click at [377, 337] on app-job-card "15:00-19:00 (4h) 1/1 door2door leaflet drop pin Angel 1 Role Promotional Staffi…" at bounding box center [385, 345] width 100 height 61
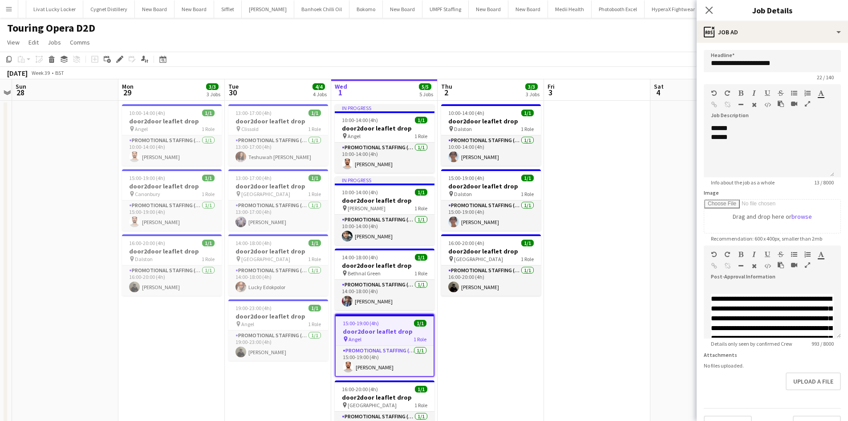
click at [690, 266] on app-date-cell at bounding box center [704, 301] width 106 height 401
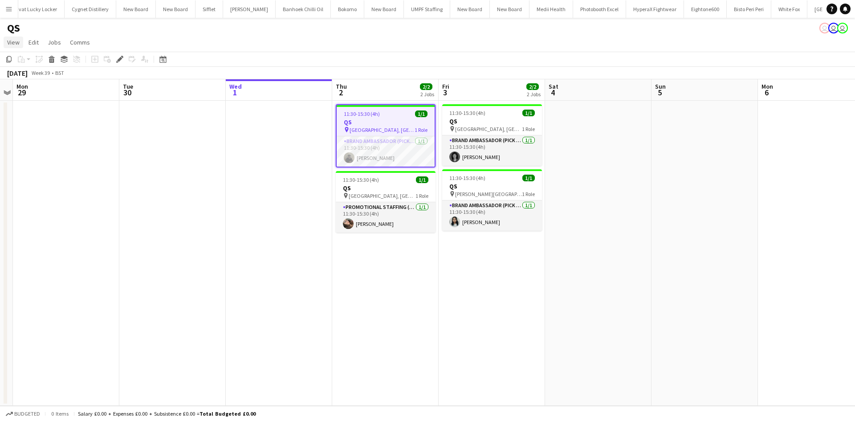
scroll to position [0, 2487]
click at [122, 62] on icon "Edit" at bounding box center [119, 59] width 7 height 7
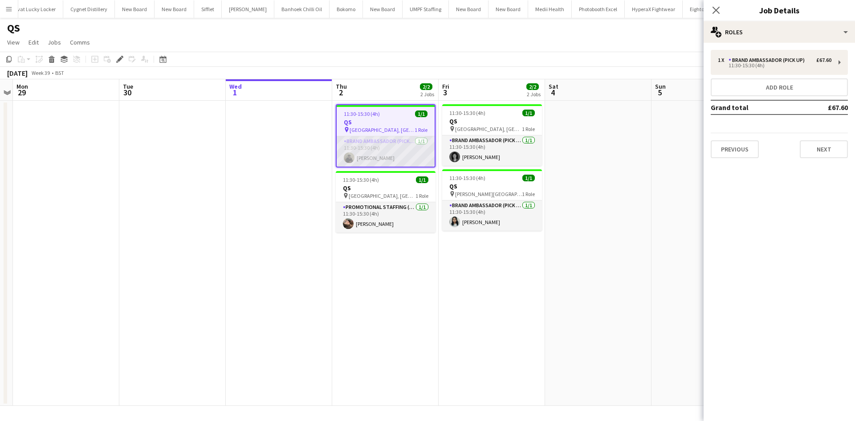
click at [397, 155] on app-card-role "Brand Ambassador (Pick up) [DATE] 11:30-15:30 (4h) [PERSON_NAME]" at bounding box center [386, 151] width 98 height 30
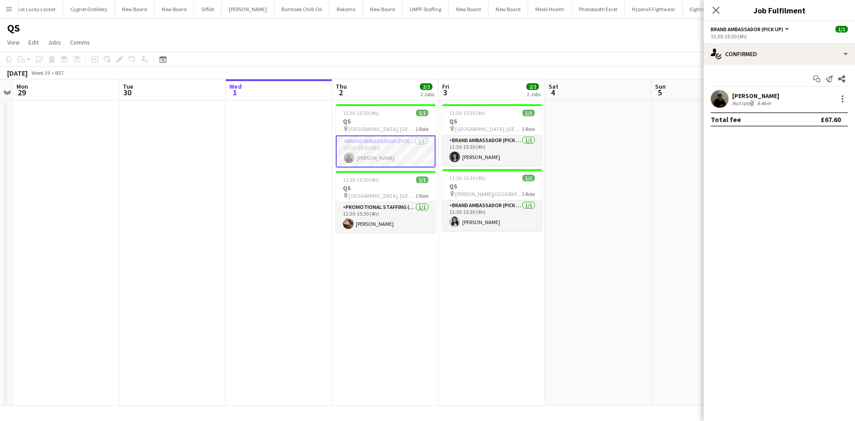
click at [749, 102] on div "Not rated" at bounding box center [743, 103] width 23 height 7
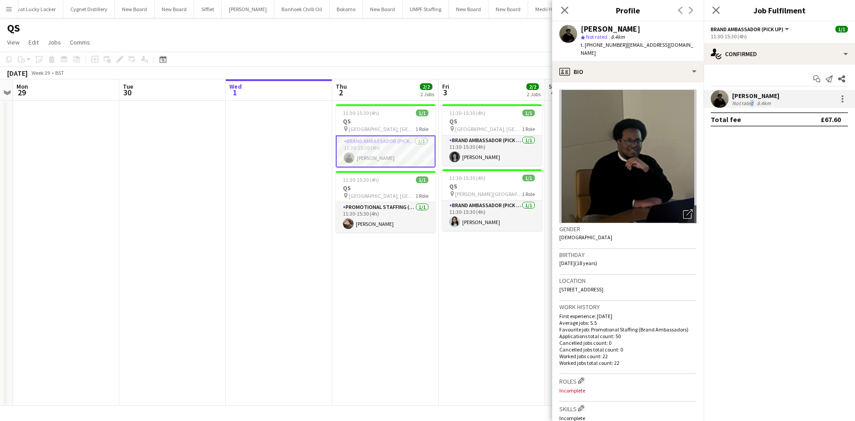
drag, startPoint x: 682, startPoint y: 279, endPoint x: 550, endPoint y: 288, distance: 132.1
click at [543, 286] on body "Menu Boards Boards Boards All jobs Status Workforce Workforce My Workforce Recr…" at bounding box center [427, 210] width 855 height 421
click at [630, 277] on h3 "Location" at bounding box center [627, 281] width 137 height 8
drag, startPoint x: 679, startPoint y: 280, endPoint x: 582, endPoint y: 284, distance: 96.7
click at [557, 286] on app-crew-profile-bio "Open photos pop-in Gender [DEMOGRAPHIC_DATA] Birthday [DEMOGRAPHIC_DATA] (18 ye…" at bounding box center [627, 251] width 151 height 338
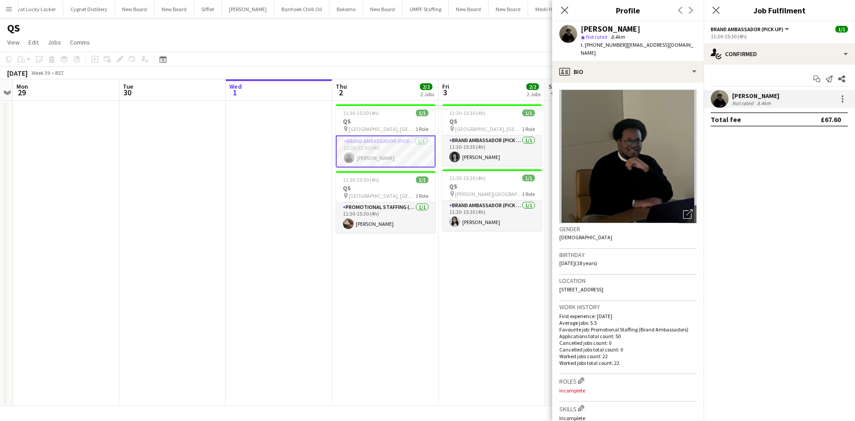
copy span "[STREET_ADDRESS]"
click at [373, 354] on app-date-cell "11:30-15:30 (4h) 1/1 QS pin UCL, [GEOGRAPHIC_DATA] 1 Role Brand Ambassador (Pic…" at bounding box center [385, 253] width 106 height 305
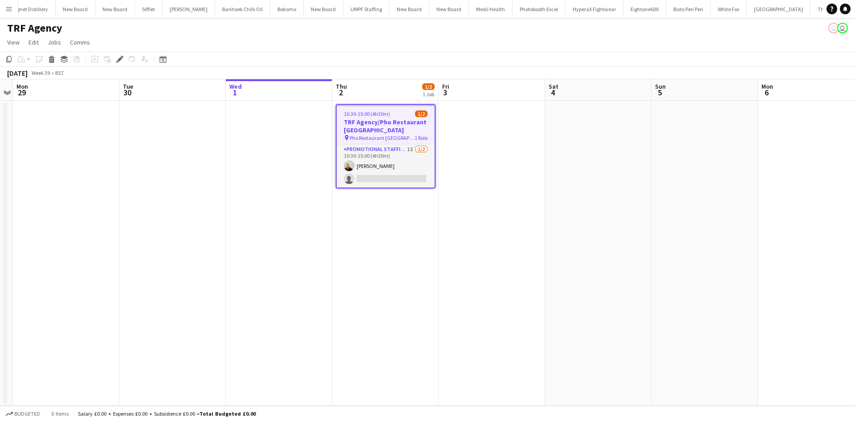
scroll to position [0, 2571]
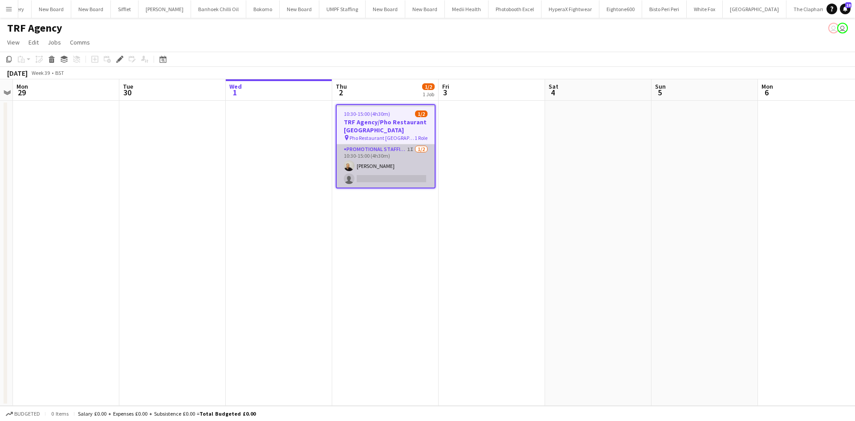
click at [408, 149] on app-card-role "Promotional Staffing (Flyering Staff) 1I [DATE] 10:30-15:00 (4h30m) [PERSON_NAM…" at bounding box center [386, 165] width 98 height 43
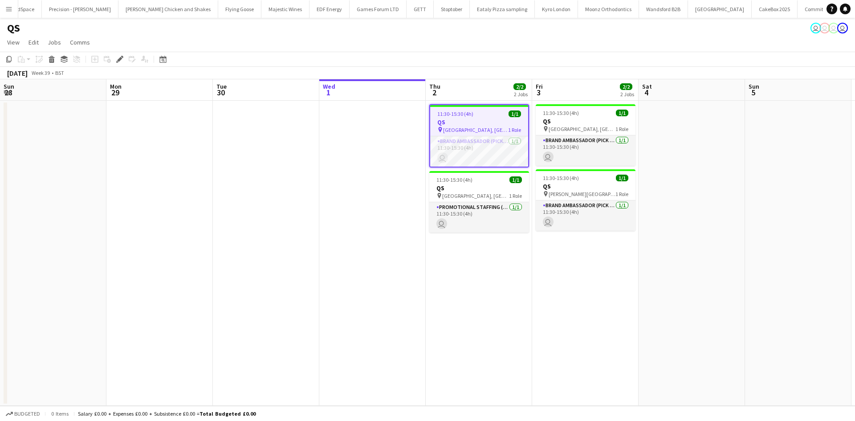
scroll to position [0, 306]
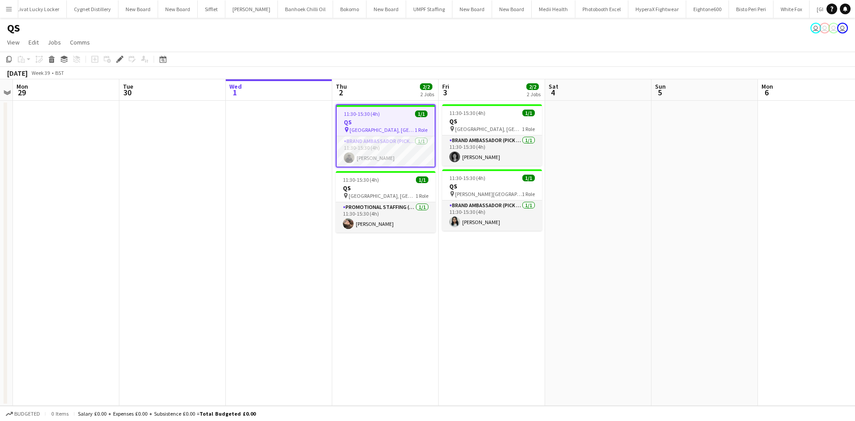
drag, startPoint x: 392, startPoint y: 159, endPoint x: 786, endPoint y: 174, distance: 394.4
click at [392, 158] on app-card-role "Brand Ambassador (Pick up) [DATE] 11:30-15:30 (4h) [PERSON_NAME]" at bounding box center [386, 151] width 98 height 30
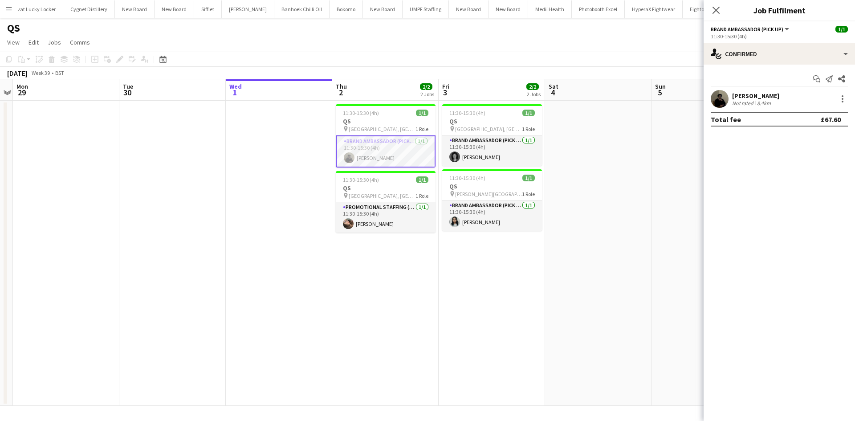
click at [754, 91] on div "[PERSON_NAME] Not rated 8.4km" at bounding box center [779, 99] width 151 height 18
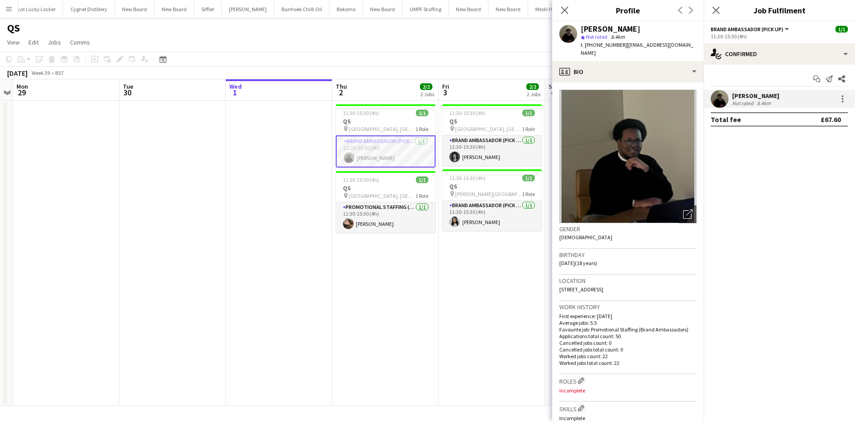
drag, startPoint x: 446, startPoint y: 289, endPoint x: 438, endPoint y: 276, distance: 16.0
click at [446, 289] on app-date-cell "11:30-15:30 (4h) 1/1 QS pin [GEOGRAPHIC_DATA], [GEOGRAPHIC_DATA] 1 Role Brand A…" at bounding box center [492, 253] width 106 height 305
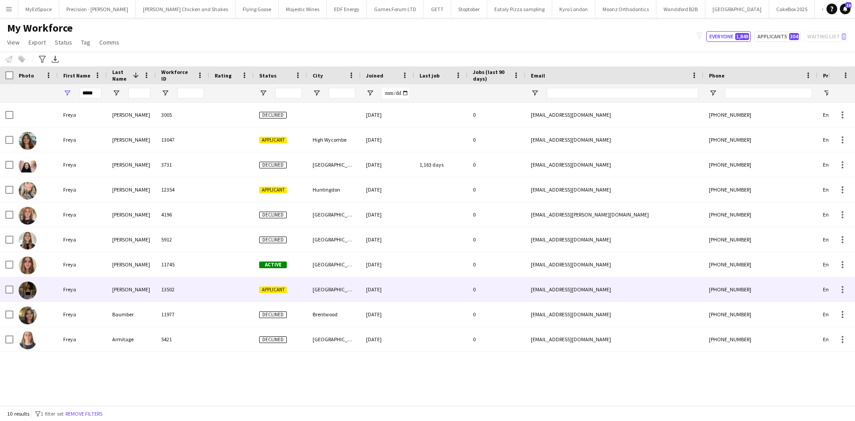
click at [151, 291] on div "[PERSON_NAME]" at bounding box center [131, 289] width 49 height 24
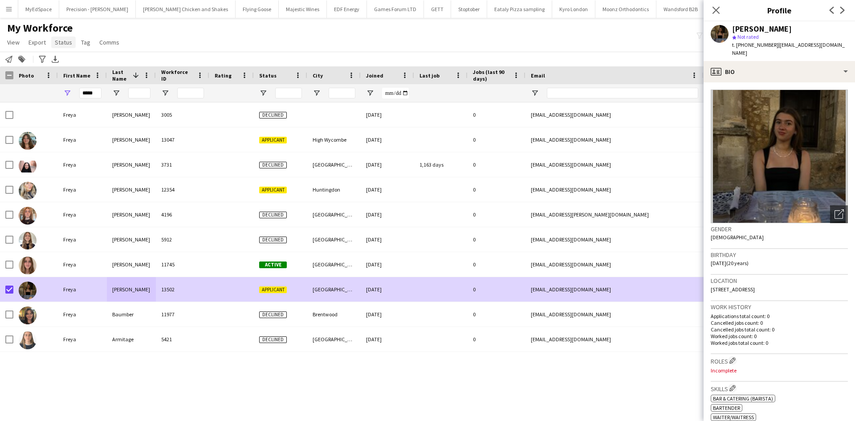
click at [57, 43] on span "Status" at bounding box center [63, 42] width 17 height 8
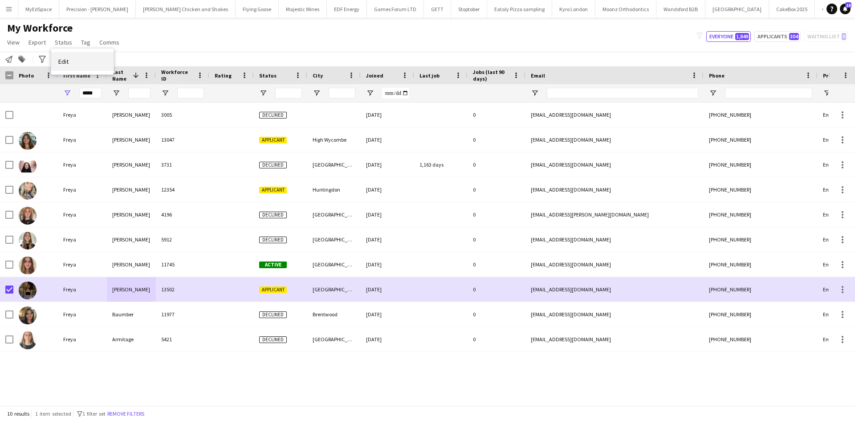
click at [84, 60] on link "Edit" at bounding box center [82, 61] width 62 height 19
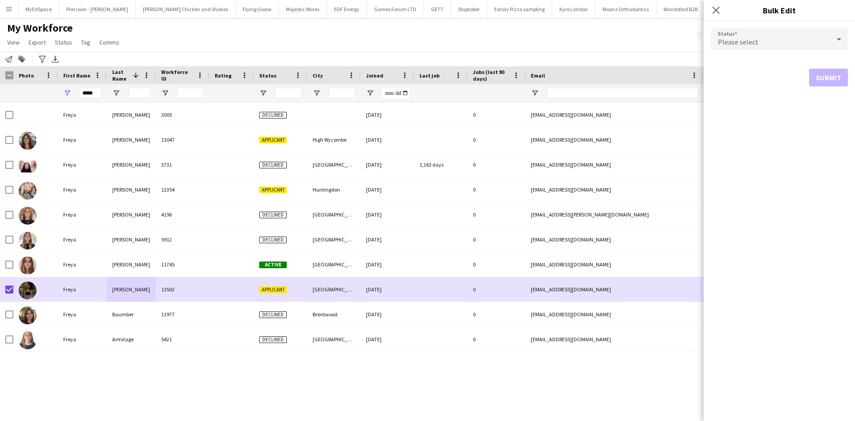
click at [787, 42] on div "Please select" at bounding box center [770, 39] width 119 height 21
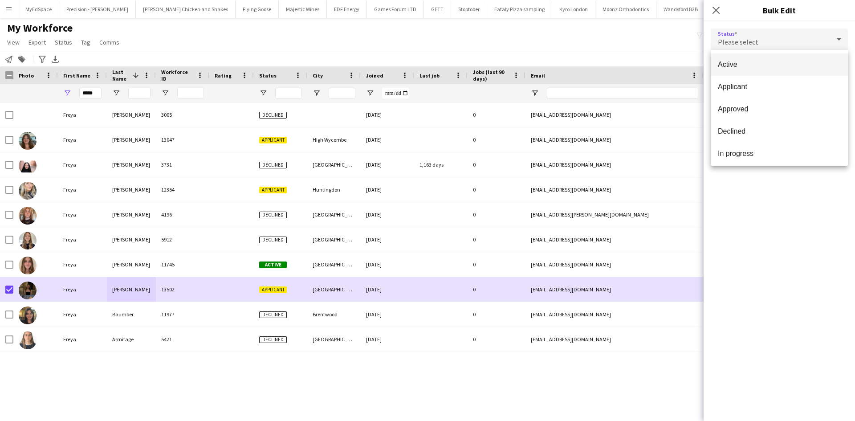
click at [779, 70] on mat-option "Active" at bounding box center [779, 64] width 137 height 22
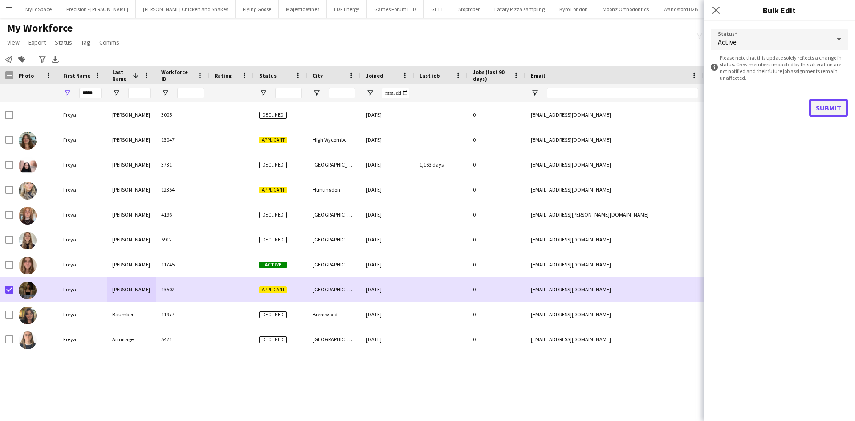
click at [842, 108] on button "Submit" at bounding box center [828, 108] width 39 height 18
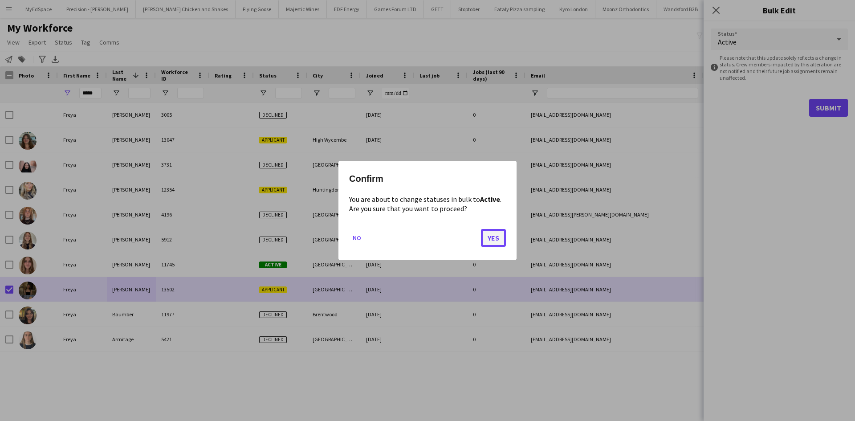
click at [489, 238] on button "Yes" at bounding box center [493, 238] width 25 height 18
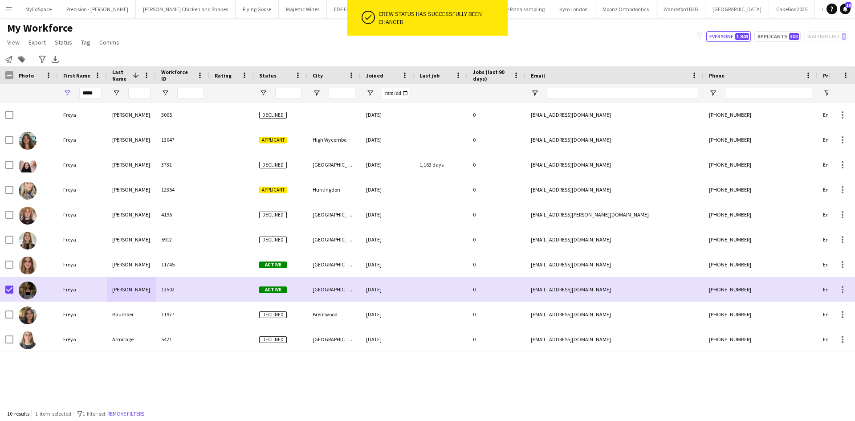
drag, startPoint x: 566, startPoint y: 54, endPoint x: 622, endPoint y: 76, distance: 59.8
click at [567, 54] on div "Notify workforce Add to tag Search tags magnifier Add tag Advanced filters Adva…" at bounding box center [427, 59] width 855 height 15
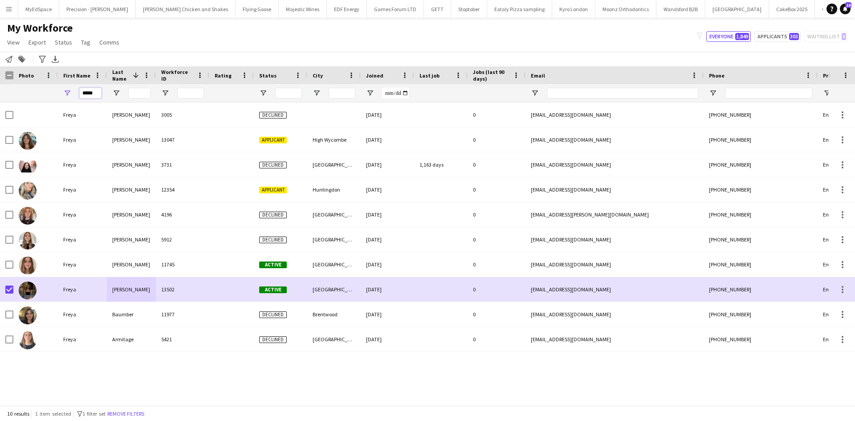
click at [101, 97] on input "*****" at bounding box center [90, 93] width 22 height 11
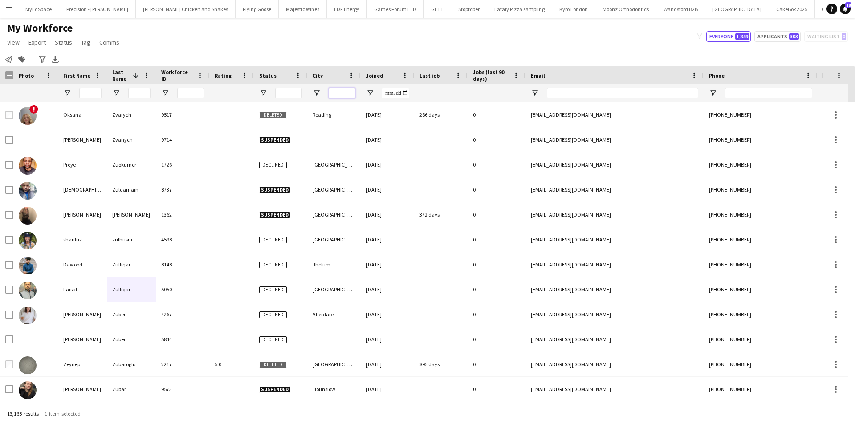
click at [340, 94] on input "City Filter Input" at bounding box center [342, 93] width 27 height 11
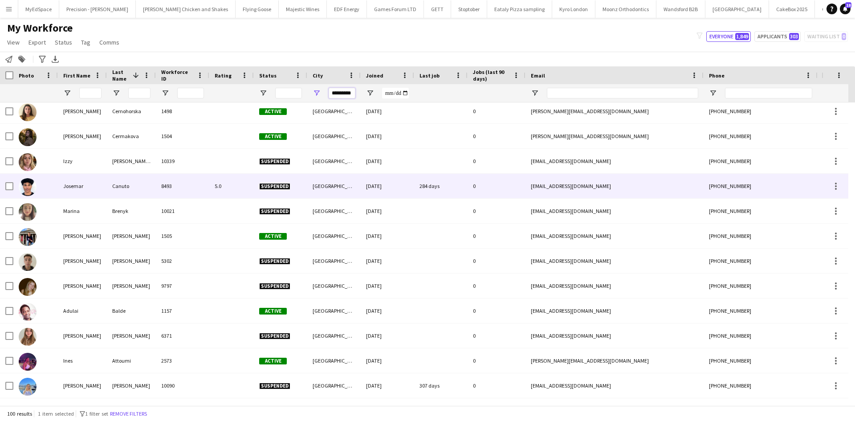
scroll to position [1996, 0]
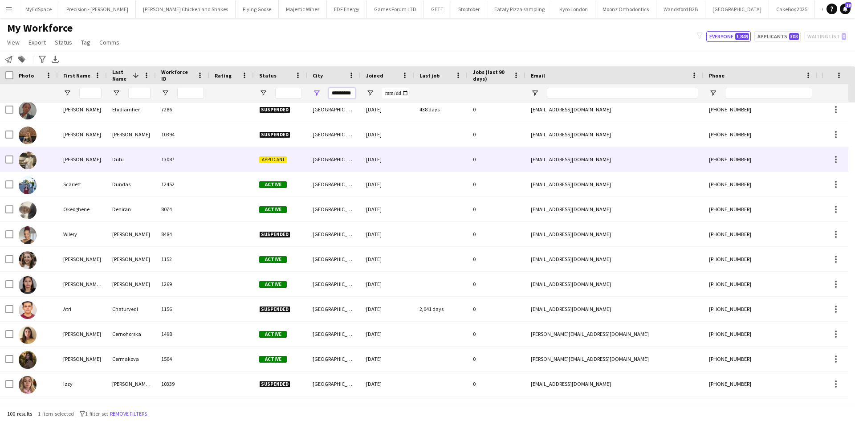
type input "*********"
click at [152, 158] on div "Dutu" at bounding box center [131, 159] width 49 height 24
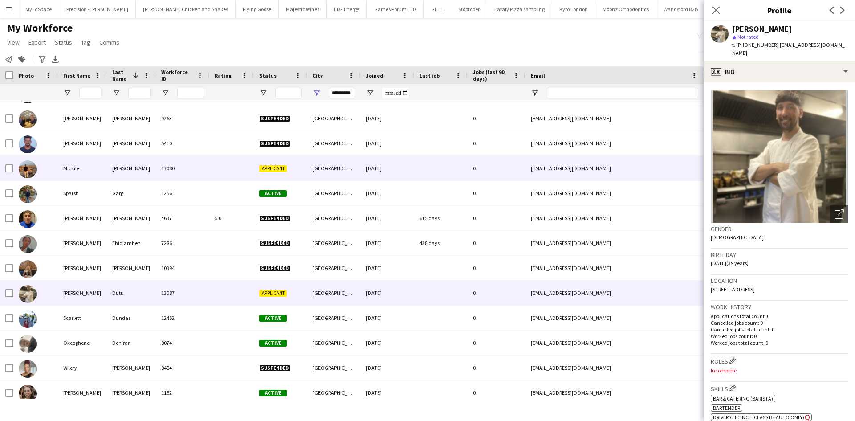
click at [157, 167] on div "13080" at bounding box center [182, 168] width 53 height 24
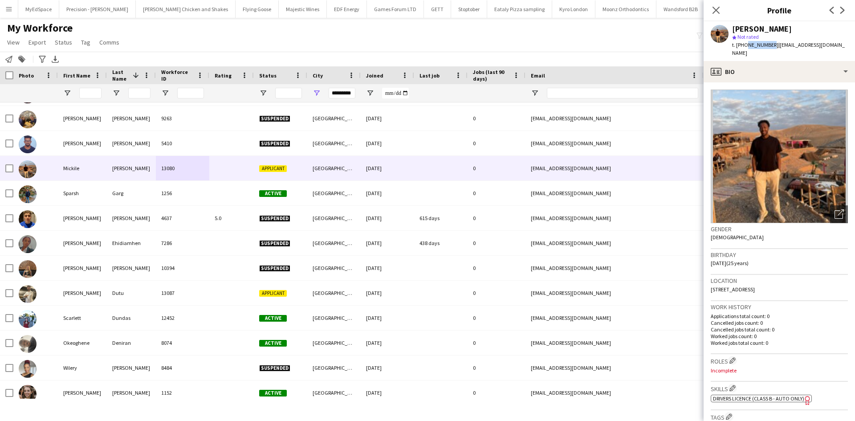
drag, startPoint x: 745, startPoint y: 44, endPoint x: 769, endPoint y: 47, distance: 24.2
click at [769, 47] on span "t. +447415946714" at bounding box center [755, 44] width 46 height 7
click at [773, 45] on span "| pronoun_outcrop.8b@icloud.com" at bounding box center [788, 48] width 113 height 15
drag, startPoint x: 770, startPoint y: 44, endPoint x: 745, endPoint y: 46, distance: 25.4
click at [745, 46] on span "t. +447415946714" at bounding box center [755, 44] width 46 height 7
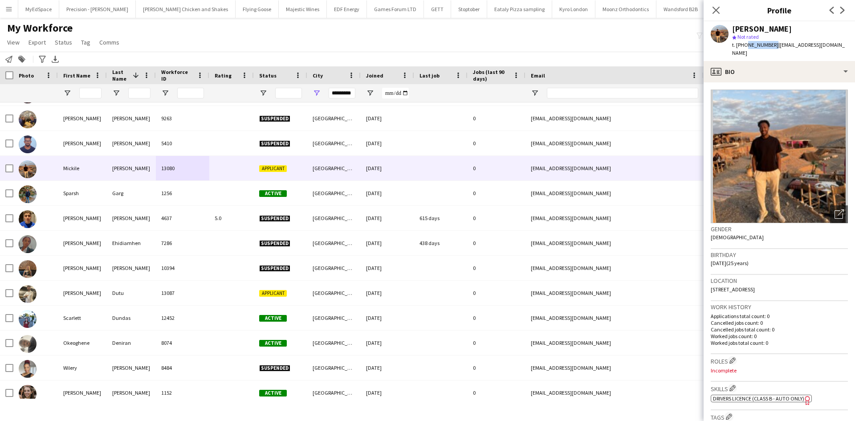
copy span "7415946714"
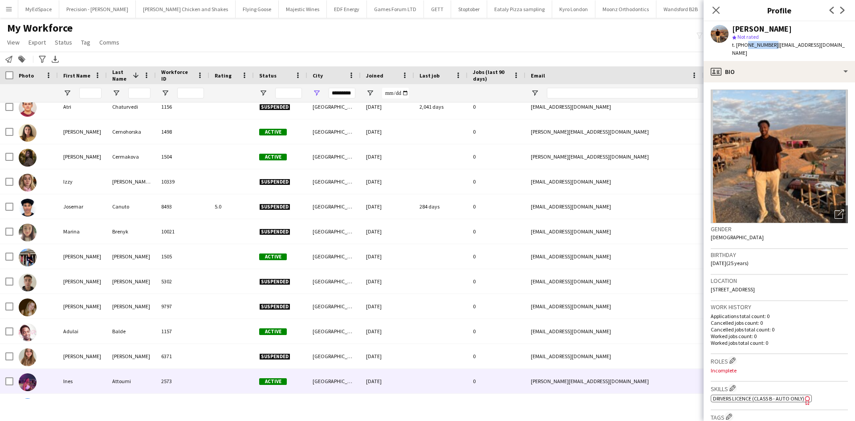
scroll to position [2182, 0]
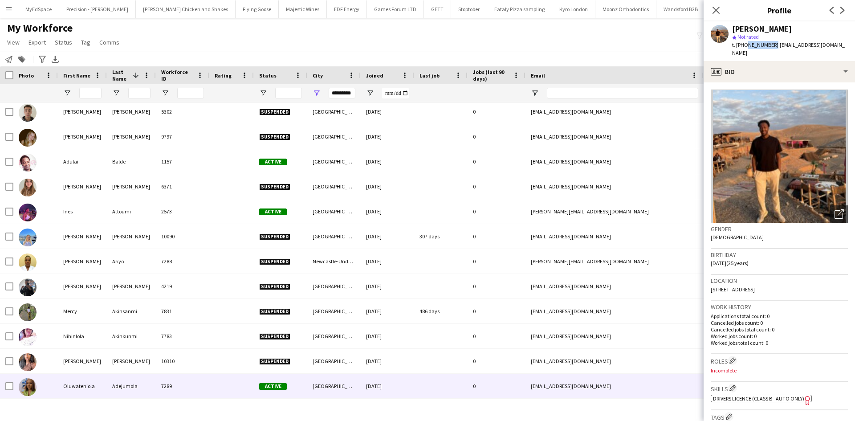
click at [310, 387] on div "Newcastle upon Tyne" at bounding box center [333, 386] width 53 height 24
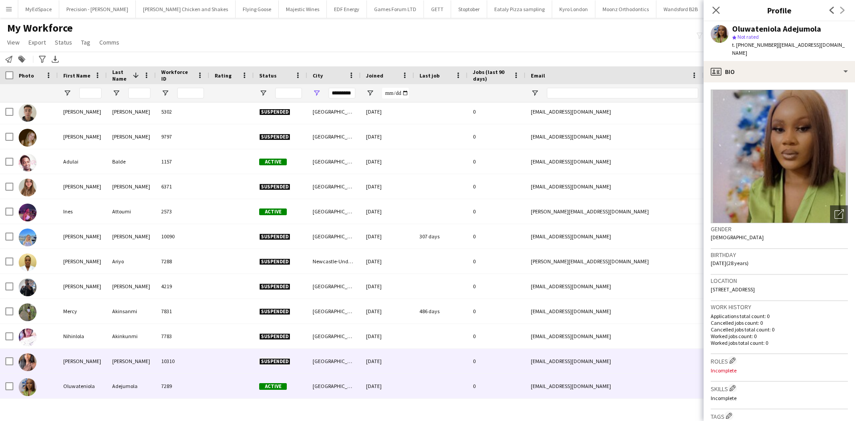
click at [231, 355] on div at bounding box center [231, 361] width 45 height 24
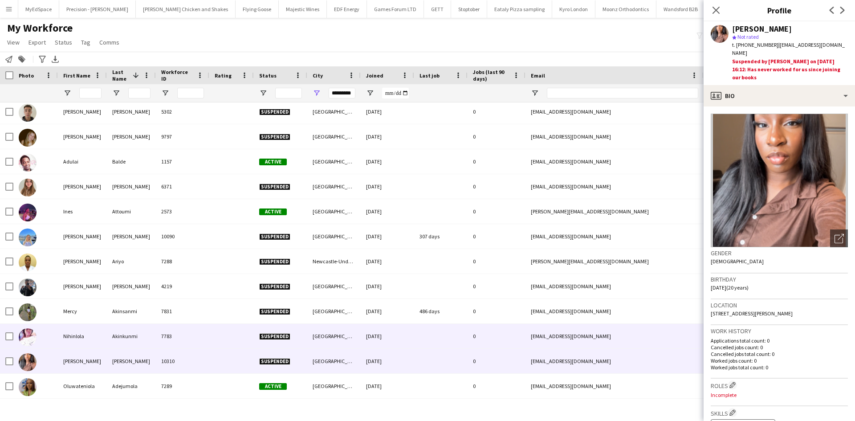
click at [224, 330] on div at bounding box center [231, 336] width 45 height 24
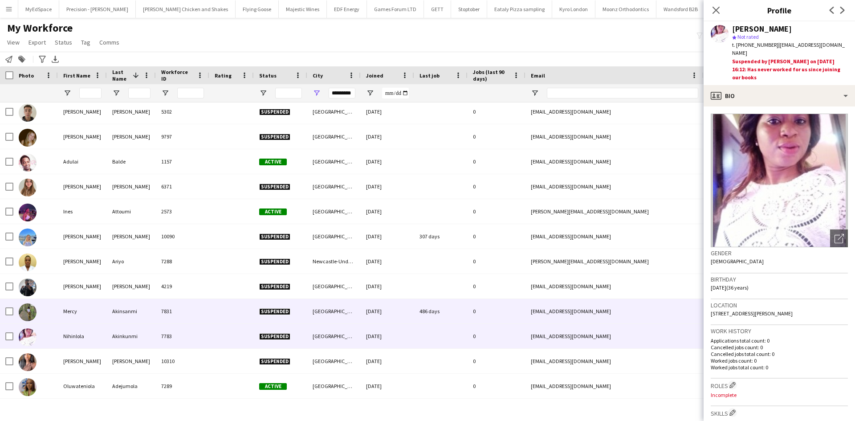
click at [226, 312] on div at bounding box center [231, 311] width 45 height 24
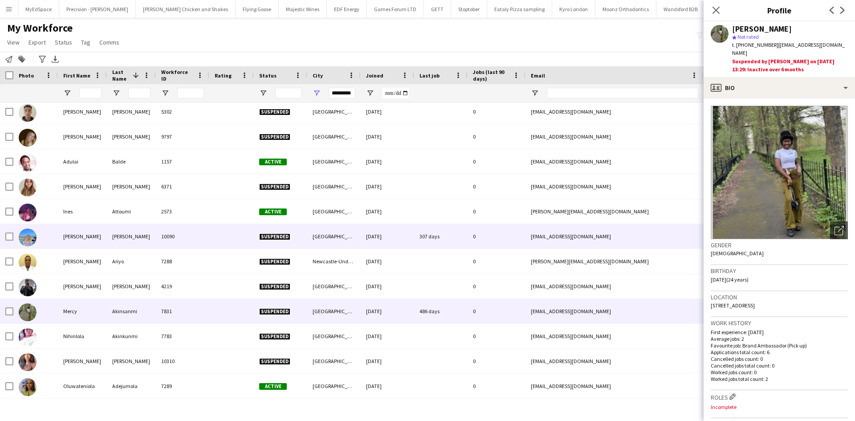
click at [183, 237] on div "10090" at bounding box center [182, 236] width 53 height 24
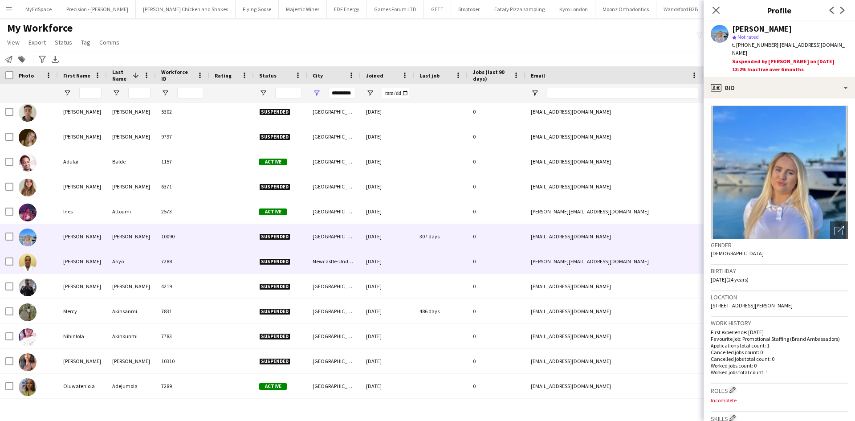
click at [206, 267] on div "7288" at bounding box center [182, 261] width 53 height 24
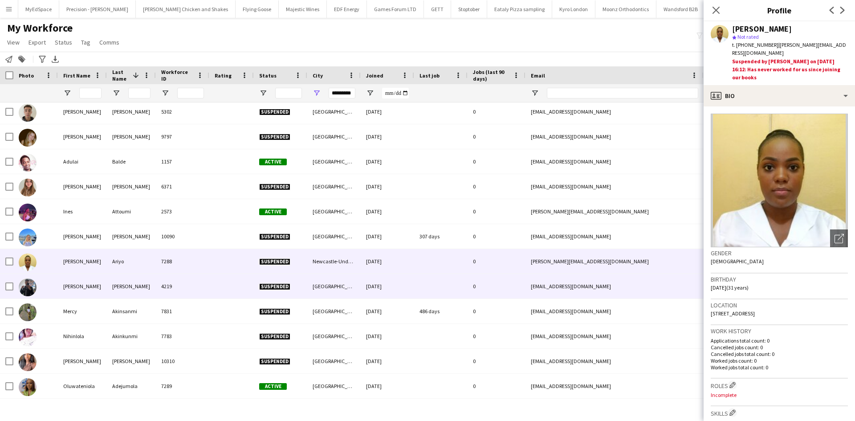
click at [207, 282] on div "4219" at bounding box center [182, 286] width 53 height 24
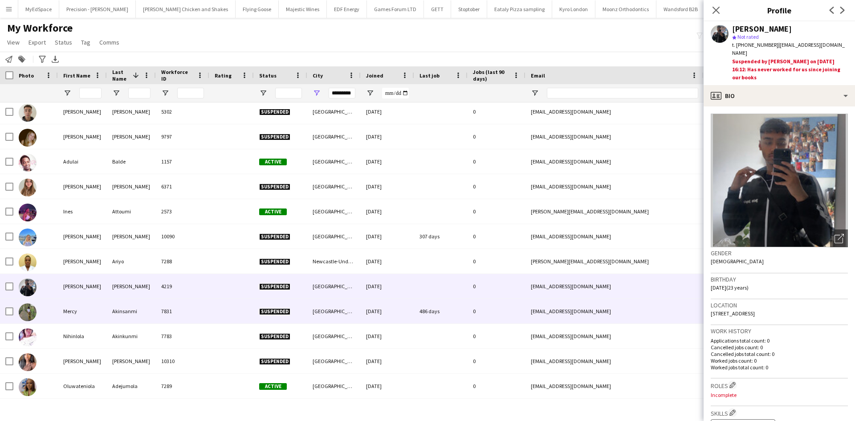
click at [206, 310] on div "7831" at bounding box center [182, 311] width 53 height 24
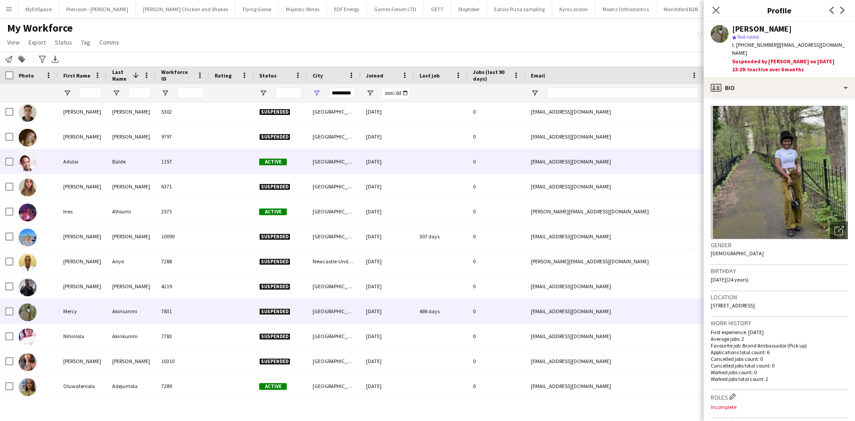
click at [184, 156] on div "1157" at bounding box center [182, 161] width 53 height 24
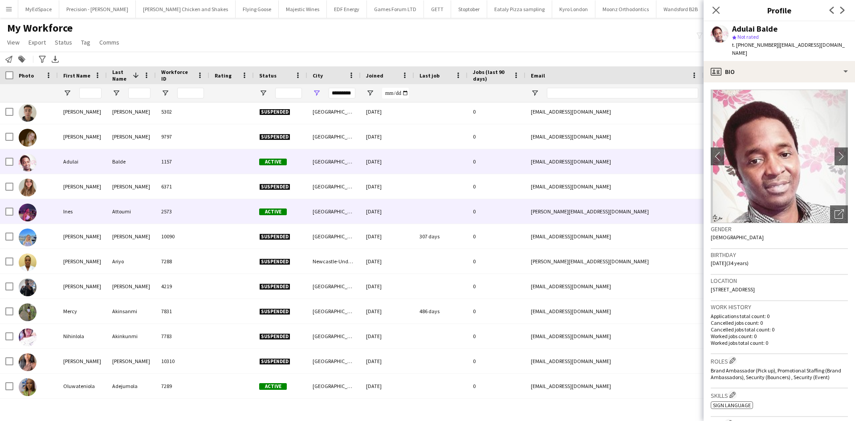
click at [195, 207] on div "2573" at bounding box center [182, 211] width 53 height 24
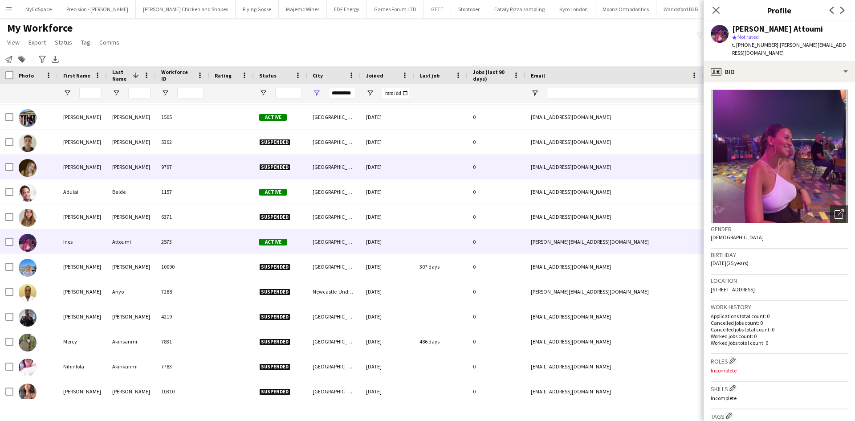
scroll to position [2153, 0]
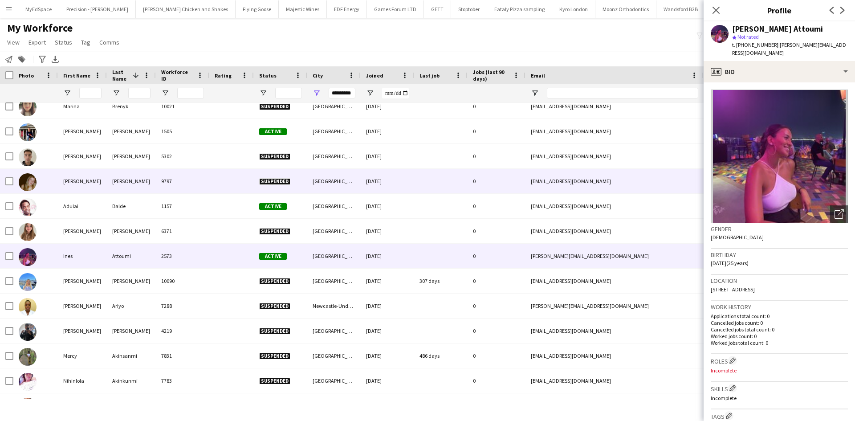
click at [183, 189] on div "9797" at bounding box center [182, 181] width 53 height 24
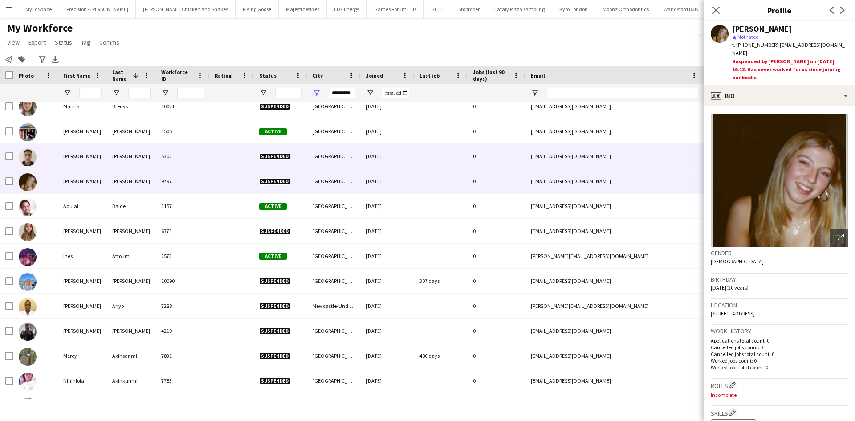
click at [196, 157] on div "5302" at bounding box center [182, 156] width 53 height 24
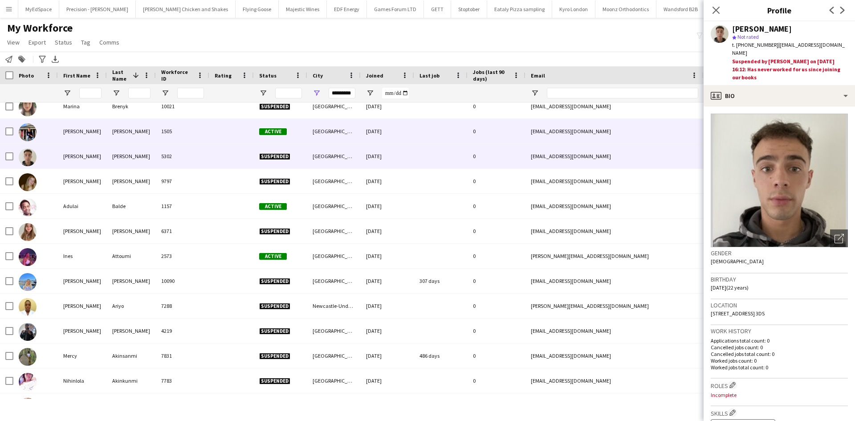
scroll to position [2109, 0]
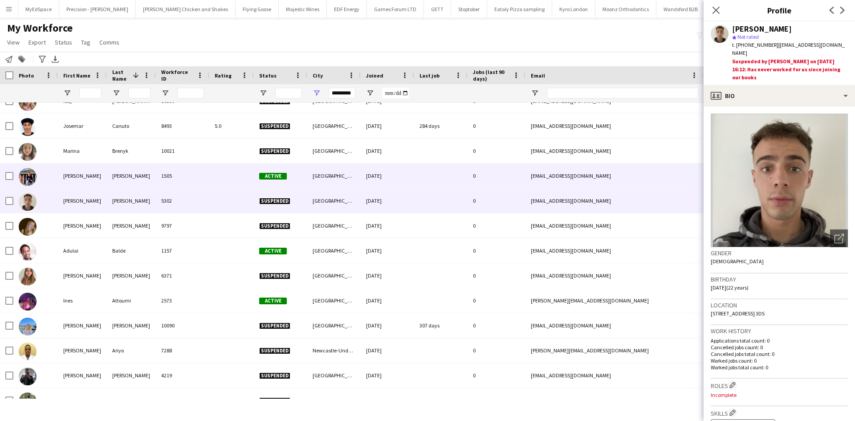
click at [200, 180] on div "1505" at bounding box center [182, 175] width 53 height 24
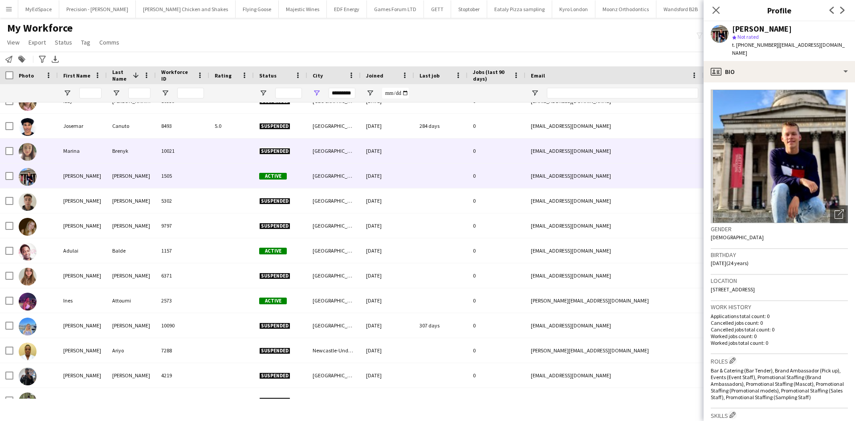
click at [198, 156] on div "10021" at bounding box center [182, 151] width 53 height 24
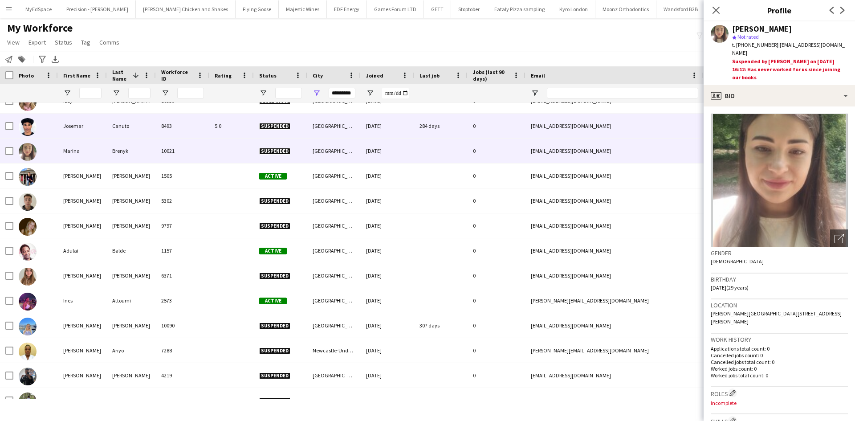
click at [197, 134] on div "8493" at bounding box center [182, 126] width 53 height 24
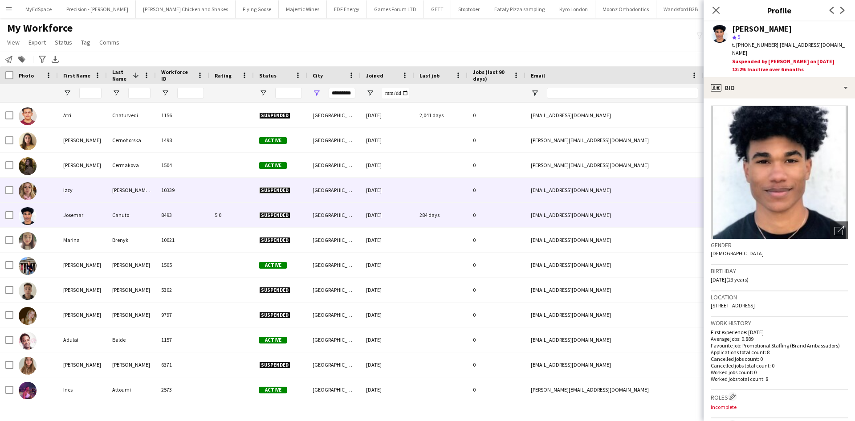
scroll to position [1990, 0]
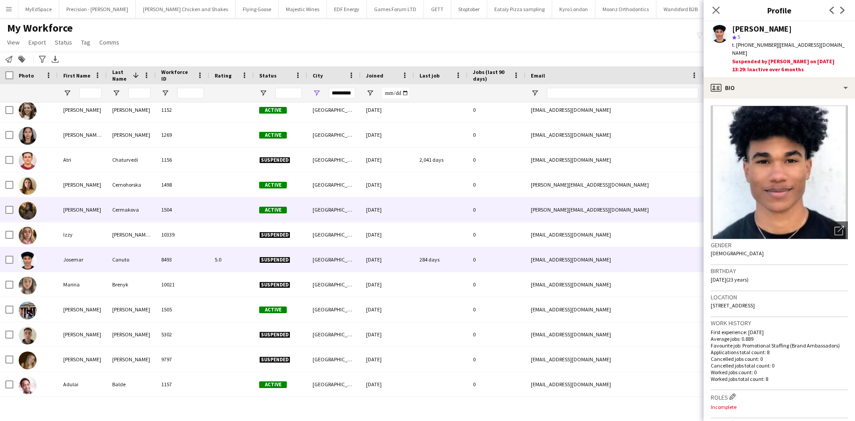
click at [204, 209] on div "1504" at bounding box center [182, 209] width 53 height 24
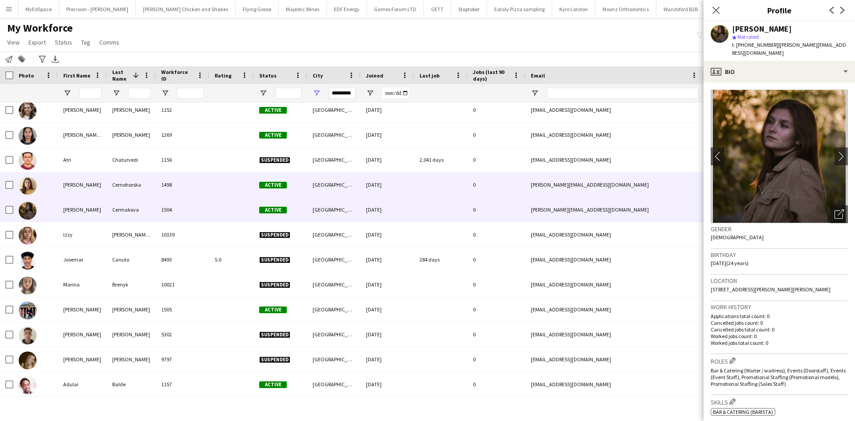
click at [207, 189] on div "1498" at bounding box center [182, 184] width 53 height 24
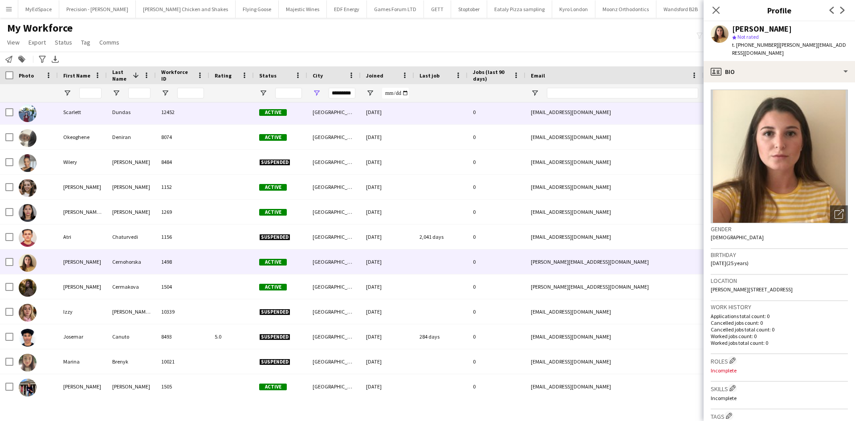
scroll to position [1842, 0]
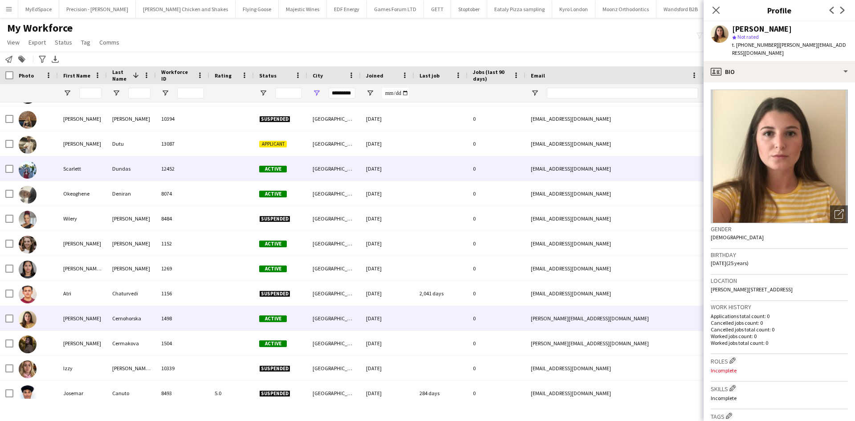
click at [204, 174] on div "12452" at bounding box center [182, 168] width 53 height 24
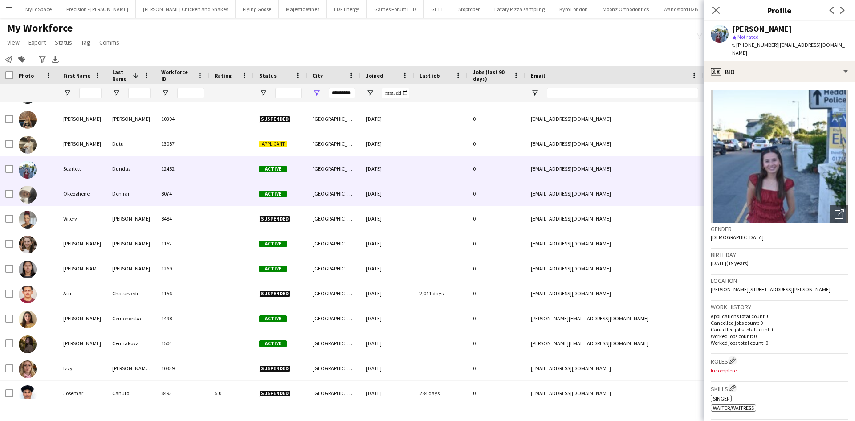
click at [217, 200] on div at bounding box center [231, 193] width 45 height 24
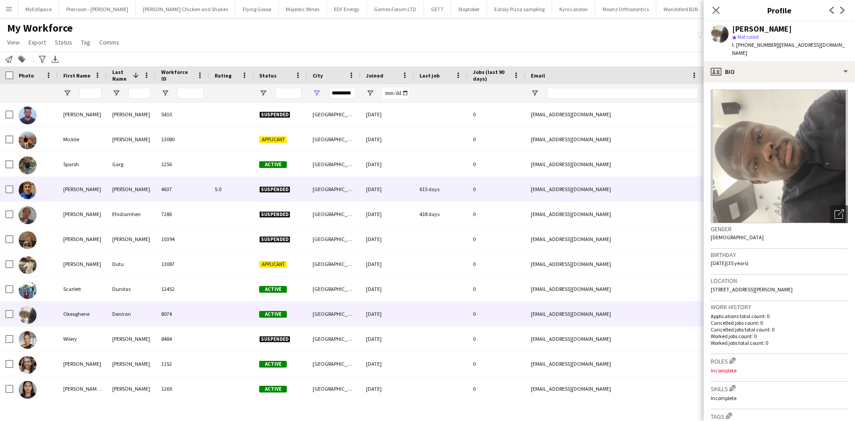
scroll to position [1708, 0]
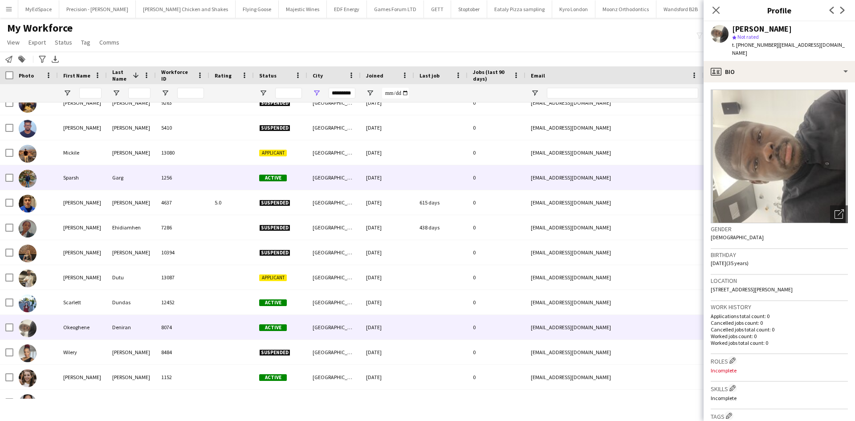
click at [205, 181] on div "1256" at bounding box center [182, 177] width 53 height 24
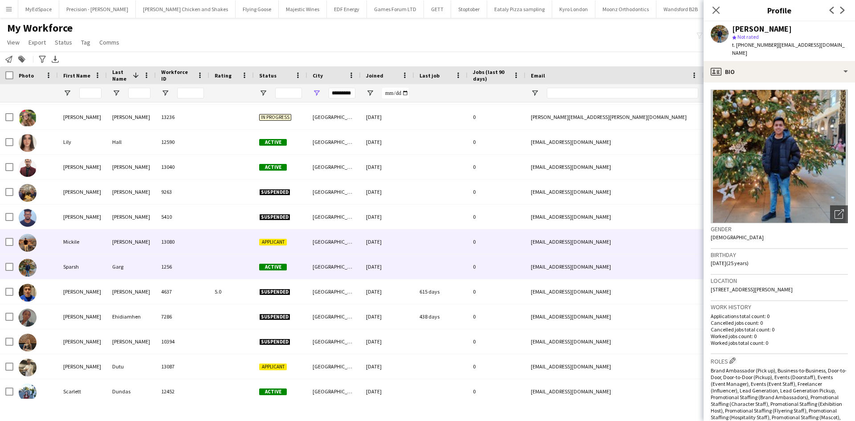
click at [214, 246] on div at bounding box center [231, 241] width 45 height 24
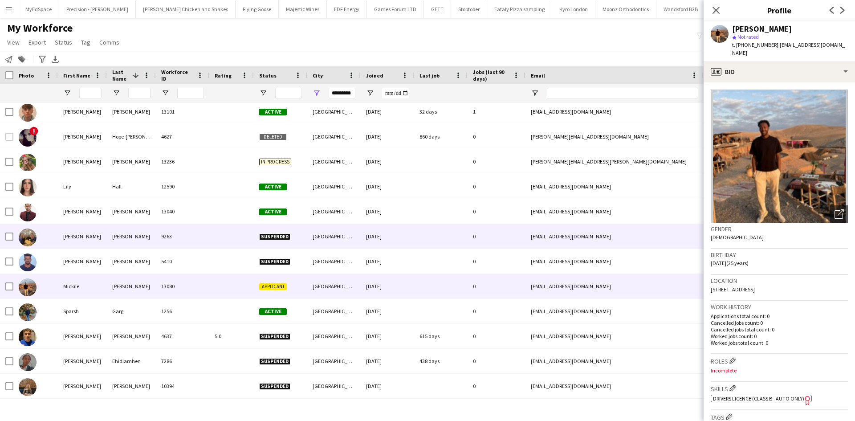
click at [219, 241] on div at bounding box center [231, 236] width 45 height 24
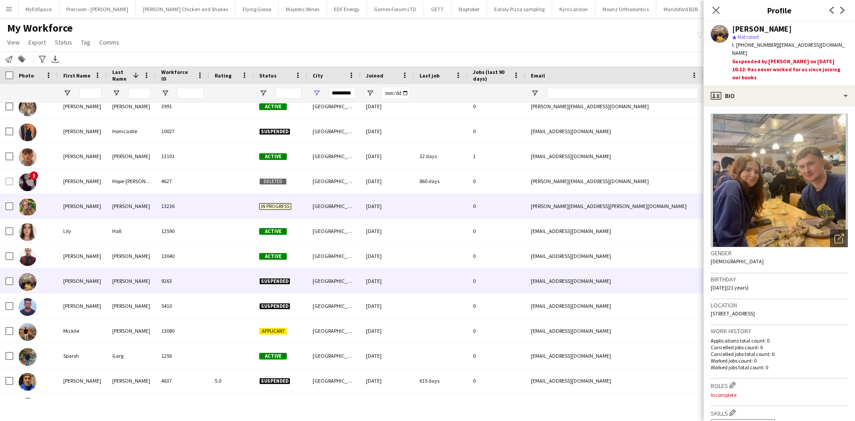
click at [216, 211] on div at bounding box center [231, 206] width 45 height 24
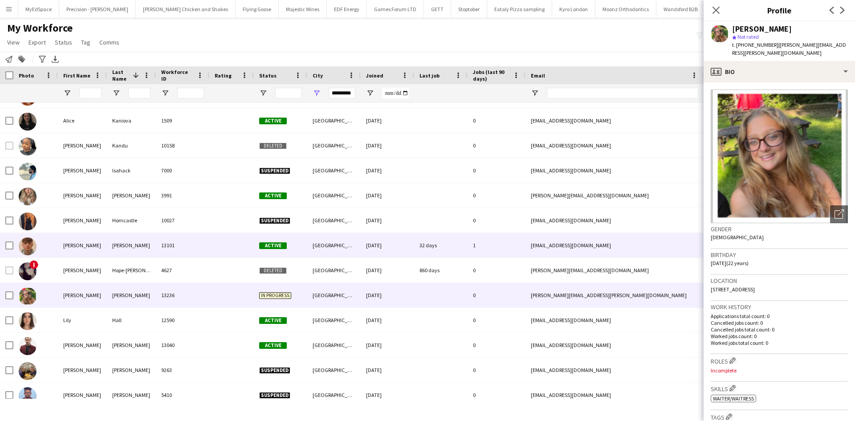
click at [222, 237] on div at bounding box center [231, 245] width 45 height 24
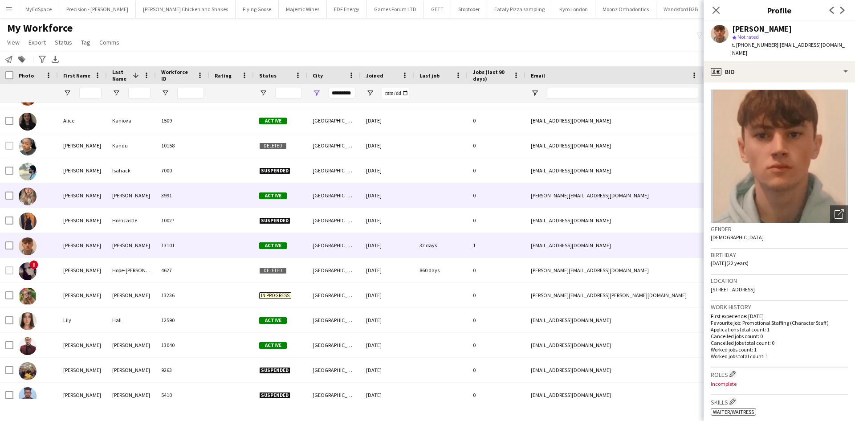
click at [229, 207] on div at bounding box center [231, 195] width 45 height 24
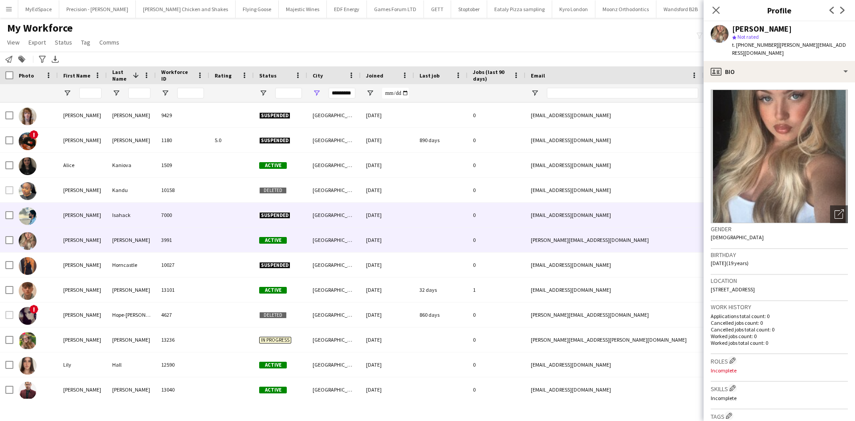
click at [226, 216] on div at bounding box center [231, 215] width 45 height 24
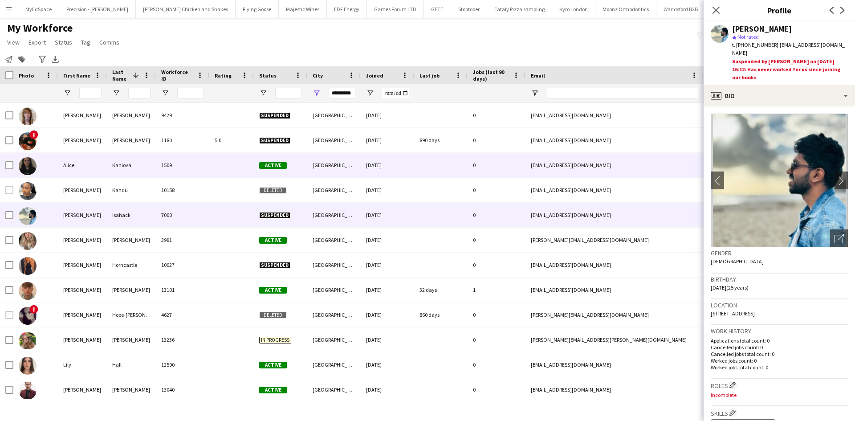
click at [220, 170] on div at bounding box center [231, 165] width 45 height 24
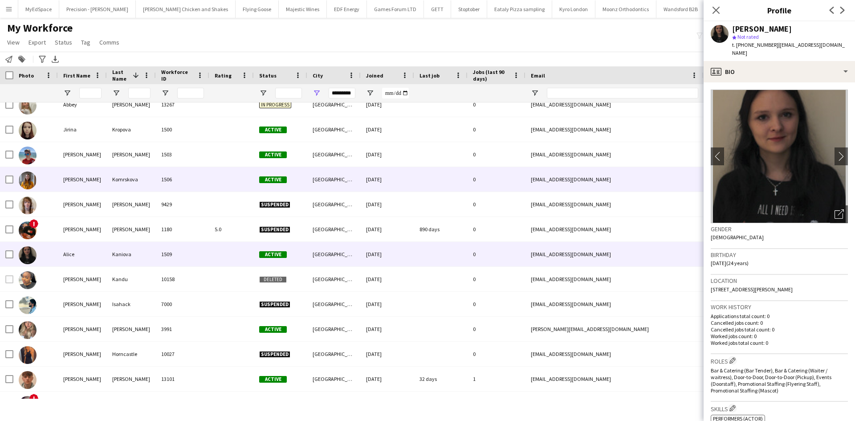
click at [216, 191] on div at bounding box center [231, 179] width 45 height 24
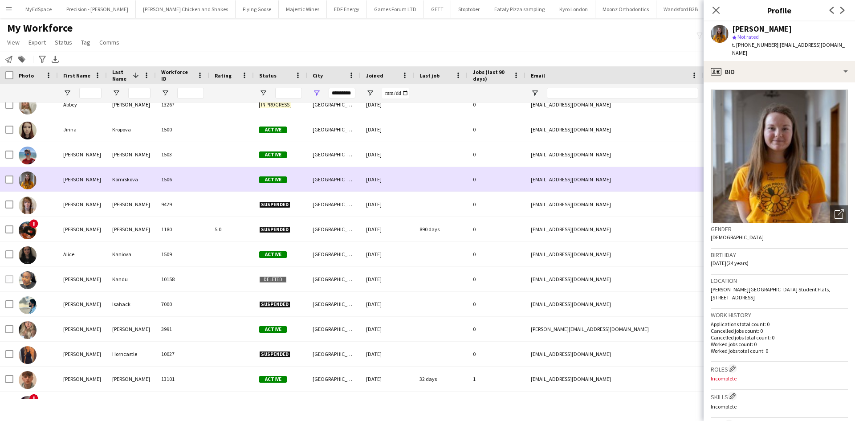
click at [220, 168] on div at bounding box center [231, 179] width 45 height 24
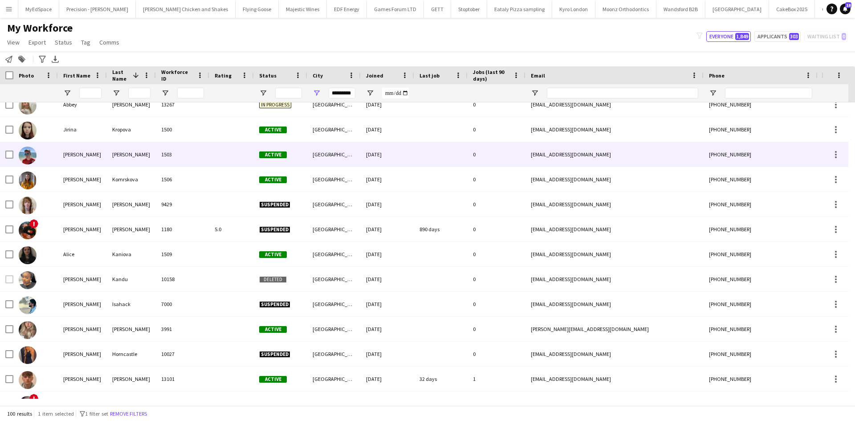
click at [220, 158] on div at bounding box center [231, 154] width 45 height 24
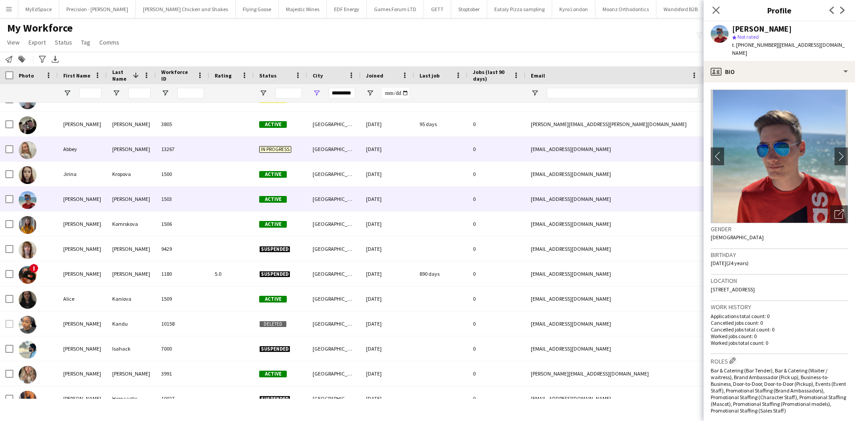
click at [223, 156] on div at bounding box center [231, 149] width 45 height 24
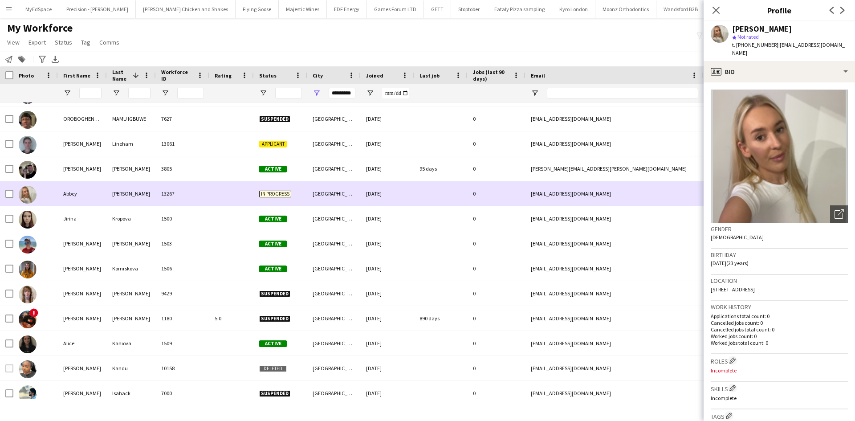
click at [226, 191] on div at bounding box center [231, 193] width 45 height 24
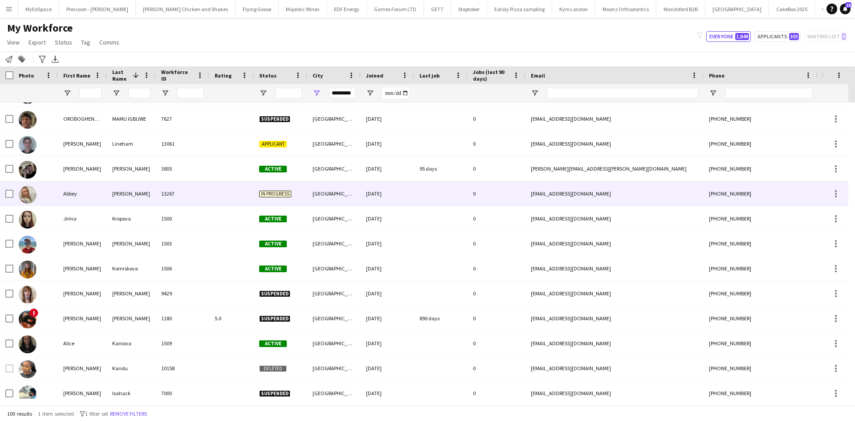
click at [226, 191] on div at bounding box center [231, 193] width 45 height 24
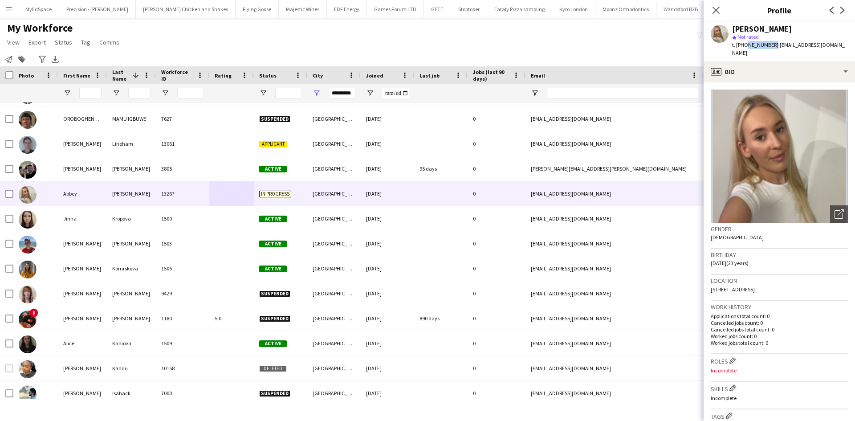
drag, startPoint x: 745, startPoint y: 45, endPoint x: 770, endPoint y: 49, distance: 25.1
click at [770, 49] on div "t. +447534977152 | abbeylawson16@gmail.com" at bounding box center [790, 49] width 116 height 16
copy span "7534977152"
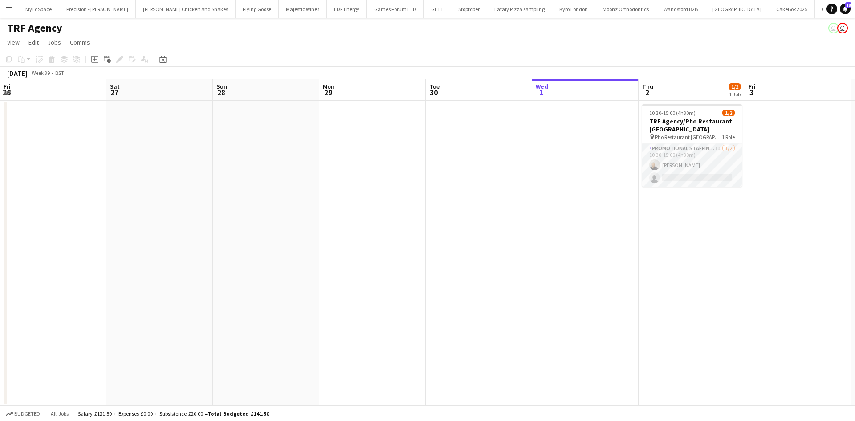
scroll to position [0, 306]
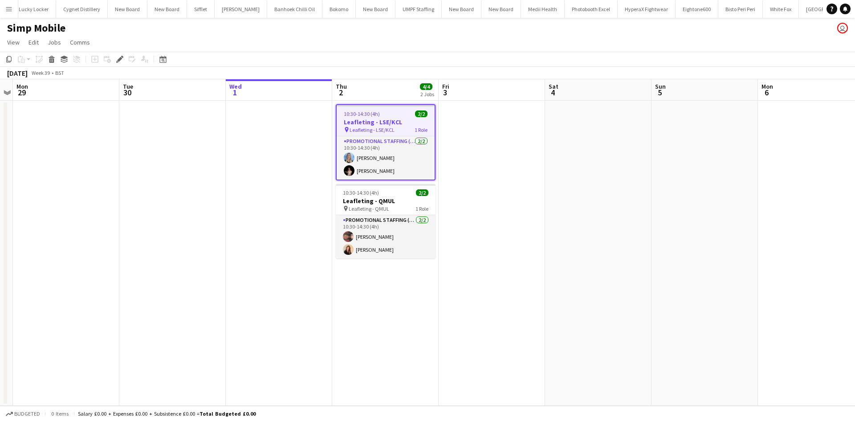
scroll to position [0, 2530]
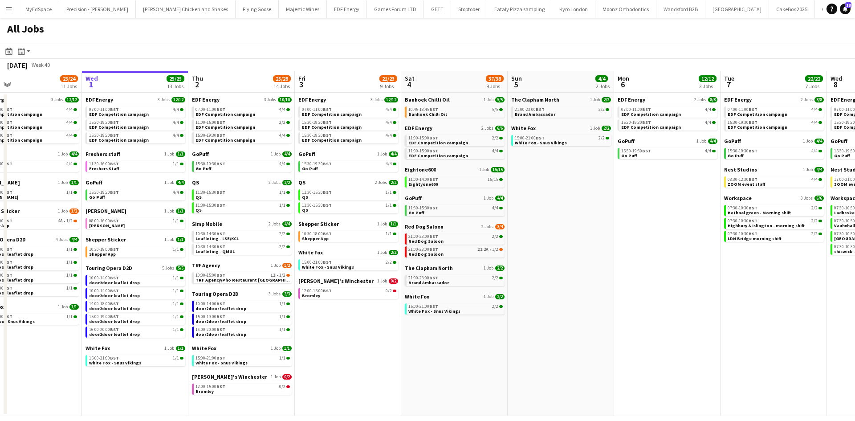
drag, startPoint x: 332, startPoint y: 327, endPoint x: 428, endPoint y: 328, distance: 96.2
click at [428, 328] on app-calendar-viewport "Sun 28 11/12 4 Jobs Mon 29 21/21 9 Jobs Tue 30 23/24 11 Jobs Wed 1 25/25 13 Job…" at bounding box center [427, 243] width 855 height 345
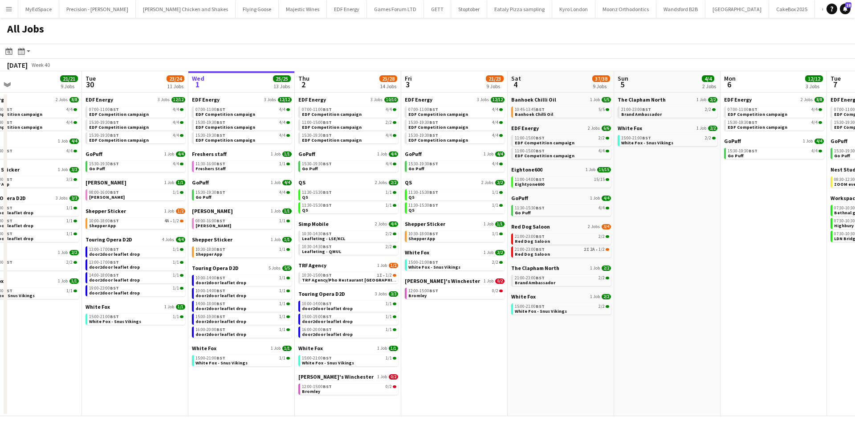
scroll to position [0, 223]
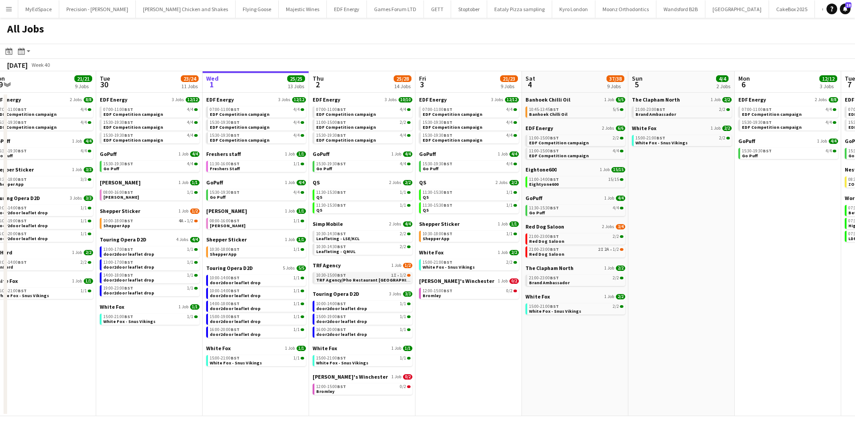
click at [389, 277] on div "10:30-15:00 BST 1I • 1/2" at bounding box center [363, 275] width 94 height 4
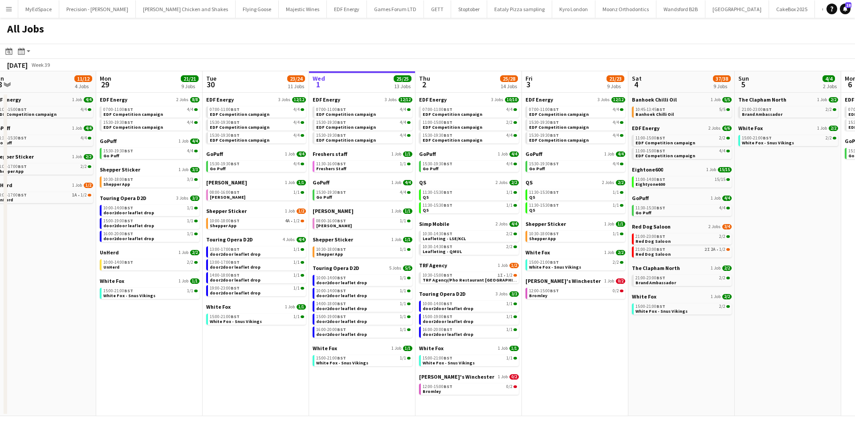
scroll to position [0, 238]
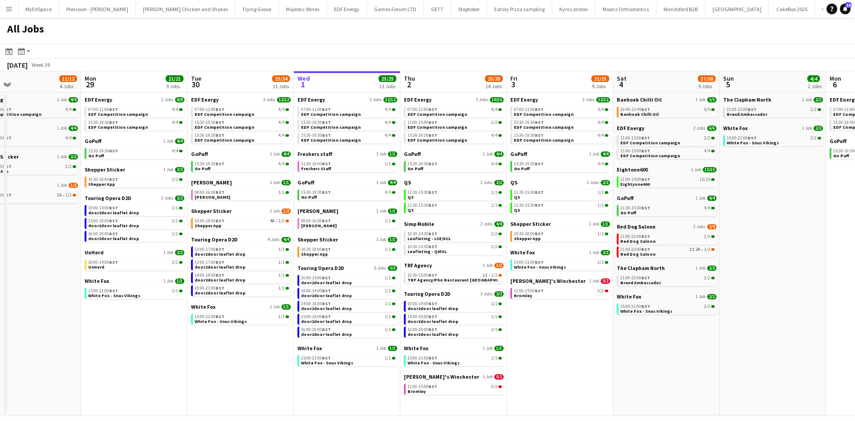
drag, startPoint x: 511, startPoint y: 356, endPoint x: 584, endPoint y: 355, distance: 73.0
click at [584, 355] on app-calendar-viewport "Fri 26 24/24 8 Jobs Sat 27 25/29 9 Jobs Sun 28 11/12 4 Jobs Mon 29 21/21 9 Jobs…" at bounding box center [427, 243] width 855 height 345
click at [345, 359] on div "15:00-21:00 BST 1/1" at bounding box center [348, 358] width 94 height 4
click at [454, 193] on div "11:30-15:30 BST 1/1" at bounding box center [455, 192] width 94 height 4
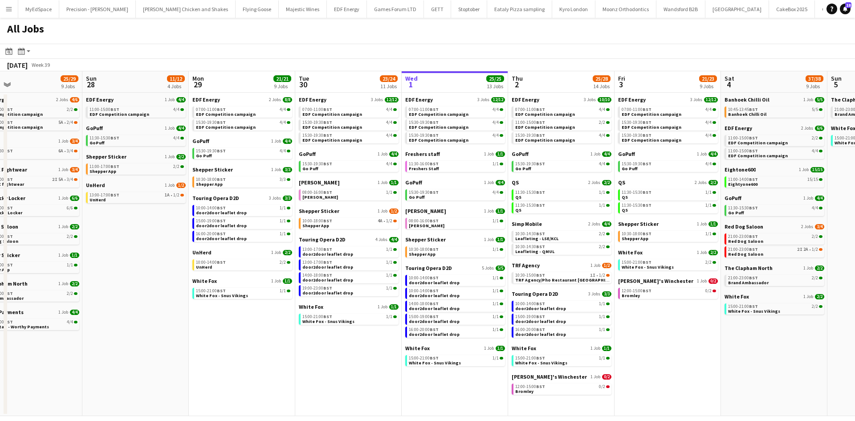
click at [697, 334] on app-all-jobs "All Jobs Date picker [DATE] [DATE] [DATE] M [DATE] T [DATE] W [DATE] T [DATE] F…" at bounding box center [427, 217] width 855 height 398
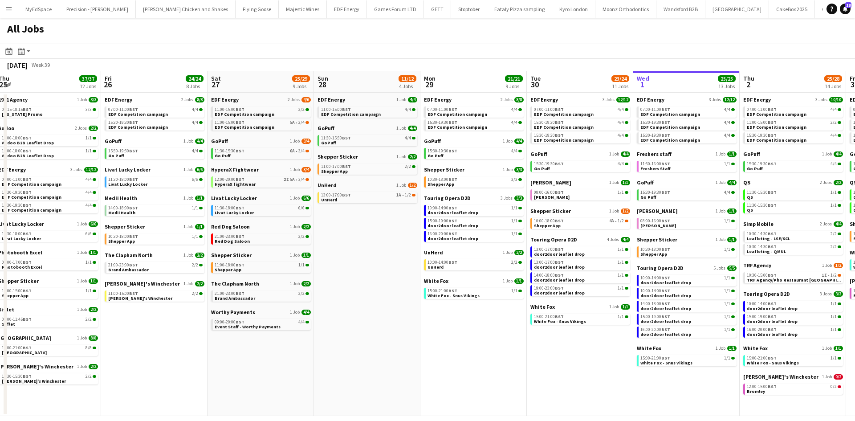
drag, startPoint x: 367, startPoint y: 270, endPoint x: 611, endPoint y: 270, distance: 244.5
click at [611, 270] on app-calendar-viewport "Tue 23 24/24 9 Jobs Wed 24 20/20 7 Jobs Thu 25 37/37 12 Jobs Fri 26 24/24 8 Job…" at bounding box center [427, 243] width 855 height 345
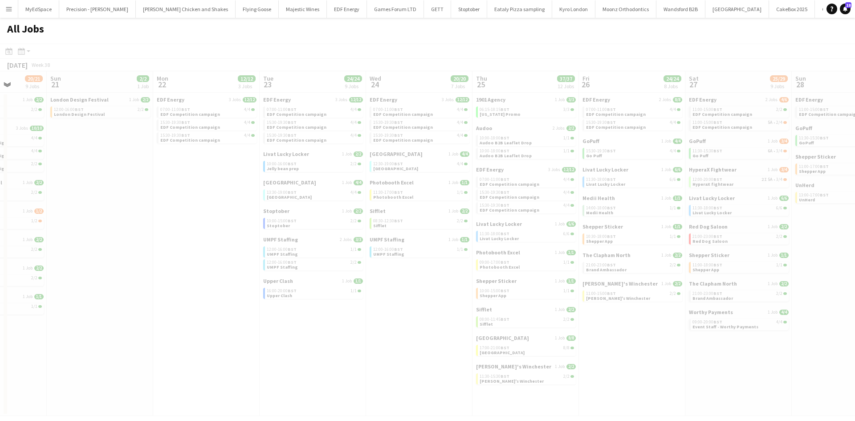
drag, startPoint x: 741, startPoint y: 275, endPoint x: 750, endPoint y: 270, distance: 10.2
click at [776, 274] on app-all-jobs "All Jobs Date picker [DATE] [DATE] [DATE] M [DATE] T [DATE] W [DATE] T [DATE] F…" at bounding box center [427, 217] width 855 height 398
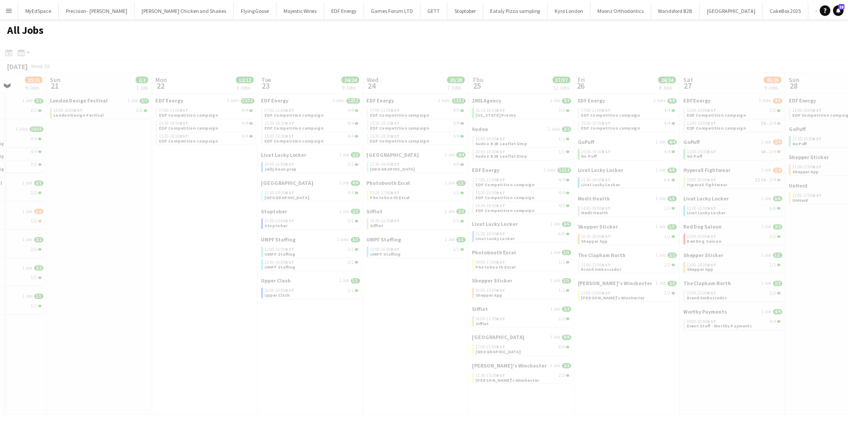
scroll to position [0, 279]
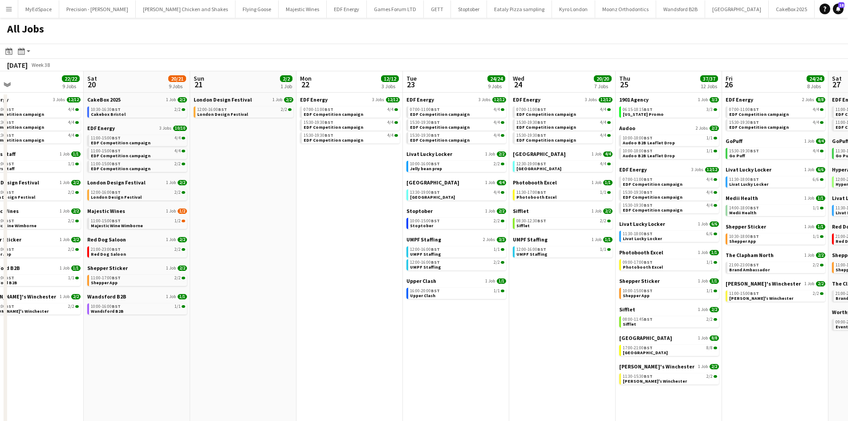
drag, startPoint x: 411, startPoint y: 304, endPoint x: 726, endPoint y: 303, distance: 314.9
click at [715, 303] on app-calendar-viewport "Thu 18 29/29 14 Jobs Fri 19 22/22 9 Jobs Sat 20 20/21 9 Jobs Sun 21 2/2 1 Job M…" at bounding box center [424, 269] width 848 height 397
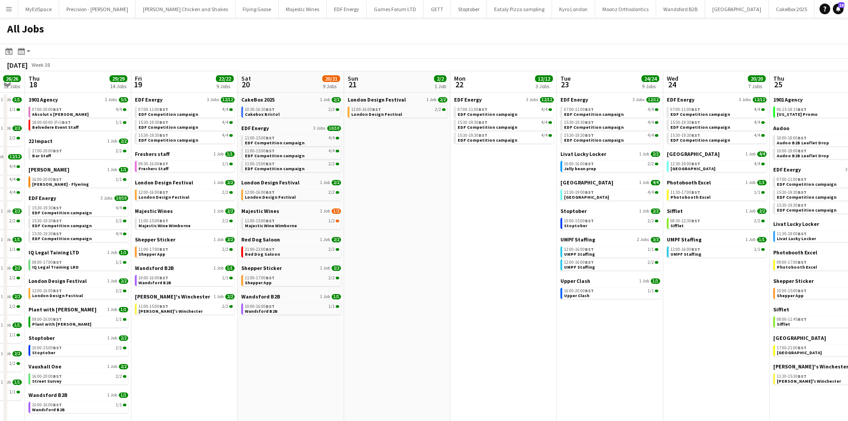
scroll to position [0, 276]
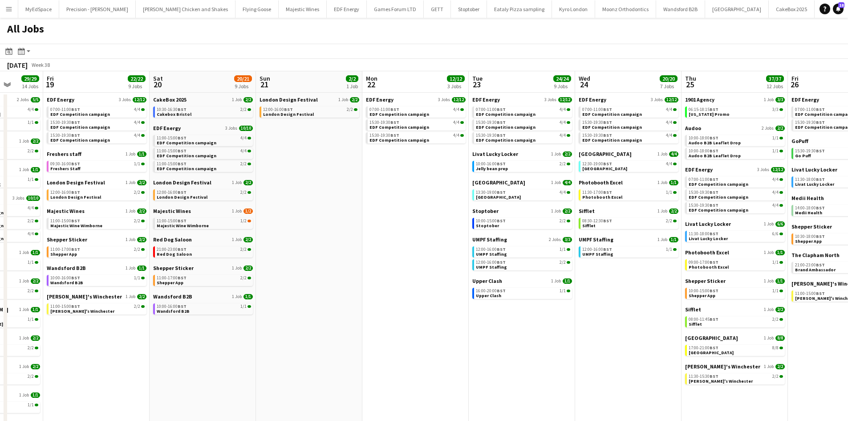
click at [616, 288] on app-all-jobs "All Jobs Date picker [DATE] [DATE] [DATE] M [DATE] T [DATE] W [DATE] T [DATE] F…" at bounding box center [424, 243] width 848 height 450
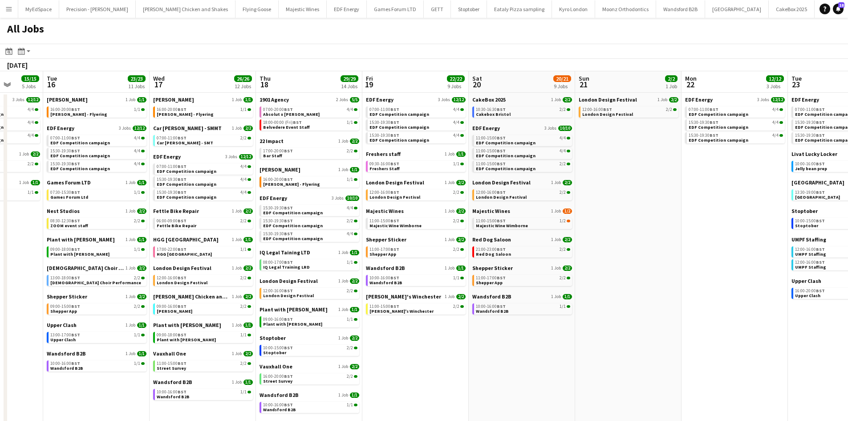
drag, startPoint x: 310, startPoint y: 334, endPoint x: 653, endPoint y: 342, distance: 343.4
click at [653, 342] on app-calendar-viewport "Sat 13 34/39 14 Jobs Sun 14 10/13 4 Jobs Mon 15 15/15 5 Jobs Tue 16 23/23 11 Jo…" at bounding box center [424, 269] width 848 height 397
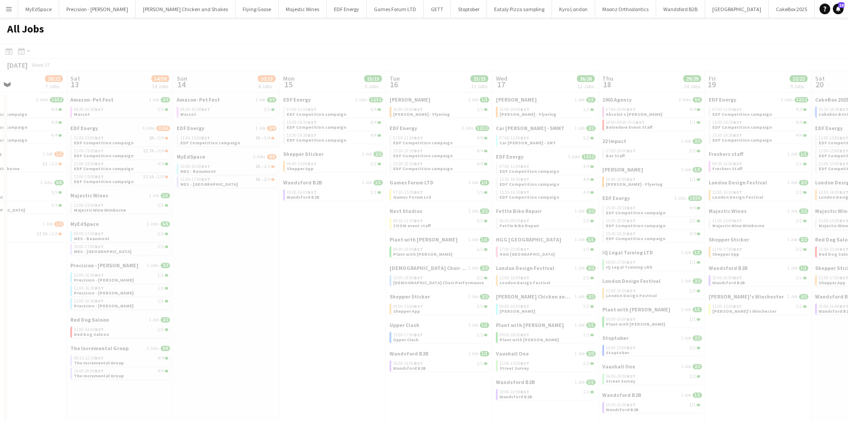
scroll to position [0, 280]
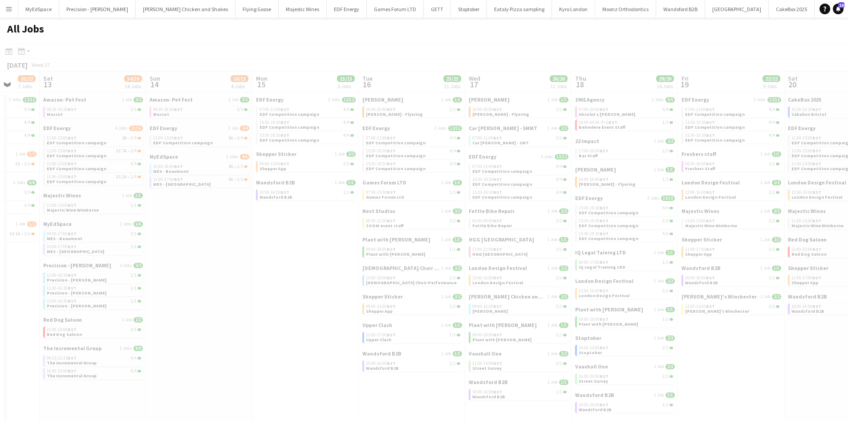
drag, startPoint x: 372, startPoint y: 324, endPoint x: 473, endPoint y: 332, distance: 101.4
click at [473, 332] on app-all-jobs "All Jobs Date picker OCT 2025 OCT 2025 Monday M Tuesday T Wednesday W Thursday …" at bounding box center [424, 243] width 848 height 450
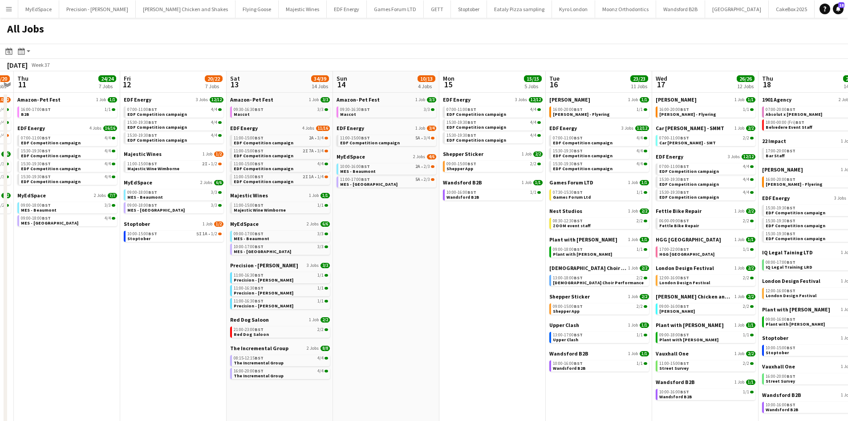
scroll to position [0, 193]
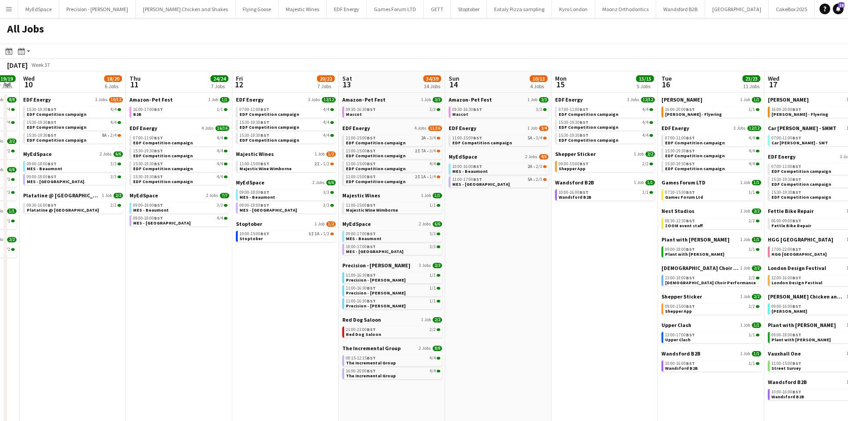
drag, startPoint x: 367, startPoint y: 319, endPoint x: 619, endPoint y: 346, distance: 253.9
click at [619, 346] on app-calendar-viewport "Mon 8 19/20 7 Jobs Tue 9 19/19 7 Jobs Wed 10 18/20 6 Jobs Thu 11 24/24 7 Jobs F…" at bounding box center [424, 269] width 848 height 397
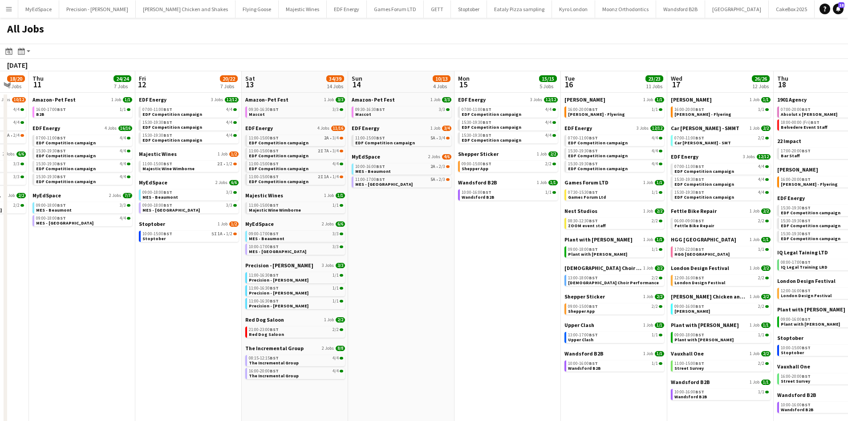
click at [709, 350] on app-all-jobs "All Jobs Date picker OCT 2025 OCT 2025 Monday M Tuesday T Wednesday W Thursday …" at bounding box center [424, 243] width 848 height 450
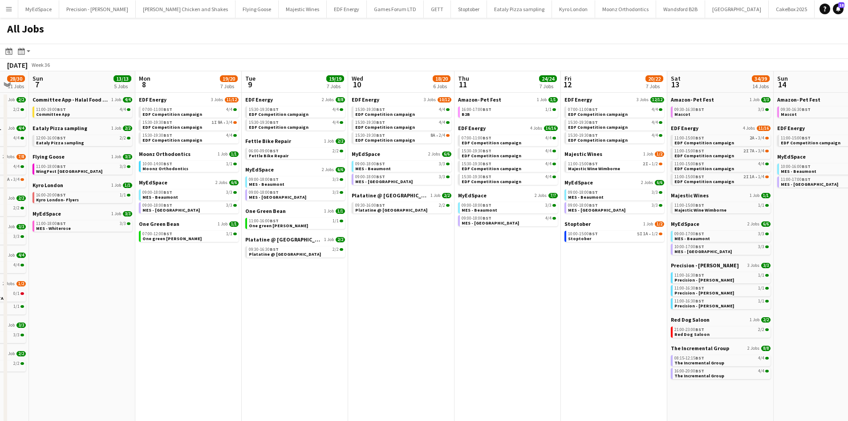
drag, startPoint x: 386, startPoint y: 315, endPoint x: 556, endPoint y: 310, distance: 170.2
click at [631, 320] on app-calendar-viewport "Fri 5 20/21 8 Jobs Sat 6 28/30 11 Jobs Sun 7 13/13 5 Jobs Mon 8 19/20 7 Jobs Tu…" at bounding box center [424, 269] width 848 height 397
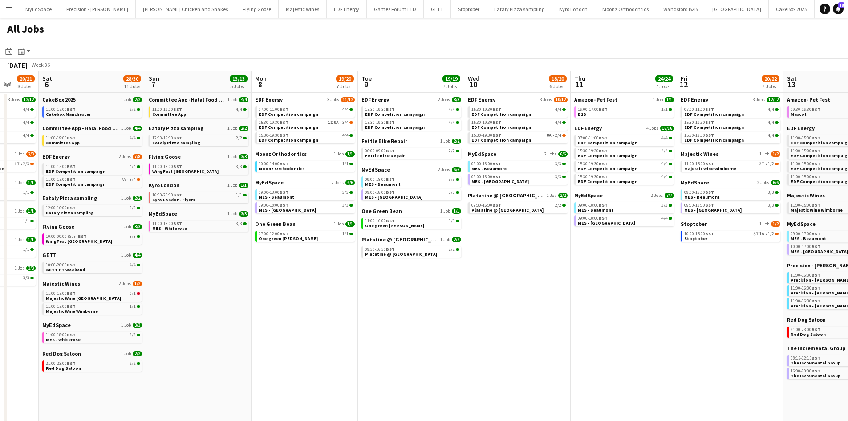
click at [535, 280] on app-all-jobs "All Jobs Date picker OCT 2025 OCT 2025 Monday M Tuesday T Wednesday W Thursday …" at bounding box center [424, 243] width 848 height 450
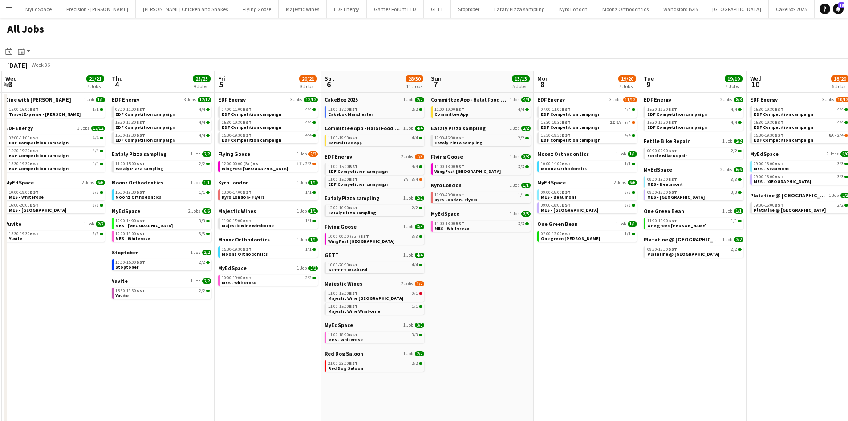
scroll to position [0, 192]
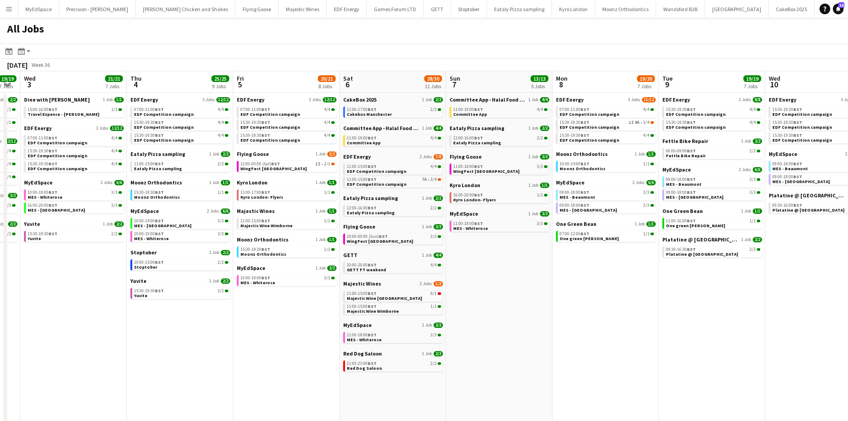
drag, startPoint x: 427, startPoint y: 279, endPoint x: 515, endPoint y: 282, distance: 88.3
click at [515, 282] on app-calendar-viewport "Mon 1 20/20 8 Jobs Tue 2 19/19 7 Jobs Wed 3 21/21 7 Jobs Thu 4 25/25 9 Jobs Fri…" at bounding box center [424, 377] width 848 height 612
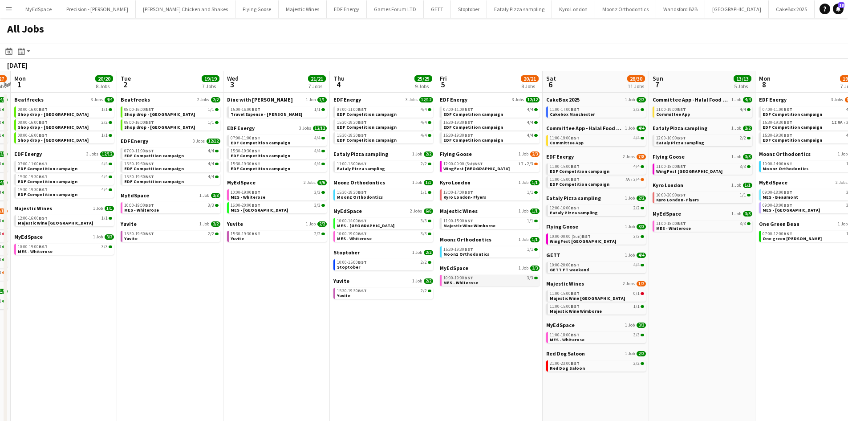
drag, startPoint x: 509, startPoint y: 281, endPoint x: 589, endPoint y: 279, distance: 80.6
click at [589, 279] on app-calendar-viewport "Sat 30 42/44 28 Jobs Sun 31 23/27 11 Jobs Mon 1 20/20 8 Jobs Tue 2 19/19 7 Jobs…" at bounding box center [424, 377] width 848 height 612
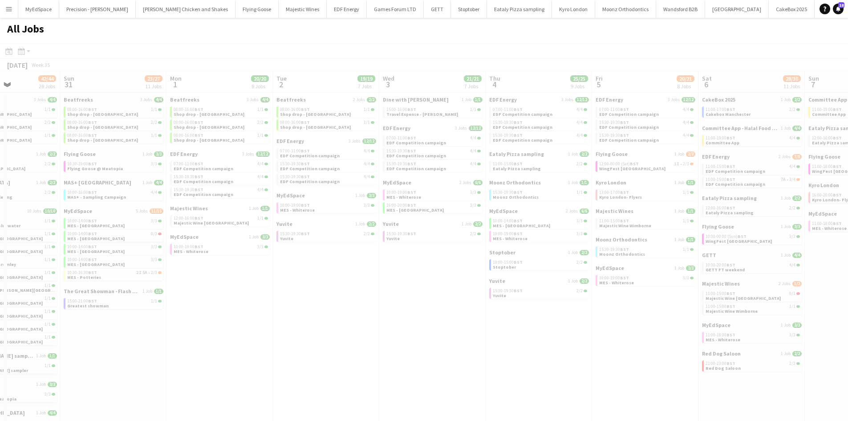
drag, startPoint x: 397, startPoint y: 277, endPoint x: 566, endPoint y: 272, distance: 169.3
click at [611, 275] on app-all-jobs "All Jobs Date picker OCT 2025 OCT 2025 Monday M Tuesday T Wednesday W Thursday …" at bounding box center [424, 351] width 848 height 666
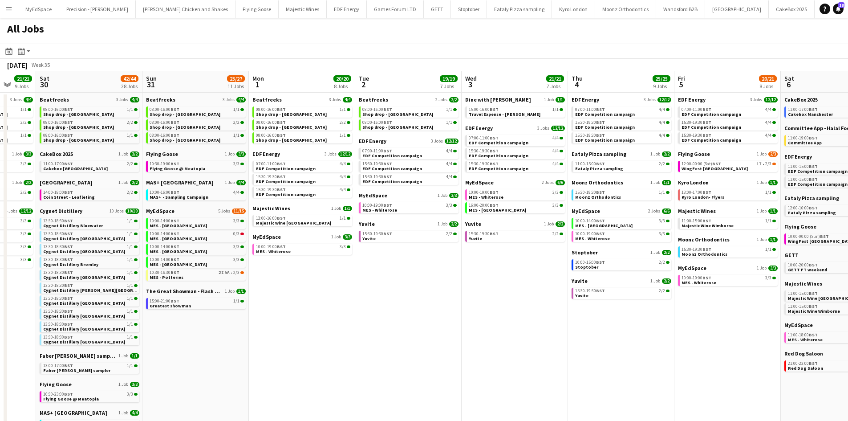
drag, startPoint x: 399, startPoint y: 276, endPoint x: 664, endPoint y: 285, distance: 264.7
click at [664, 285] on app-calendar-viewport "Thu 28 19/19 10 Jobs Fri 29 21/21 9 Jobs Sat 30 42/44 28 Jobs Sun 31 23/27 11 J…" at bounding box center [424, 377] width 848 height 612
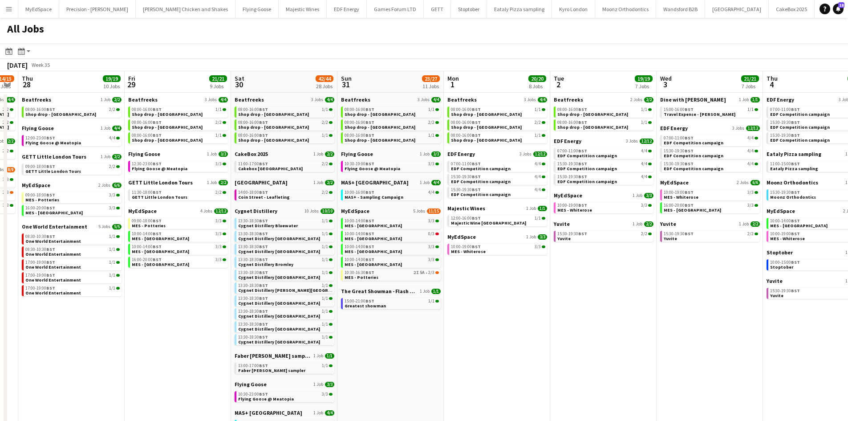
scroll to position [0, 234]
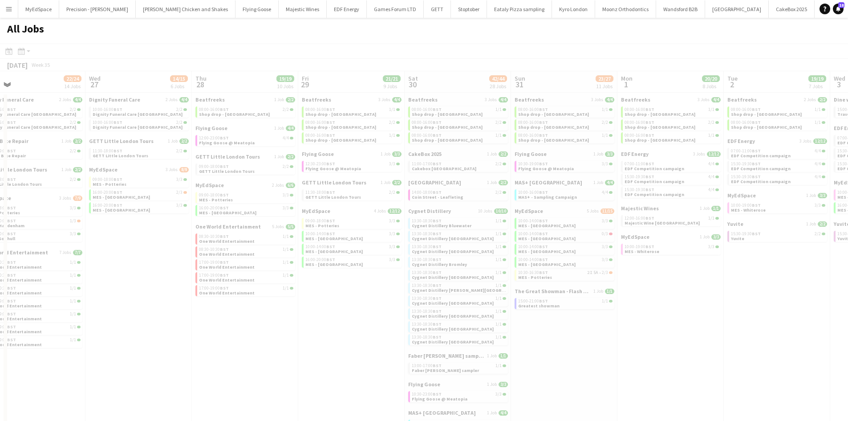
drag, startPoint x: 548, startPoint y: 283, endPoint x: 762, endPoint y: 285, distance: 213.3
click at [765, 286] on app-all-jobs "All Jobs Date picker OCT 2025 OCT 2025 Monday M Tuesday T Wednesday W Thursday …" at bounding box center [424, 351] width 848 height 666
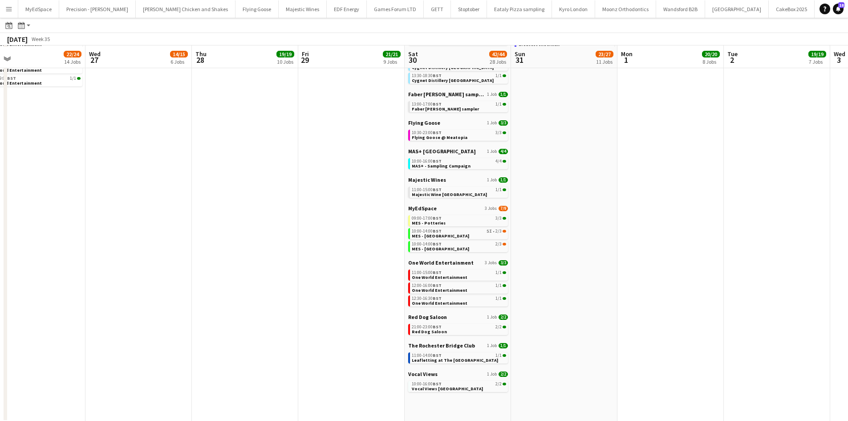
scroll to position [262, 0]
click at [468, 359] on span "Leafletting at The Bridge Chapel" at bounding box center [455, 359] width 86 height 6
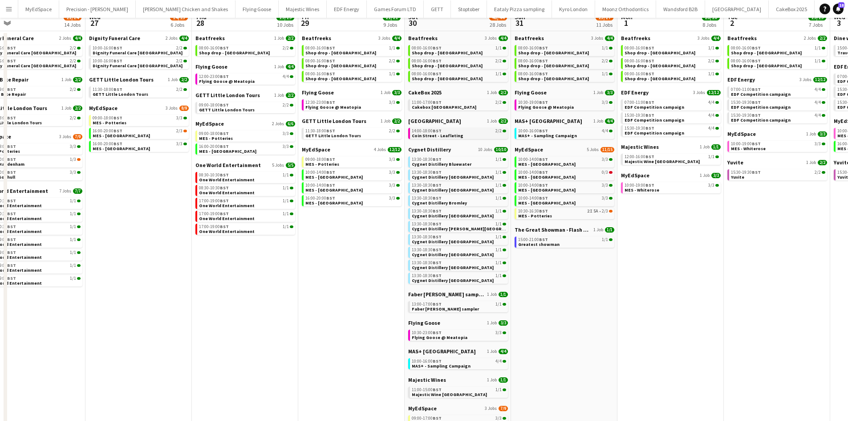
scroll to position [0, 0]
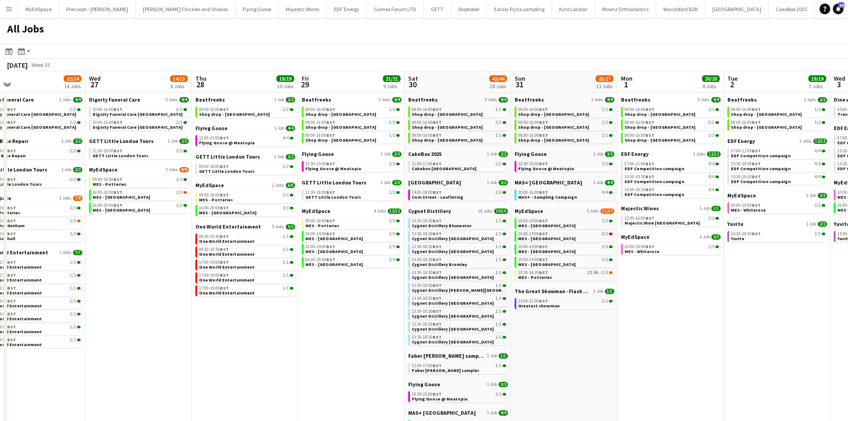
drag, startPoint x: 644, startPoint y: 270, endPoint x: 218, endPoint y: 275, distance: 426.7
click at [218, 275] on app-calendar-viewport "Sun 24 26/26 7 Jobs Mon 25 8/10 5 Jobs Tue 26 22/24 14 Jobs Wed 27 14/15 6 Jobs…" at bounding box center [424, 377] width 848 height 612
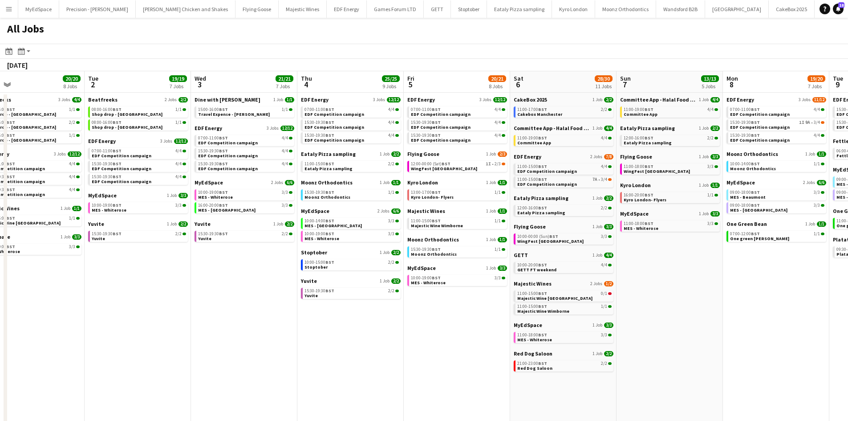
drag, startPoint x: 377, startPoint y: 289, endPoint x: 441, endPoint y: 289, distance: 64.1
click at [359, 282] on app-calendar-viewport "Fri 29 21/21 9 Jobs Sat 30 42/44 28 Jobs Sun 31 23/27 11 Jobs Mon 1 20/20 8 Job…" at bounding box center [424, 377] width 848 height 612
click at [234, 279] on app-calendar-viewport "Fri 29 21/21 9 Jobs Sat 30 42/44 28 Jobs Sun 31 23/27 11 Jobs Mon 1 20/20 8 Job…" at bounding box center [424, 377] width 848 height 612
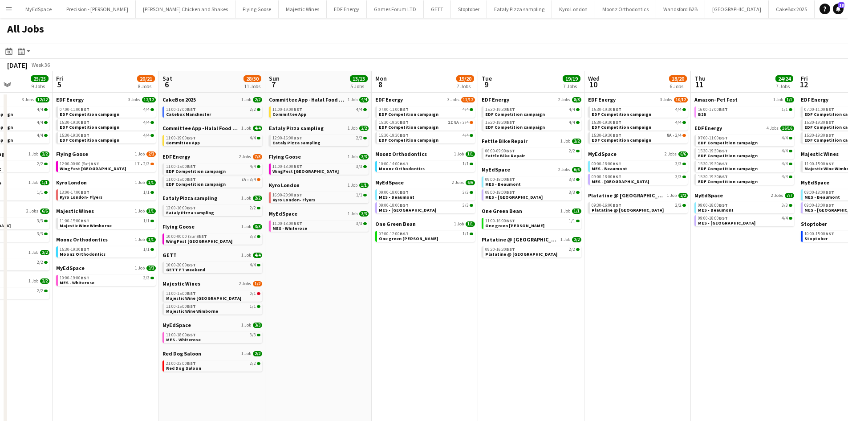
drag, startPoint x: 405, startPoint y: 310, endPoint x: 212, endPoint y: 272, distance: 197.6
click at [293, 300] on app-calendar-viewport "Tue 2 19/19 7 Jobs Wed 3 21/21 7 Jobs Thu 4 25/25 9 Jobs Fri 5 20/21 8 Jobs Sat…" at bounding box center [424, 377] width 848 height 612
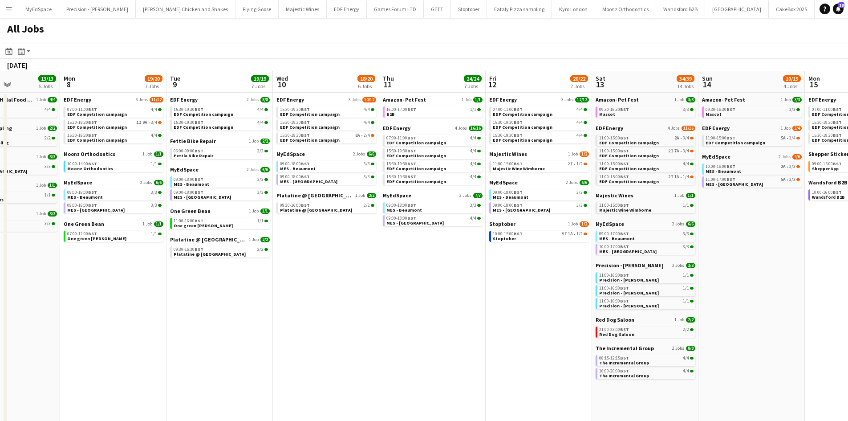
click at [211, 244] on app-calendar-viewport "Thu 4 25/25 9 Jobs Fri 5 20/21 8 Jobs Sat 6 28/30 11 Jobs Sun 7 13/13 5 Jobs Mo…" at bounding box center [424, 377] width 848 height 612
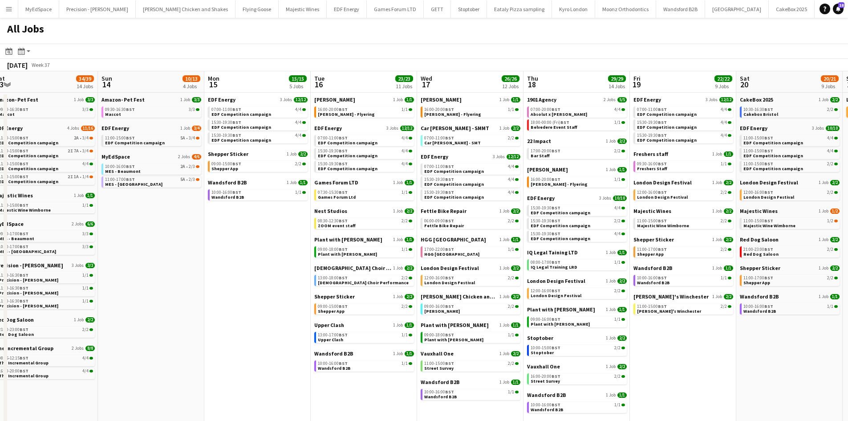
drag, startPoint x: 386, startPoint y: 244, endPoint x: 302, endPoint y: 233, distance: 84.0
click at [302, 233] on app-calendar-viewport "Tue 9 19/19 7 Jobs Wed 10 18/20 6 Jobs Thu 11 24/24 7 Jobs Fri 12 20/22 7 Jobs …" at bounding box center [424, 377] width 848 height 612
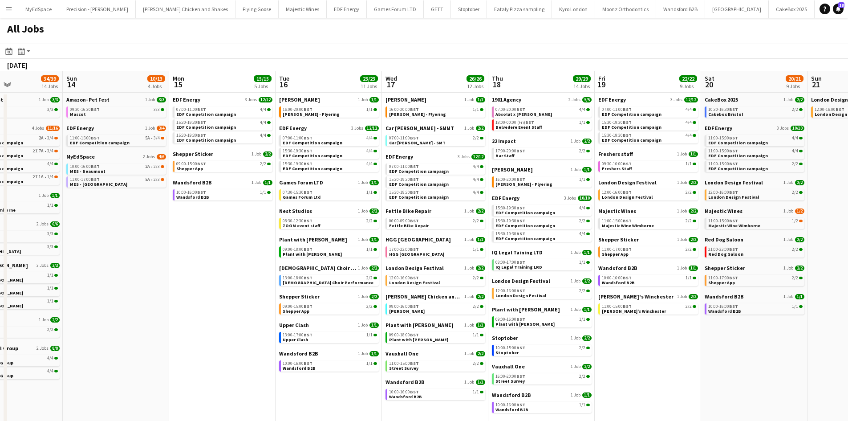
drag, startPoint x: 656, startPoint y: 268, endPoint x: 219, endPoint y: 219, distance: 440.0
click at [236, 227] on app-calendar-viewport "Thu 11 24/24 7 Jobs Fri 12 20/22 7 Jobs Sat 13 34/39 14 Jobs Sun 14 10/13 4 Job…" at bounding box center [424, 377] width 848 height 612
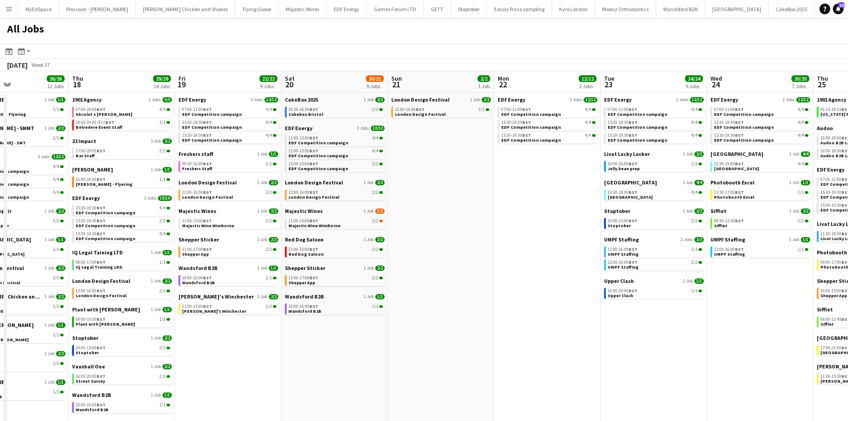
drag, startPoint x: 398, startPoint y: 240, endPoint x: 181, endPoint y: 209, distance: 218.7
click at [198, 212] on app-calendar-viewport "Mon 15 15/15 5 Jobs Tue 16 23/23 11 Jobs Wed 17 26/26 12 Jobs Thu 18 29/29 14 J…" at bounding box center [424, 377] width 848 height 612
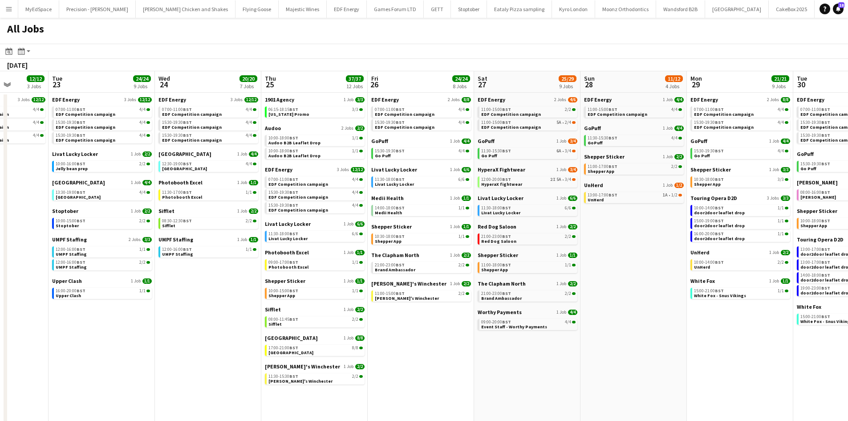
drag, startPoint x: 589, startPoint y: 271, endPoint x: 257, endPoint y: 216, distance: 336.7
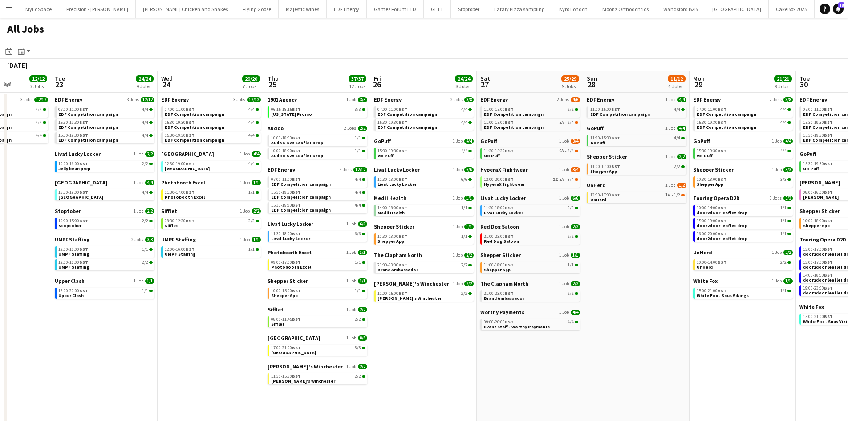
click at [167, 208] on app-calendar-viewport "Thu 18 29/29 14 Jobs Fri 19 22/22 9 Jobs Sat 20 20/21 9 Jobs Sun 21 2/2 1 Job M…" at bounding box center [424, 377] width 848 height 612
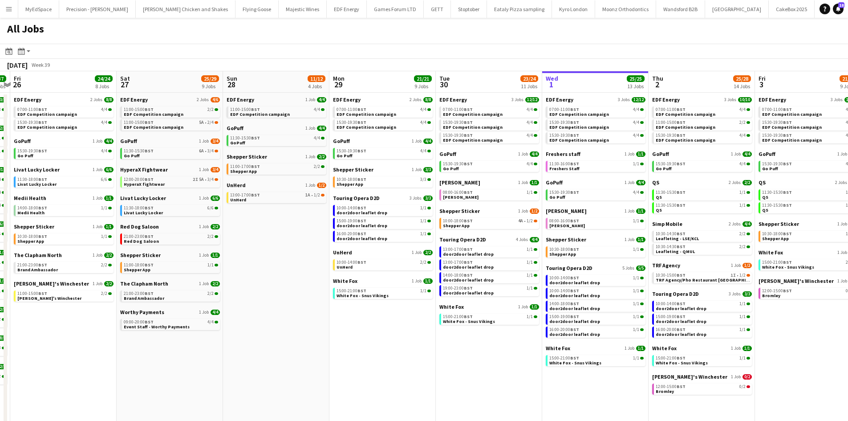
drag, startPoint x: 501, startPoint y: 253, endPoint x: 118, endPoint y: 198, distance: 387.0
click at [119, 198] on app-calendar-viewport "Tue 23 24/24 9 Jobs Wed 24 20/20 7 Jobs Thu 25 37/37 12 Jobs Fri 26 24/24 8 Job…" at bounding box center [424, 377] width 848 height 612
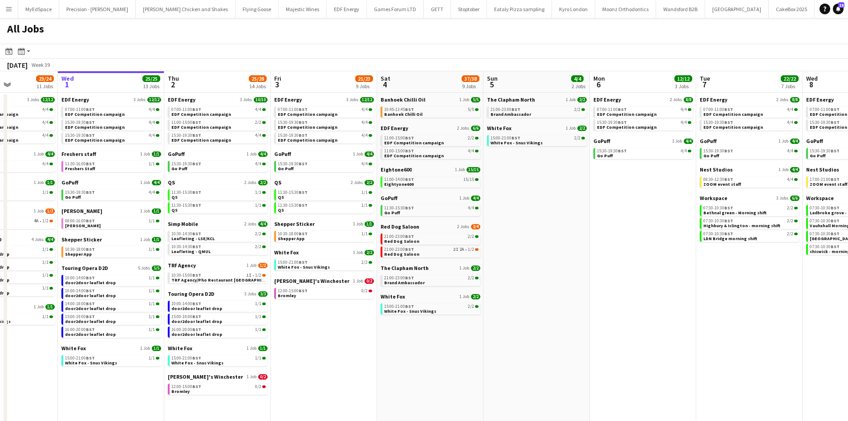
drag, startPoint x: 530, startPoint y: 239, endPoint x: 154, endPoint y: 192, distance: 379.2
click at [160, 195] on app-calendar-viewport "Sun 28 11/12 4 Jobs Mon 29 21/21 9 Jobs Tue 30 23/24 11 Jobs Wed 1 25/25 13 Job…" at bounding box center [424, 377] width 848 height 612
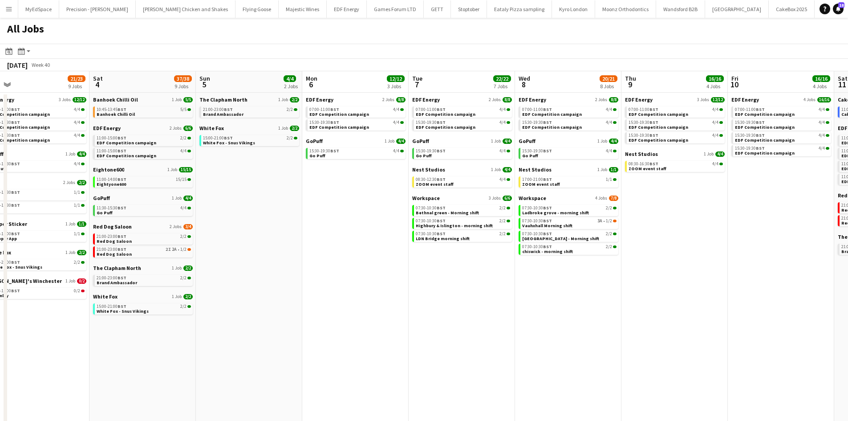
drag, startPoint x: 555, startPoint y: 233, endPoint x: 616, endPoint y: 230, distance: 61.5
click at [633, 232] on app-calendar-viewport "Wed 1 25/25 13 Jobs Thu 2 25/28 14 Jobs Fri 3 21/23 9 Jobs Sat 4 37/38 9 Jobs S…" at bounding box center [424, 377] width 848 height 612
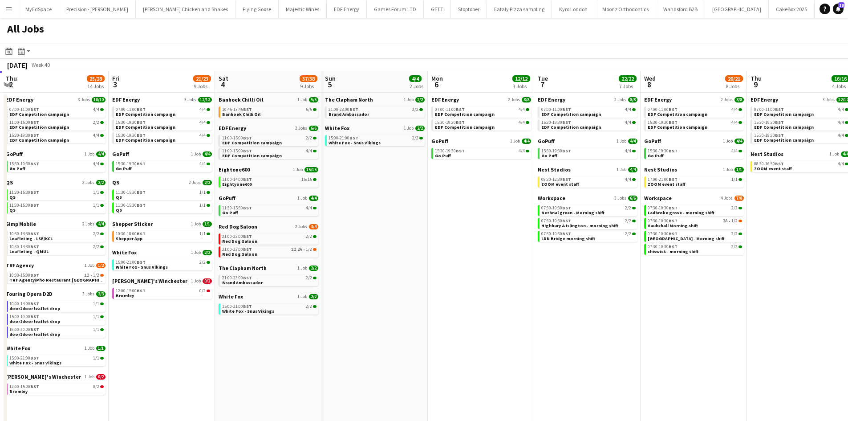
drag, startPoint x: 419, startPoint y: 280, endPoint x: 456, endPoint y: 253, distance: 46.2
click at [452, 272] on app-calendar-viewport "Tue 30 23/24 11 Jobs Wed 1 25/25 13 Jobs Thu 2 25/28 14 Jobs Fri 3 21/23 9 Jobs…" at bounding box center [424, 377] width 848 height 612
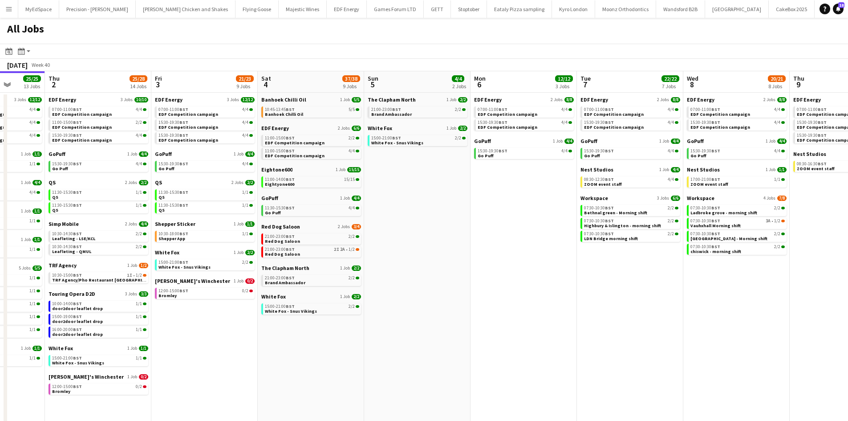
drag, startPoint x: 523, startPoint y: 202, endPoint x: 556, endPoint y: 202, distance: 33.0
click at [556, 202] on app-calendar-viewport "Mon 29 21/21 9 Jobs Tue 30 23/24 11 Jobs Wed 1 25/25 13 Jobs Thu 2 25/28 14 Job…" at bounding box center [424, 377] width 848 height 612
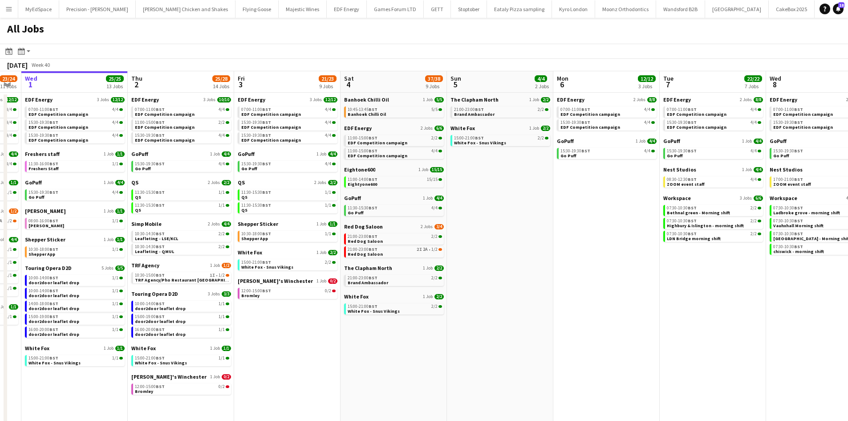
drag, startPoint x: 455, startPoint y: 199, endPoint x: 526, endPoint y: 187, distance: 72.2
click at [528, 188] on app-calendar-viewport "Mon 29 21/21 9 Jobs Tue 30 23/24 11 Jobs Wed 1 25/25 13 Jobs Thu 2 25/28 14 Job…" at bounding box center [424, 377] width 848 height 612
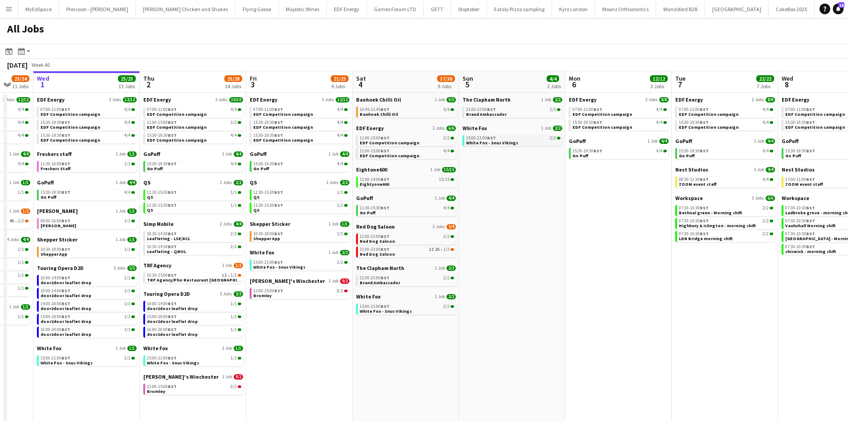
click at [481, 144] on span "White Fox - Snus Vikings" at bounding box center [492, 143] width 52 height 6
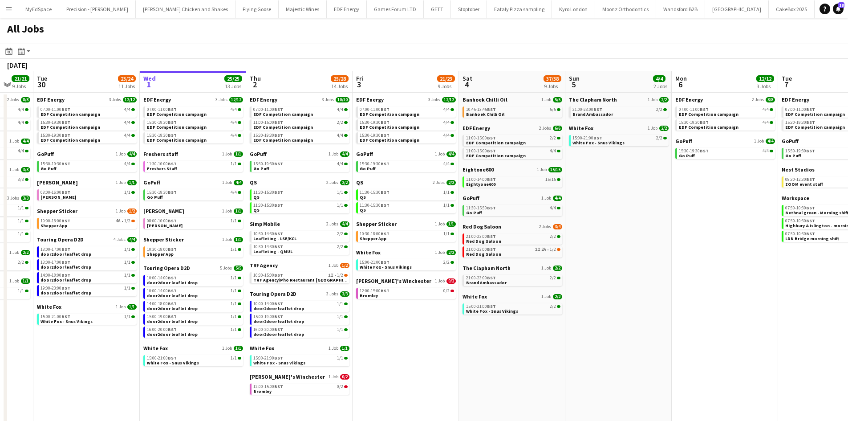
drag, startPoint x: 466, startPoint y: 362, endPoint x: 567, endPoint y: 372, distance: 102.0
click at [607, 372] on app-calendar-viewport "Sun 28 11/12 4 Jobs Mon 29 21/21 9 Jobs Tue 30 23/24 11 Jobs Wed 1 25/25 13 Job…" at bounding box center [424, 377] width 848 height 612
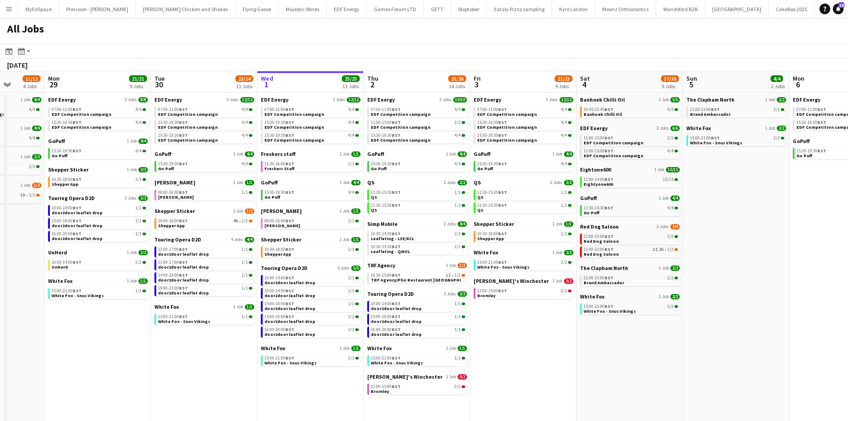
click at [511, 361] on app-calendar-viewport "Fri 26 24/24 8 Jobs Sat 27 25/29 9 Jobs Sun 28 11/12 4 Jobs Mon 29 21/21 9 Jobs…" at bounding box center [424, 377] width 848 height 612
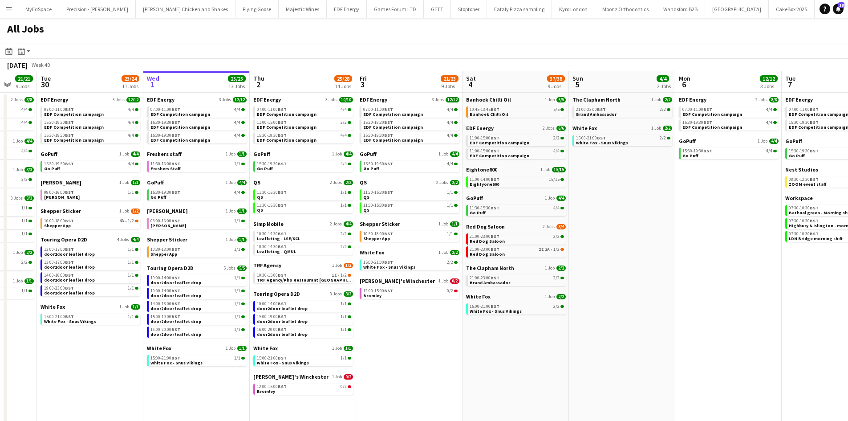
drag, startPoint x: 700, startPoint y: 371, endPoint x: 673, endPoint y: 371, distance: 26.7
click at [673, 371] on app-calendar-viewport "Fri 26 24/24 8 Jobs Sat 27 25/29 9 Jobs Sun 28 11/12 4 Jobs Mon 29 21/21 9 Jobs…" at bounding box center [424, 377] width 848 height 612
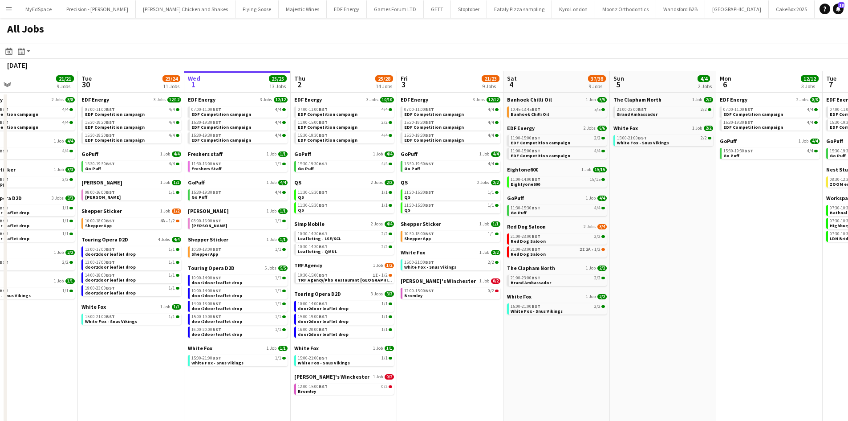
drag, startPoint x: 587, startPoint y: 354, endPoint x: 676, endPoint y: 350, distance: 90.1
click at [676, 350] on app-calendar-viewport "Fri 26 24/24 8 Jobs Sat 27 25/29 9 Jobs Sun 28 11/12 4 Jobs Mon 29 21/21 9 Jobs…" at bounding box center [424, 377] width 848 height 612
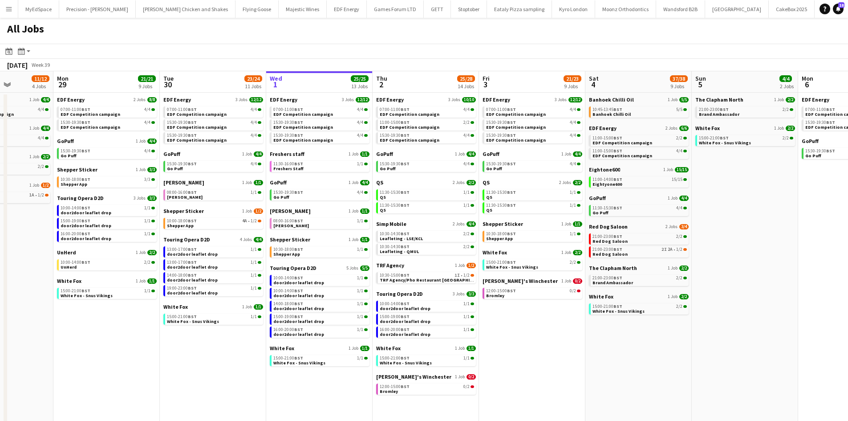
drag, startPoint x: 478, startPoint y: 362, endPoint x: 515, endPoint y: 358, distance: 37.2
click at [515, 358] on app-calendar-viewport "Fri 26 24/24 8 Jobs Sat 27 25/29 9 Jobs Sun 28 11/12 4 Jobs Mon 29 21/21 9 Jobs…" at bounding box center [424, 377] width 848 height 612
click at [451, 395] on div "Zizzi's Winchester 1 Job 0/2 12:00-15:00 BST 0/2 Bromley" at bounding box center [427, 384] width 100 height 23
click at [451, 386] on div "12:00-15:00 BST 0/2" at bounding box center [428, 386] width 94 height 4
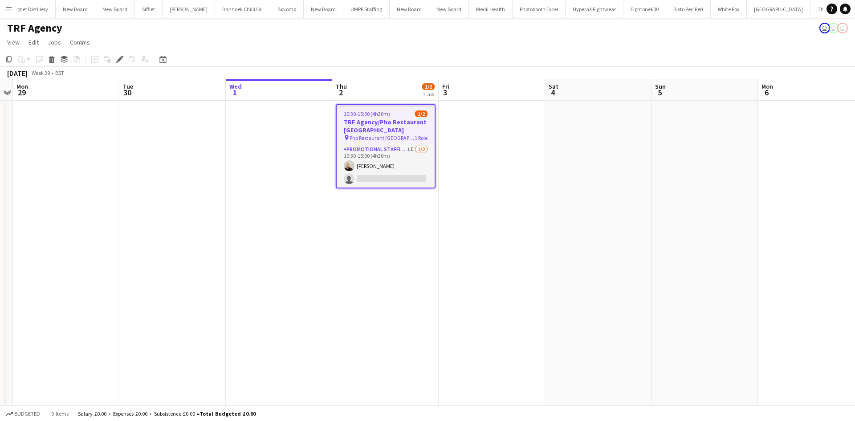
scroll to position [0, 2571]
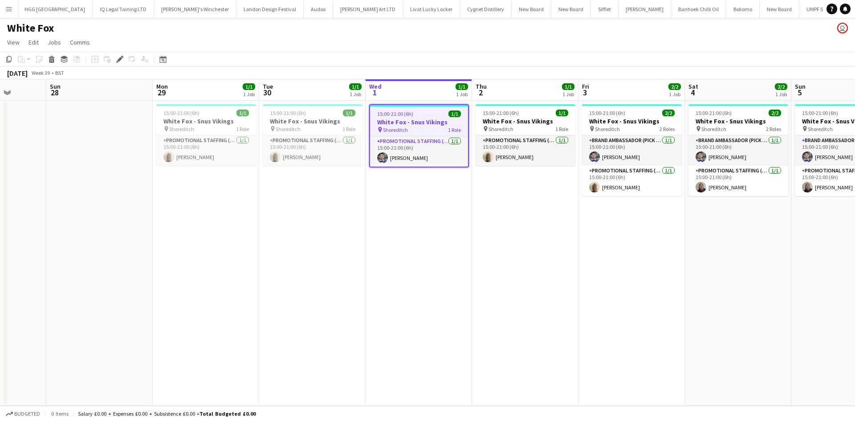
scroll to position [0, 2168]
drag, startPoint x: 423, startPoint y: 261, endPoint x: 433, endPoint y: 257, distance: 11.0
click at [433, 257] on app-calendar-viewport "Thu 25 Fri 26 Sat 27 Sun 28 Mon 29 1/1 1 Job Tue 30 1/1 1 Job Wed 1 1/1 1 Job T…" at bounding box center [427, 242] width 855 height 326
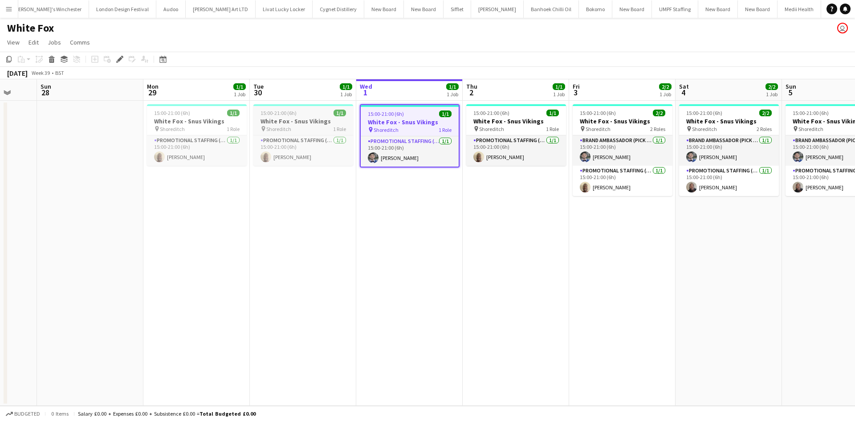
scroll to position [0, 2244]
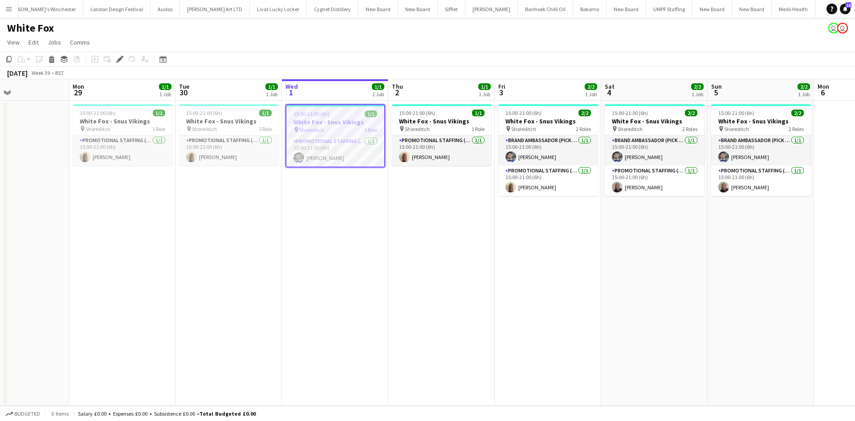
drag, startPoint x: 539, startPoint y: 191, endPoint x: 464, endPoint y: 182, distance: 75.8
click at [464, 182] on app-calendar-viewport "Thu 25 Fri 26 Sat 27 Sun 28 Mon 29 1/1 1 Job Tue 30 1/1 1 Job Wed 1 1/1 1 Job T…" at bounding box center [427, 242] width 855 height 326
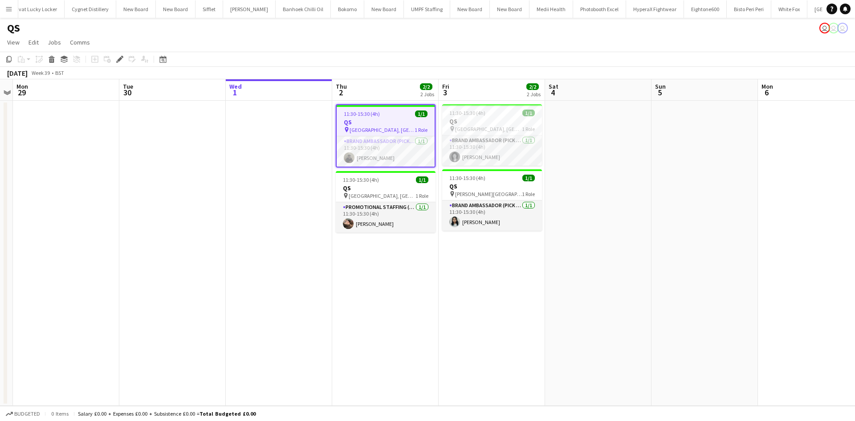
scroll to position [0, 2487]
click at [121, 53] on app-toolbar "Copy Paste Paste Ctrl+V Paste with crew Ctrl+Shift+V Paste linked Job [GEOGRAPH…" at bounding box center [427, 59] width 855 height 15
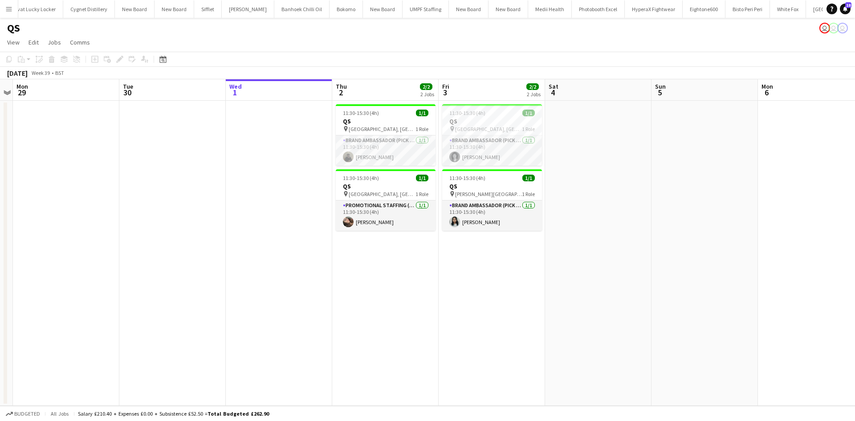
click at [368, 124] on h3 "QS" at bounding box center [386, 121] width 100 height 8
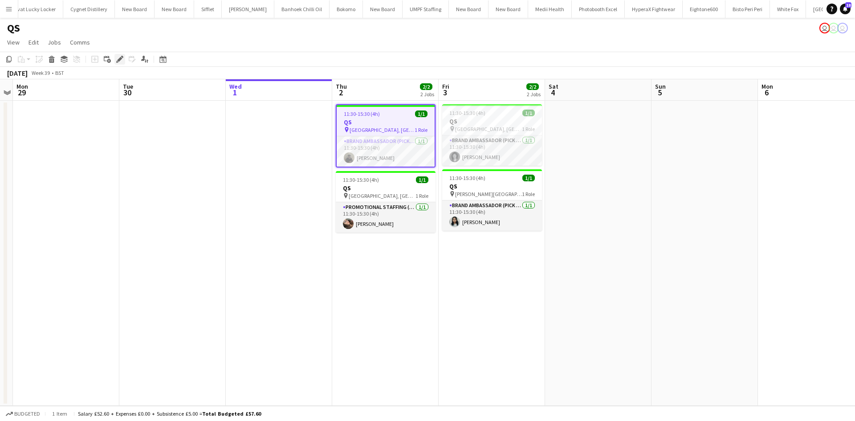
click at [122, 57] on icon at bounding box center [122, 57] width 2 height 2
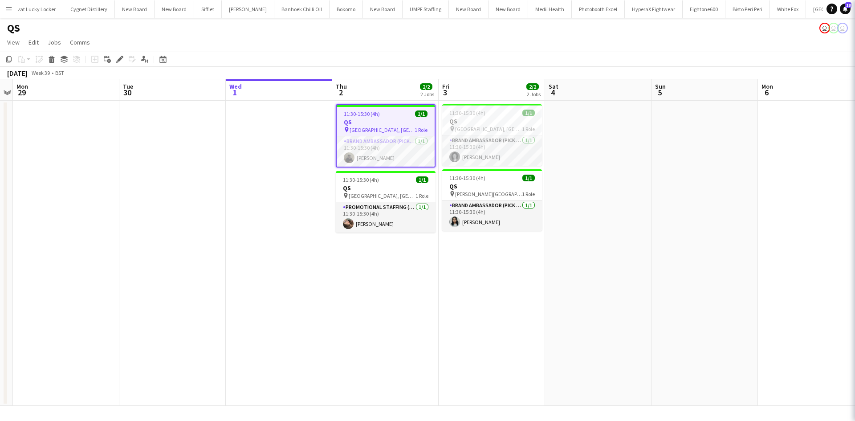
type input "**"
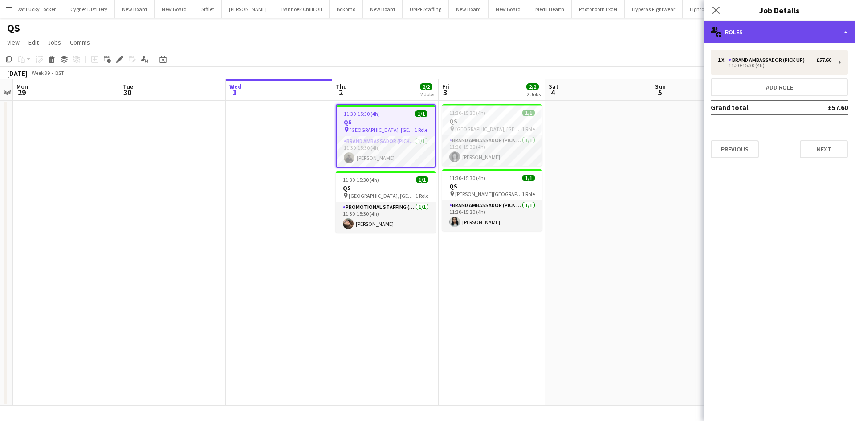
click at [806, 24] on div "multiple-users-add Roles" at bounding box center [779, 31] width 151 height 21
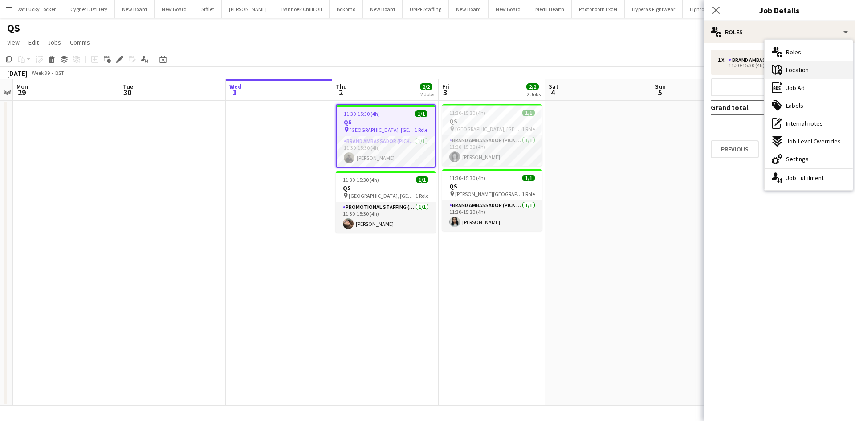
click at [816, 77] on div "maps-pin-1 Location" at bounding box center [809, 70] width 88 height 18
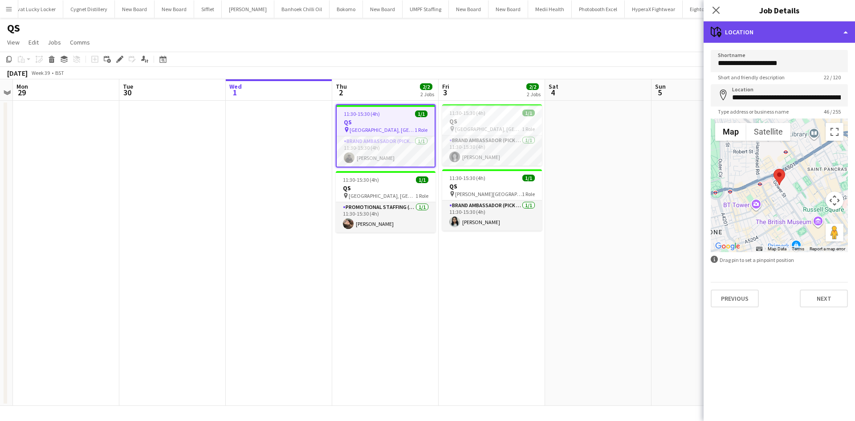
click at [766, 25] on div "maps-pin-1 Location" at bounding box center [779, 31] width 151 height 21
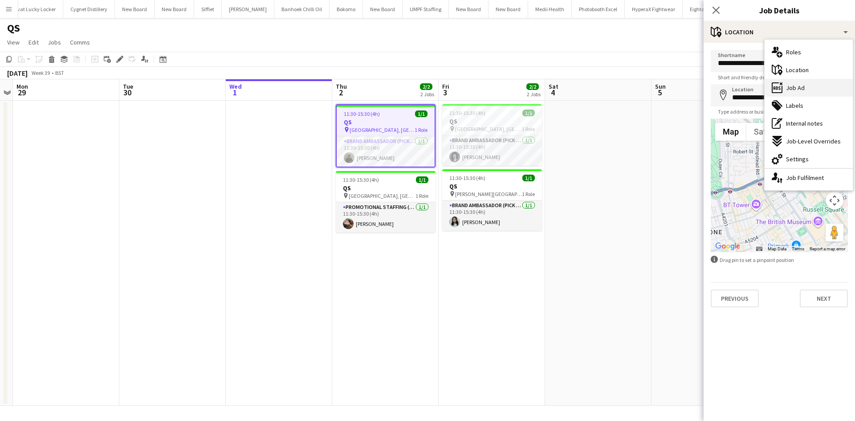
click at [810, 88] on div "ads-window Job Ad" at bounding box center [809, 88] width 88 height 18
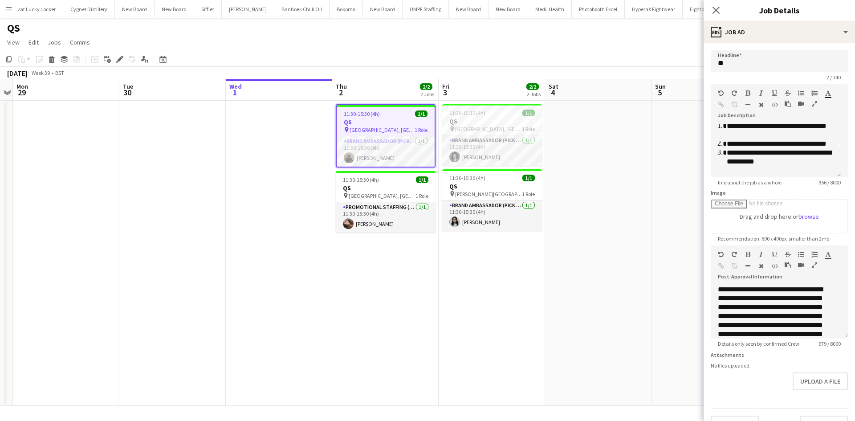
scroll to position [45, 0]
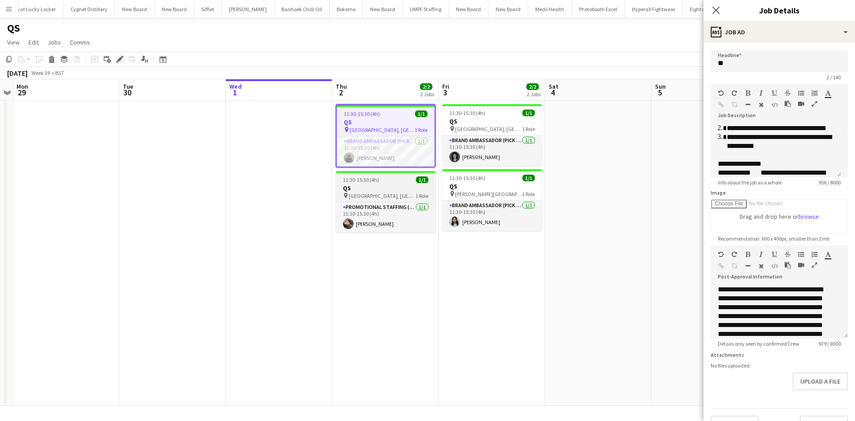
click at [387, 180] on div "11:30-15:30 (4h) 1/1" at bounding box center [386, 179] width 100 height 7
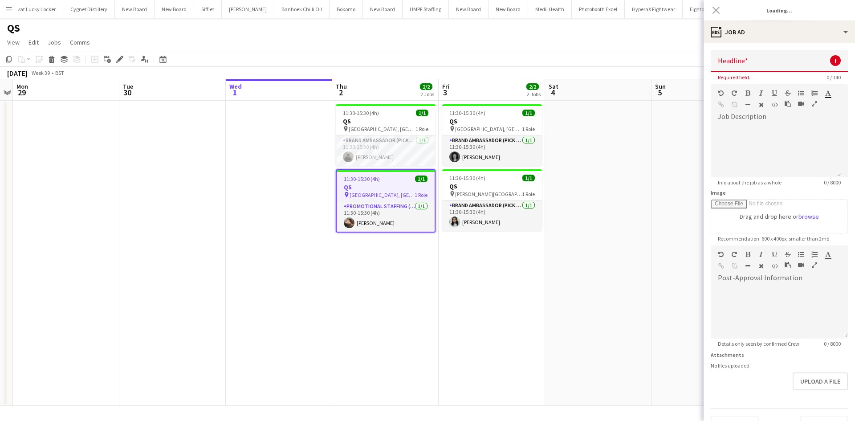
scroll to position [0, 0]
type input "**"
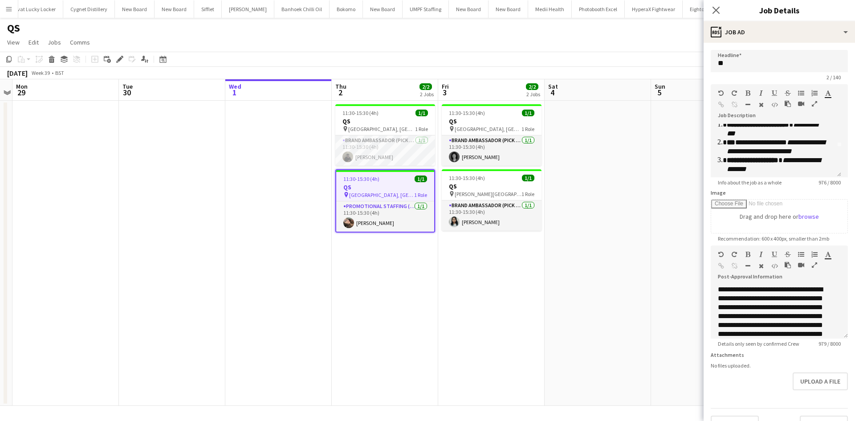
scroll to position [45, 0]
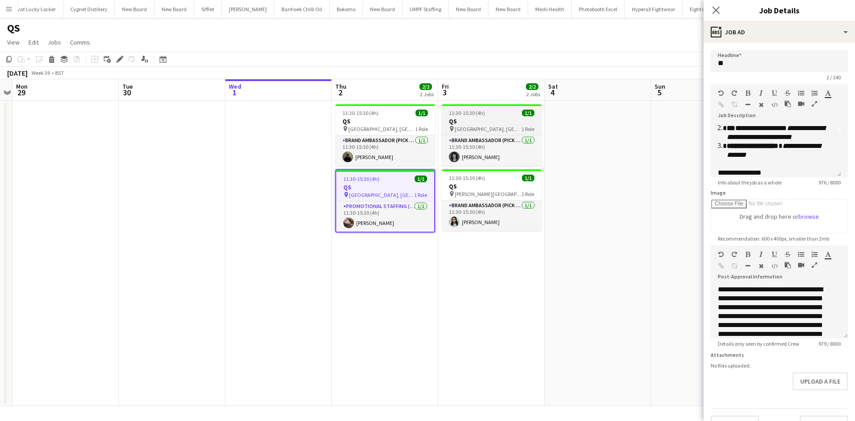
drag, startPoint x: 483, startPoint y: 125, endPoint x: 500, endPoint y: 133, distance: 19.1
click at [483, 125] on h3 "QS" at bounding box center [492, 121] width 100 height 8
type input "**"
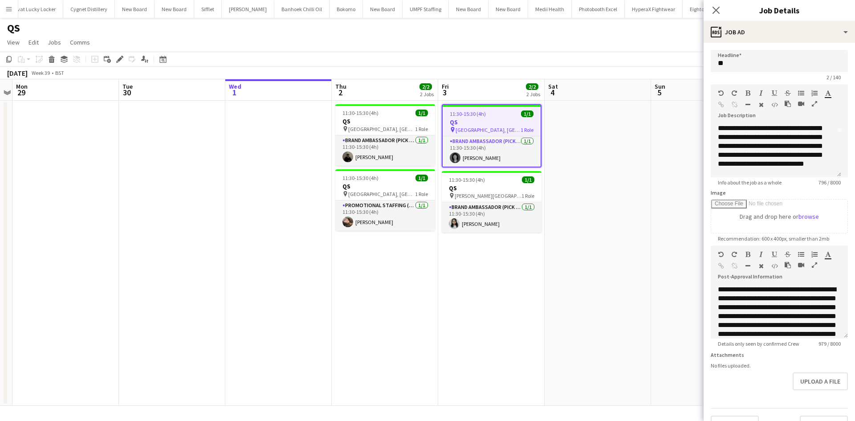
scroll to position [0, 0]
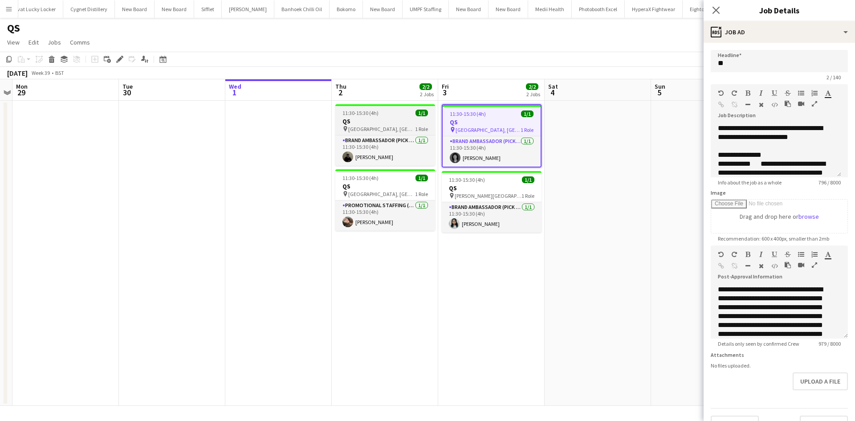
drag, startPoint x: 412, startPoint y: 319, endPoint x: 376, endPoint y: 129, distance: 194.0
click at [413, 319] on app-date-cell "11:30-15:30 (4h) 1/1 QS pin UCL, Bloomsbury Campus 1 Role Brand Ambassador (Pic…" at bounding box center [385, 253] width 106 height 305
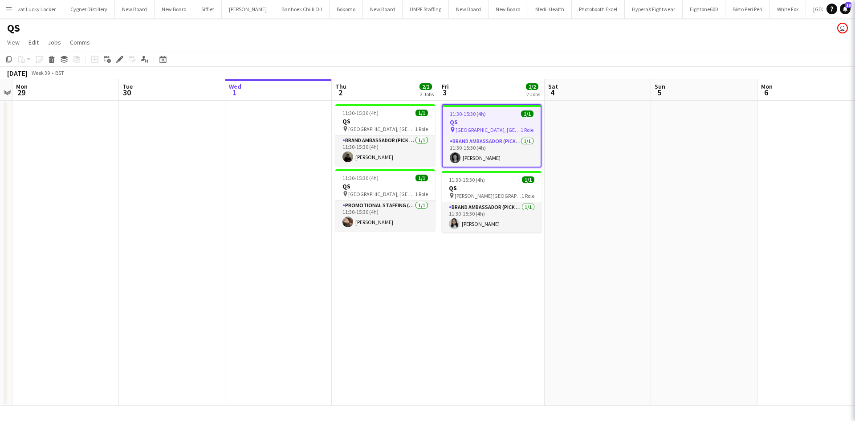
scroll to position [0, 306]
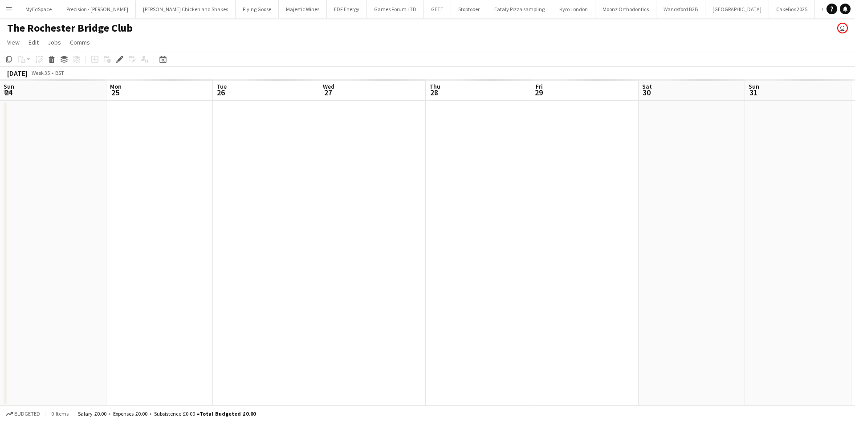
scroll to position [0, 306]
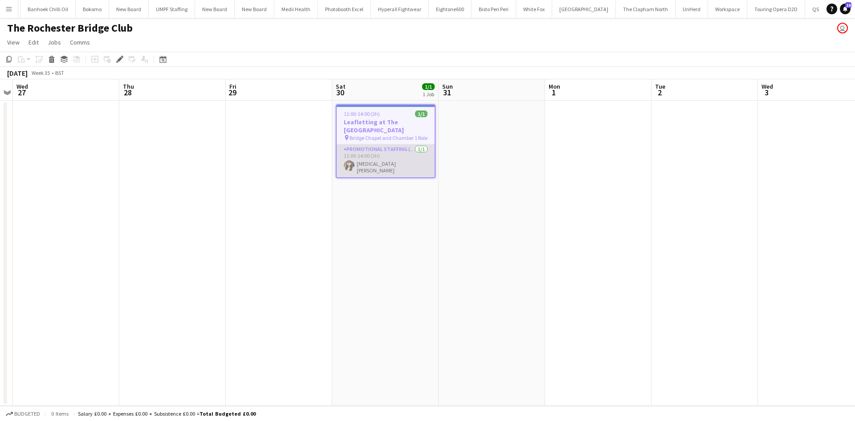
click at [366, 170] on app-card-role "Promotional Staffing (Brand Ambassadors) [DATE] 11:00-14:00 (3h) [MEDICAL_DATA]…" at bounding box center [386, 160] width 98 height 33
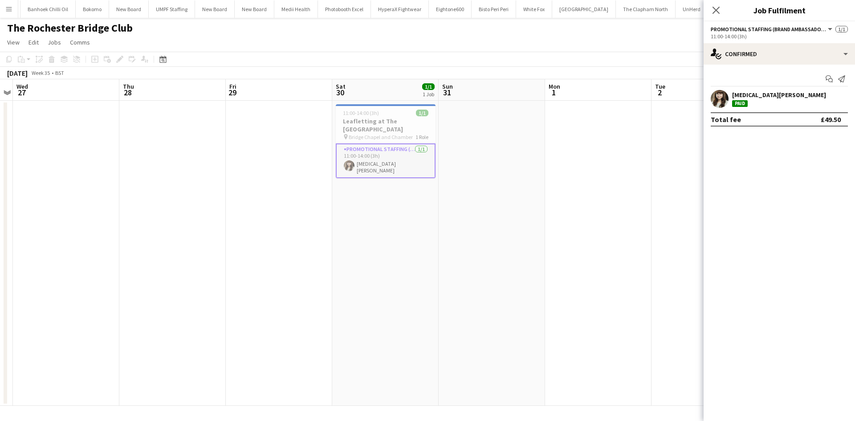
click at [741, 93] on div "[MEDICAL_DATA][PERSON_NAME]" at bounding box center [779, 95] width 94 height 8
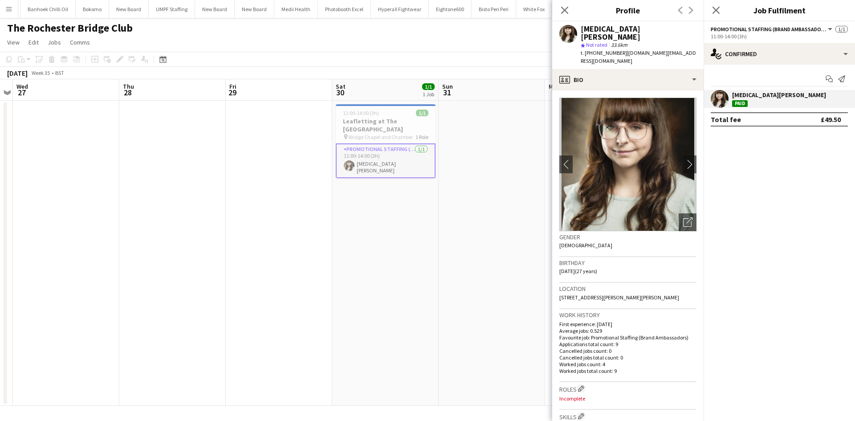
click at [502, 211] on app-date-cell at bounding box center [492, 253] width 106 height 305
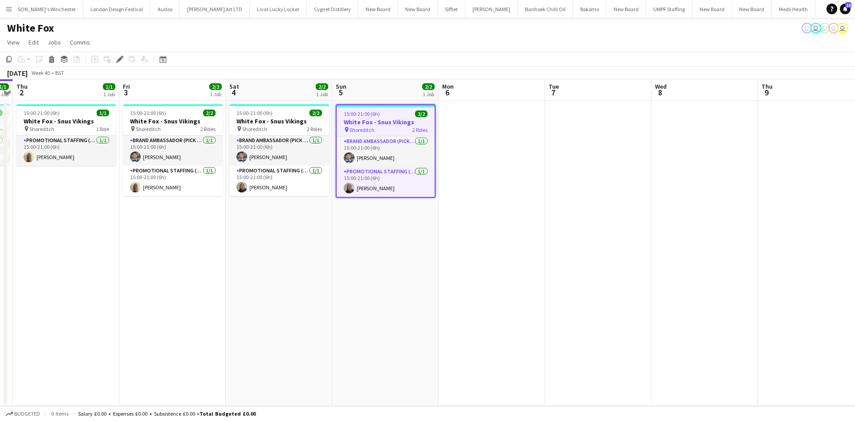
scroll to position [0, 258]
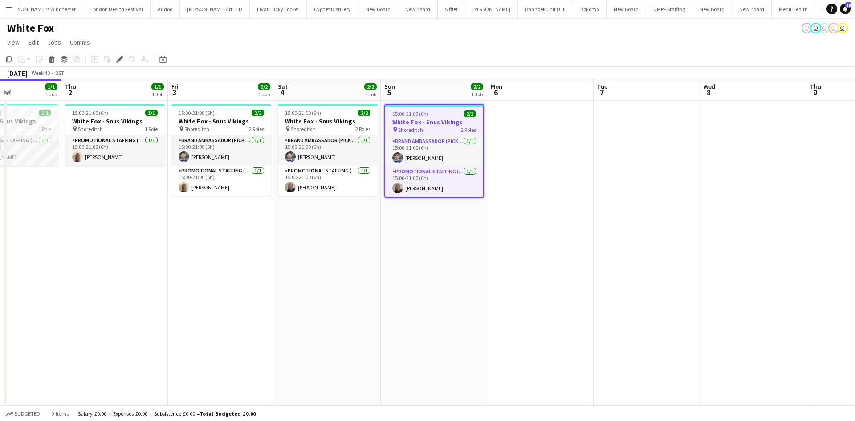
drag, startPoint x: 297, startPoint y: 227, endPoint x: 346, endPoint y: 226, distance: 48.5
click at [346, 226] on app-calendar-viewport "Mon 29 1/1 1 Job Tue 30 1/1 1 Job Wed 1 1/1 1 Job Thu 2 1/1 1 Job Fri 3 2/2 1 J…" at bounding box center [427, 242] width 855 height 326
click at [244, 142] on app-card-role "Brand Ambassador (Pick up) [DATE] 15:00-21:00 (6h) [PERSON_NAME]" at bounding box center [221, 150] width 100 height 30
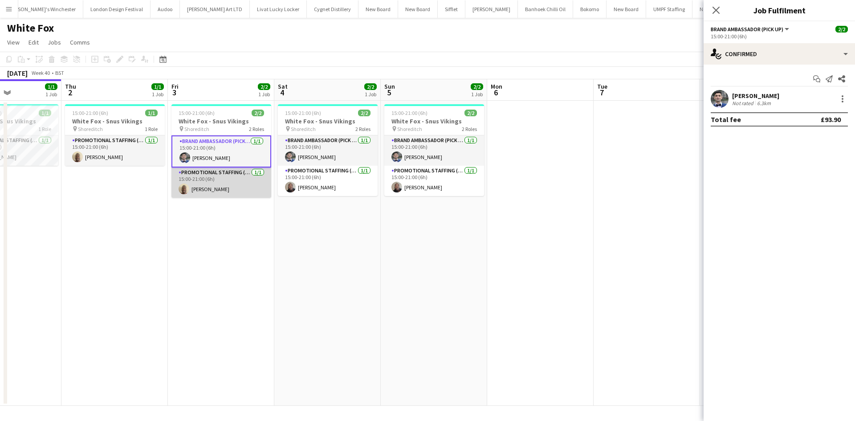
click at [243, 179] on app-card-role "Promotional Staffing (Brand Ambassadors) [DATE] 15:00-21:00 (6h) [PERSON_NAME]" at bounding box center [221, 182] width 100 height 30
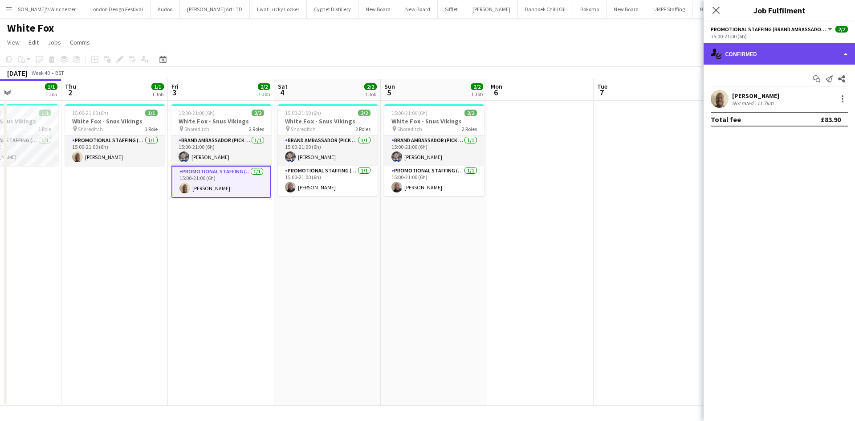
click at [762, 48] on div "single-neutral-actions-check-2 Confirmed" at bounding box center [779, 53] width 151 height 21
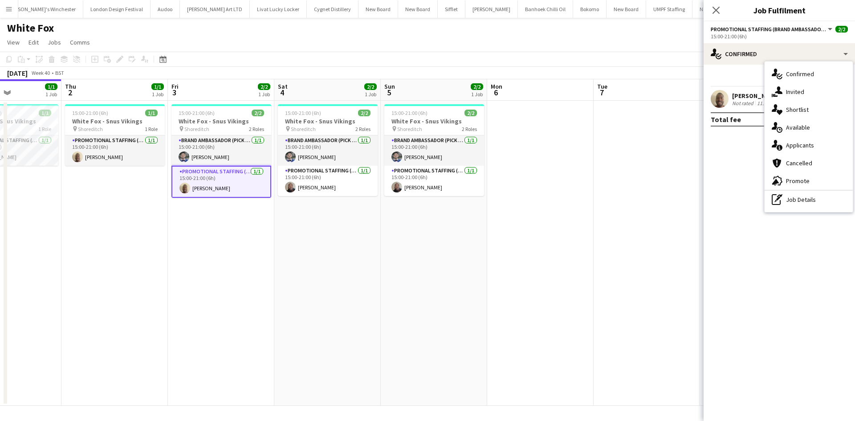
click at [816, 152] on div "single-neutral-actions-information Applicants" at bounding box center [809, 145] width 88 height 18
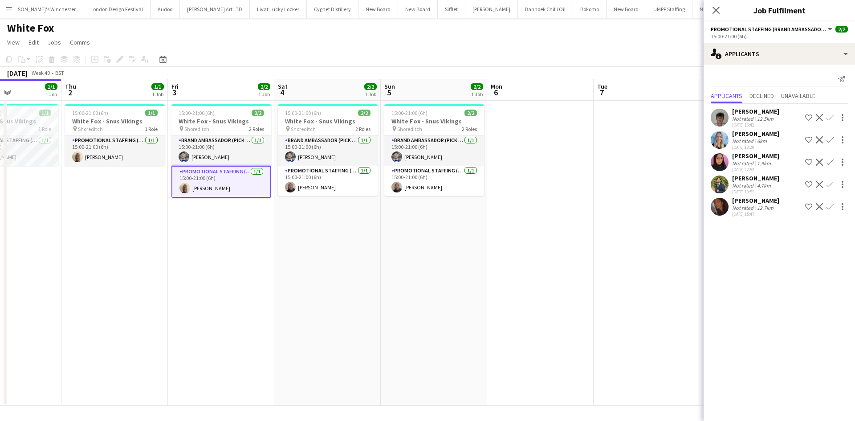
click at [761, 209] on div "12.7km" at bounding box center [765, 207] width 20 height 7
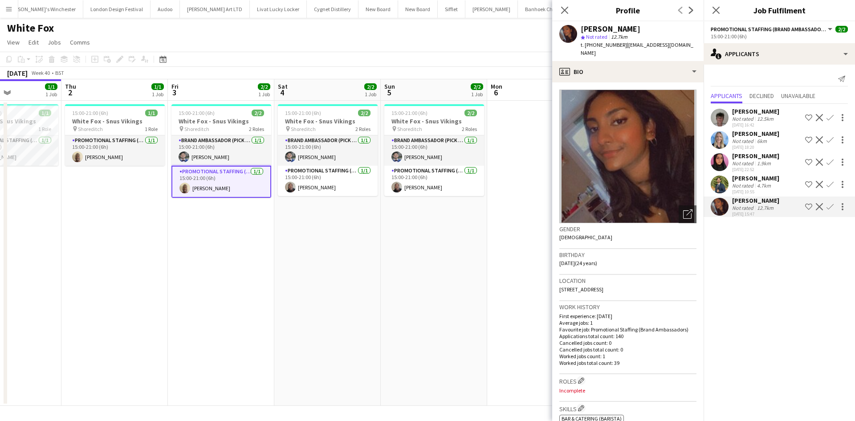
click at [743, 167] on div "25-09-2025 22:52" at bounding box center [755, 170] width 47 height 6
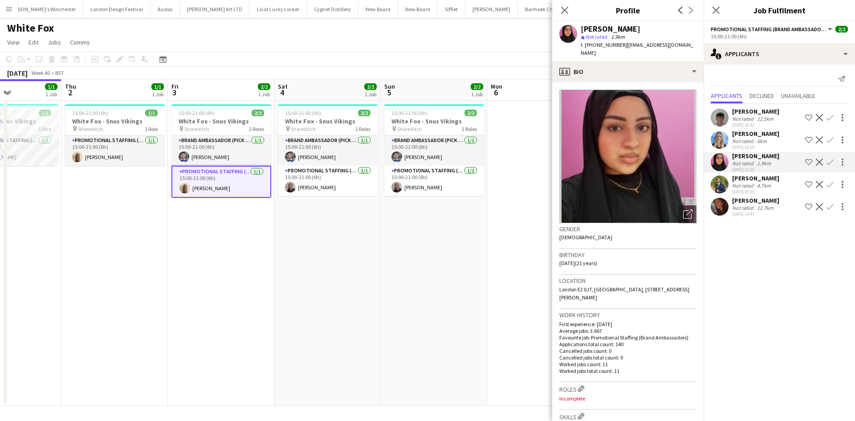
click at [752, 134] on div "Katrina Donaldson" at bounding box center [755, 134] width 47 height 8
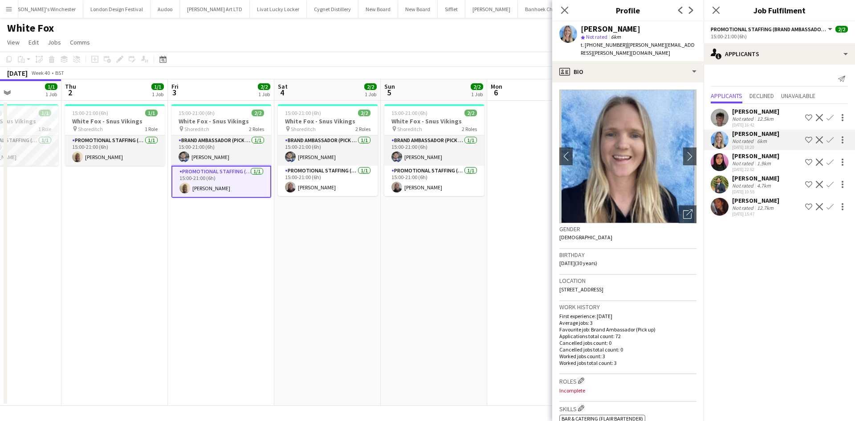
click at [438, 279] on app-date-cell "15:00-21:00 (6h) 2/2 White Fox - Snus Vikings pin Shoreditch 2 Roles Brand Amba…" at bounding box center [434, 253] width 106 height 305
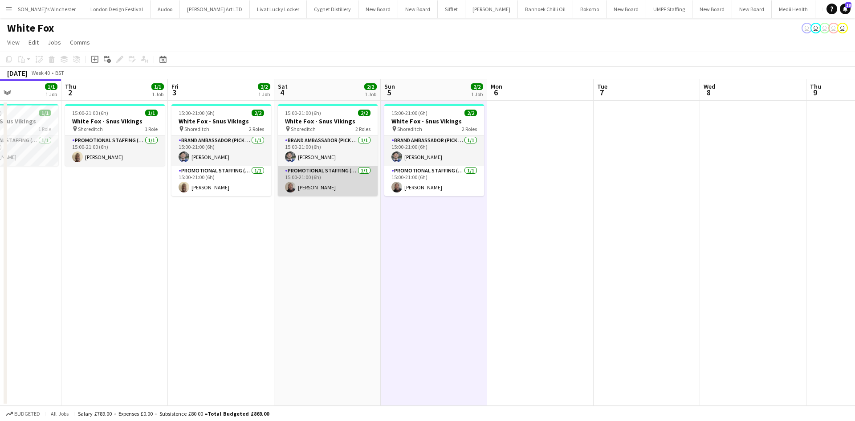
click at [334, 176] on app-card-role "Promotional Staffing (Brand Ambassadors) 1/1 15:00-21:00 (6h) Joseph Mesioye" at bounding box center [328, 181] width 100 height 30
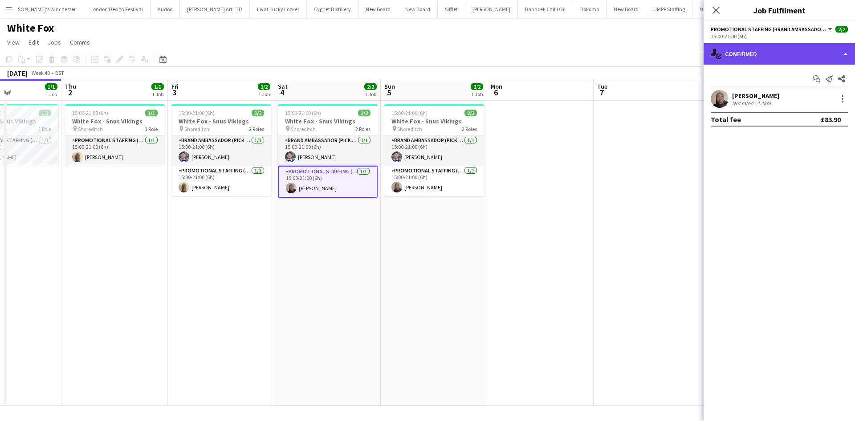
click at [785, 56] on div "single-neutral-actions-check-2 Confirmed" at bounding box center [779, 53] width 151 height 21
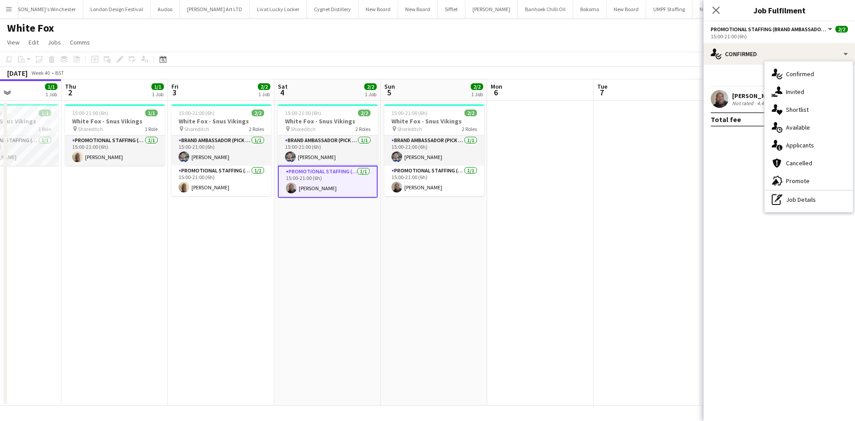
click at [803, 143] on span "Applicants" at bounding box center [800, 145] width 28 height 8
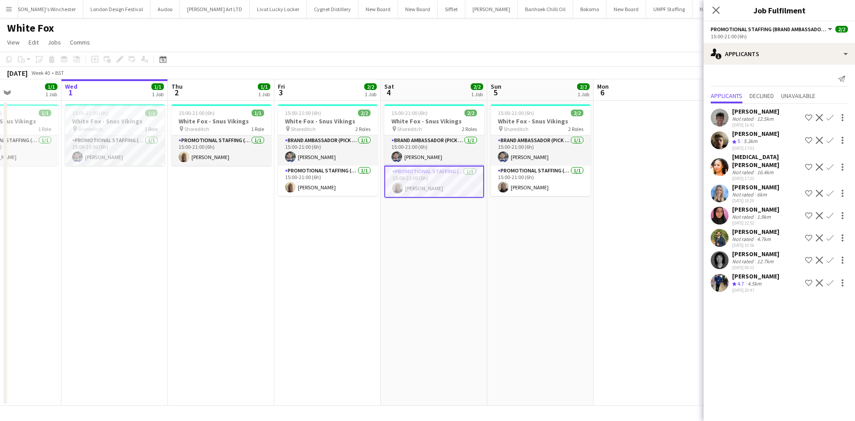
scroll to position [0, 263]
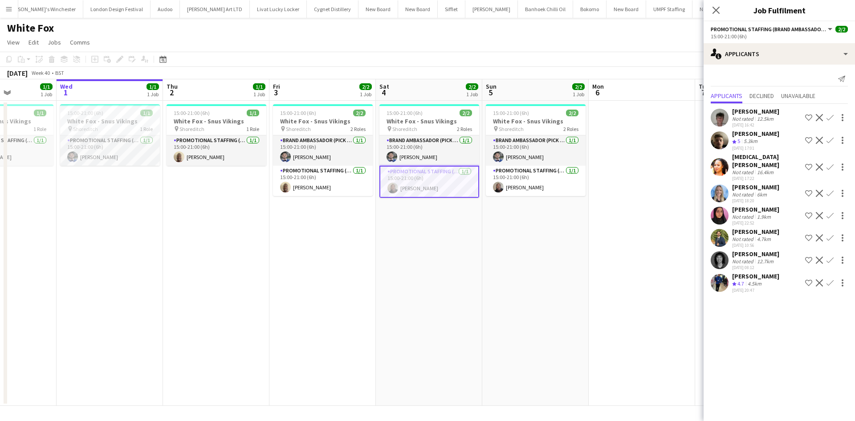
drag, startPoint x: 297, startPoint y: 249, endPoint x: 395, endPoint y: 243, distance: 98.6
click at [399, 246] on app-calendar-viewport "Sun 28 Mon 29 1/1 1 Job Tue 30 1/1 1 Job Wed 1 1/1 1 Job Thu 2 1/1 1 Job Fri 3 …" at bounding box center [427, 242] width 855 height 326
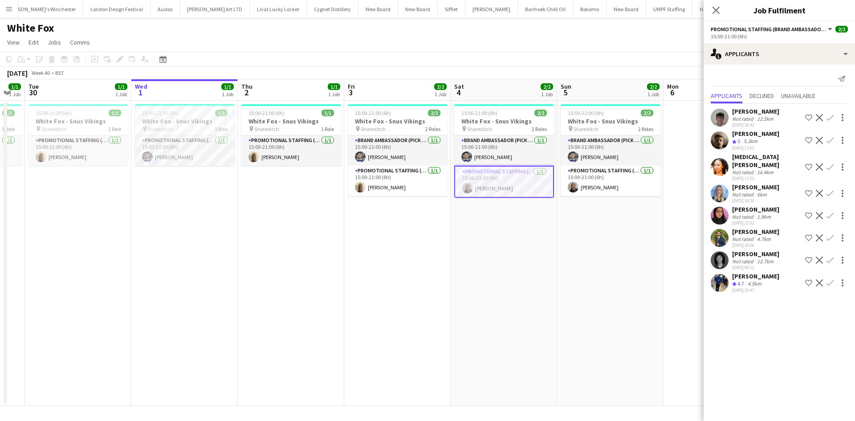
drag, startPoint x: 379, startPoint y: 263, endPoint x: 452, endPoint y: 263, distance: 73.9
click at [453, 263] on app-calendar-viewport "Sun 28 Mon 29 1/1 1 Job Tue 30 1/1 1 Job Wed 1 1/1 1 Job Thu 2 1/1 1 Job Fri 3 …" at bounding box center [427, 242] width 855 height 326
click at [491, 267] on app-date-cell "15:00-21:00 (6h) 2/2 White Fox - Snus Vikings pin Shoreditch 2 Roles Brand Amba…" at bounding box center [504, 253] width 106 height 305
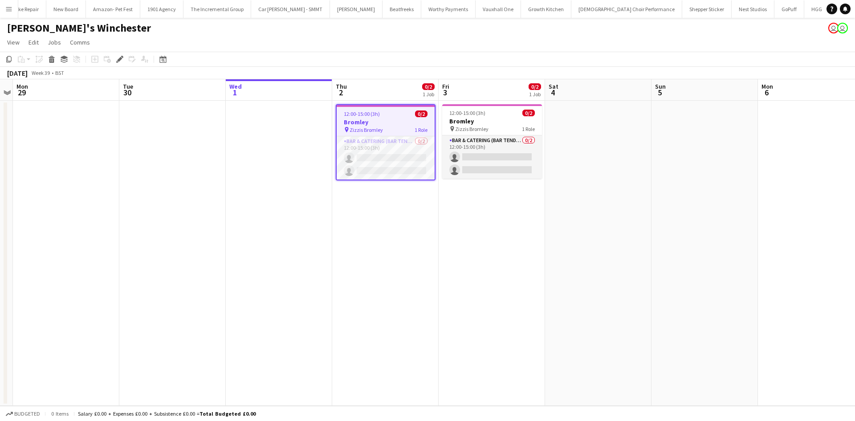
scroll to position [0, 1312]
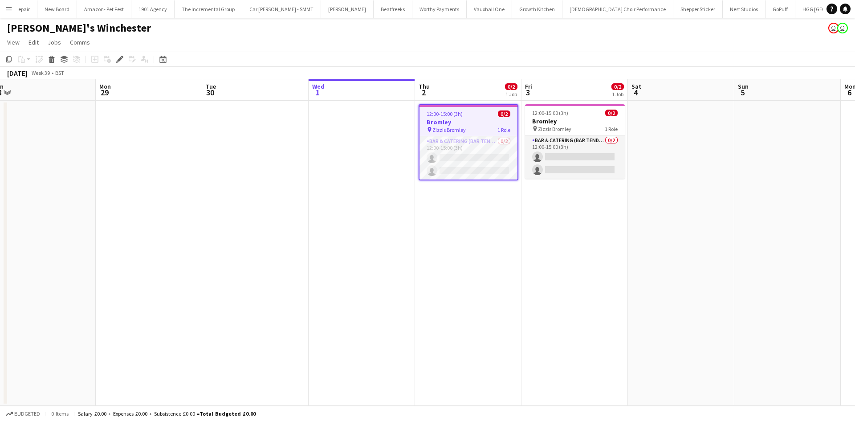
drag, startPoint x: 359, startPoint y: 241, endPoint x: 458, endPoint y: 244, distance: 99.4
click at [458, 244] on app-calendar-viewport "Fri 26 2/2 1 Job Sat 27 Sun 28 Mon 29 Tue 30 Wed 1 Thu 2 0/2 1 Job Fri 3 0/2 1 …" at bounding box center [427, 242] width 855 height 326
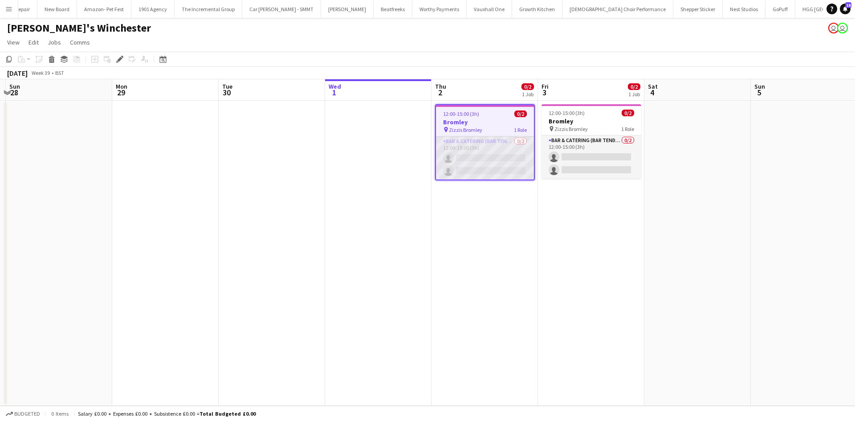
click at [474, 158] on app-card-role "Bar & Catering (Bar Tender) 0/2 12:00-15:00 (3h) single-neutral-actions single-…" at bounding box center [485, 157] width 98 height 43
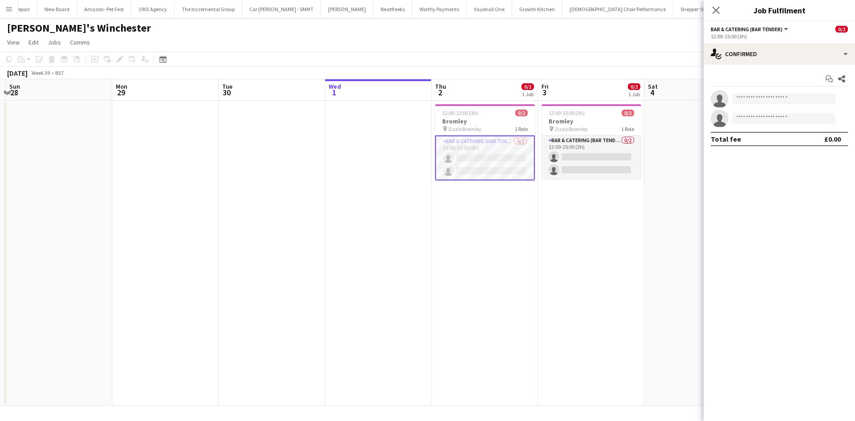
scroll to position [0, 216]
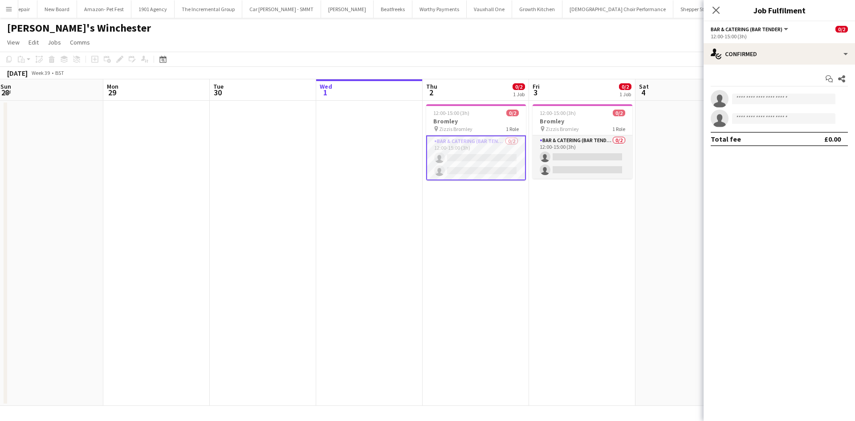
drag, startPoint x: 645, startPoint y: 230, endPoint x: 636, endPoint y: 230, distance: 8.9
click at [636, 230] on app-calendar-viewport "Fri 26 2/2 1 Job Sat 27 Sun 28 Mon 29 Tue 30 Wed 1 Thu 2 0/2 1 Job Fri 3 0/2 1 …" at bounding box center [427, 242] width 855 height 326
click at [474, 131] on div "pin Zizzis Bromley 1 Role" at bounding box center [476, 128] width 100 height 7
click at [119, 56] on icon "Edit" at bounding box center [119, 59] width 7 height 7
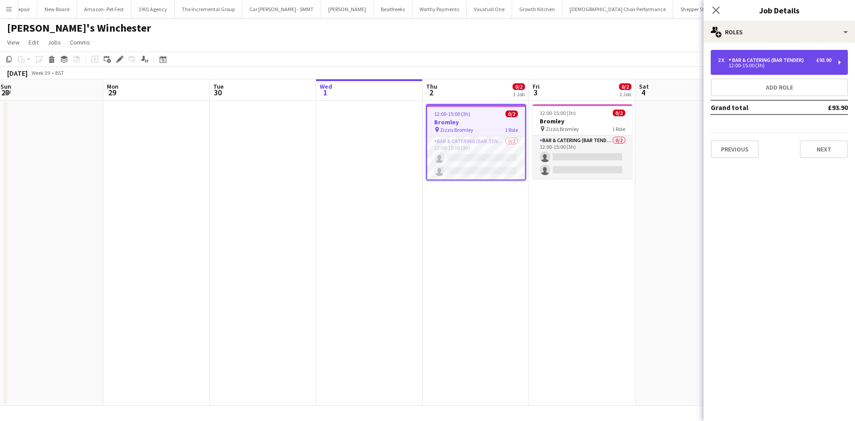
click at [801, 59] on div "Bar & Catering (Bar Tender)" at bounding box center [768, 60] width 79 height 6
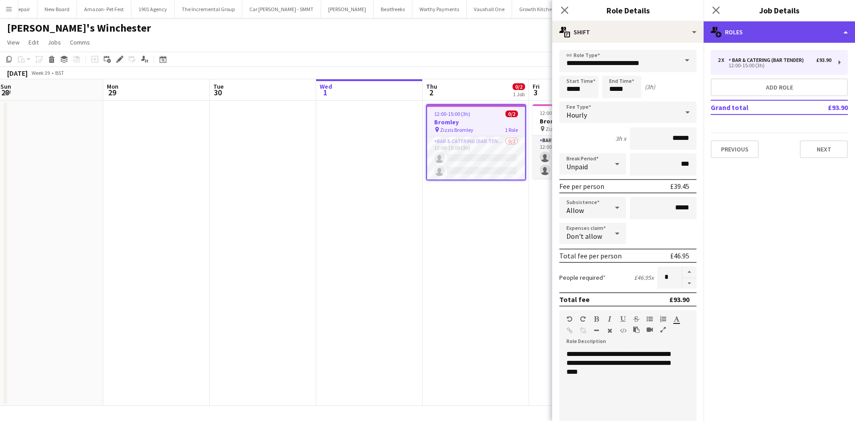
click at [817, 30] on div "multiple-users-add Roles" at bounding box center [779, 31] width 151 height 21
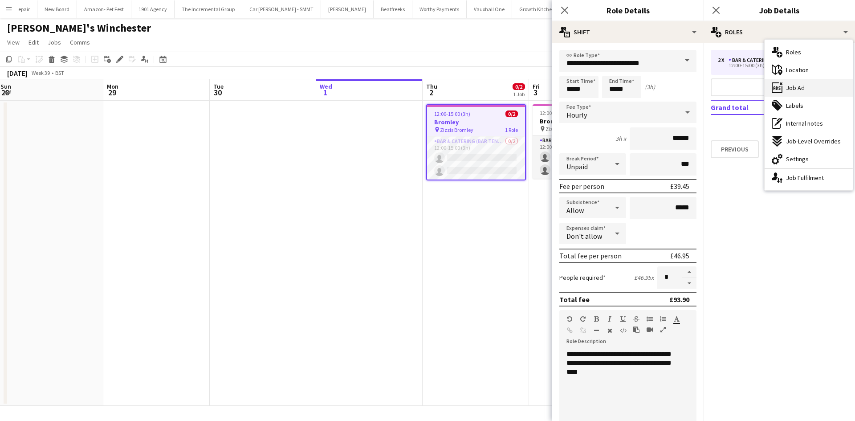
click at [800, 90] on span "Job Ad" at bounding box center [795, 88] width 19 height 8
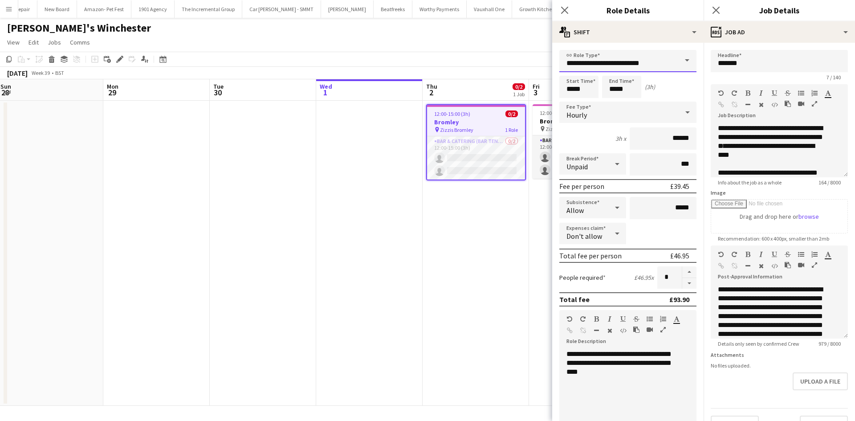
click at [625, 62] on input "**********" at bounding box center [627, 61] width 137 height 22
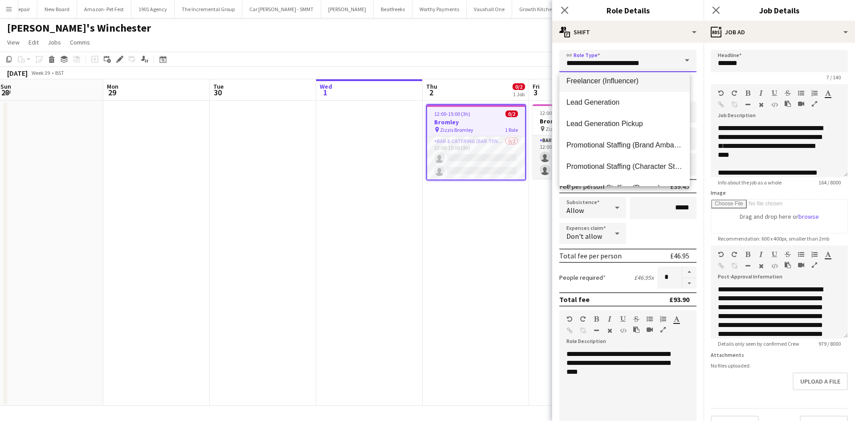
scroll to position [401, 0]
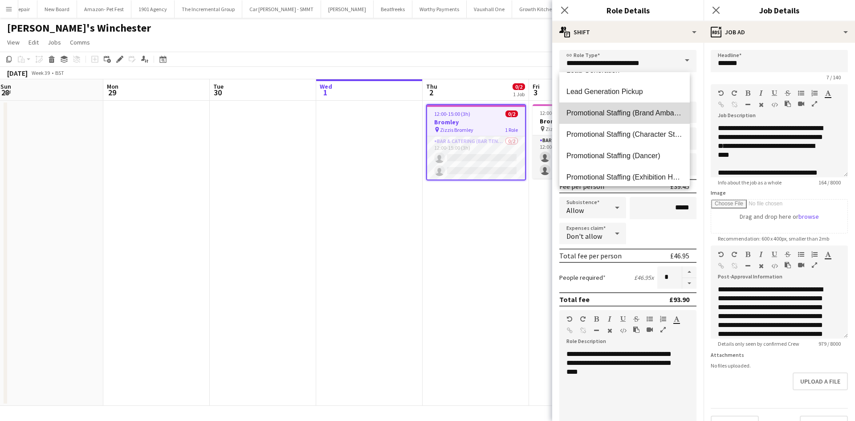
drag, startPoint x: 649, startPoint y: 111, endPoint x: 571, endPoint y: 166, distance: 95.2
click at [649, 110] on span "Promotional Staffing (Brand Ambassadors)" at bounding box center [624, 113] width 116 height 8
type input "**********"
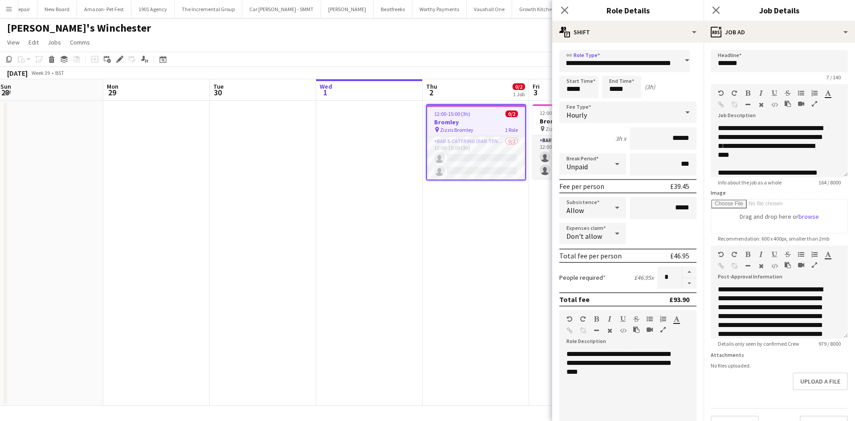
click at [449, 243] on app-date-cell "12:00-15:00 (3h) 0/2 Bromley pin Zizzis Bromley 1 Role Bar & Catering (Bar Tend…" at bounding box center [476, 253] width 106 height 305
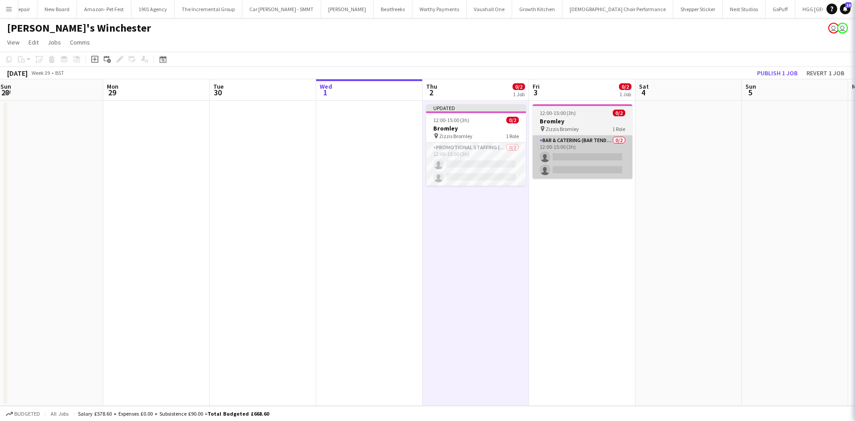
scroll to position [0, 0]
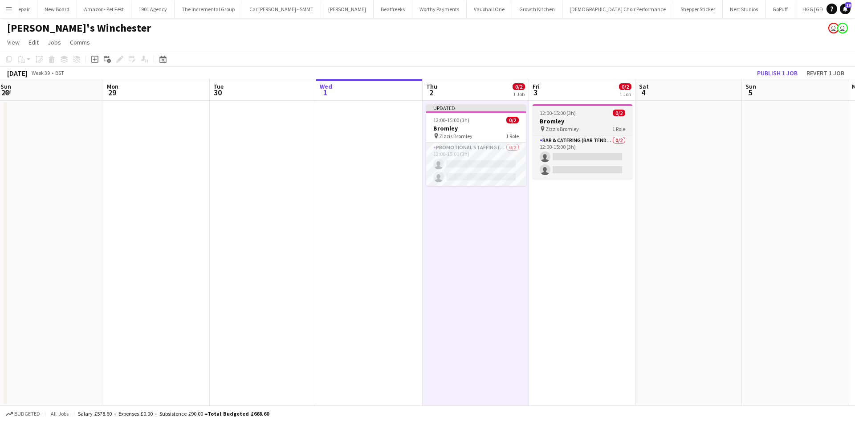
click at [575, 121] on h3 "Bromley" at bounding box center [583, 121] width 100 height 8
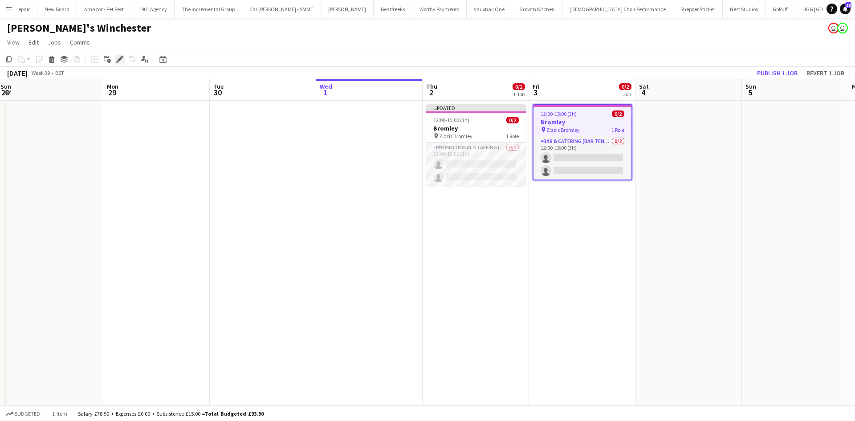
click at [119, 58] on icon "Edit" at bounding box center [119, 59] width 7 height 7
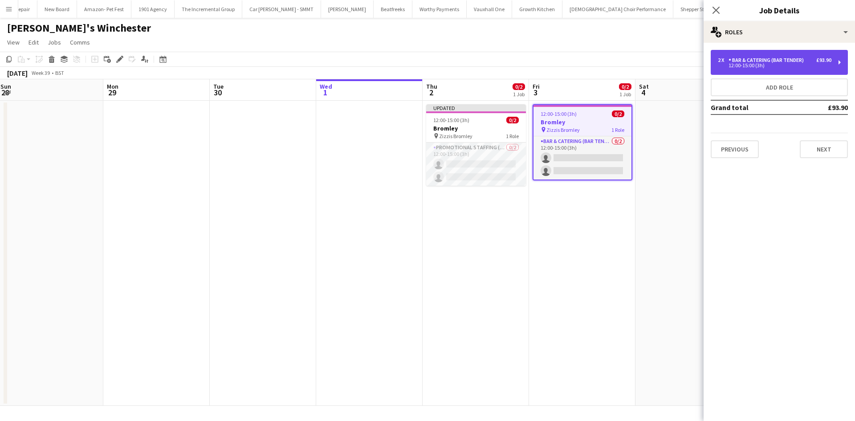
click at [796, 67] on div "12:00-15:00 (3h)" at bounding box center [775, 65] width 114 height 4
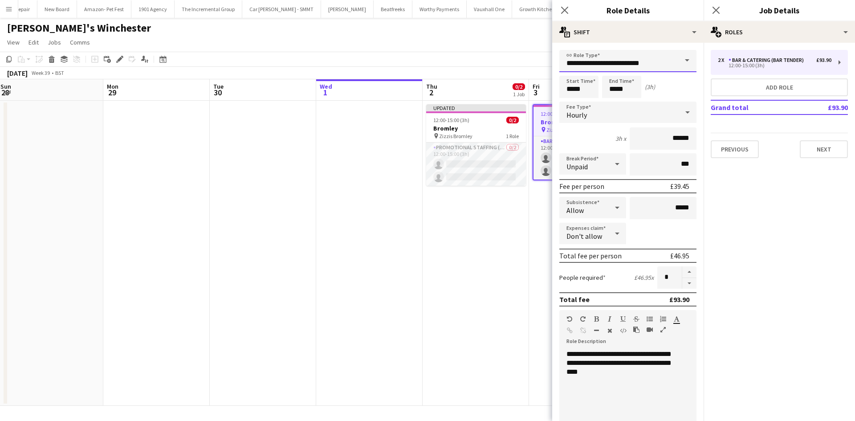
click at [611, 61] on input "**********" at bounding box center [627, 61] width 137 height 22
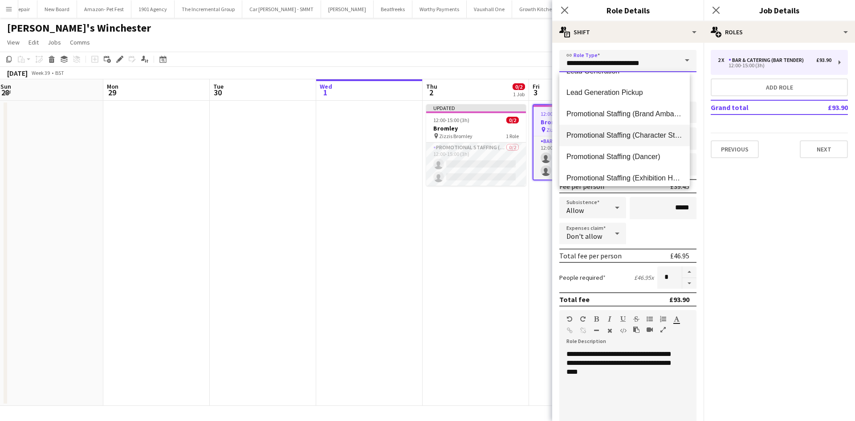
scroll to position [401, 0]
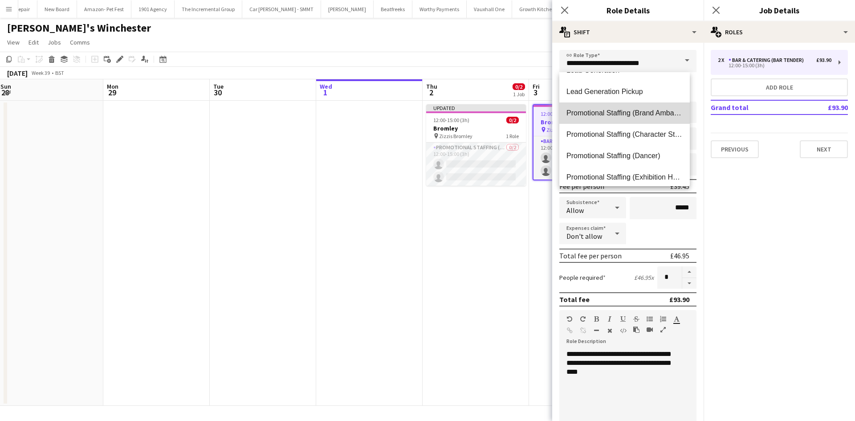
click at [646, 109] on span "Promotional Staffing (Brand Ambassadors)" at bounding box center [624, 113] width 116 height 8
type input "**********"
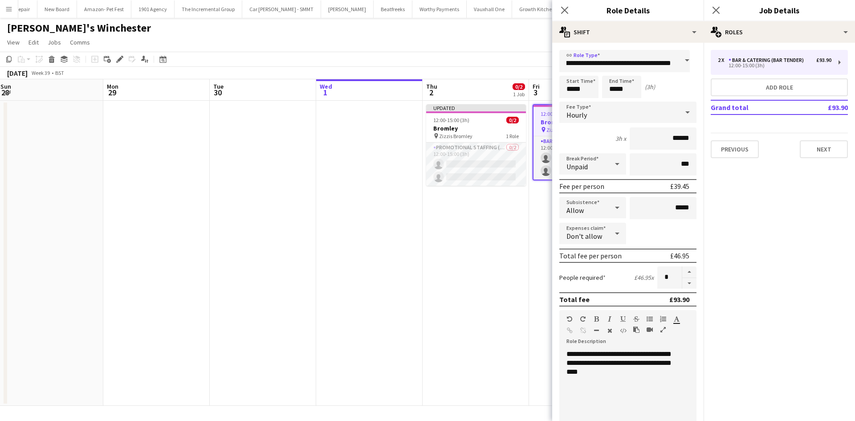
click at [492, 223] on app-date-cell "Updated 12:00-15:00 (3h) 0/2 Bromley pin Zizzis Bromley 1 Role Promotional Staf…" at bounding box center [476, 253] width 106 height 305
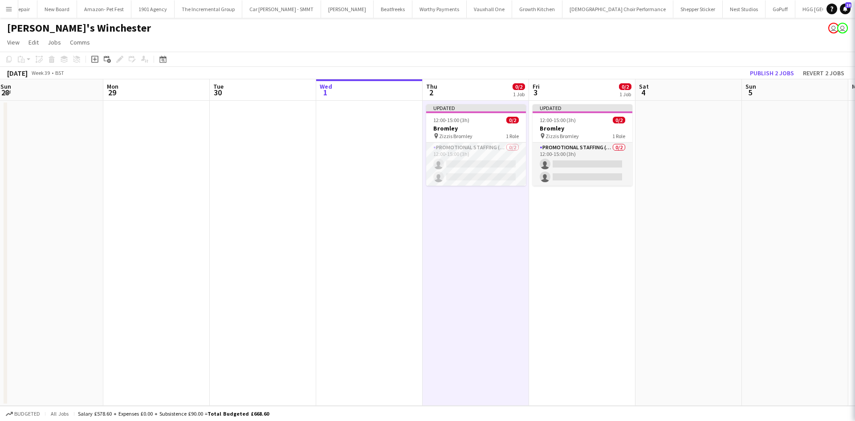
scroll to position [0, 0]
click at [772, 77] on button "Publish 2 jobs" at bounding box center [771, 73] width 51 height 12
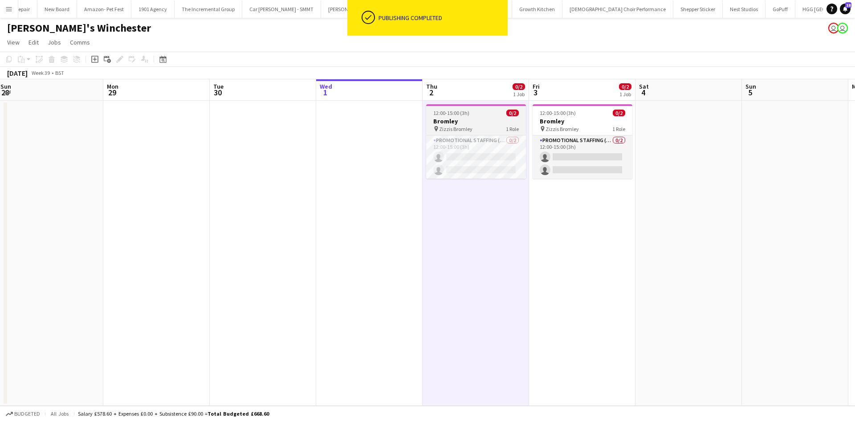
click at [476, 120] on h3 "Bromley" at bounding box center [476, 121] width 100 height 8
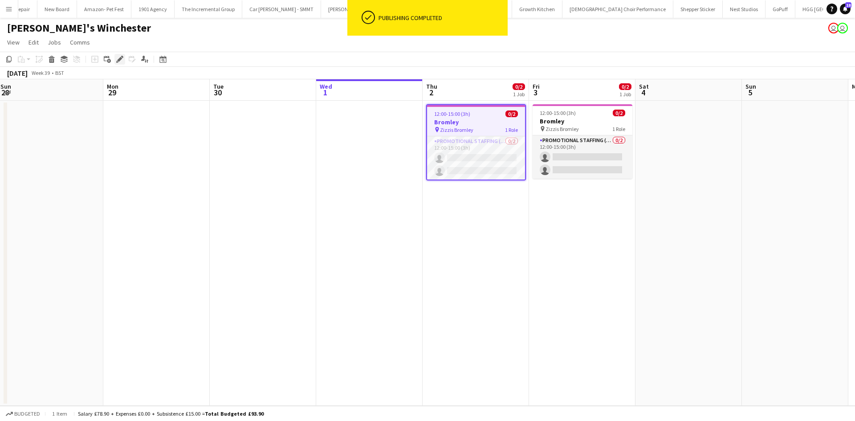
click at [118, 60] on icon at bounding box center [119, 59] width 5 height 5
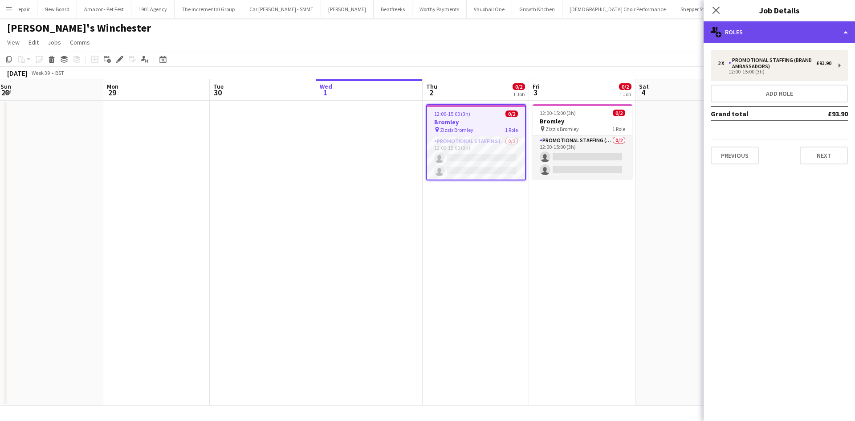
click at [776, 36] on div "multiple-users-add Roles" at bounding box center [779, 31] width 151 height 21
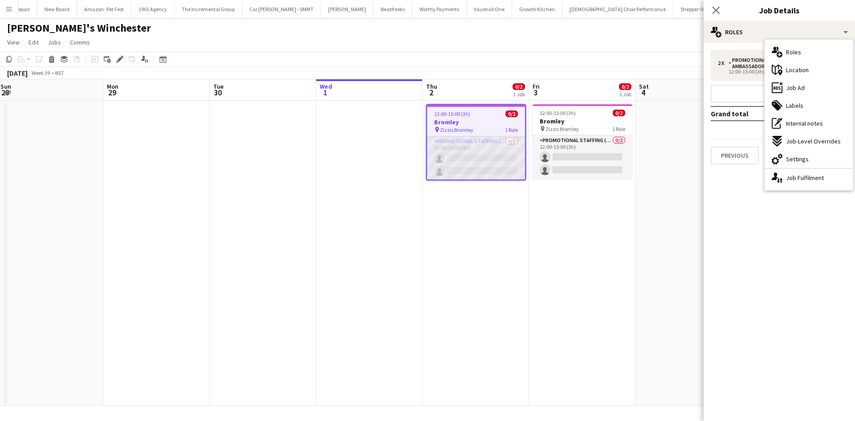
click at [467, 160] on app-card-role "Promotional Staffing (Brand Ambassadors) 0/2 12:00-15:00 (3h) single-neutral-ac…" at bounding box center [476, 157] width 98 height 43
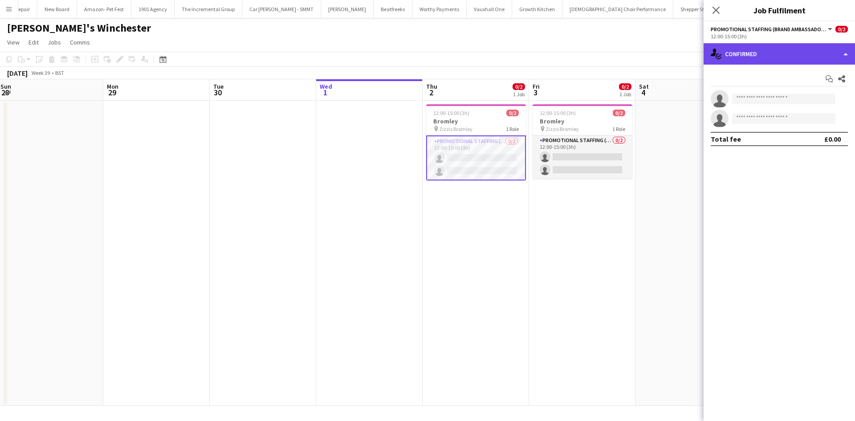
click at [734, 57] on div "single-neutral-actions-check-2 Confirmed" at bounding box center [779, 53] width 151 height 21
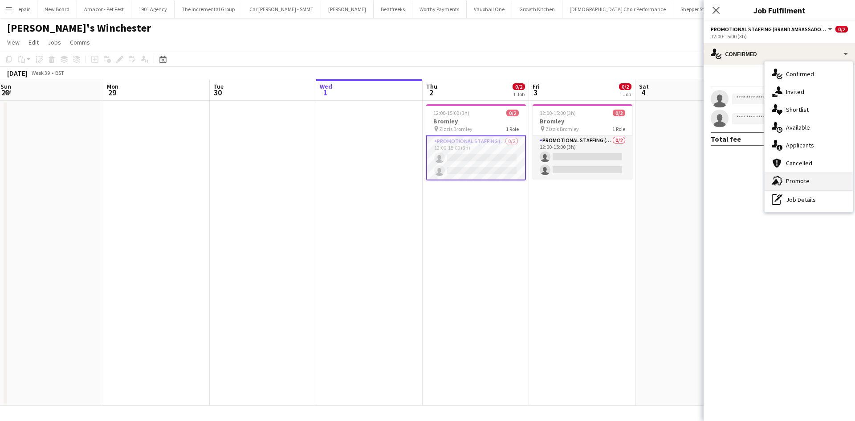
click at [819, 182] on div "advertising-megaphone Promote" at bounding box center [809, 181] width 88 height 18
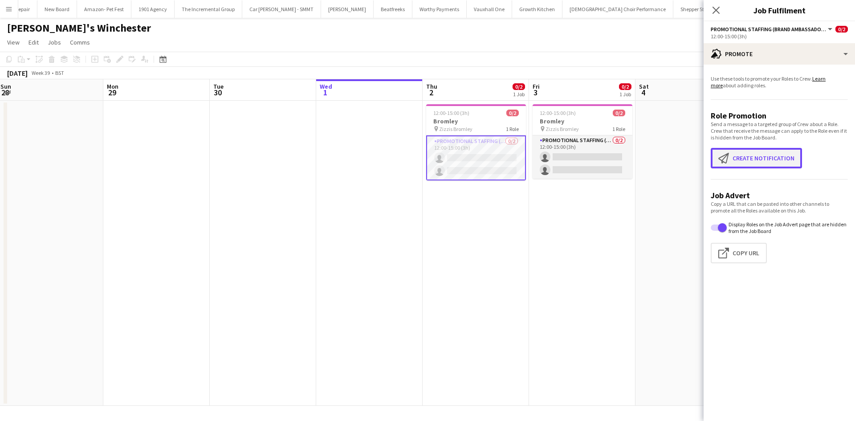
click at [784, 163] on button "Create notification Create notification" at bounding box center [756, 158] width 91 height 20
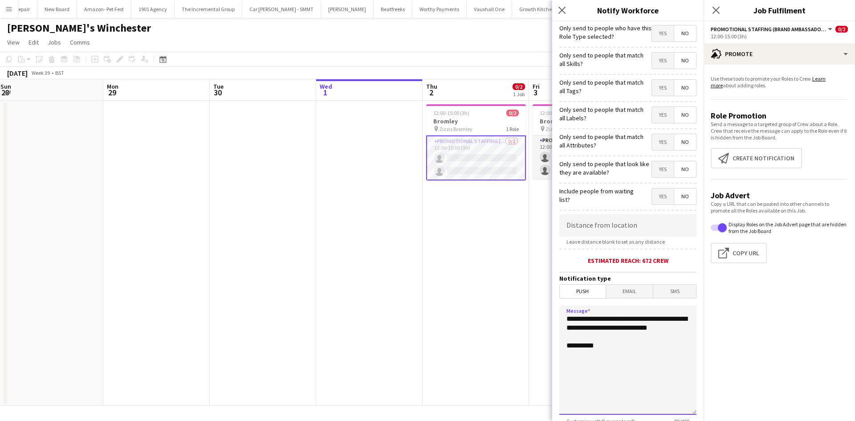
drag, startPoint x: 572, startPoint y: 339, endPoint x: 512, endPoint y: 269, distance: 92.5
click at [508, 279] on body "Menu Boards Boards Boards All jobs Status Workforce Workforce My Workforce Recr…" at bounding box center [427, 210] width 855 height 421
type textarea "**********"
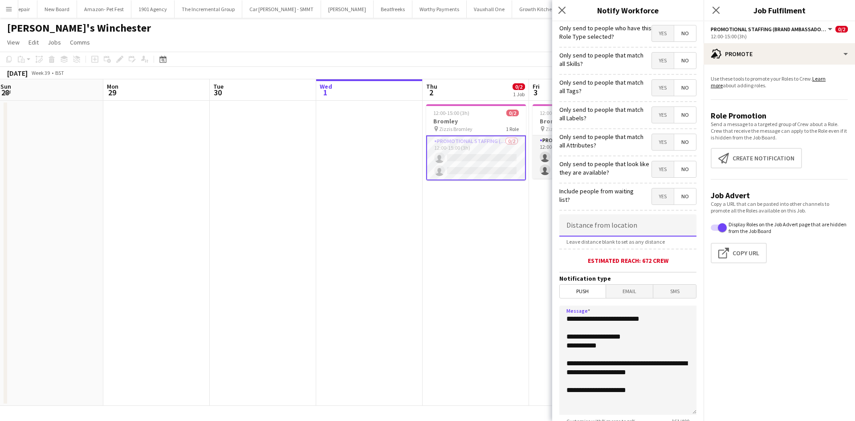
click at [615, 228] on input at bounding box center [627, 225] width 137 height 22
type input "******"
drag, startPoint x: 637, startPoint y: 387, endPoint x: 553, endPoint y: 305, distance: 118.1
click at [553, 305] on form "**********" at bounding box center [627, 255] width 151 height 469
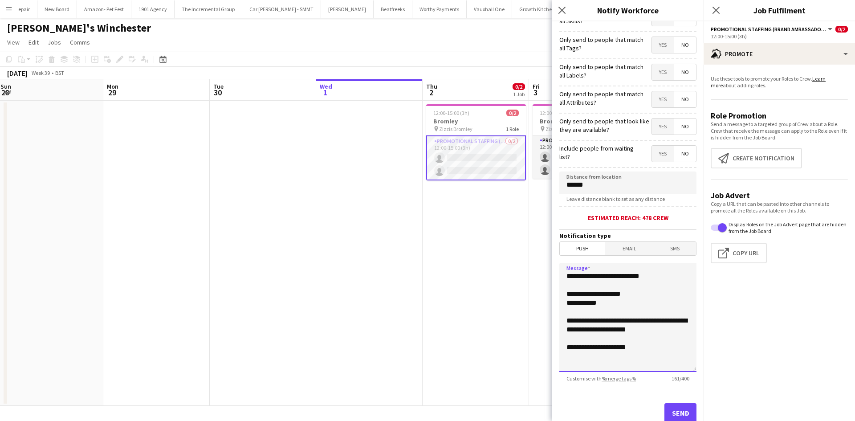
scroll to position [69, 0]
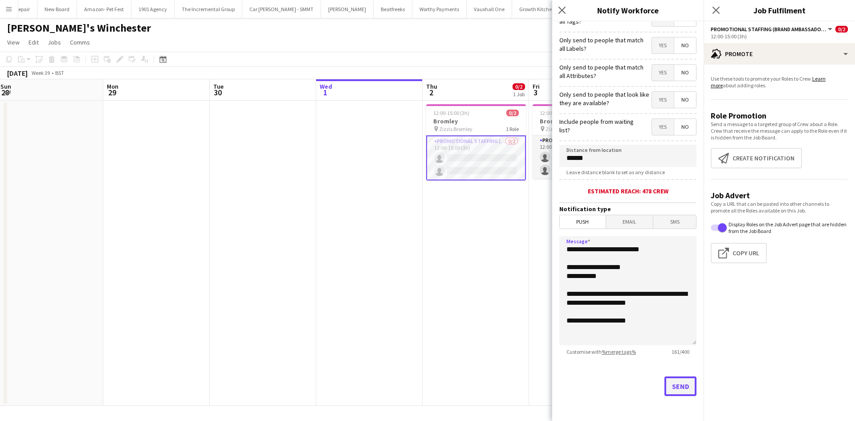
click at [673, 383] on button "Send" at bounding box center [680, 386] width 32 height 20
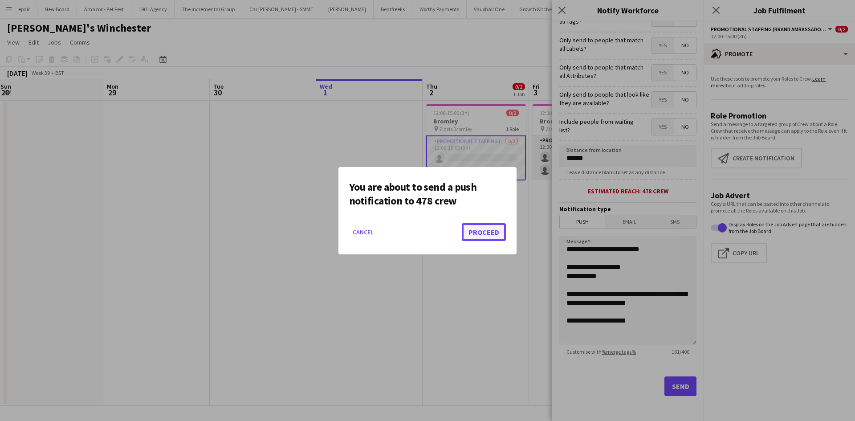
click at [477, 230] on button "Proceed" at bounding box center [484, 232] width 44 height 18
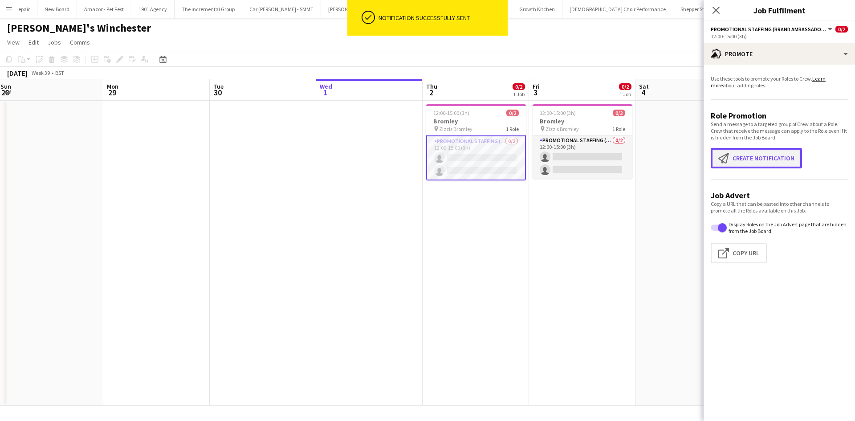
click at [769, 161] on button "Create notification Create notification" at bounding box center [756, 158] width 91 height 20
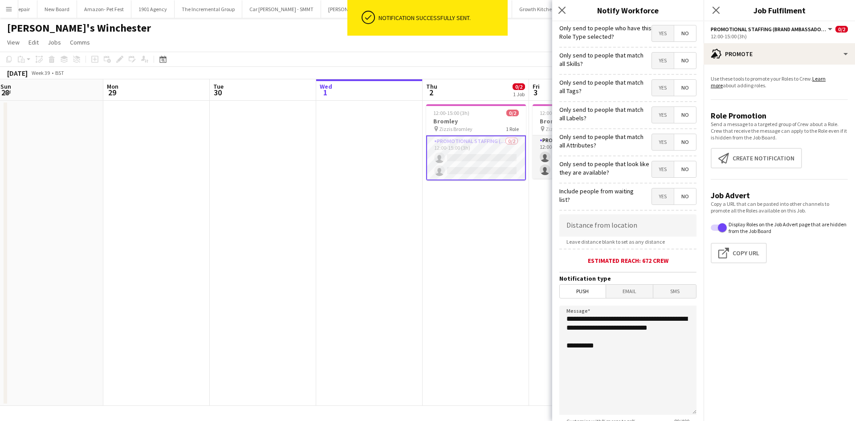
click at [634, 289] on span "Email" at bounding box center [629, 291] width 47 height 13
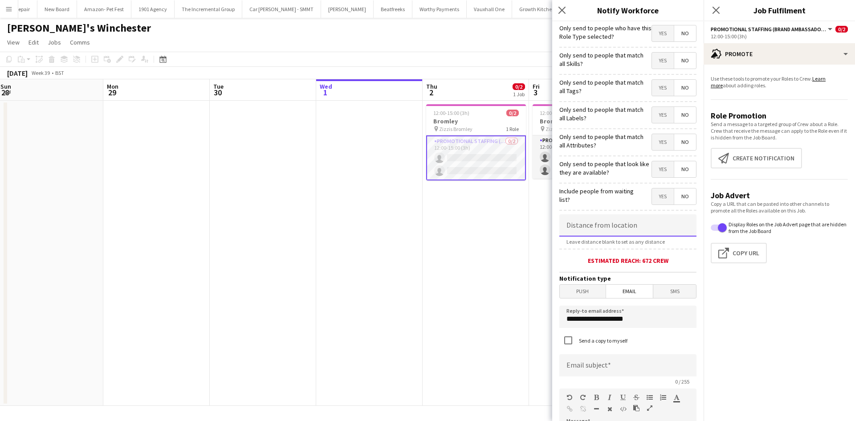
click at [643, 226] on input at bounding box center [627, 225] width 137 height 22
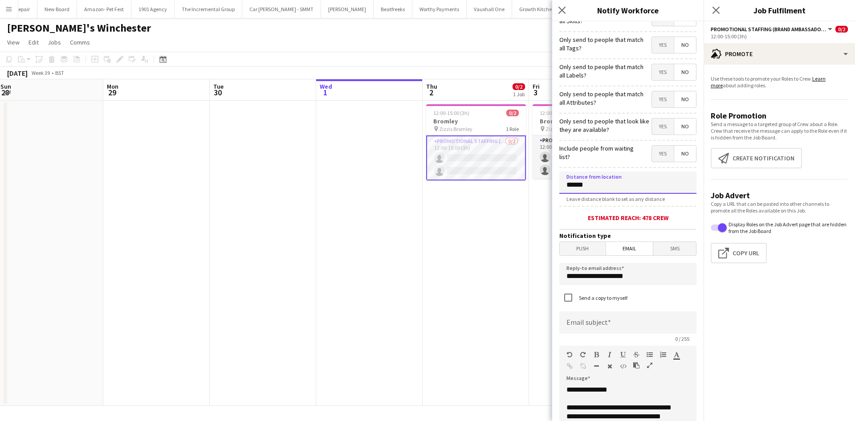
scroll to position [89, 0]
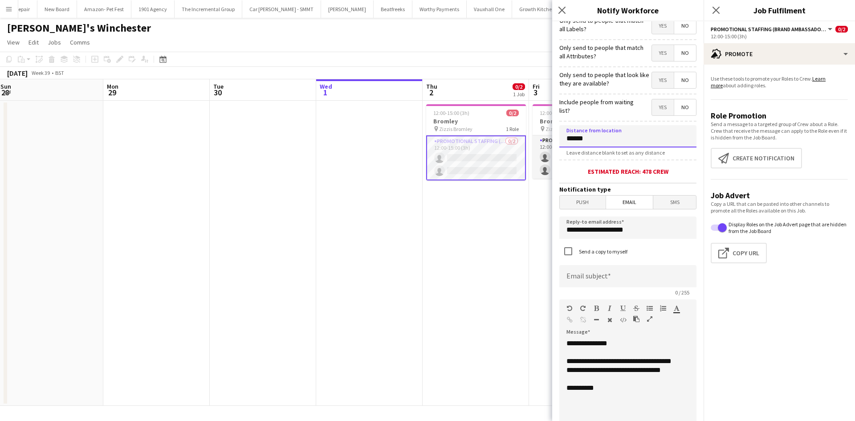
type input "******"
drag, startPoint x: 620, startPoint y: 227, endPoint x: 469, endPoint y: 227, distance: 150.5
click at [469, 227] on body "Menu Boards Boards Boards All jobs Status Workforce Workforce My Workforce Recr…" at bounding box center [427, 210] width 855 height 421
type input "**********"
drag, startPoint x: 628, startPoint y: 392, endPoint x: 563, endPoint y: 301, distance: 111.5
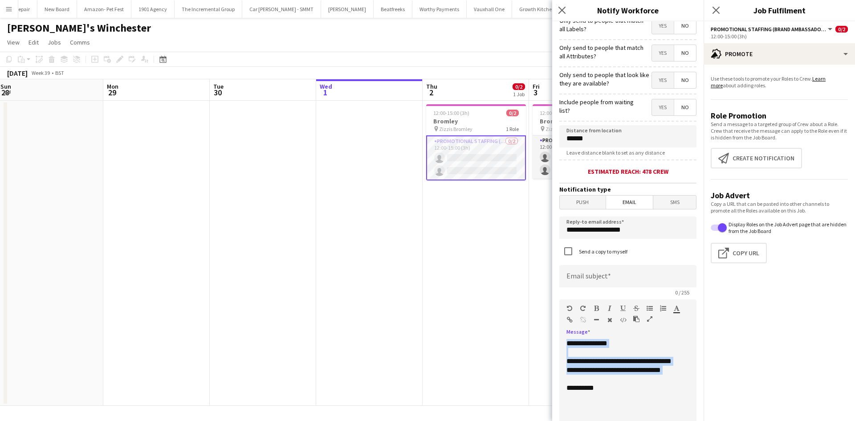
click at [563, 301] on div "**********" at bounding box center [627, 372] width 137 height 147
click at [663, 363] on div "**********" at bounding box center [624, 392] width 130 height 107
drag, startPoint x: 597, startPoint y: 399, endPoint x: 606, endPoint y: 394, distance: 10.3
click at [598, 399] on div "**********" at bounding box center [624, 392] width 130 height 107
click at [606, 374] on div "**********" at bounding box center [624, 392] width 130 height 107
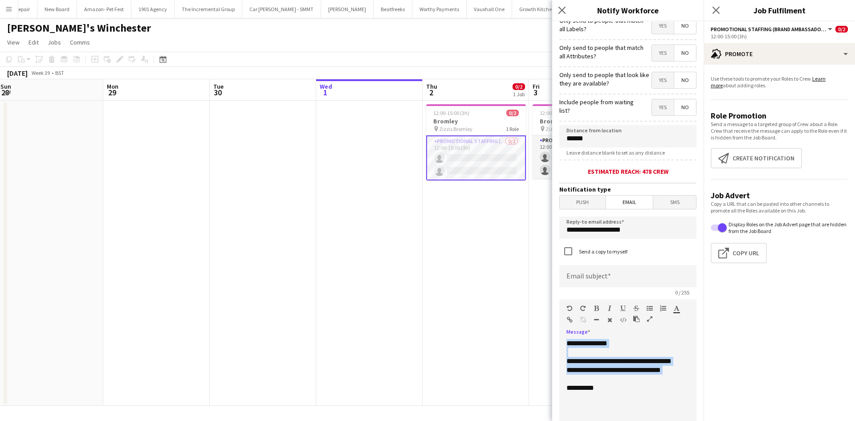
drag, startPoint x: 622, startPoint y: 387, endPoint x: 551, endPoint y: 330, distance: 91.2
click at [551, 330] on body "Menu Boards Boards Boards All jobs Status Workforce Workforce My Workforce Recr…" at bounding box center [427, 210] width 855 height 421
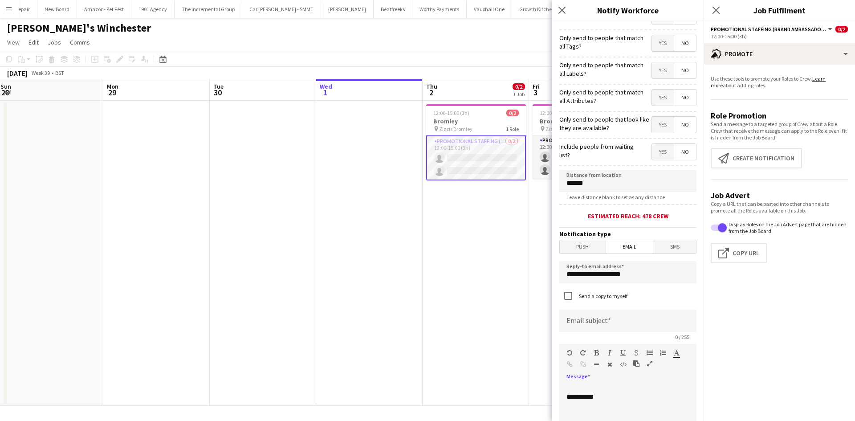
drag, startPoint x: 577, startPoint y: 382, endPoint x: 574, endPoint y: 387, distance: 5.6
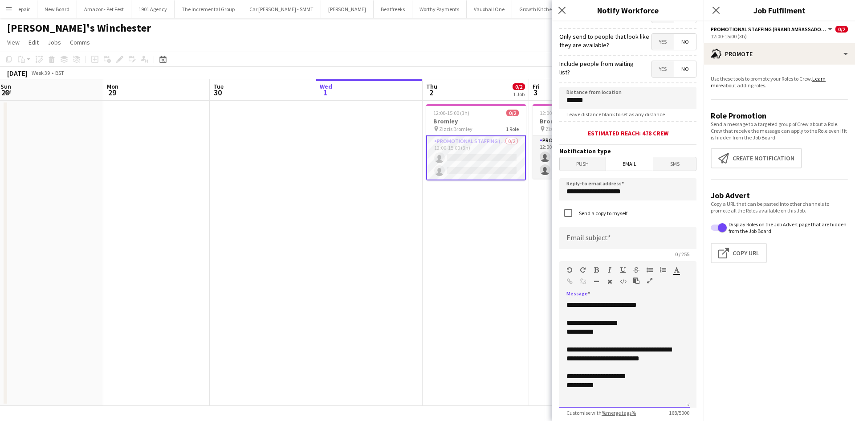
scroll to position [177, 0]
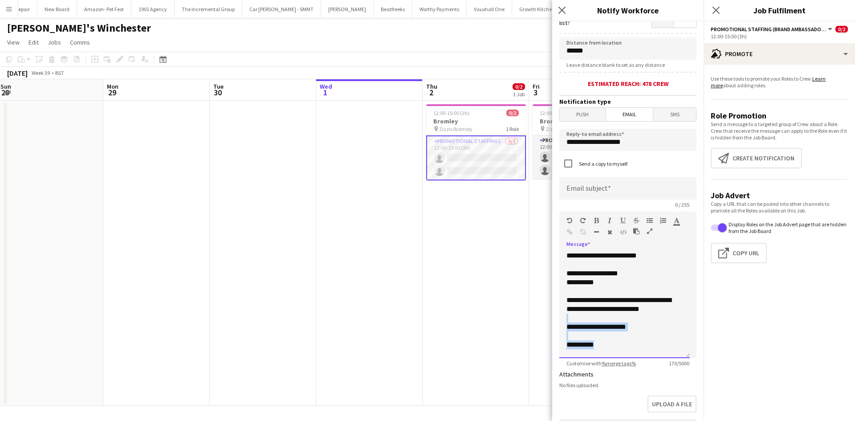
drag, startPoint x: 614, startPoint y: 346, endPoint x: 444, endPoint y: 321, distance: 172.1
click at [444, 321] on body "Menu Boards Boards Boards All jobs Status Workforce Workforce My Workforce Recr…" at bounding box center [427, 210] width 855 height 421
click at [603, 344] on div "**********" at bounding box center [624, 304] width 130 height 107
drag, startPoint x: 602, startPoint y: 346, endPoint x: 553, endPoint y: 343, distance: 49.5
click at [553, 343] on form "**********" at bounding box center [627, 201] width 151 height 713
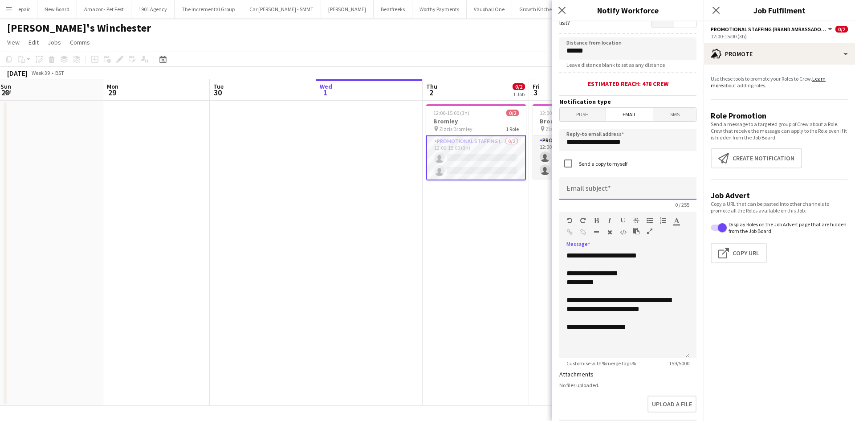
click at [588, 191] on input at bounding box center [627, 188] width 137 height 22
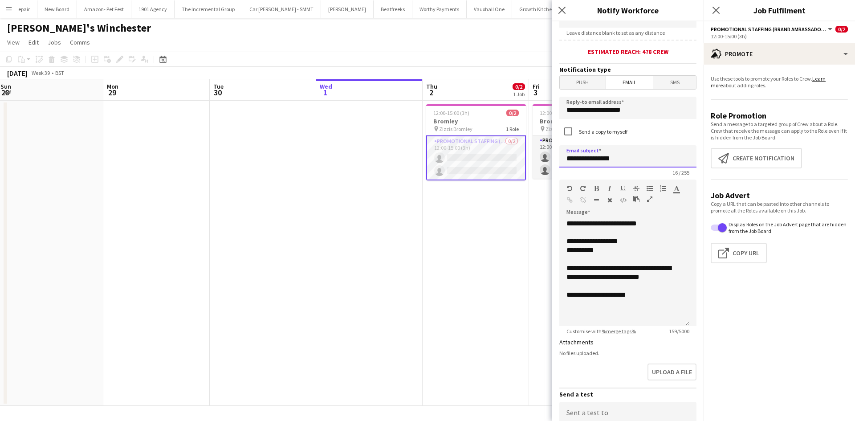
scroll to position [314, 0]
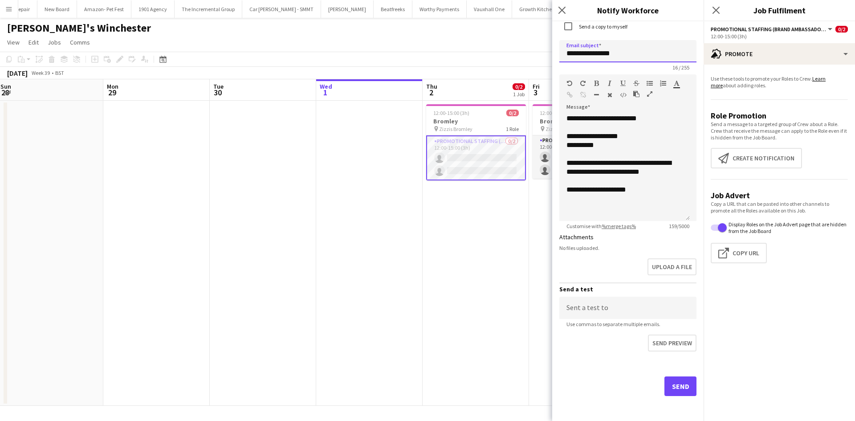
type input "**********"
click at [686, 388] on button "Send" at bounding box center [680, 386] width 32 height 20
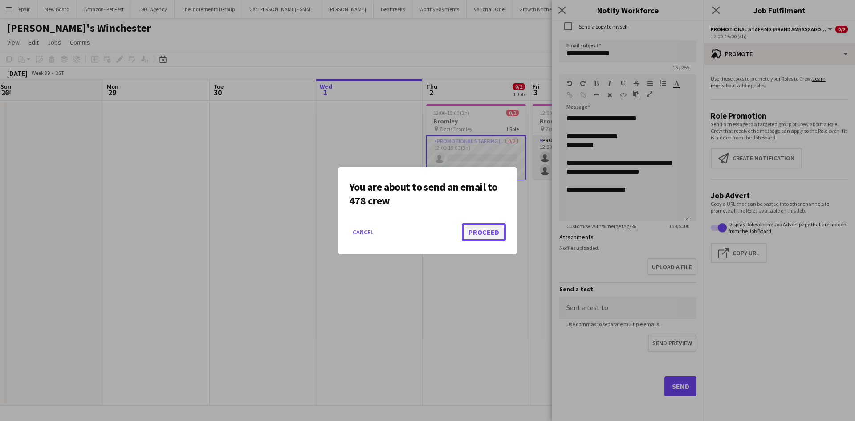
click at [479, 226] on button "Proceed" at bounding box center [484, 232] width 44 height 18
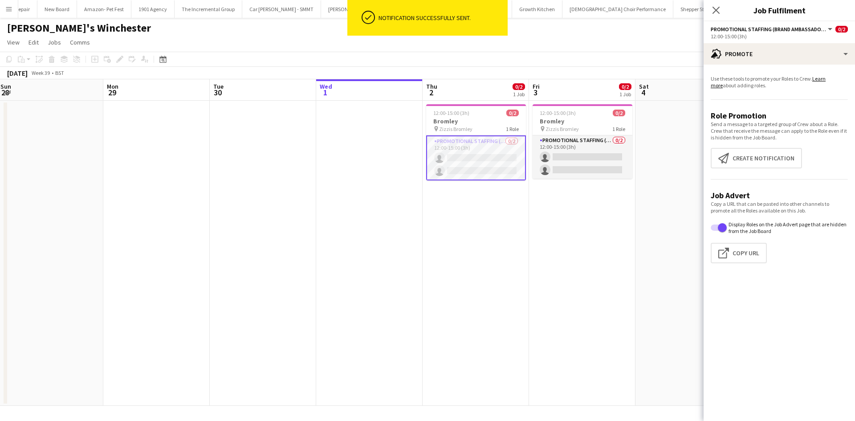
drag, startPoint x: 601, startPoint y: 278, endPoint x: 607, endPoint y: 279, distance: 6.4
click at [605, 279] on app-calendar-viewport "Fri 26 2/2 1 Job Sat 27 Sun 28 Mon 29 Tue 30 Wed 1 Thu 2 0/2 1 Job Fri 3 0/2 1 …" at bounding box center [427, 242] width 855 height 326
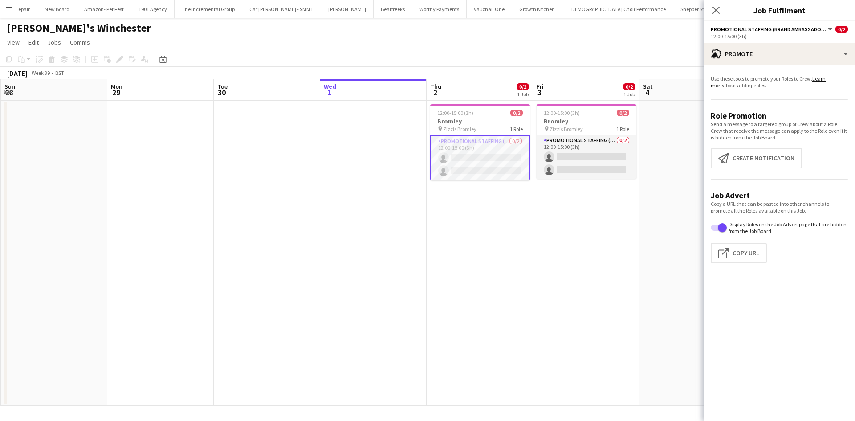
click at [559, 253] on app-date-cell "12:00-15:00 (3h) 0/2 Bromley pin Zizzis Bromley 1 Role Promotional Staffing (Br…" at bounding box center [586, 253] width 106 height 305
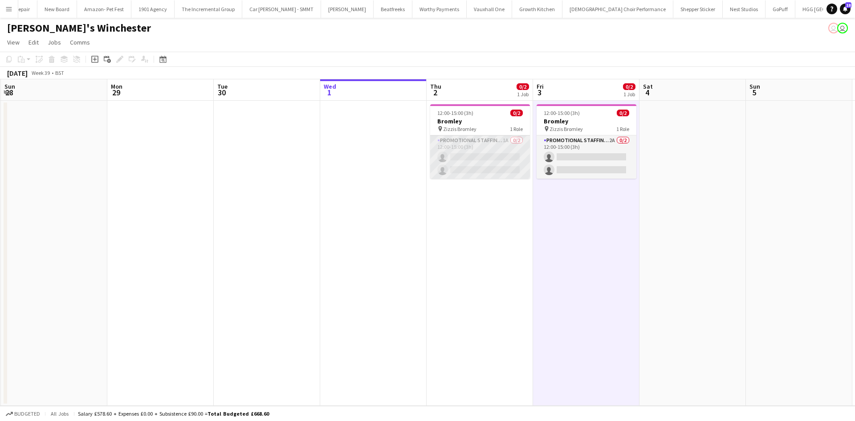
click at [477, 155] on app-card-role "Promotional Staffing (Brand Ambassadors) 1A 0/2 12:00-15:00 (3h) single-neutral…" at bounding box center [480, 156] width 100 height 43
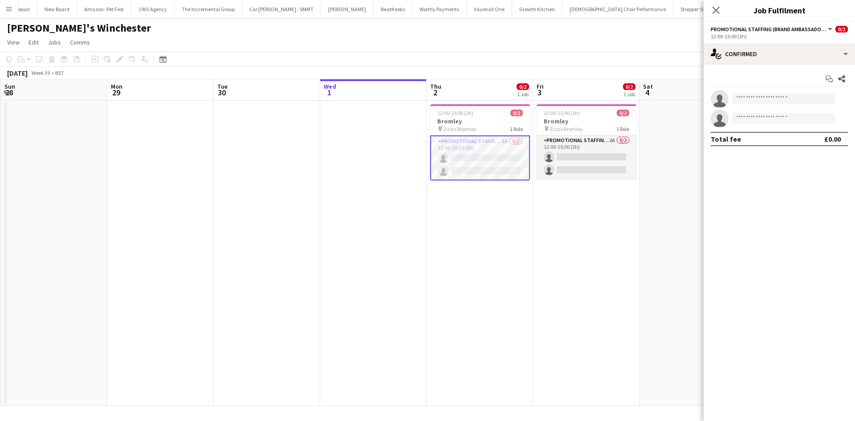
click at [504, 145] on app-card-role "Promotional Staffing (Brand Ambassadors) 1A 0/2 12:00-15:00 (3h) single-neutral…" at bounding box center [480, 157] width 100 height 45
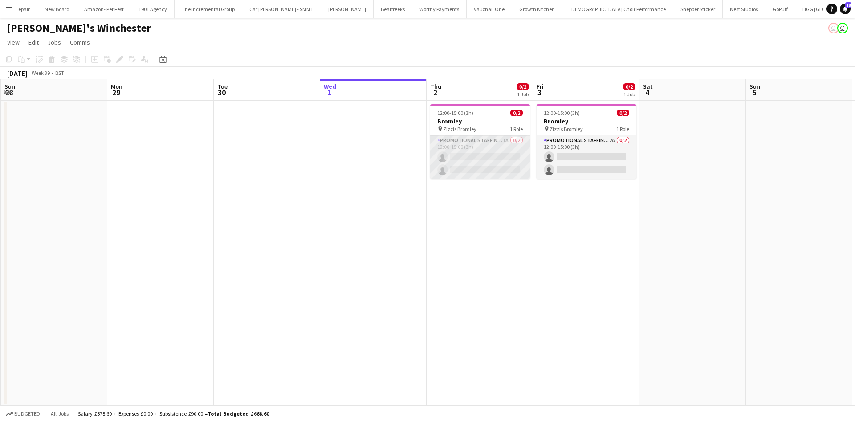
click at [502, 141] on app-card-role "Promotional Staffing (Brand Ambassadors) 1A 0/2 12:00-15:00 (3h) single-neutral…" at bounding box center [480, 156] width 100 height 43
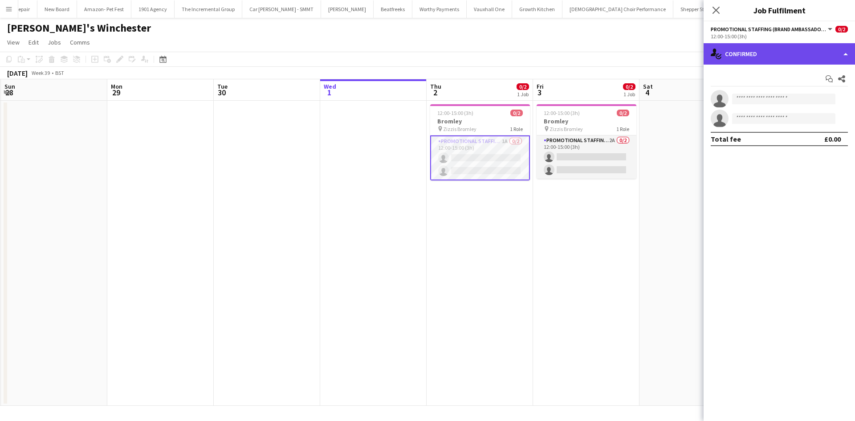
drag, startPoint x: 800, startPoint y: 52, endPoint x: 810, endPoint y: 60, distance: 12.4
click at [800, 52] on div "single-neutral-actions-check-2 Confirmed" at bounding box center [779, 53] width 151 height 21
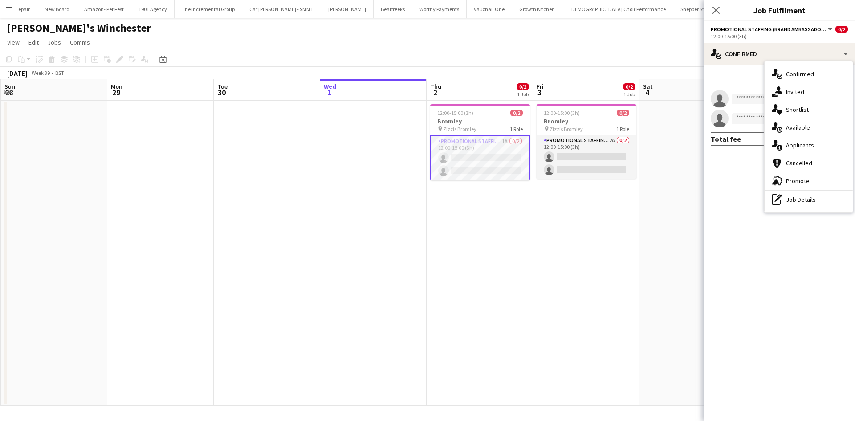
click at [827, 150] on div "single-neutral-actions-information Applicants" at bounding box center [809, 145] width 88 height 18
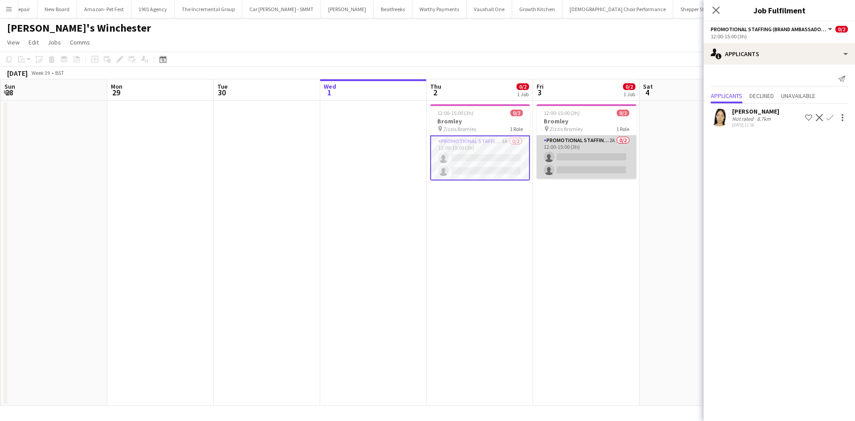
click at [614, 139] on app-card-role "Promotional Staffing (Brand Ambassadors) 2A 0/2 12:00-15:00 (3h) single-neutral…" at bounding box center [587, 156] width 100 height 43
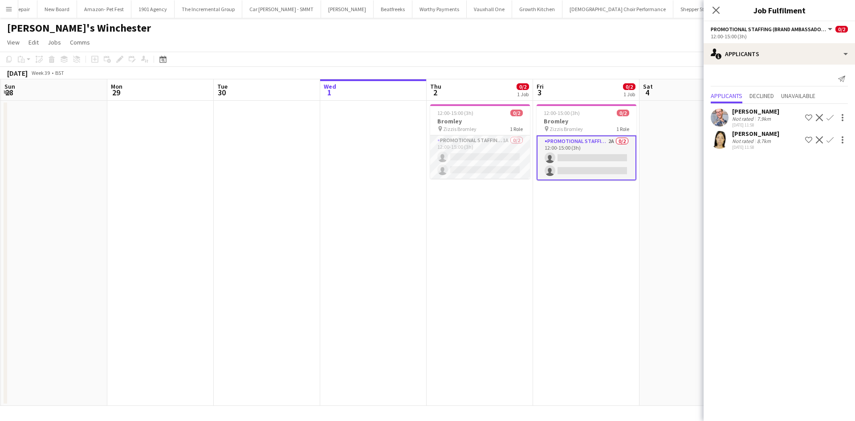
click at [833, 119] on app-icon "Confirm" at bounding box center [830, 117] width 7 height 7
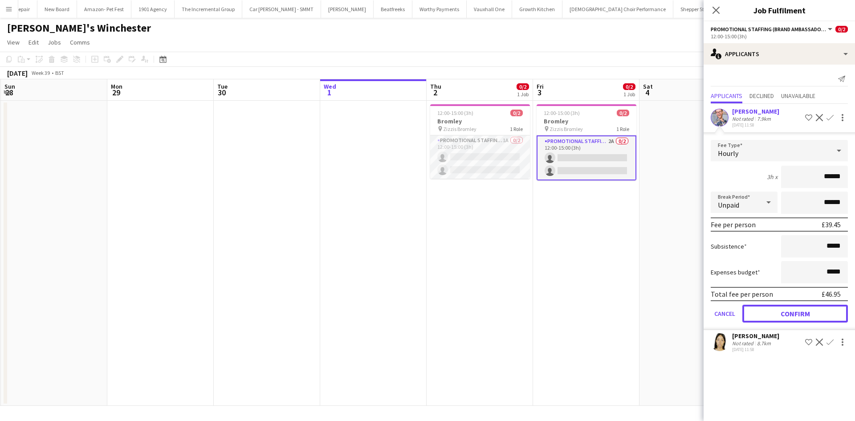
click at [814, 310] on button "Confirm" at bounding box center [795, 314] width 106 height 18
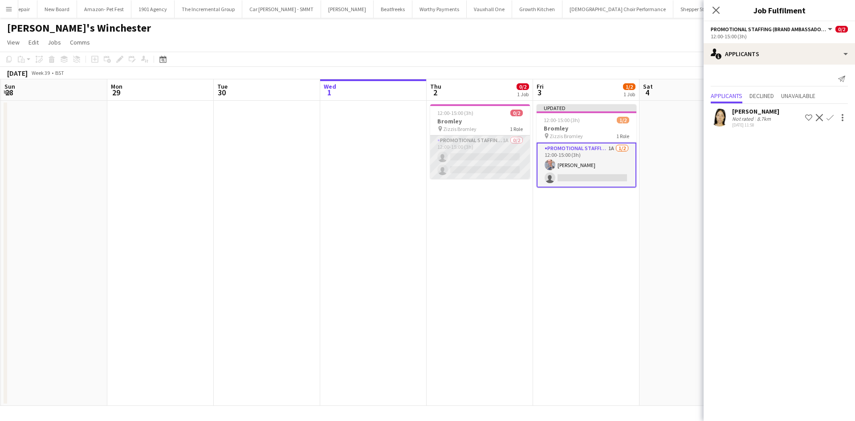
click at [499, 144] on app-card-role "Promotional Staffing (Brand Ambassadors) 1A 0/2 12:00-15:00 (3h) single-neutral…" at bounding box center [480, 156] width 100 height 43
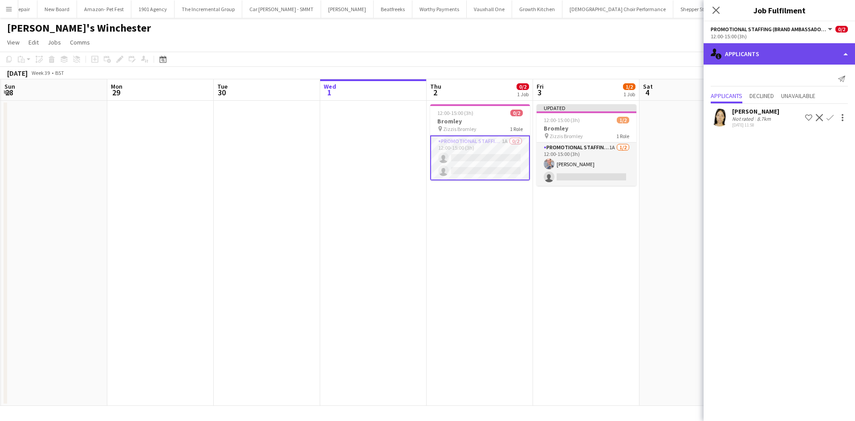
click at [754, 53] on div "single-neutral-actions-information Applicants" at bounding box center [779, 53] width 151 height 21
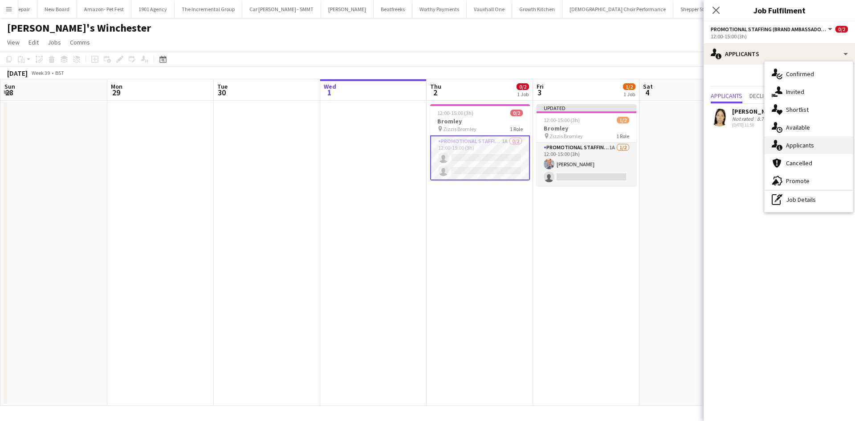
click at [814, 145] on div "single-neutral-actions-information Applicants" at bounding box center [809, 145] width 88 height 18
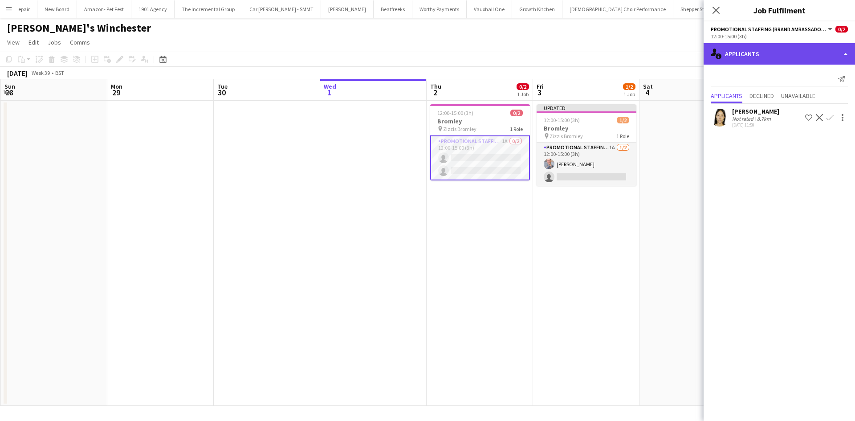
click at [808, 52] on div "single-neutral-actions-information Applicants" at bounding box center [779, 53] width 151 height 21
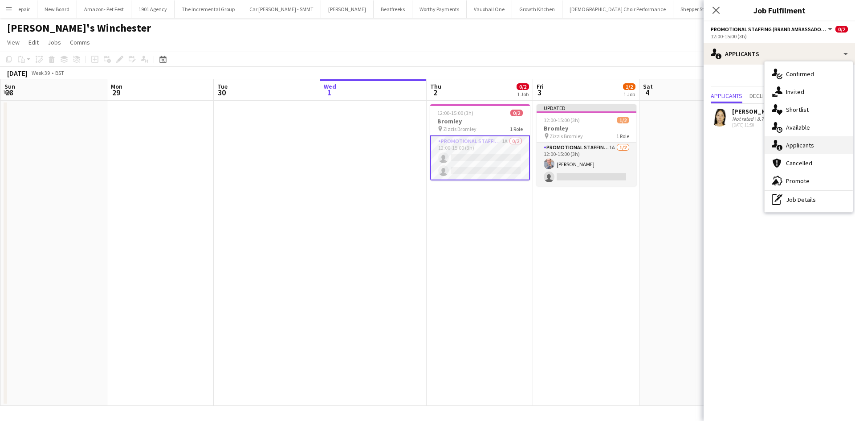
click at [813, 151] on div "single-neutral-actions-information Applicants" at bounding box center [809, 145] width 88 height 18
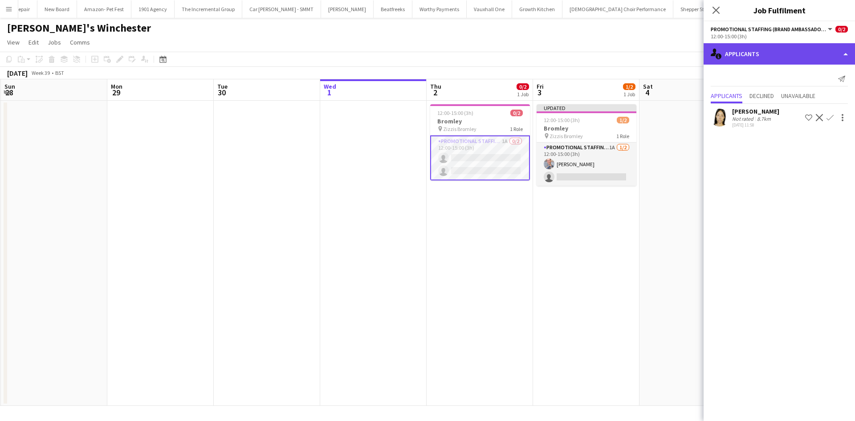
click at [755, 53] on div "single-neutral-actions-information Applicants" at bounding box center [779, 53] width 151 height 21
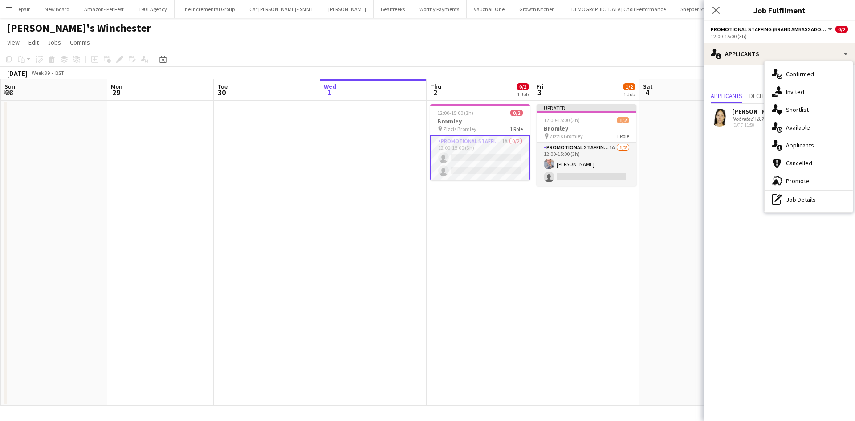
click at [807, 91] on div "single-neutral-actions-share-1 Invited" at bounding box center [809, 92] width 88 height 18
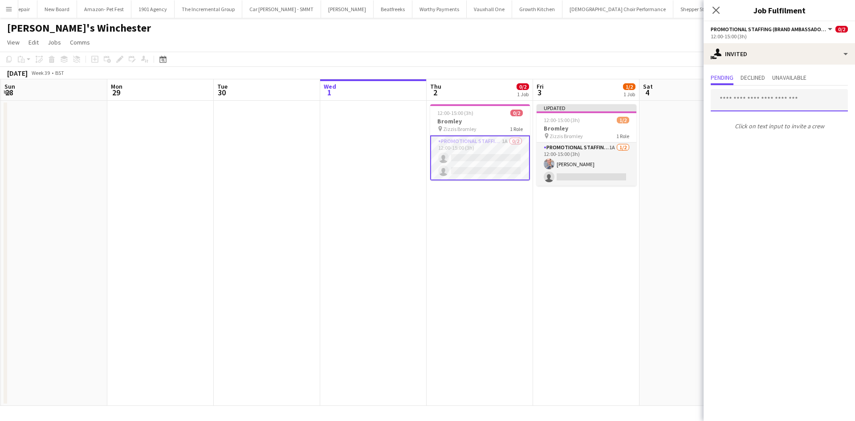
click at [772, 100] on input "text" at bounding box center [779, 100] width 137 height 22
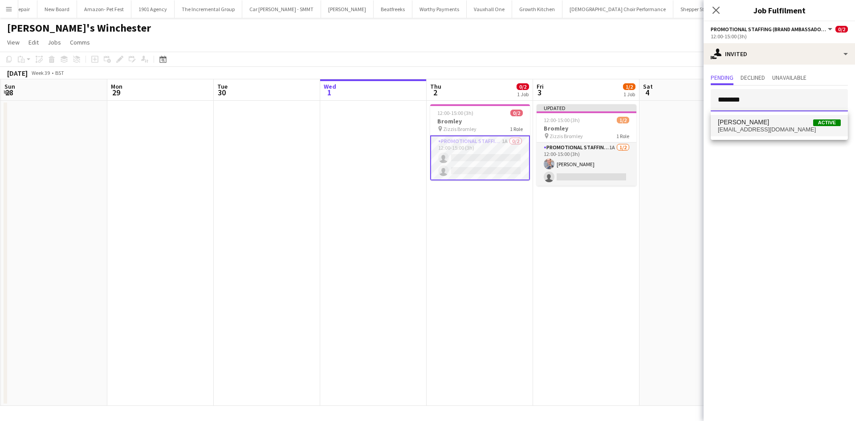
type input "********"
click at [768, 126] on span "jenniferlouisejonesuk@gmail.com" at bounding box center [779, 129] width 123 height 7
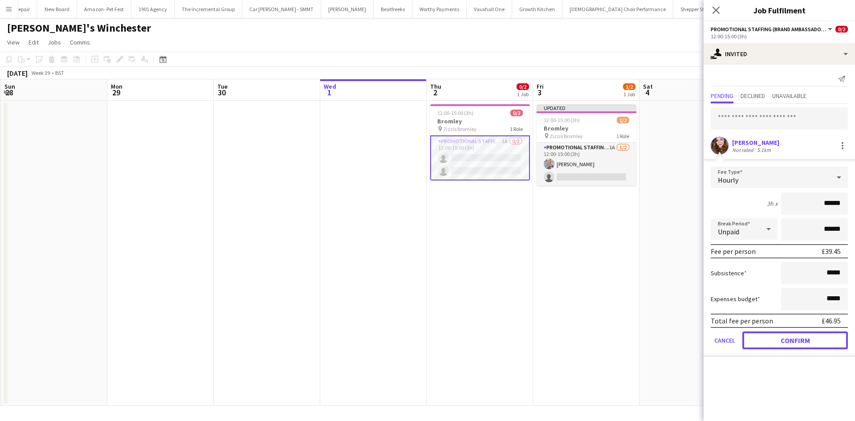
click at [772, 346] on button "Confirm" at bounding box center [795, 340] width 106 height 18
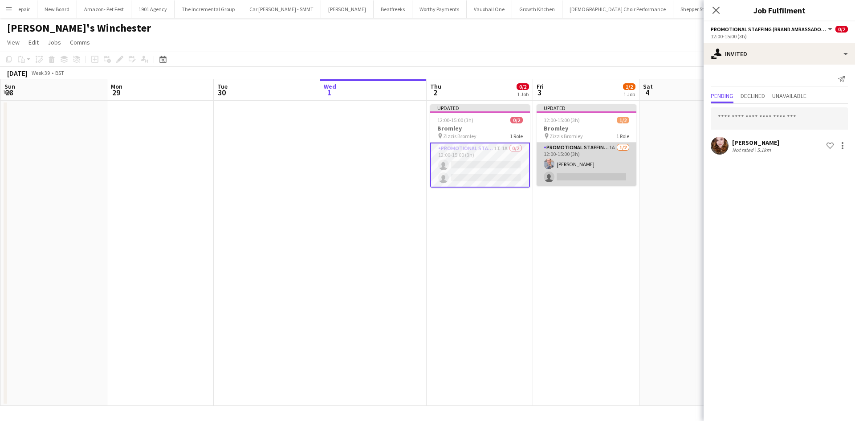
click at [600, 144] on app-card-role "Promotional Staffing (Brand Ambassadors) 1A 1/2 12:00-15:00 (3h) SIMON GREIFF s…" at bounding box center [587, 164] width 100 height 43
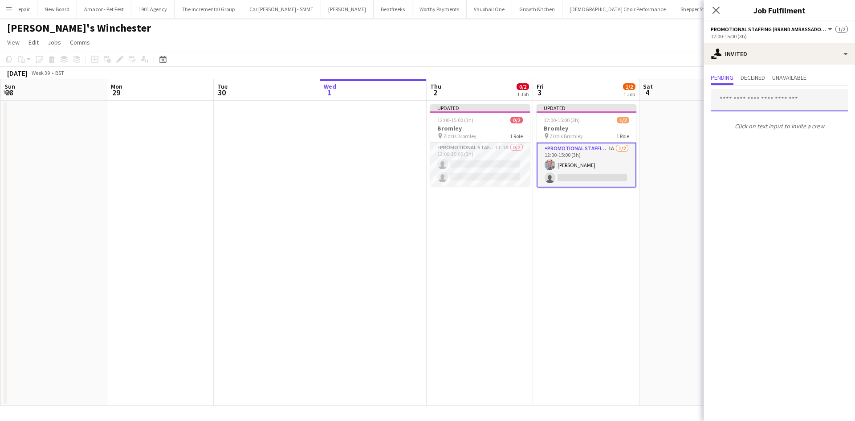
click at [762, 102] on input "text" at bounding box center [779, 100] width 137 height 22
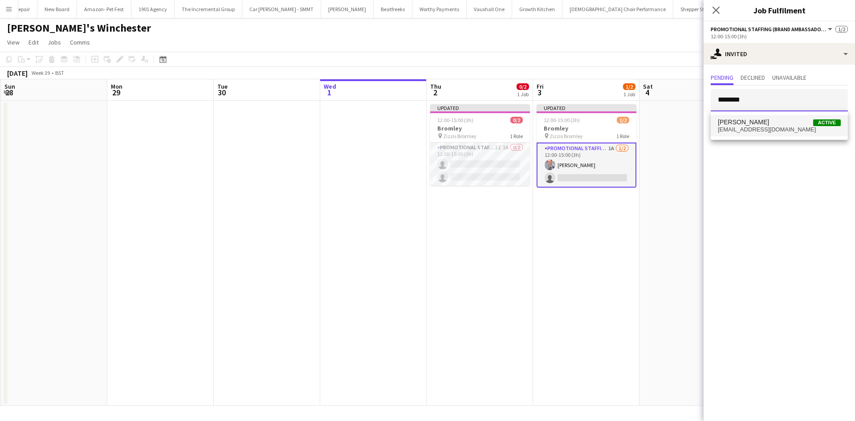
type input "********"
click at [750, 118] on span "Jennifer Jones" at bounding box center [743, 122] width 51 height 8
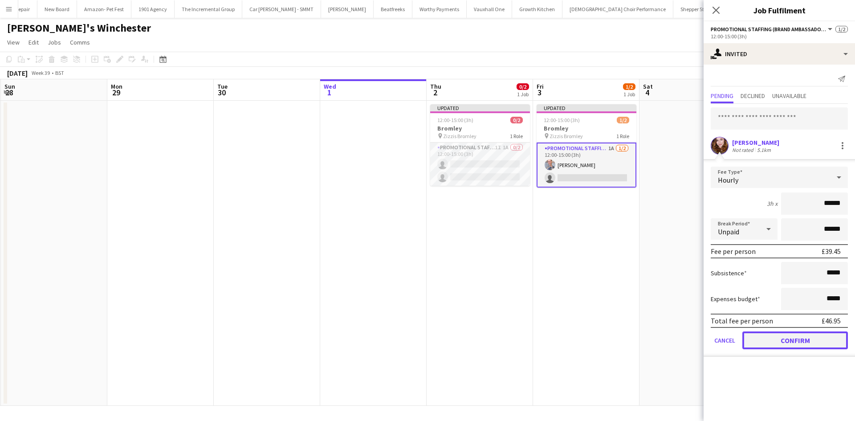
click at [807, 347] on button "Confirm" at bounding box center [795, 340] width 106 height 18
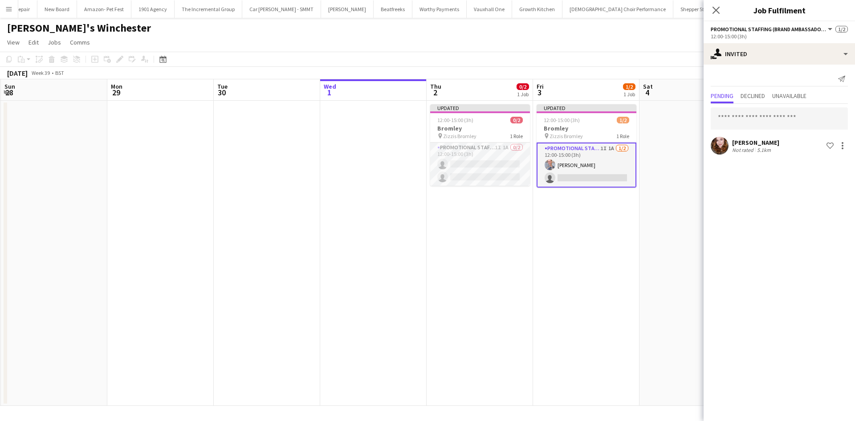
click at [679, 285] on app-date-cell at bounding box center [693, 253] width 106 height 305
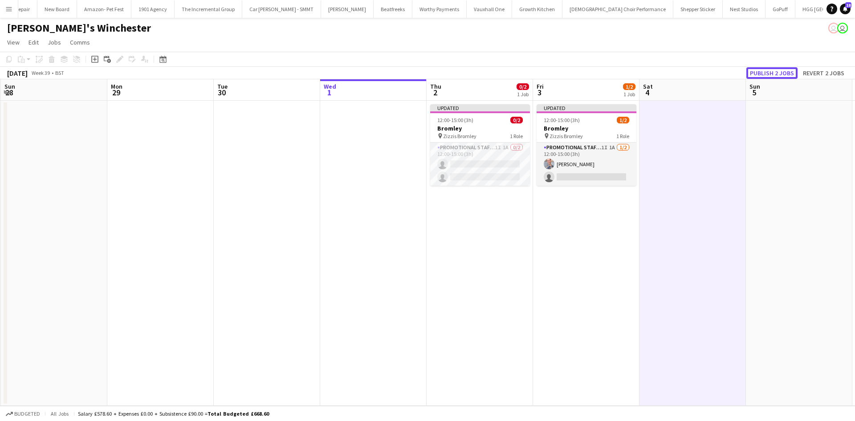
drag, startPoint x: 788, startPoint y: 72, endPoint x: 789, endPoint y: 78, distance: 6.3
click at [787, 72] on button "Publish 2 jobs" at bounding box center [771, 73] width 51 height 12
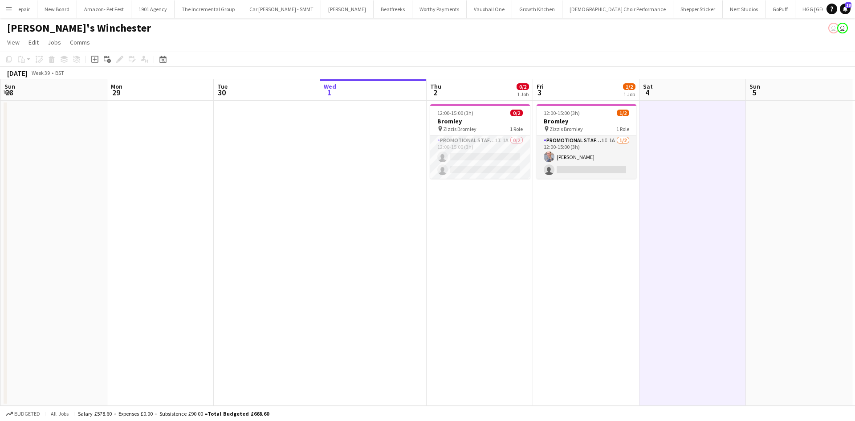
click at [364, 247] on app-date-cell at bounding box center [373, 253] width 106 height 305
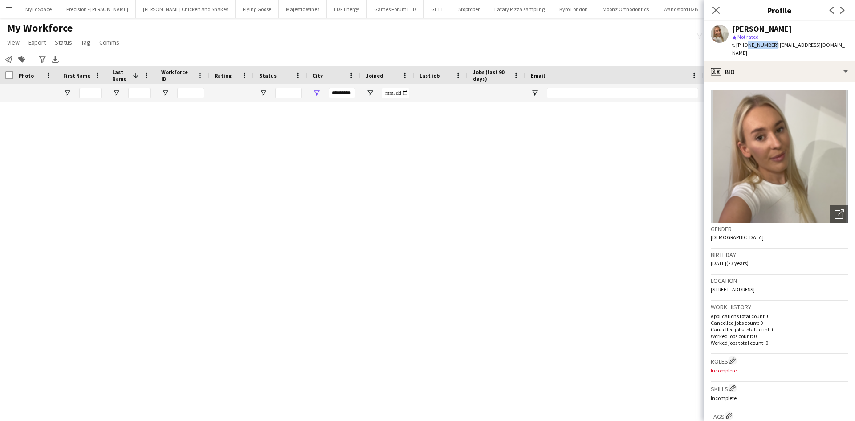
scroll to position [1218, 0]
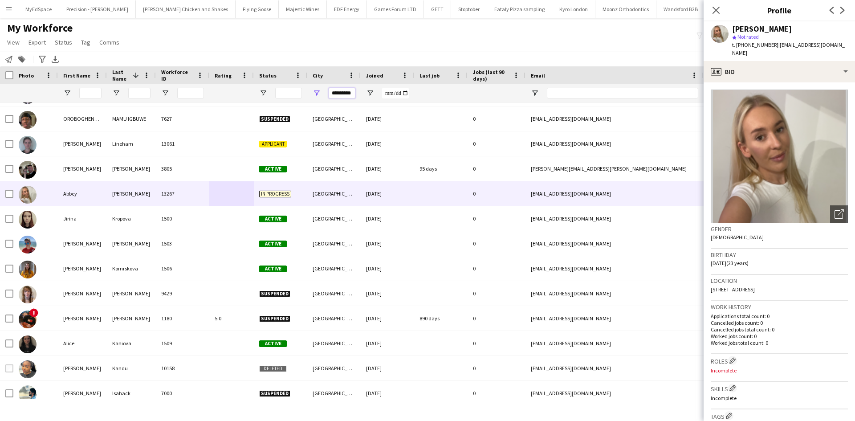
click at [337, 96] on input "*********" at bounding box center [342, 93] width 27 height 11
click at [339, 96] on input "*********" at bounding box center [342, 93] width 27 height 11
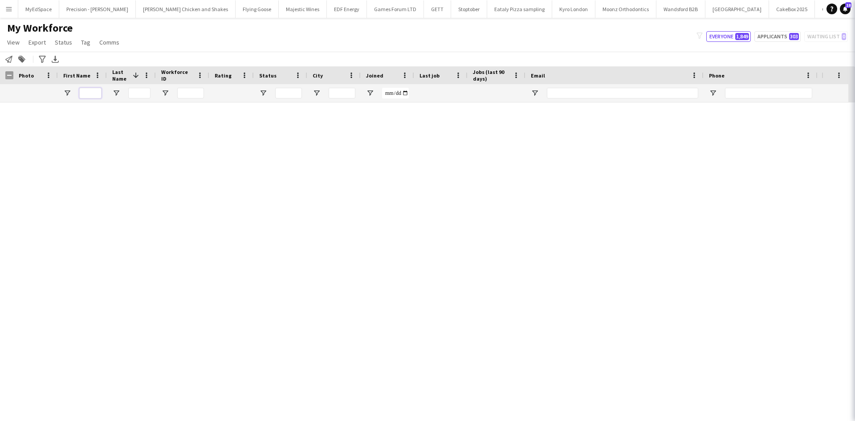
click at [93, 97] on input "First Name Filter Input" at bounding box center [90, 93] width 22 height 11
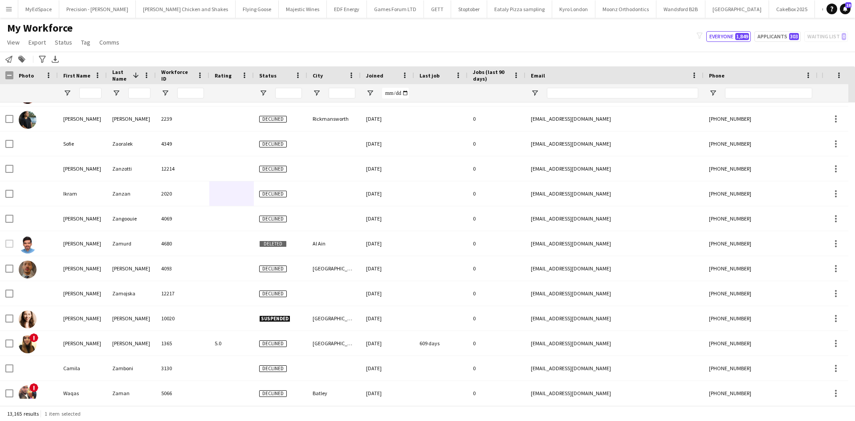
click at [93, 100] on div at bounding box center [90, 93] width 22 height 18
click at [94, 94] on input "First Name Filter Input" at bounding box center [90, 93] width 22 height 11
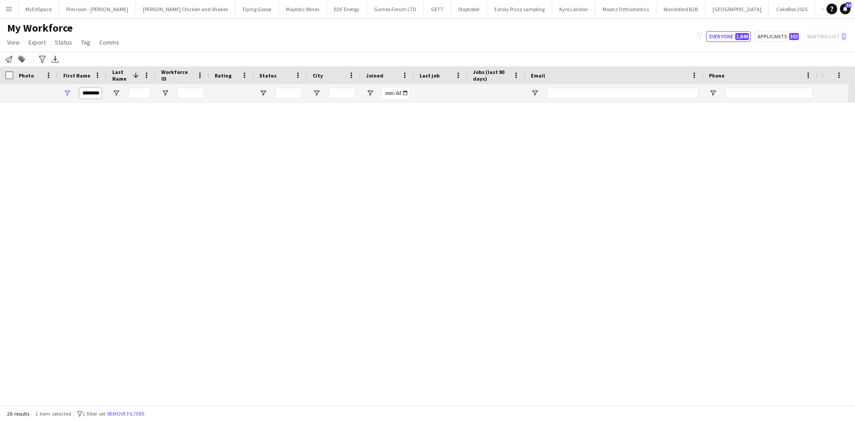
scroll to position [352, 0]
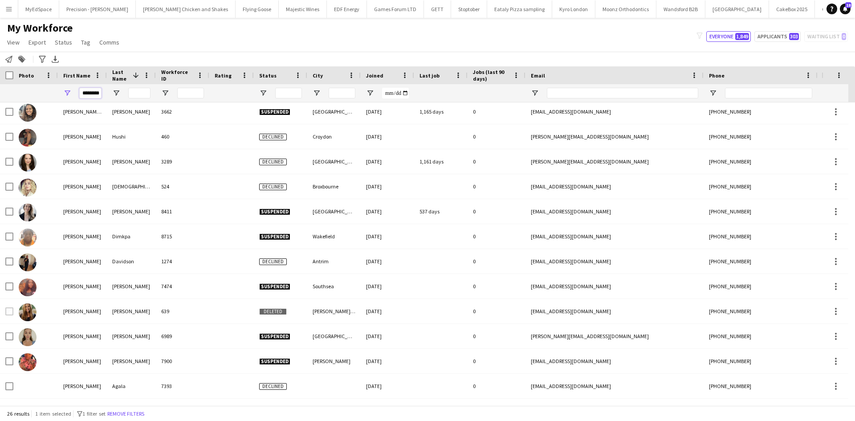
type input "********"
click at [139, 98] on input "Last Name Filter Input" at bounding box center [139, 93] width 22 height 11
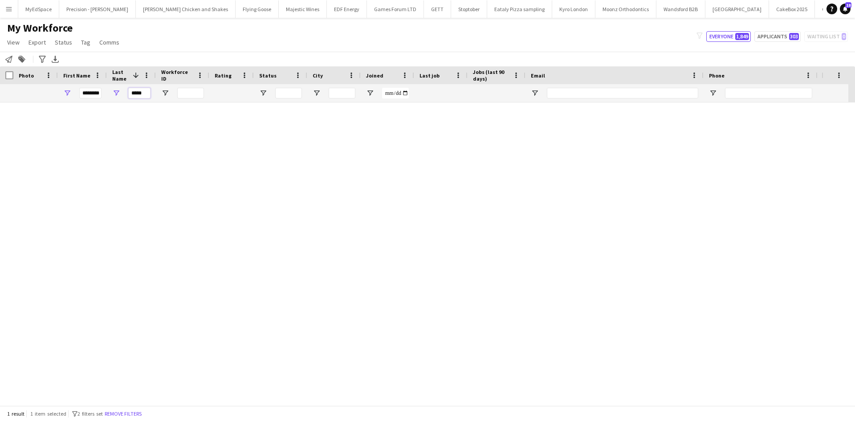
scroll to position [0, 0]
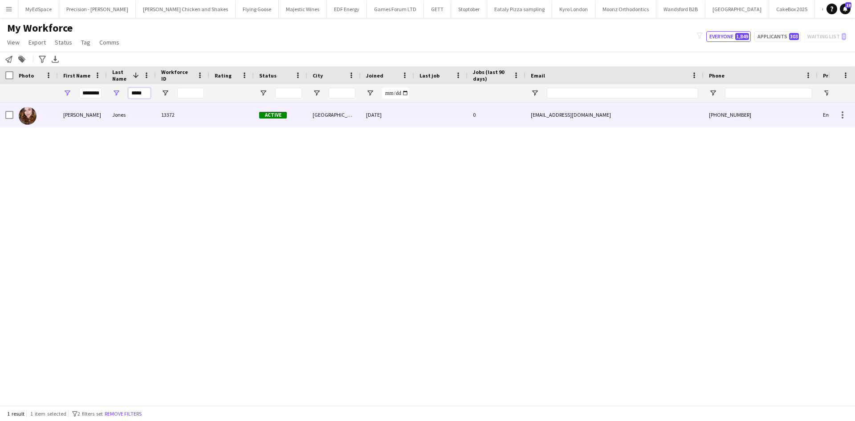
type input "*****"
click at [91, 108] on div "Jennifer" at bounding box center [82, 114] width 49 height 24
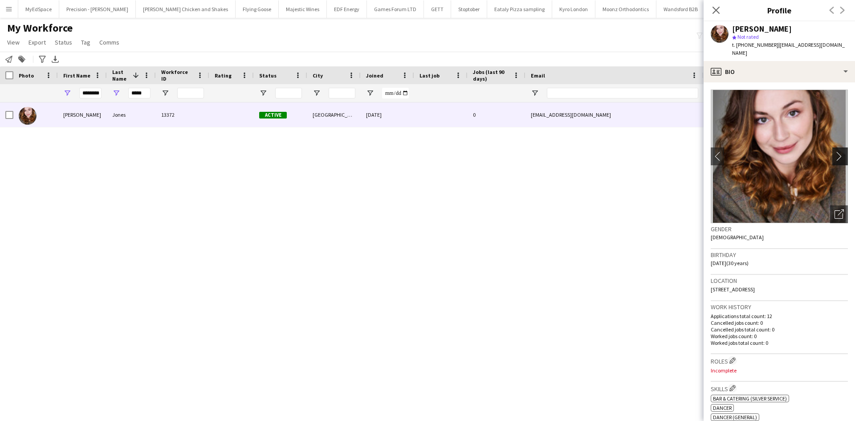
click at [836, 158] on app-icon "chevron-right" at bounding box center [842, 155] width 14 height 9
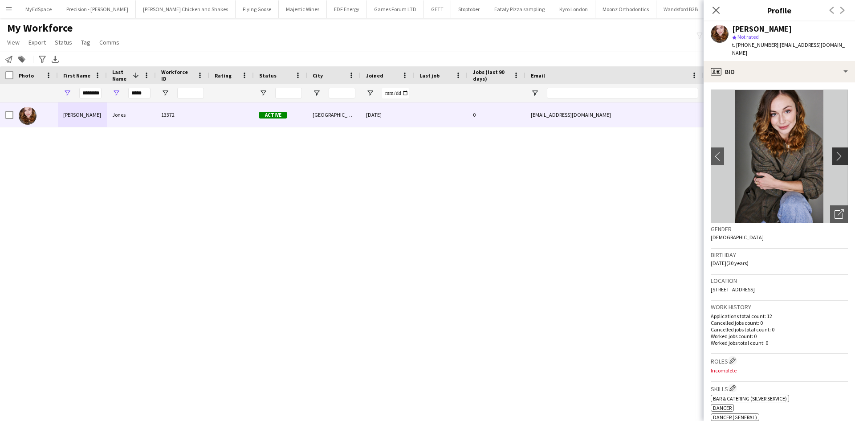
click at [836, 158] on app-icon "chevron-right" at bounding box center [842, 155] width 14 height 9
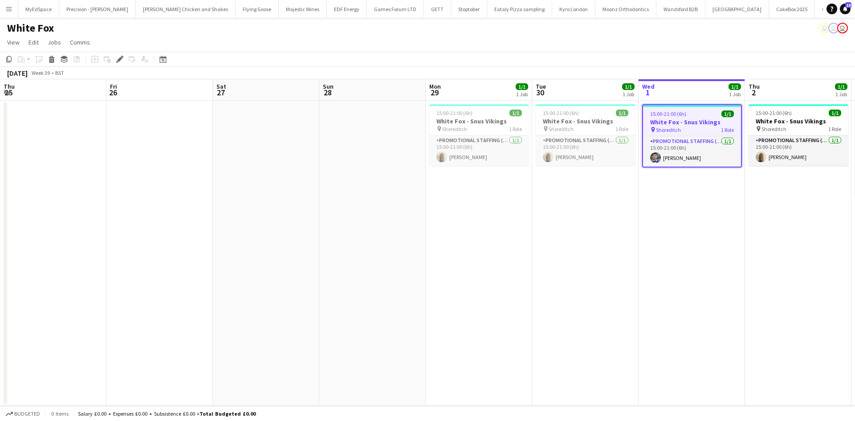
scroll to position [0, 358]
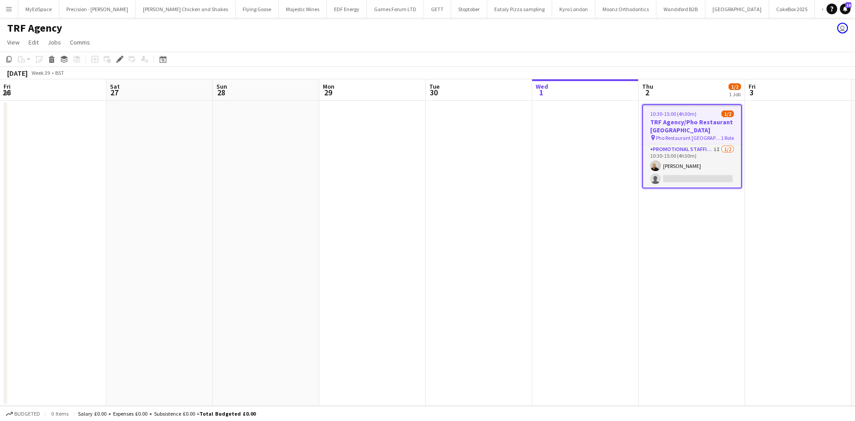
click at [639, 283] on app-date-cell "10:30-15:00 (4h30m) 1/2 TRF Agency/Pho Restaurant [GEOGRAPHIC_DATA] pin Pho Res…" at bounding box center [692, 253] width 106 height 305
